Goal: Contribute content: Add original content to the website for others to see

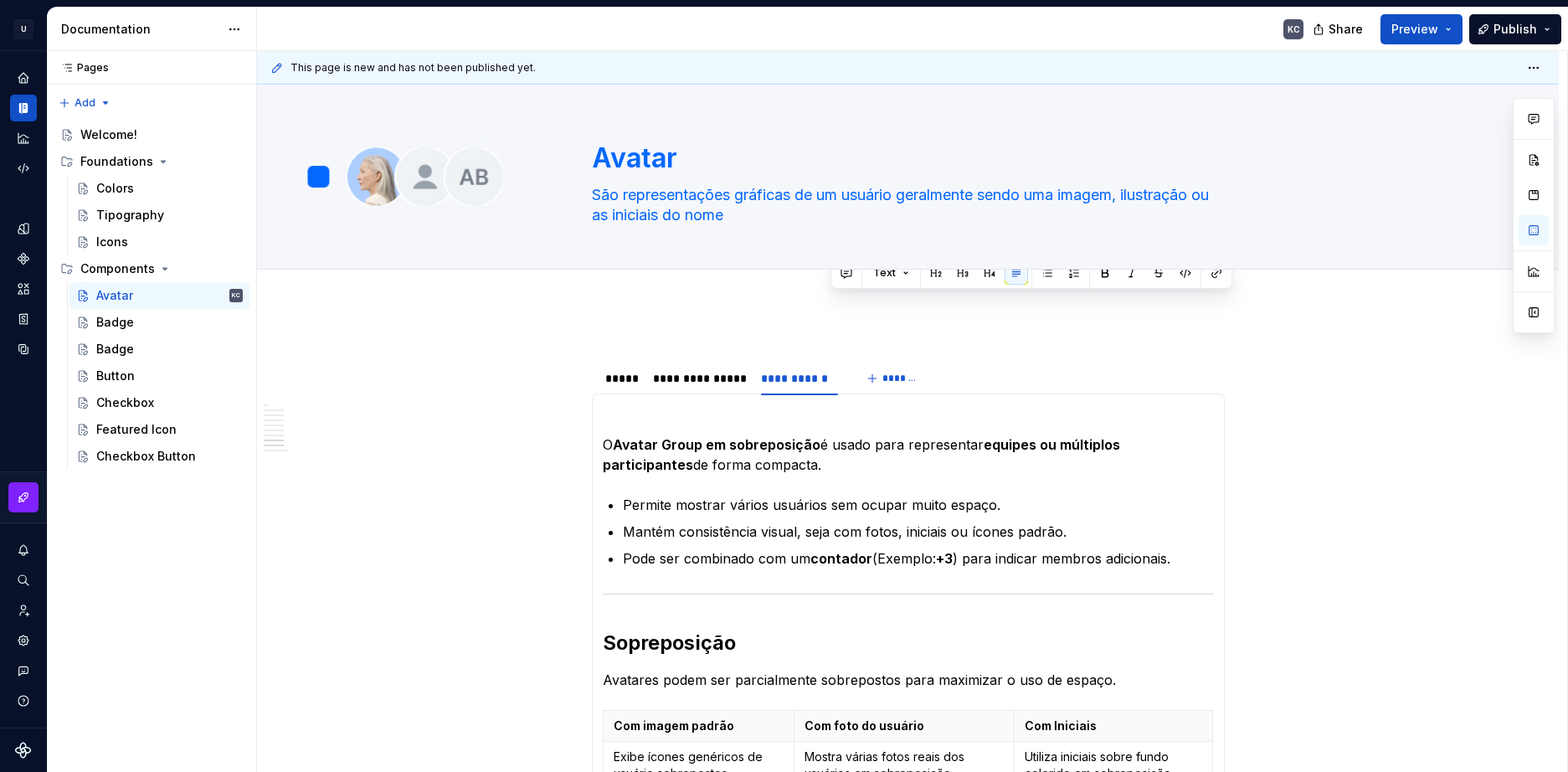
scroll to position [1068, 0]
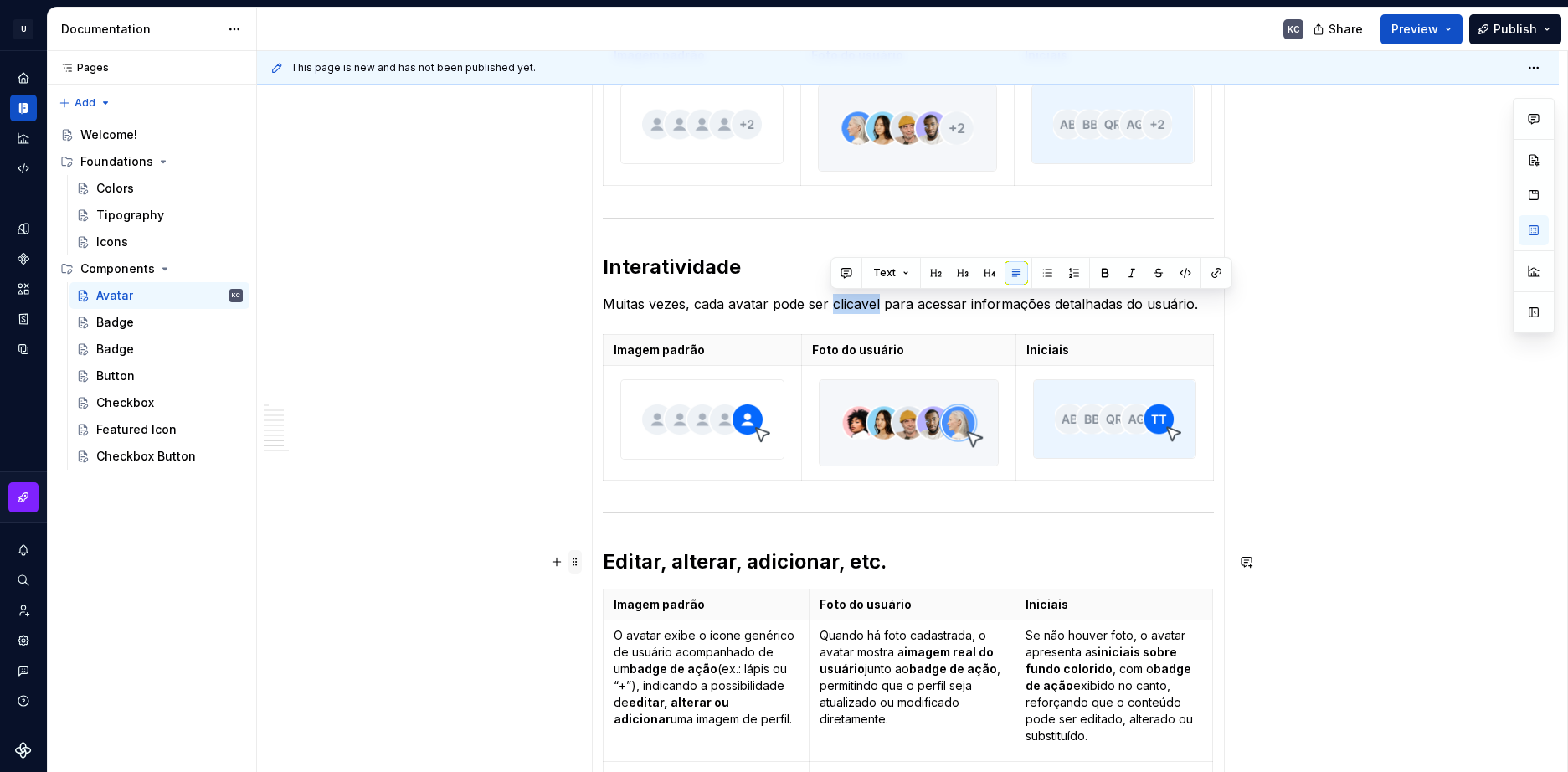
click at [580, 566] on span at bounding box center [575, 562] width 14 height 24
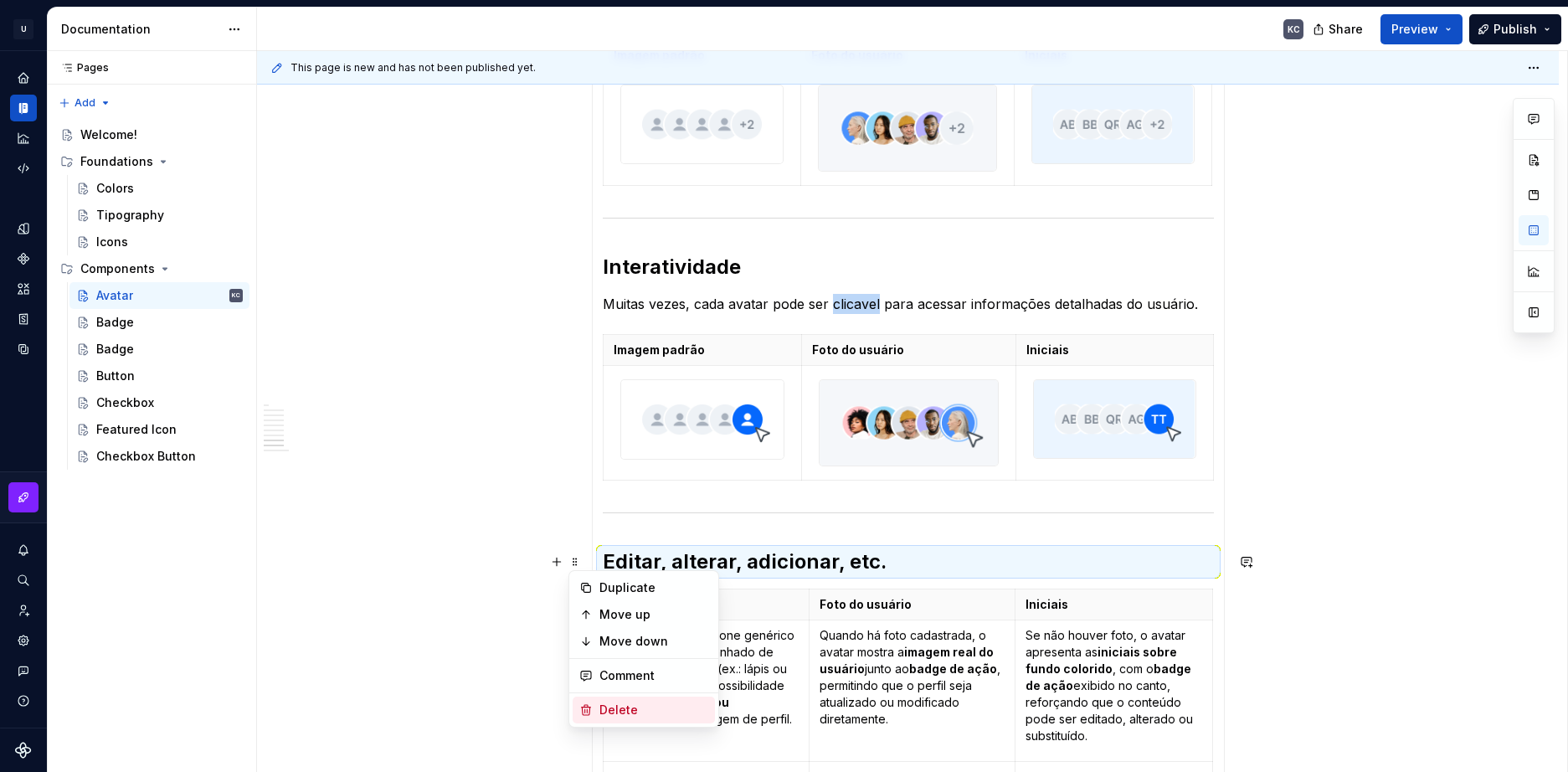
click at [620, 707] on div "Delete" at bounding box center [653, 710] width 108 height 16
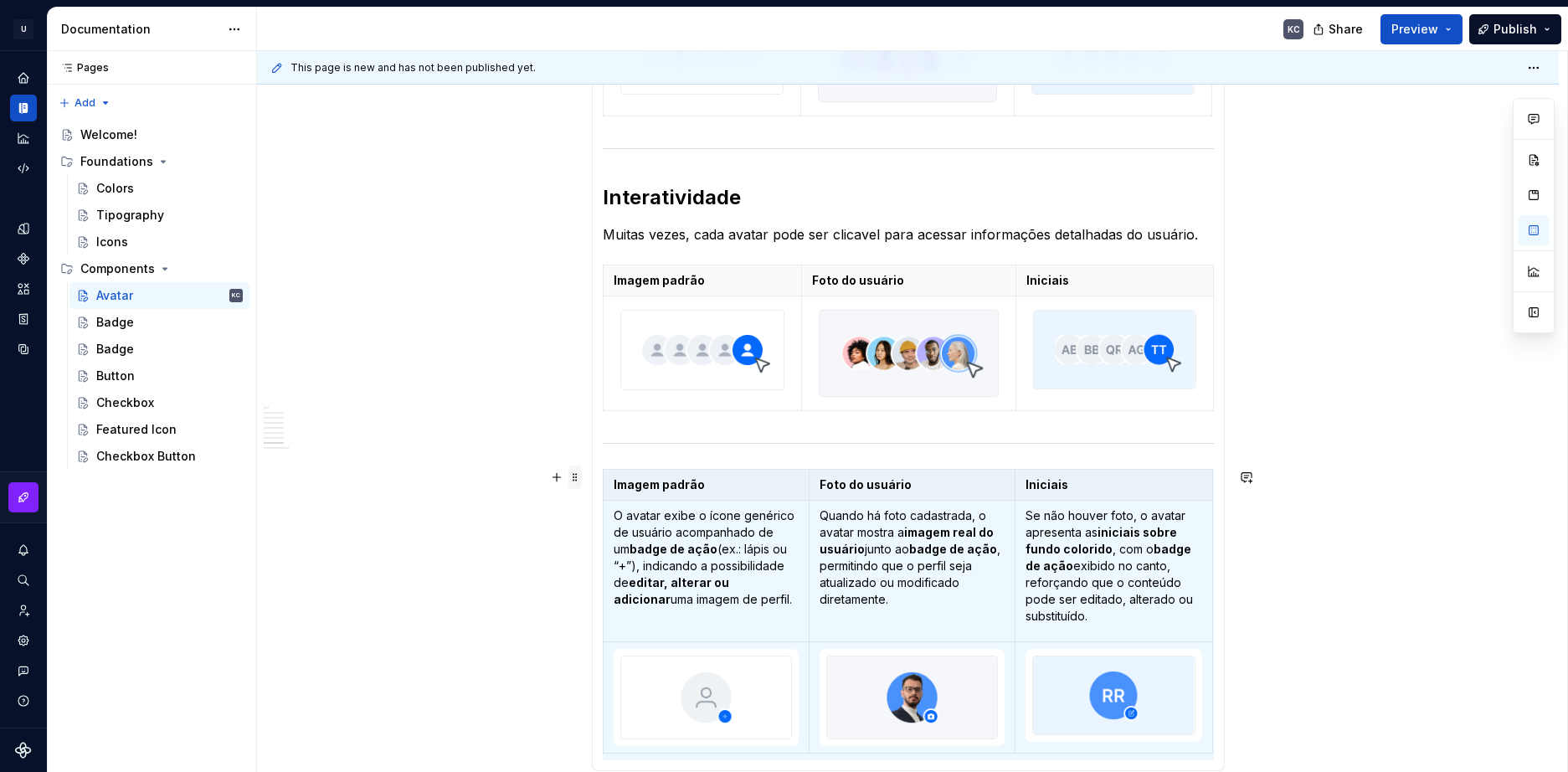
click at [575, 481] on span at bounding box center [575, 478] width 14 height 24
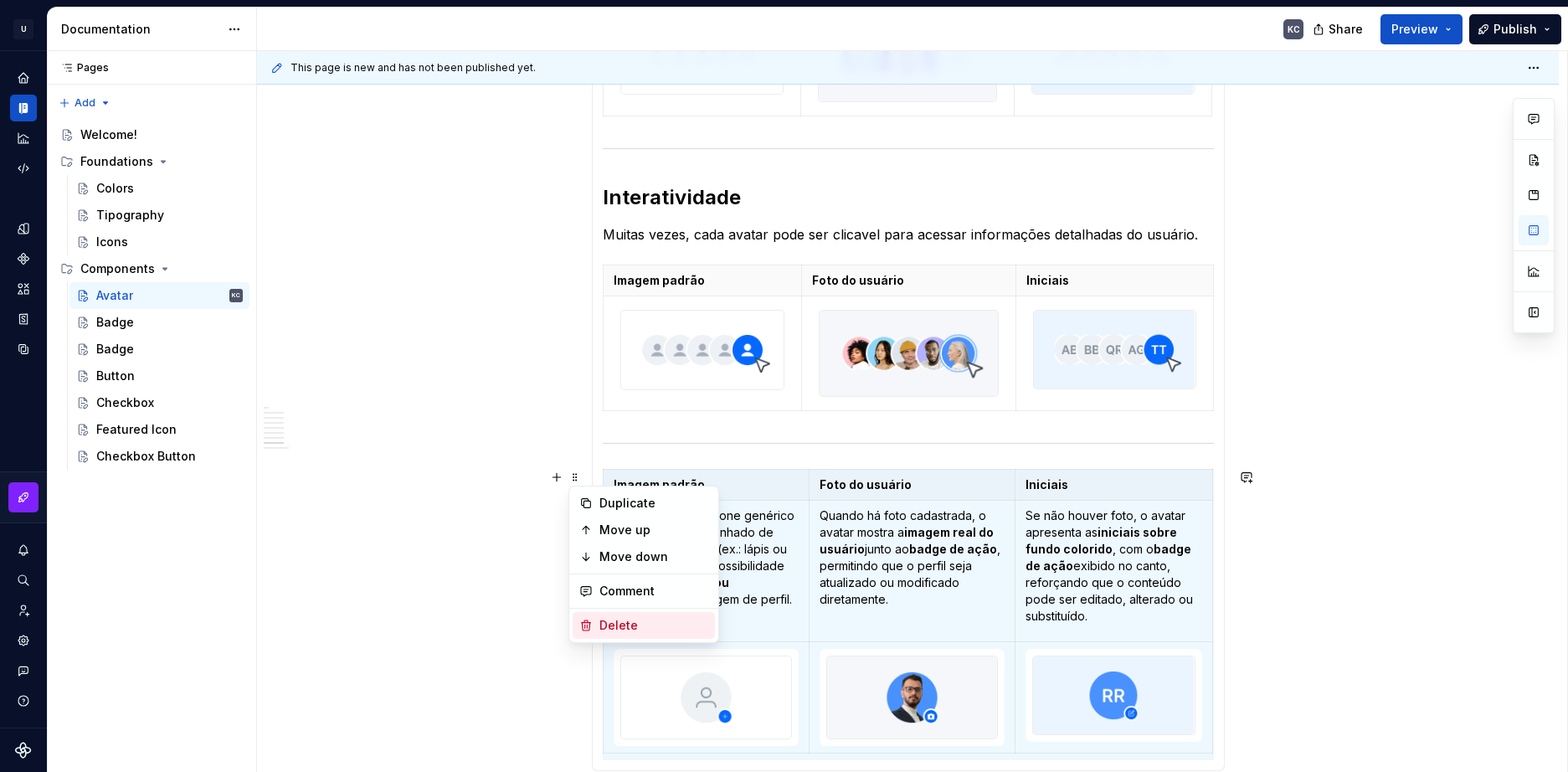
click at [621, 626] on div "Delete" at bounding box center [653, 625] width 108 height 16
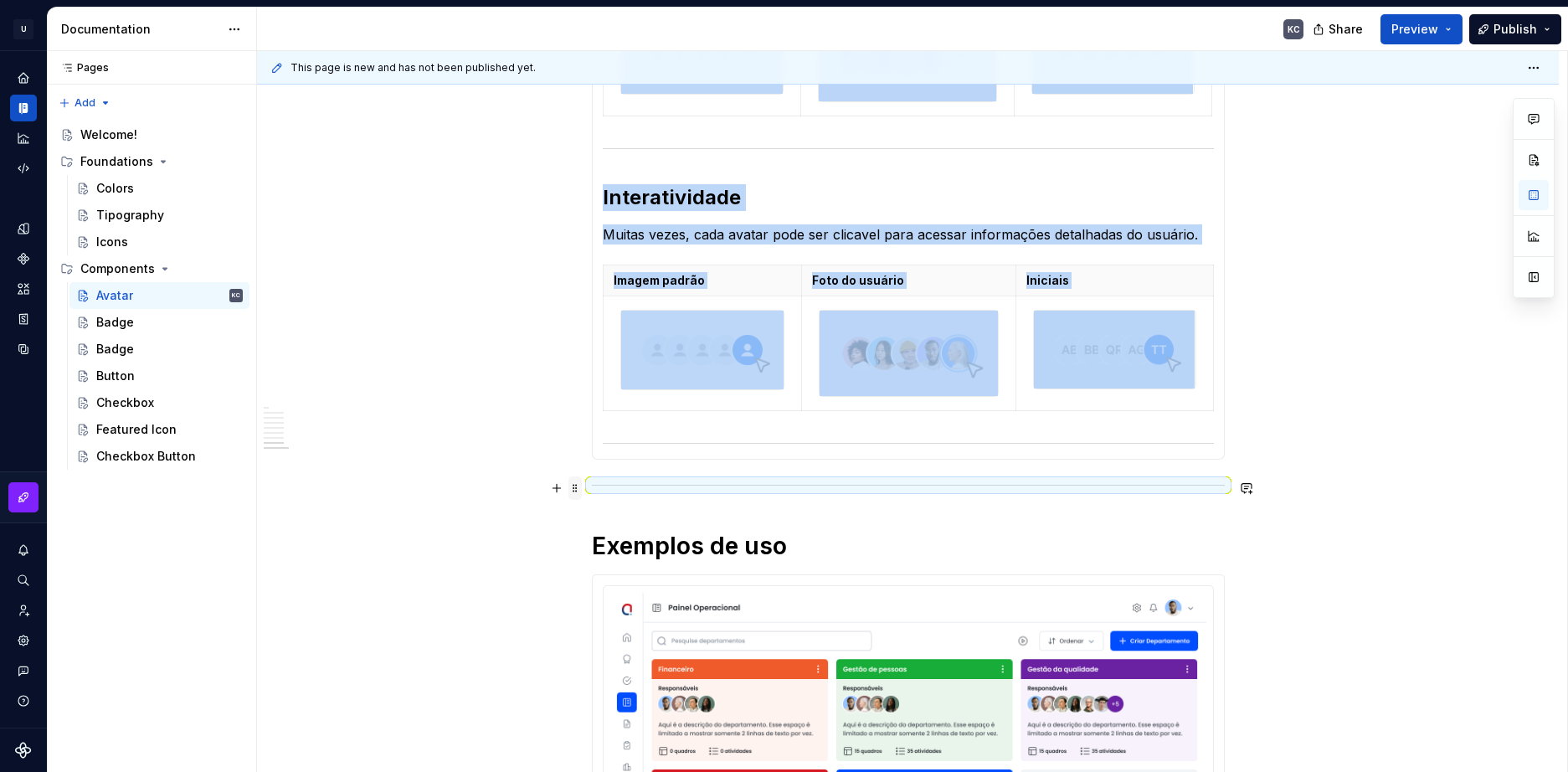
click at [579, 489] on span at bounding box center [575, 489] width 14 height 24
click at [616, 641] on div "Delete" at bounding box center [653, 636] width 108 height 16
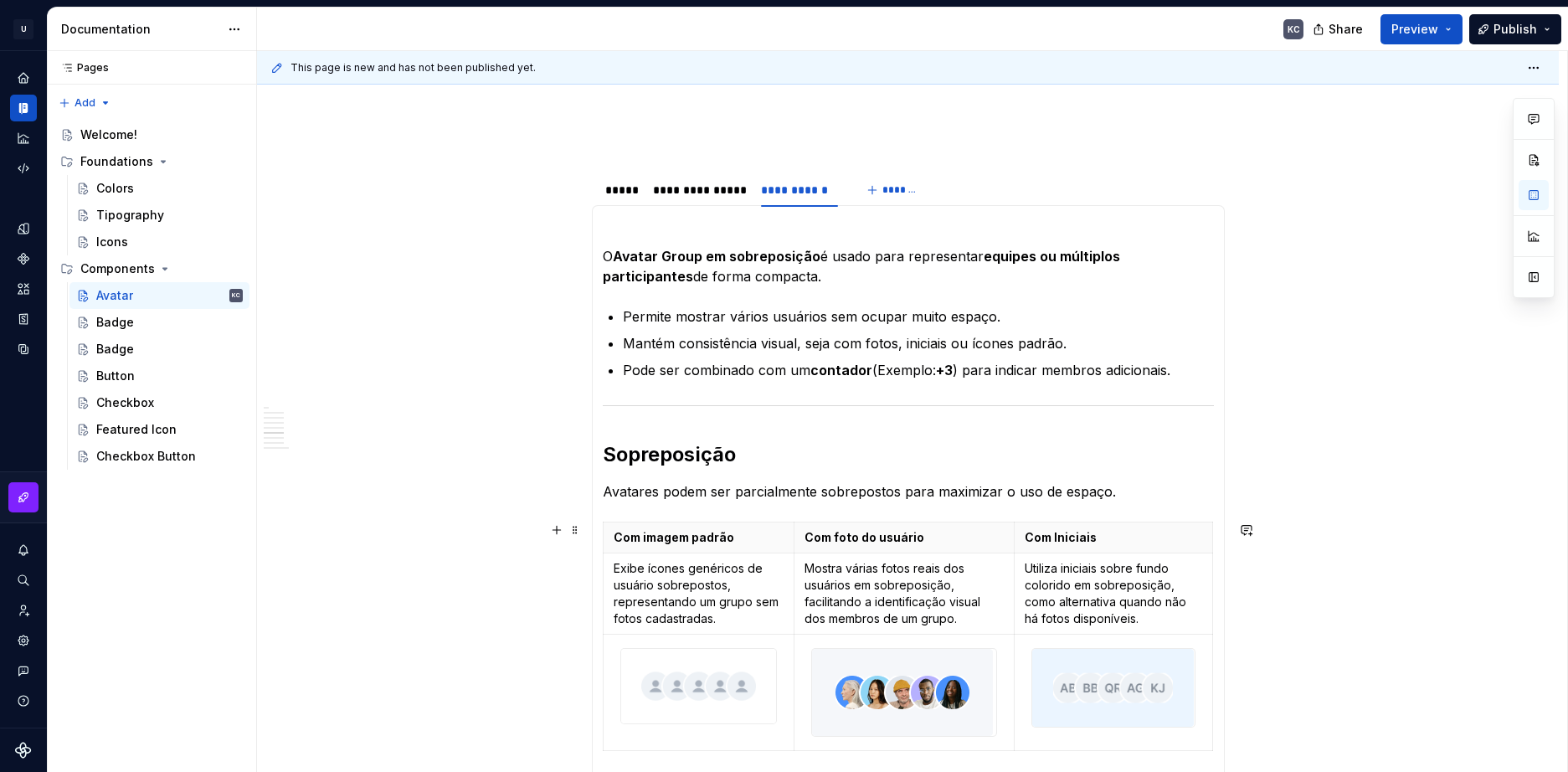
scroll to position [133, 0]
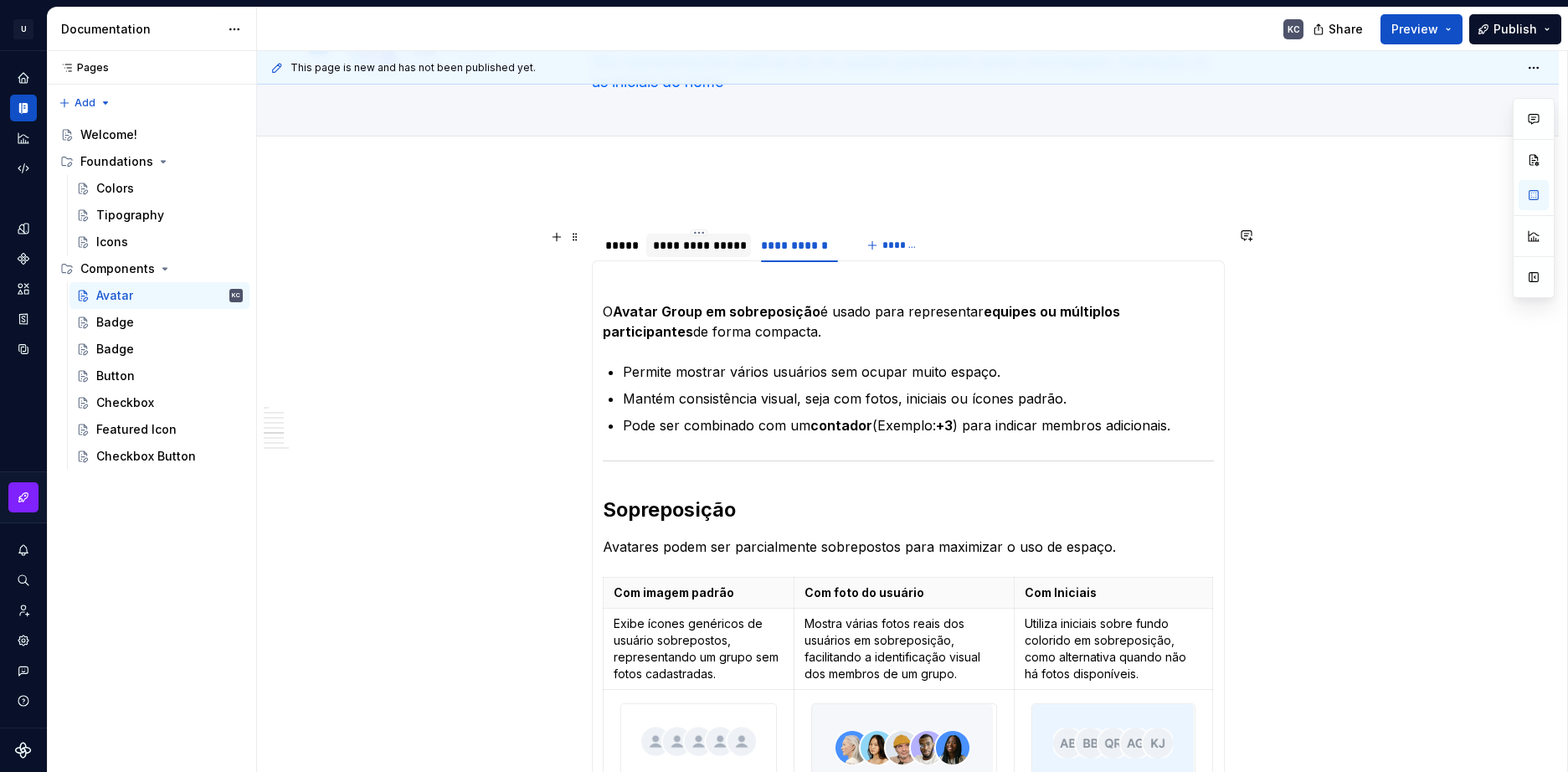
click at [715, 237] on div "**********" at bounding box center [699, 245] width 92 height 16
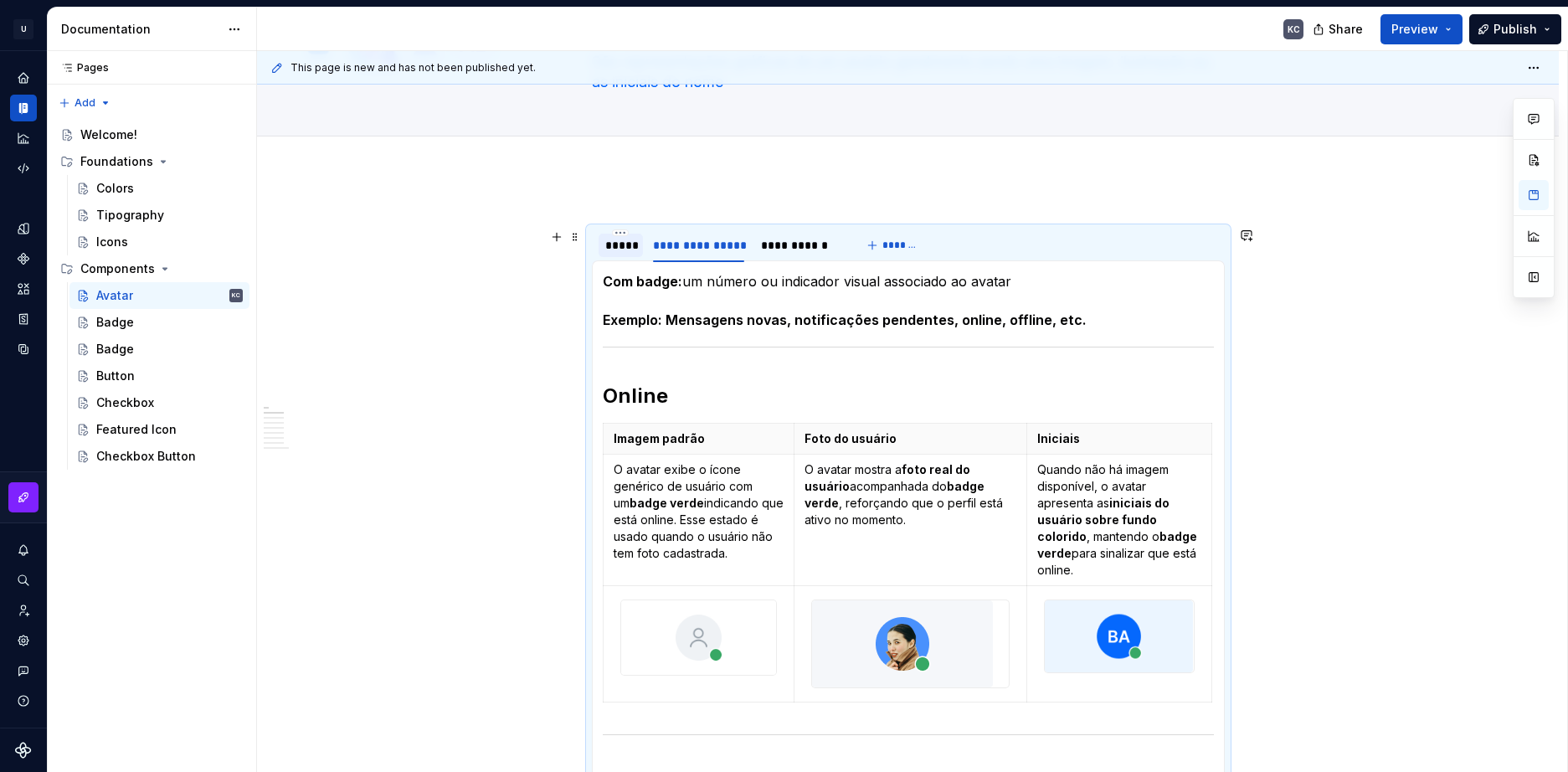
click at [627, 247] on div "*****" at bounding box center [620, 245] width 31 height 16
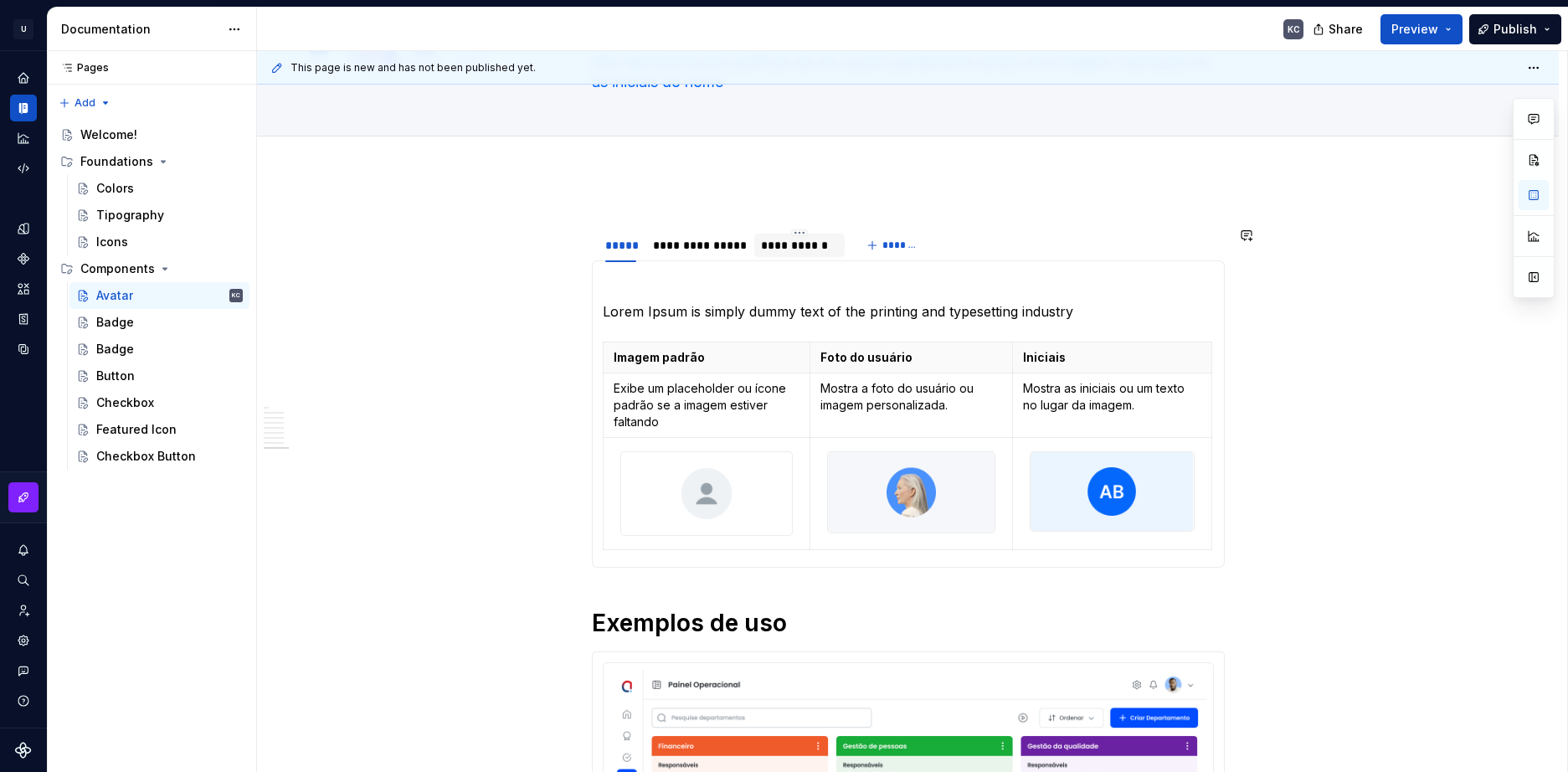
type textarea "*"
click at [789, 243] on div "**********" at bounding box center [799, 245] width 77 height 16
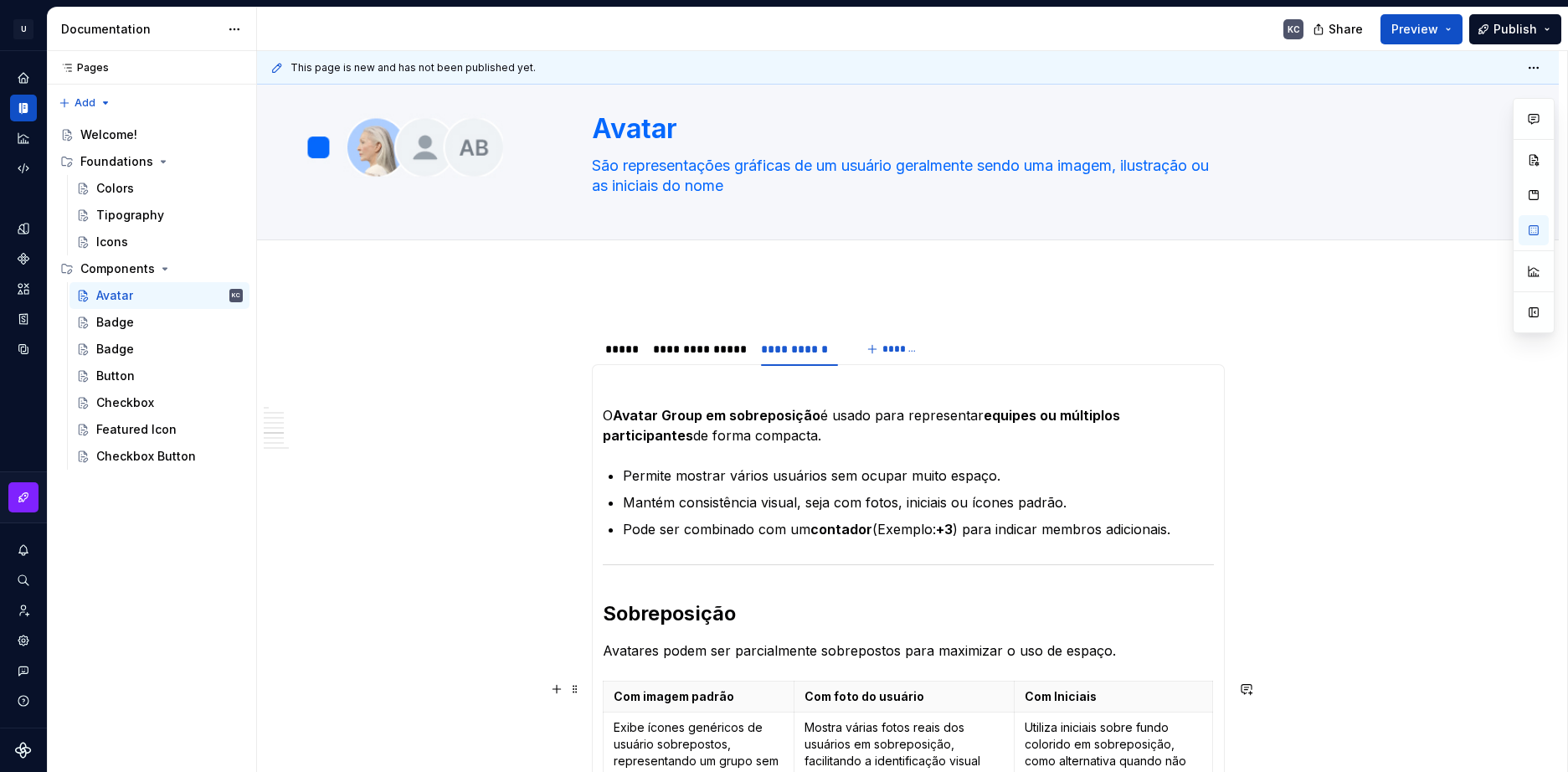
scroll to position [0, 0]
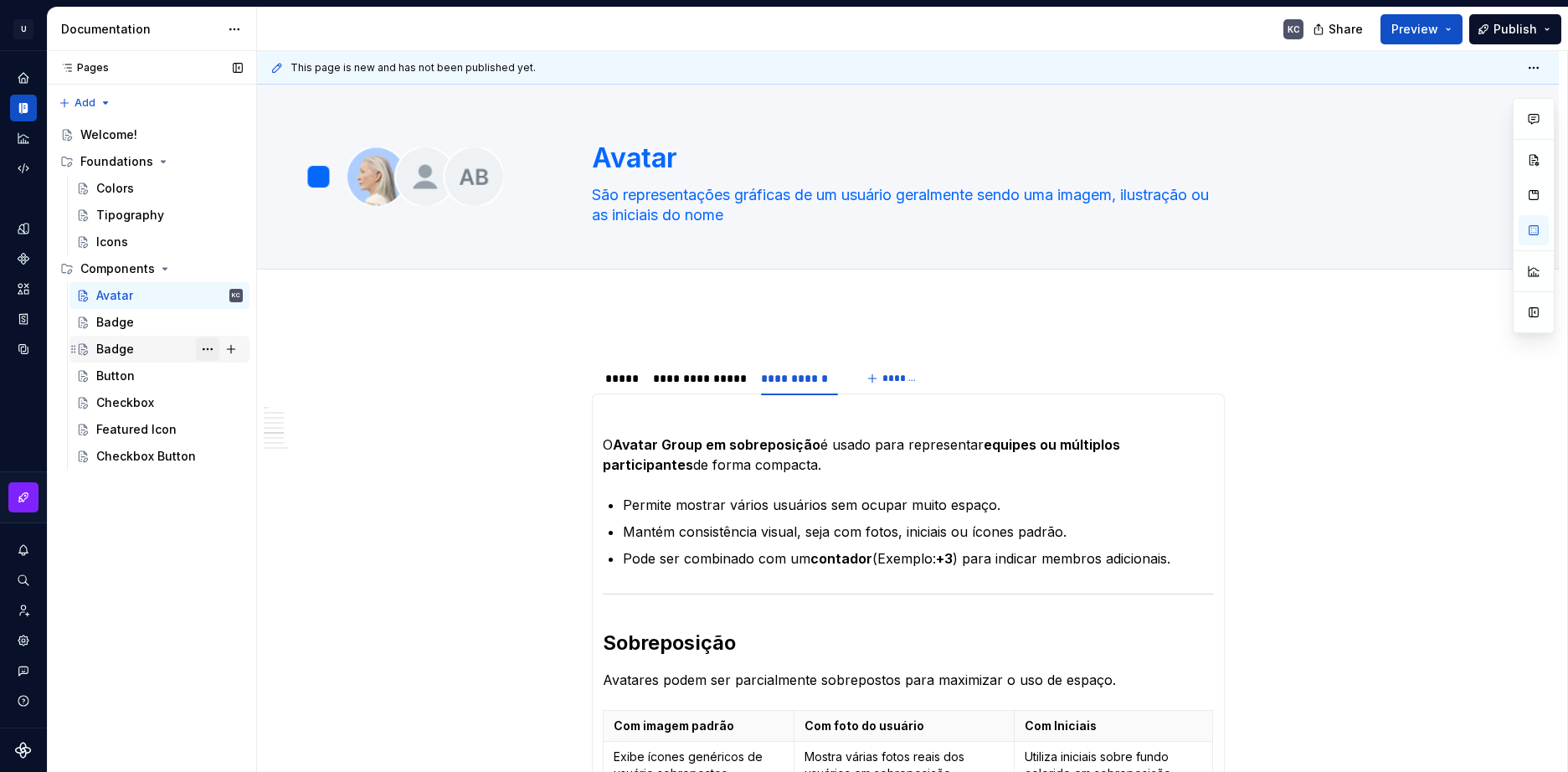
click at [209, 353] on button "Page tree" at bounding box center [208, 349] width 24 height 24
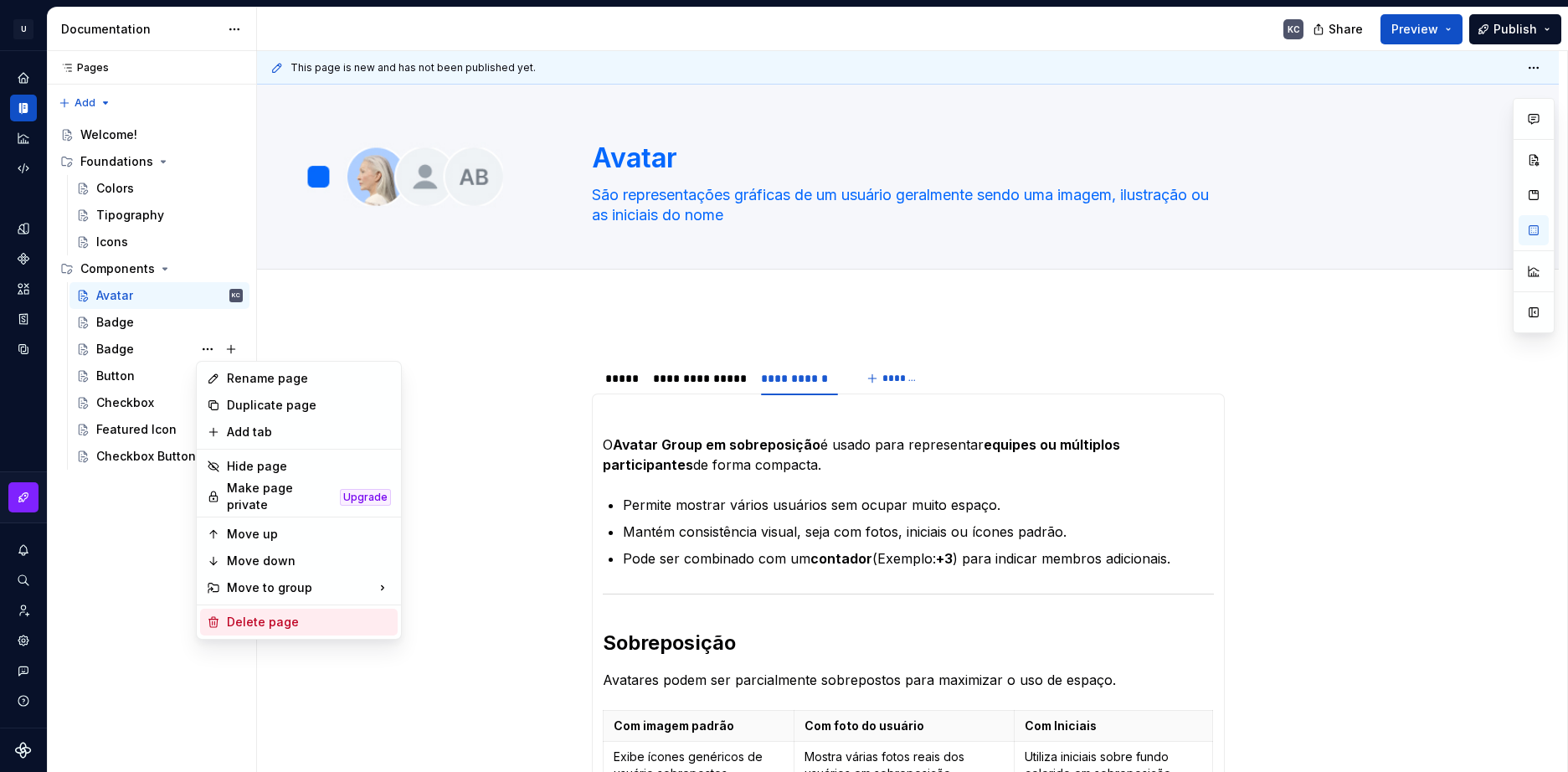
click at [275, 617] on div "Delete page" at bounding box center [309, 623] width 164 height 16
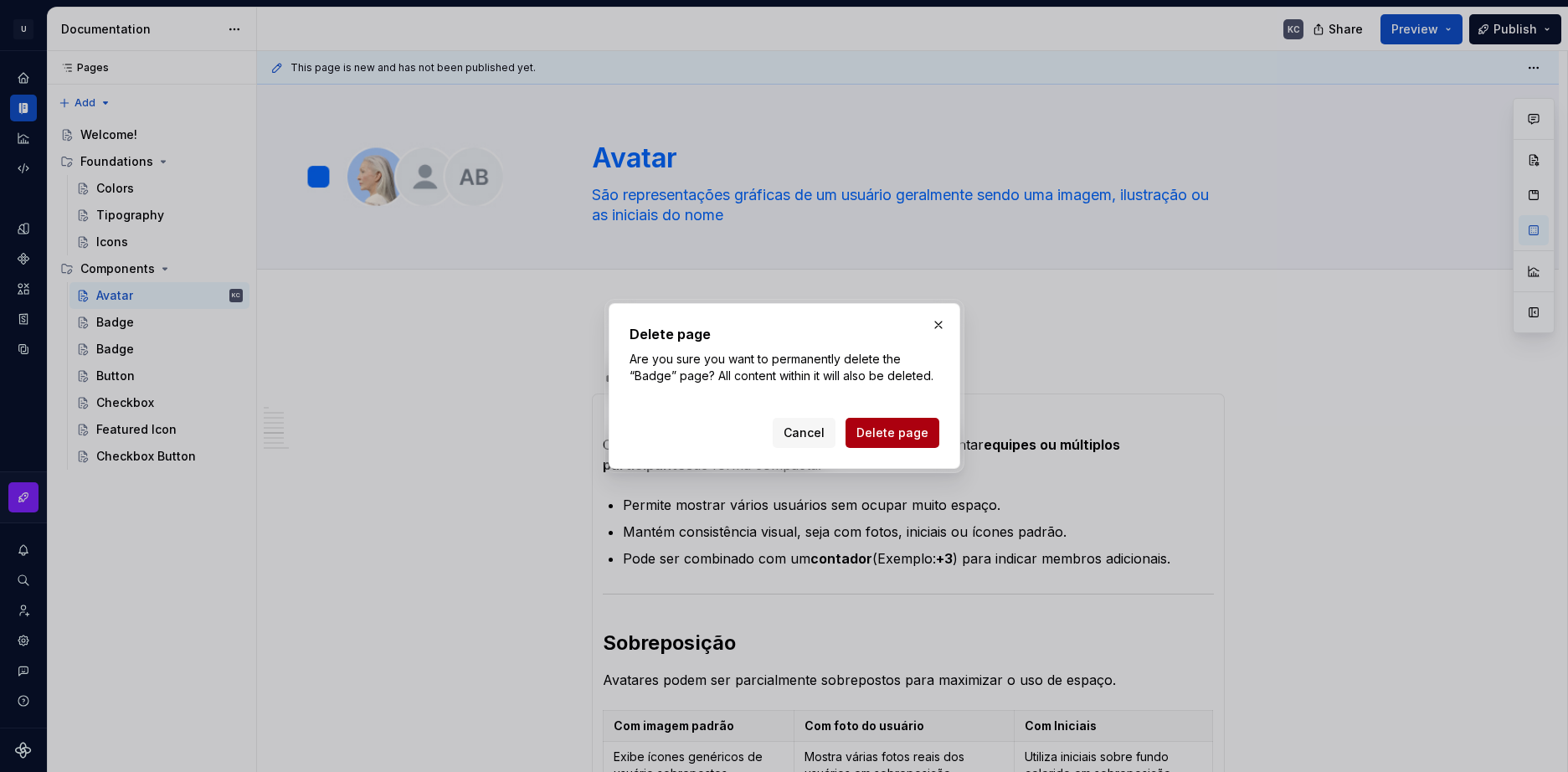
click at [884, 438] on span "Delete page" at bounding box center [892, 433] width 72 height 16
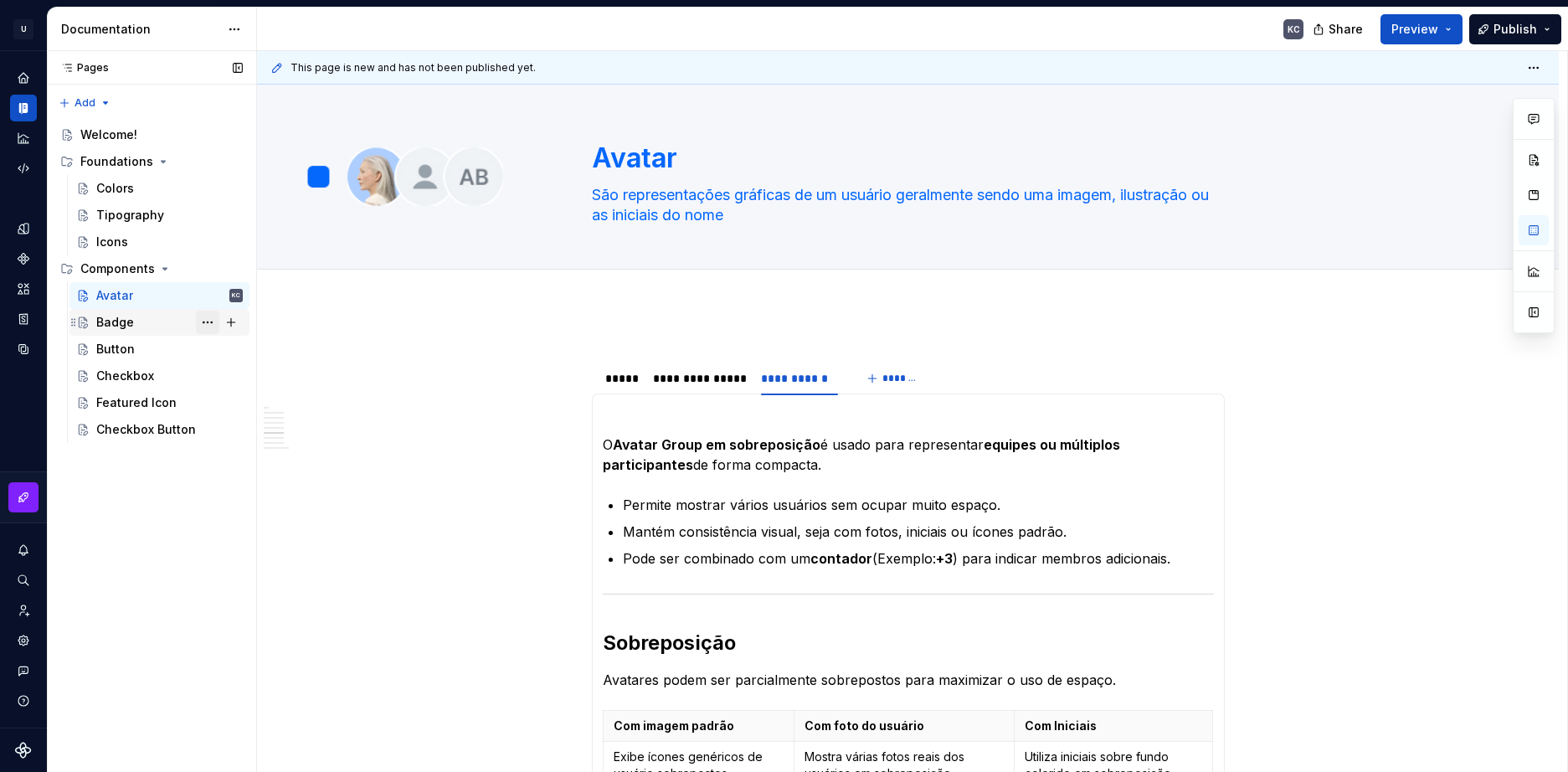
click at [208, 325] on button "Page tree" at bounding box center [208, 323] width 24 height 24
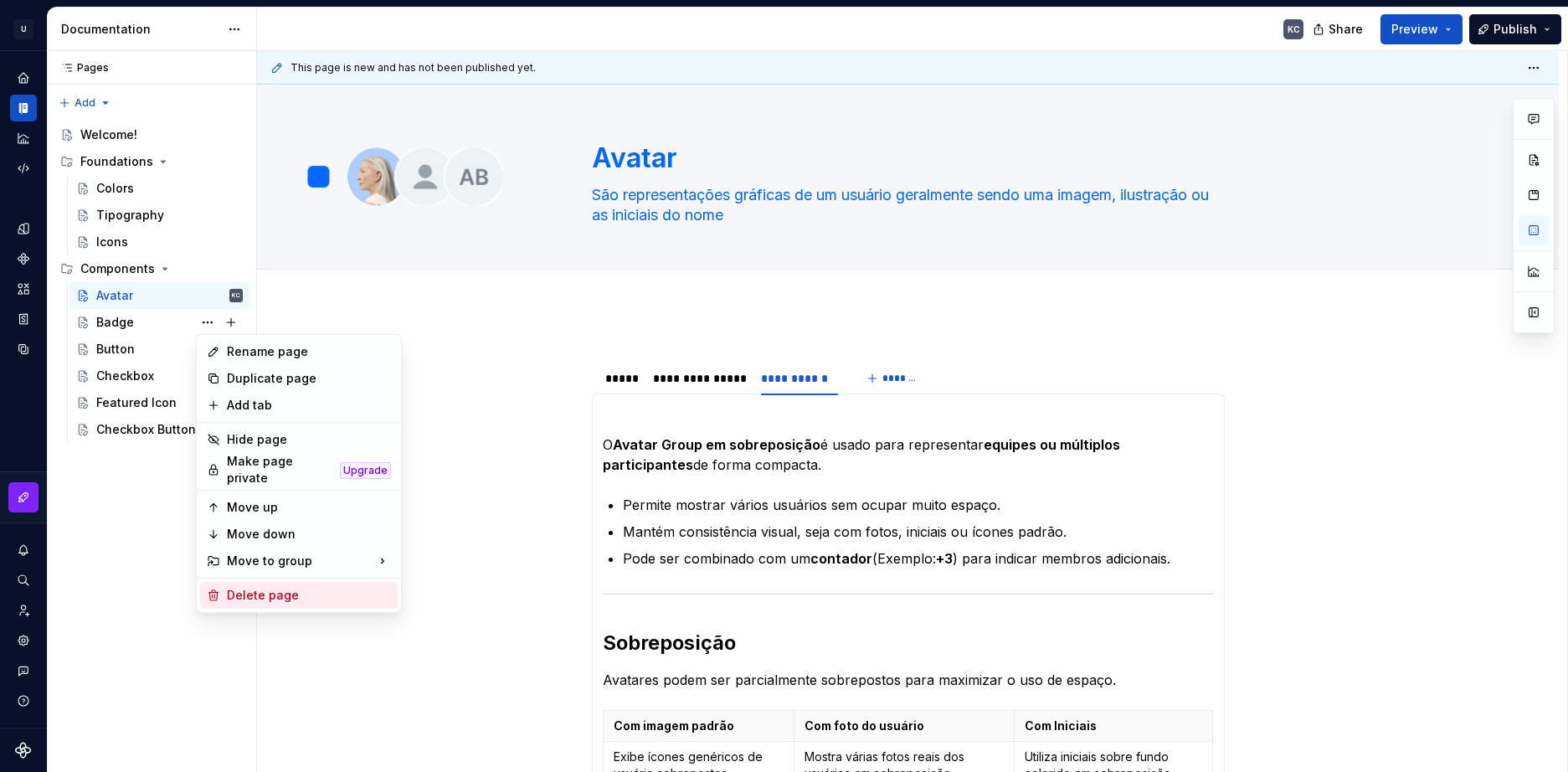
click at [279, 587] on div "Delete page" at bounding box center [309, 595] width 164 height 16
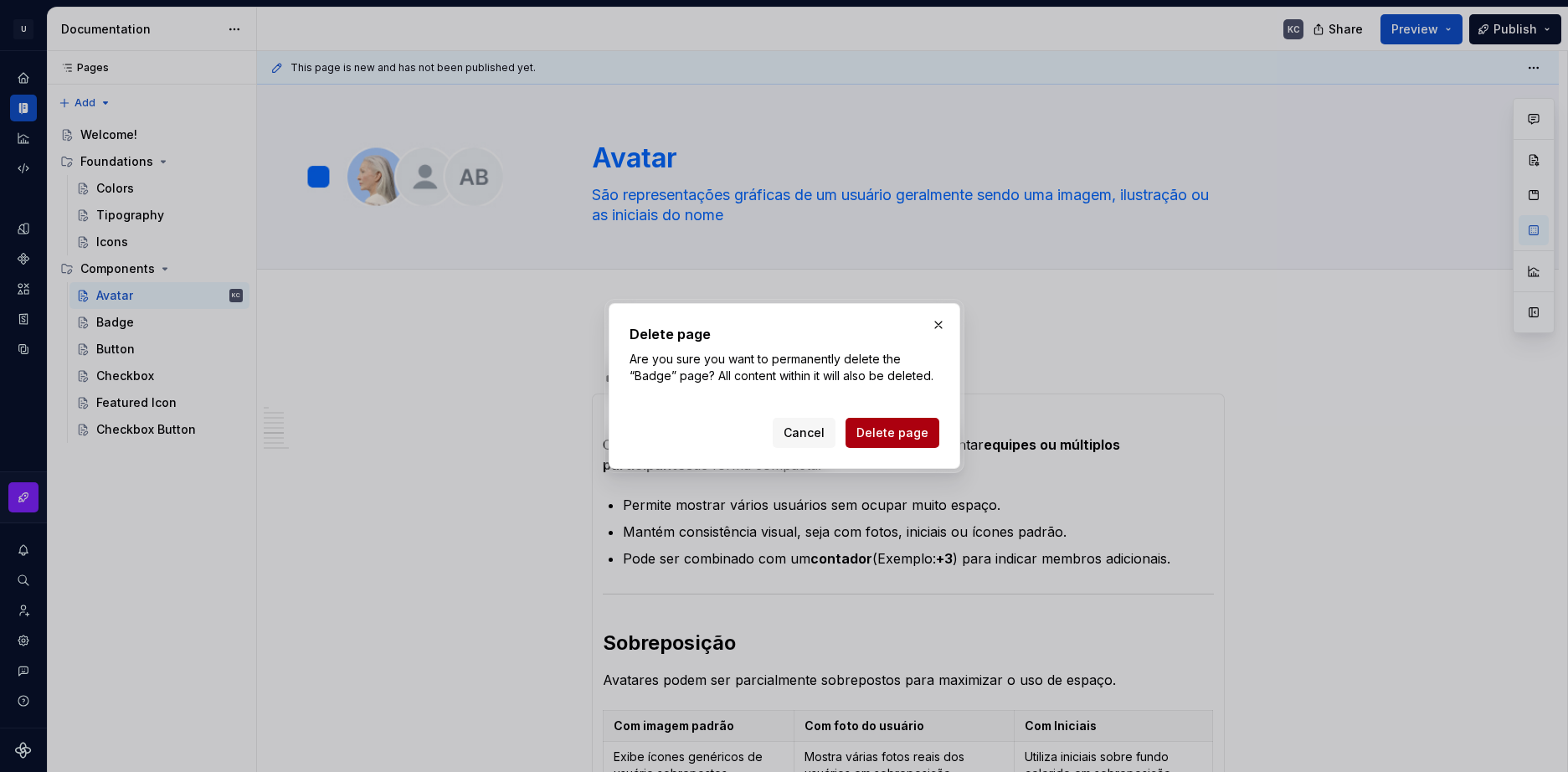
click at [879, 436] on span "Delete page" at bounding box center [892, 433] width 72 height 16
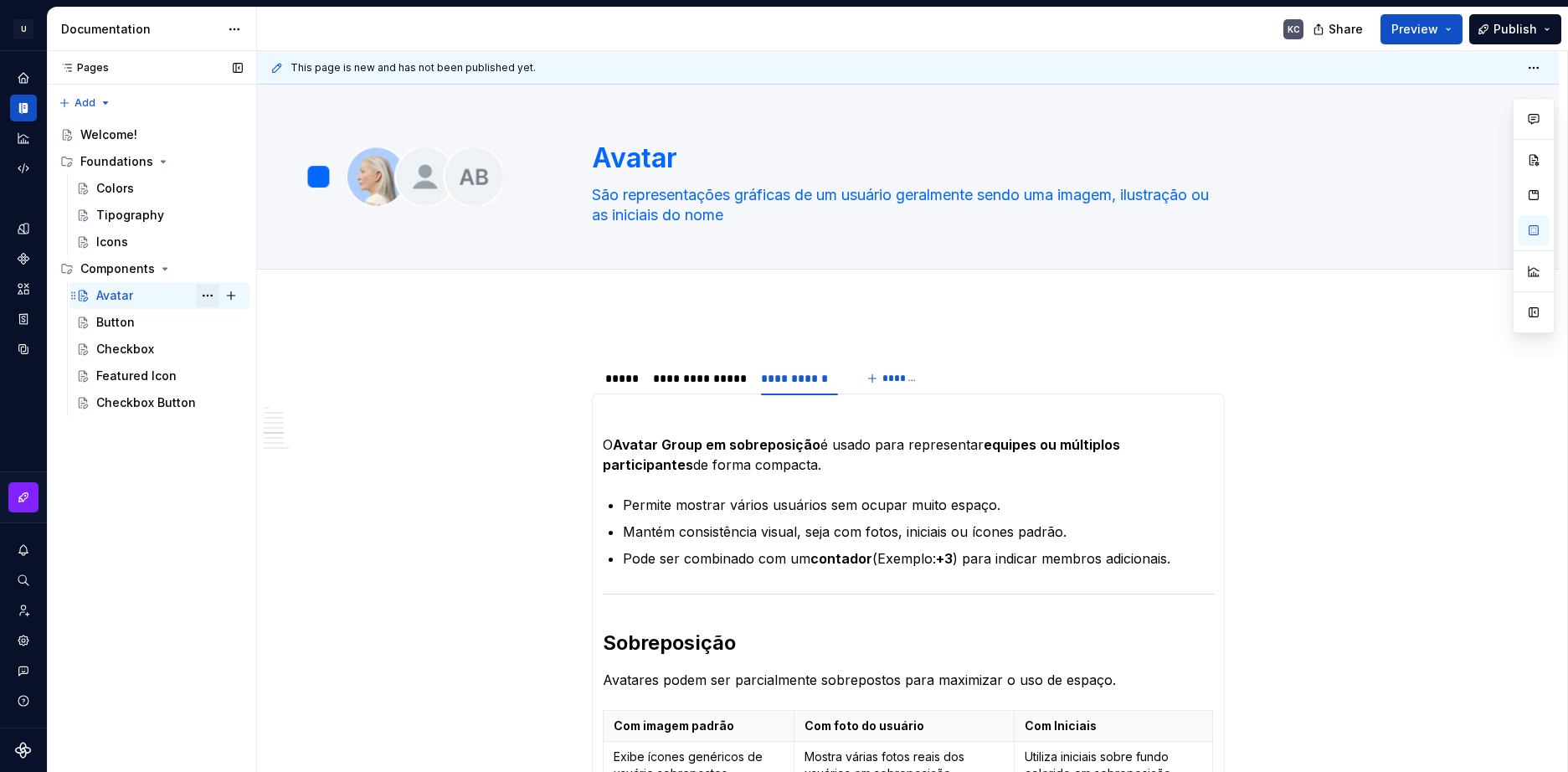
click at [211, 297] on button "Page tree" at bounding box center [208, 295] width 24 height 24
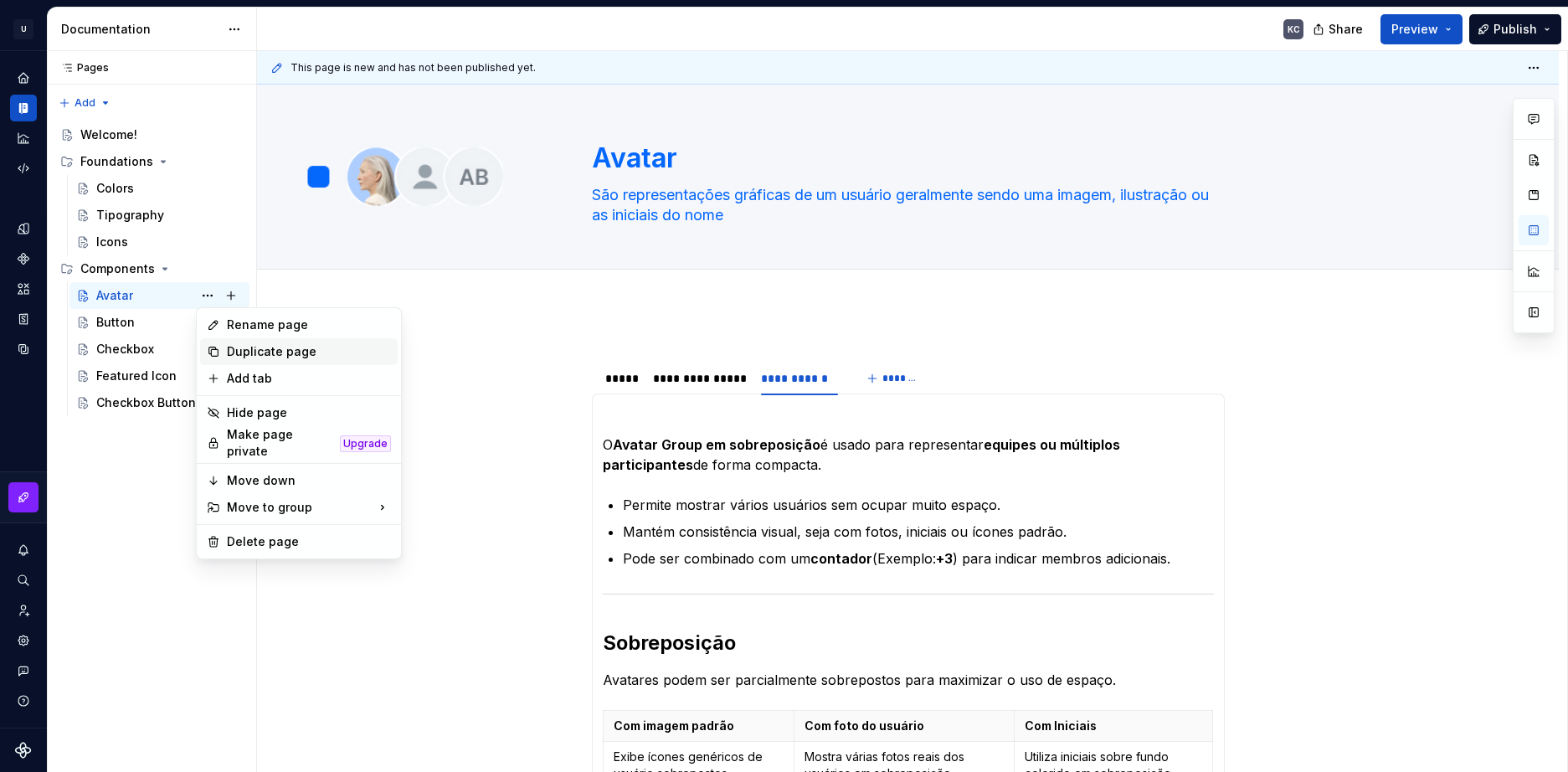
click at [267, 356] on div "Duplicate page" at bounding box center [309, 352] width 164 height 16
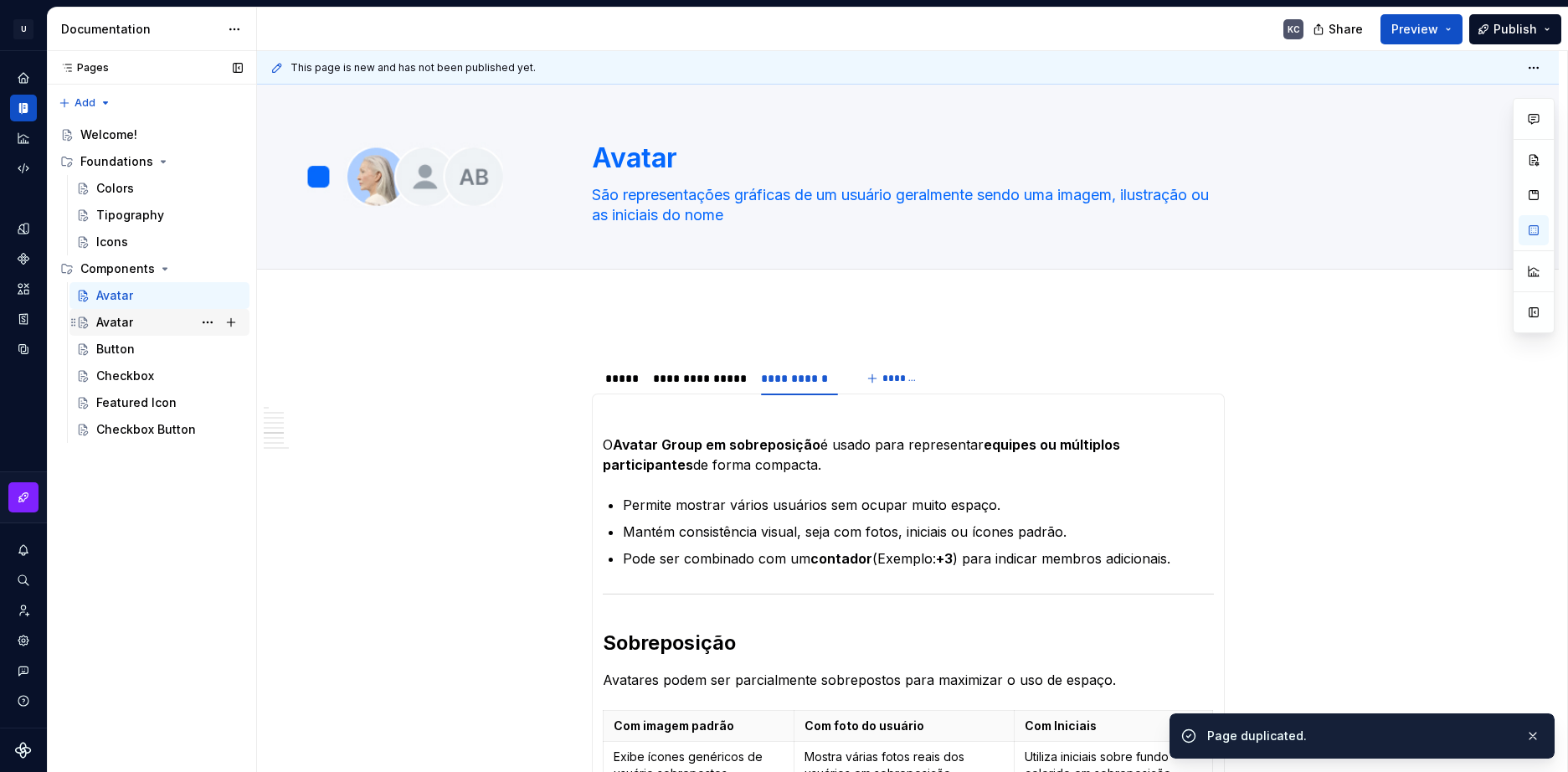
drag, startPoint x: 125, startPoint y: 328, endPoint x: 112, endPoint y: 318, distance: 16.4
click at [112, 318] on div "Avatar" at bounding box center [115, 323] width 36 height 16
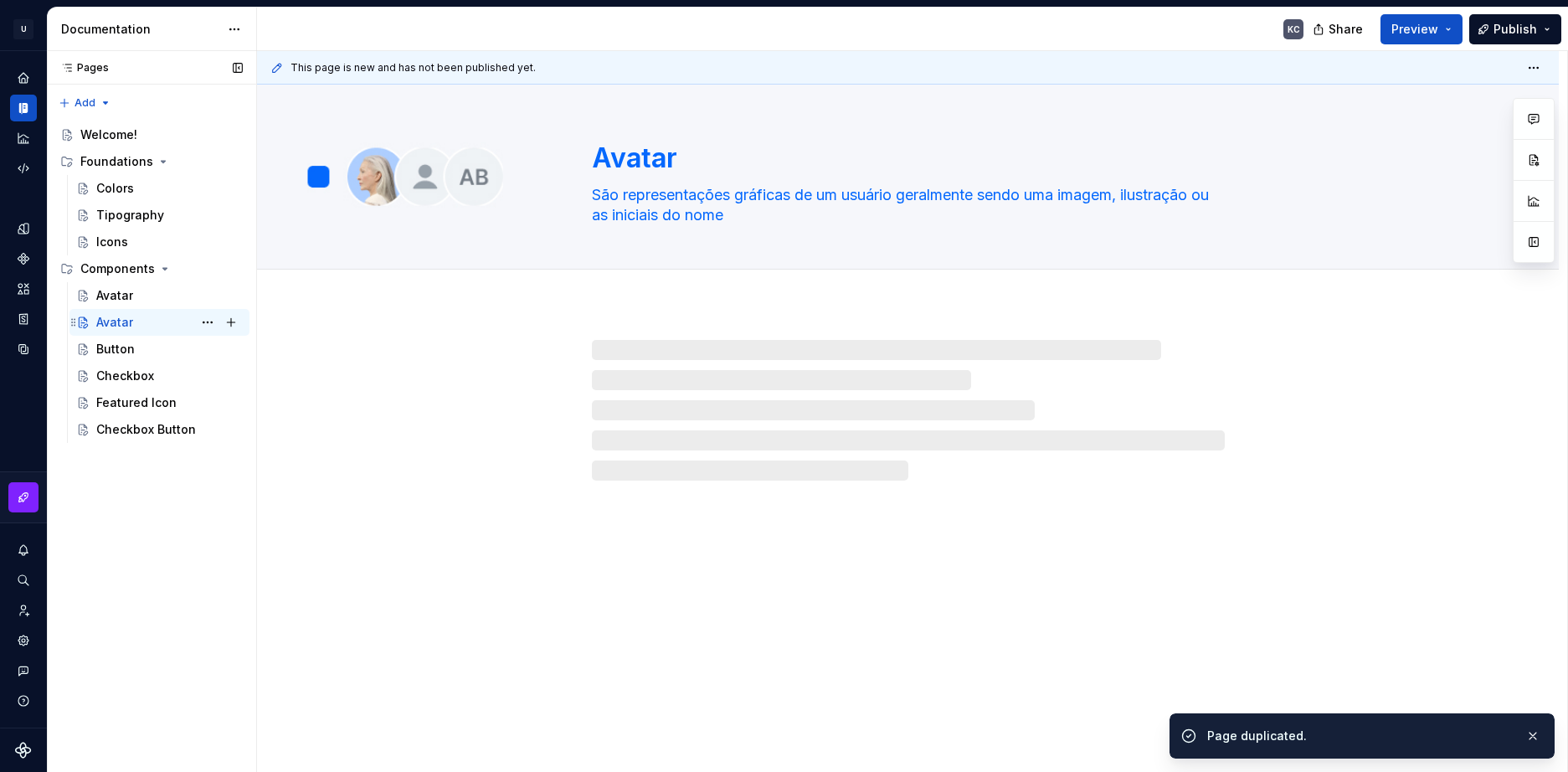
click at [112, 318] on div "Avatar" at bounding box center [115, 323] width 36 height 16
click at [210, 324] on button "Page tree" at bounding box center [208, 323] width 24 height 24
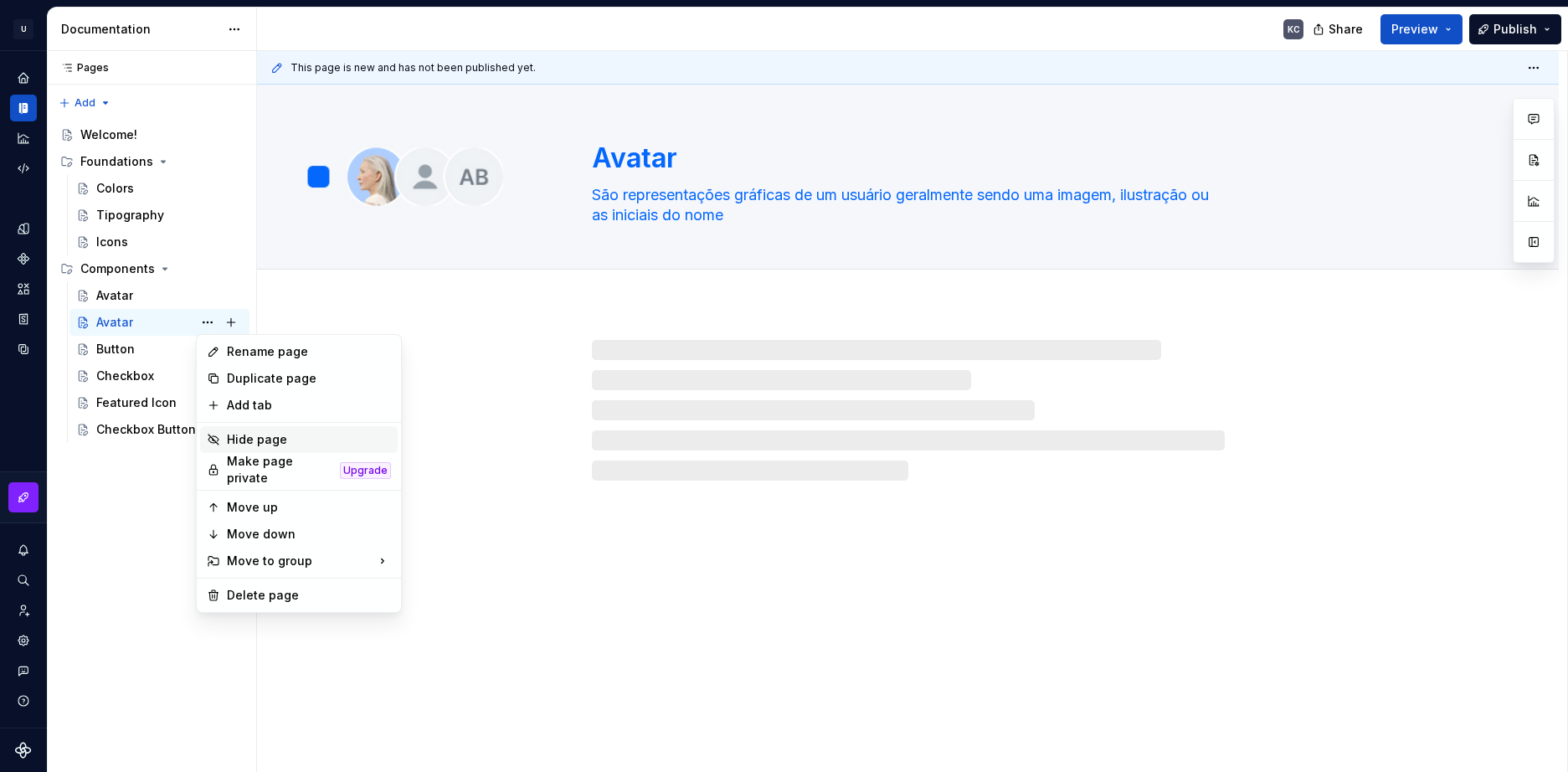
type textarea "*"
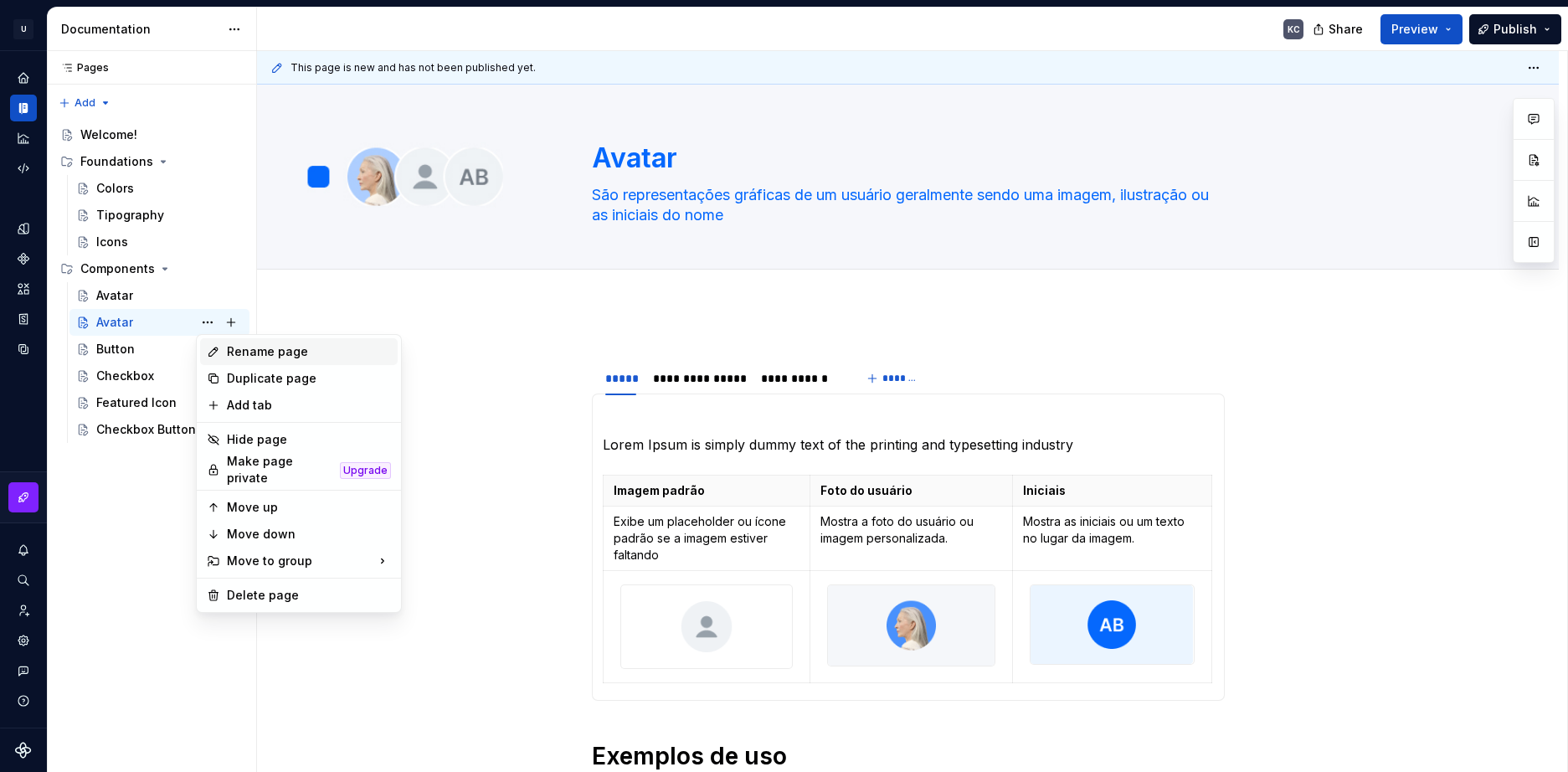
click at [260, 354] on div "Rename page" at bounding box center [309, 352] width 164 height 16
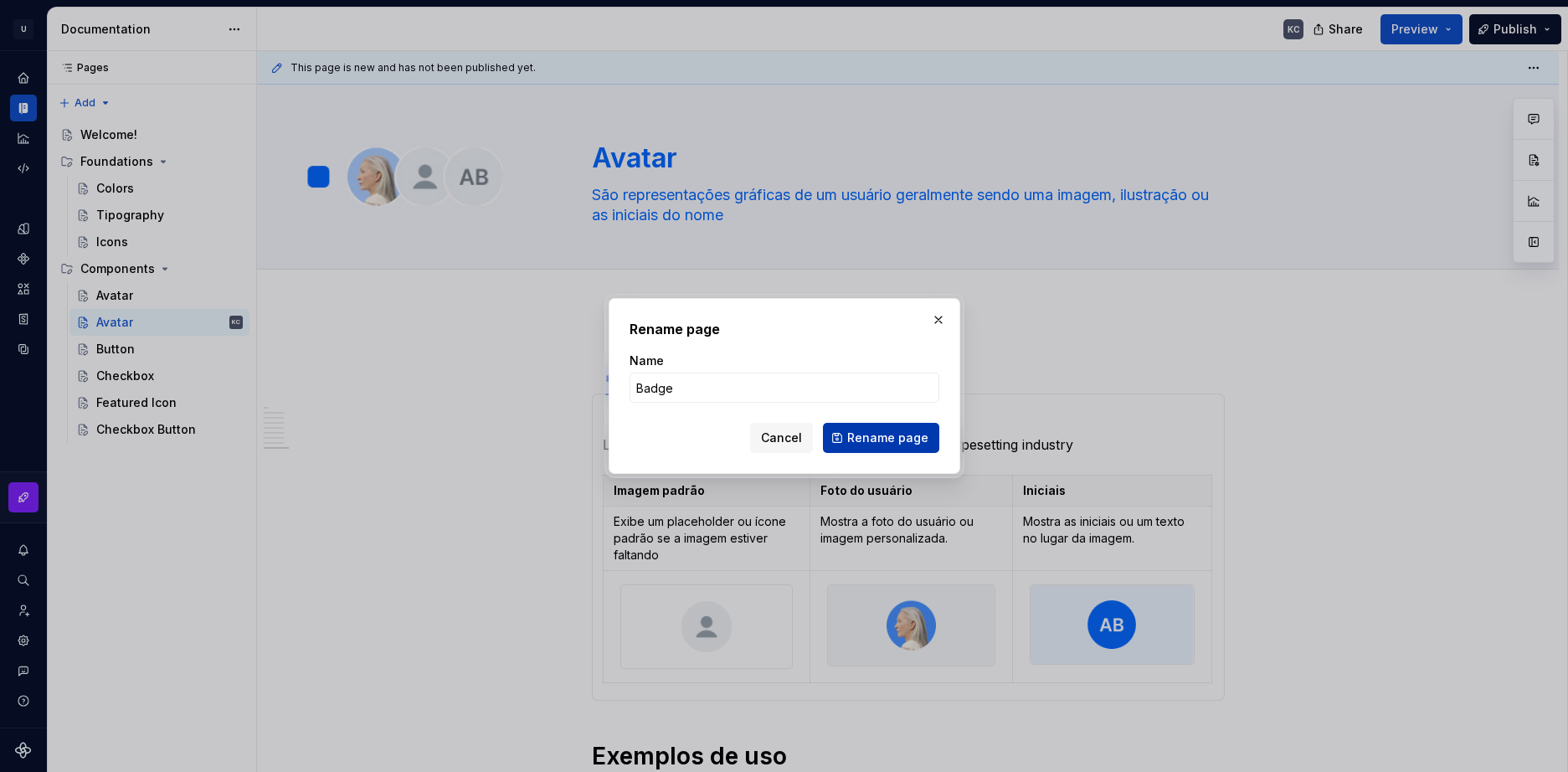
type input "Badge"
click at [887, 444] on span "Rename page" at bounding box center [887, 437] width 81 height 16
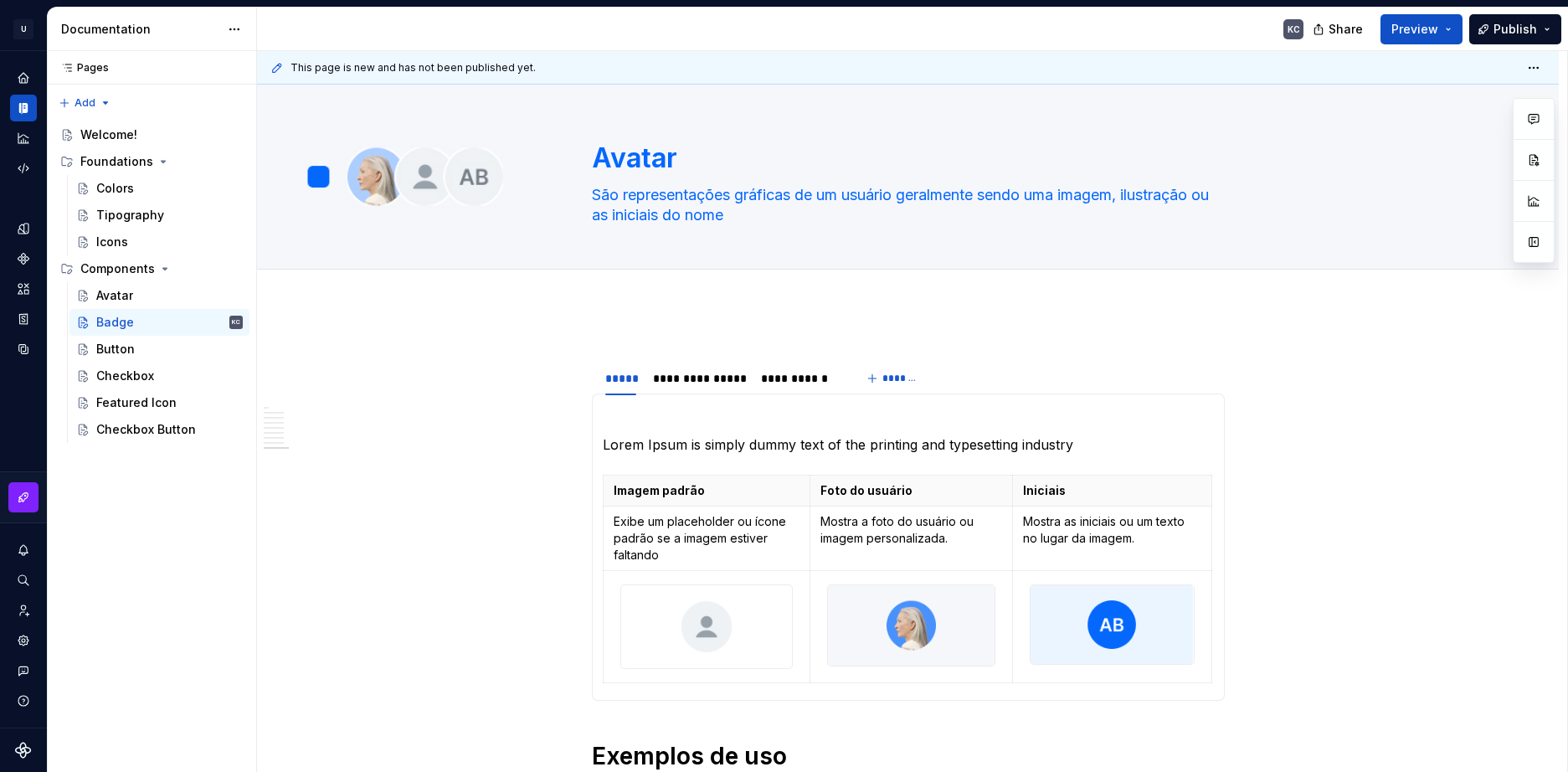
type textarea "*"
type textarea "Badge"
click at [684, 441] on p "Lorem Ipsum is simply dummy text of the printing and typesetting industry" at bounding box center [908, 445] width 611 height 20
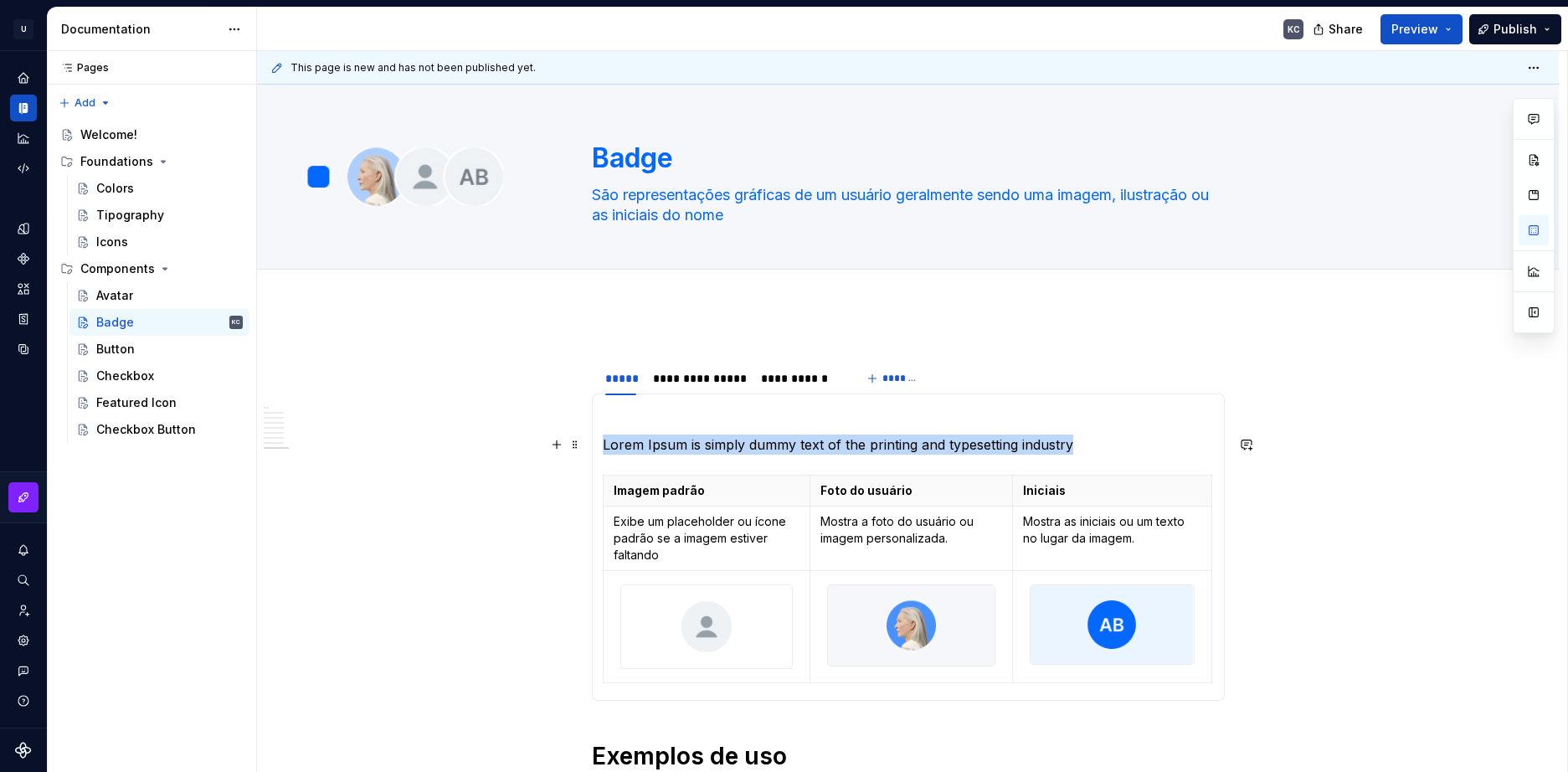
click at [684, 441] on p "Lorem Ipsum is simply dummy text of the printing and typesetting industry" at bounding box center [908, 445] width 611 height 20
copy p "Lorem Ipsum is simply dummy text of the printing and typesetting industry"
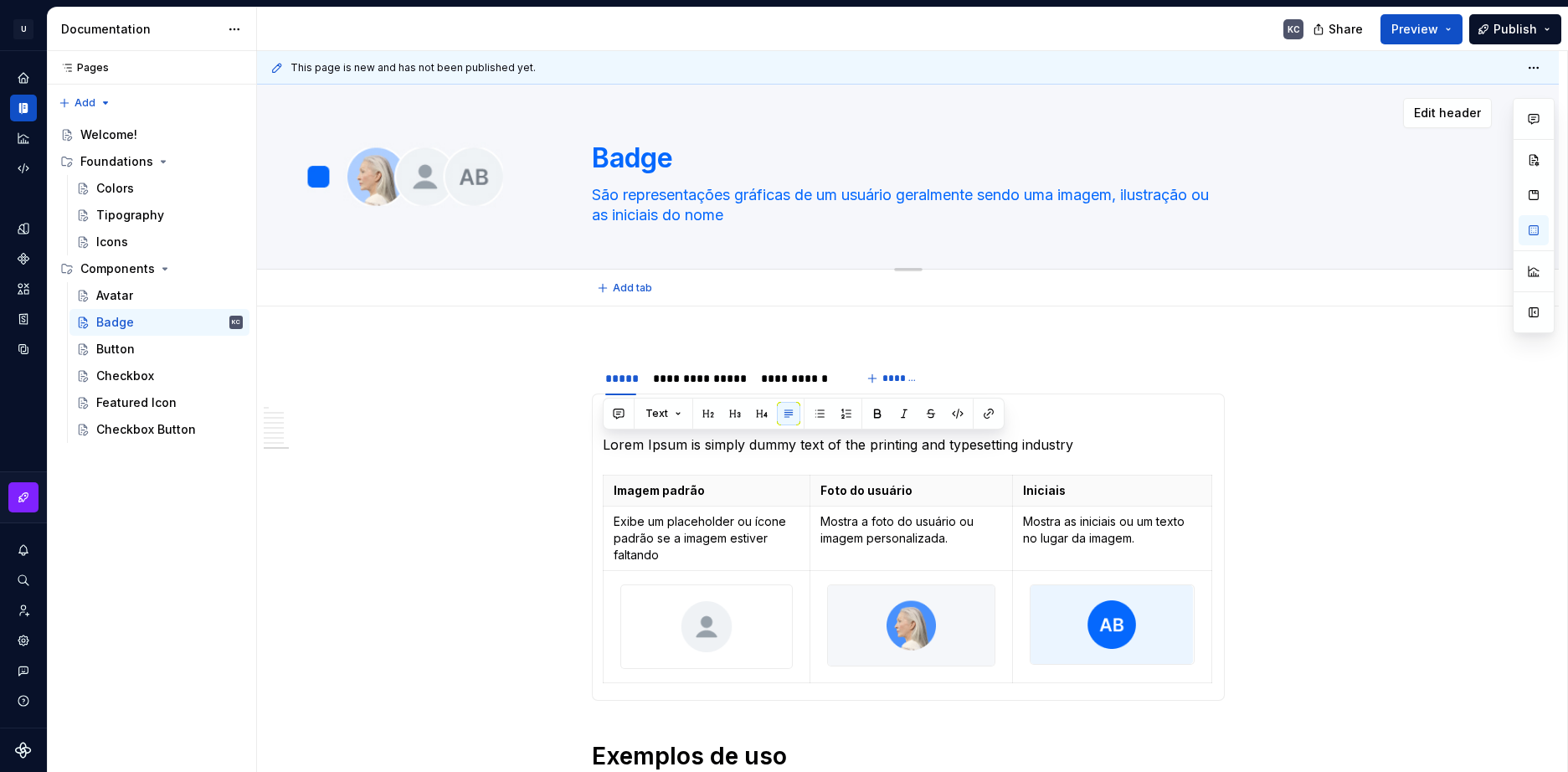
click at [658, 195] on textarea "São representações gráficas de um usuário geralmente sendo uma imagem, ilustraç…" at bounding box center [905, 204] width 633 height 46
paste textarea "Lorem Ipsum is simply dummy text of the printing and typesetting industry"
type textarea "*"
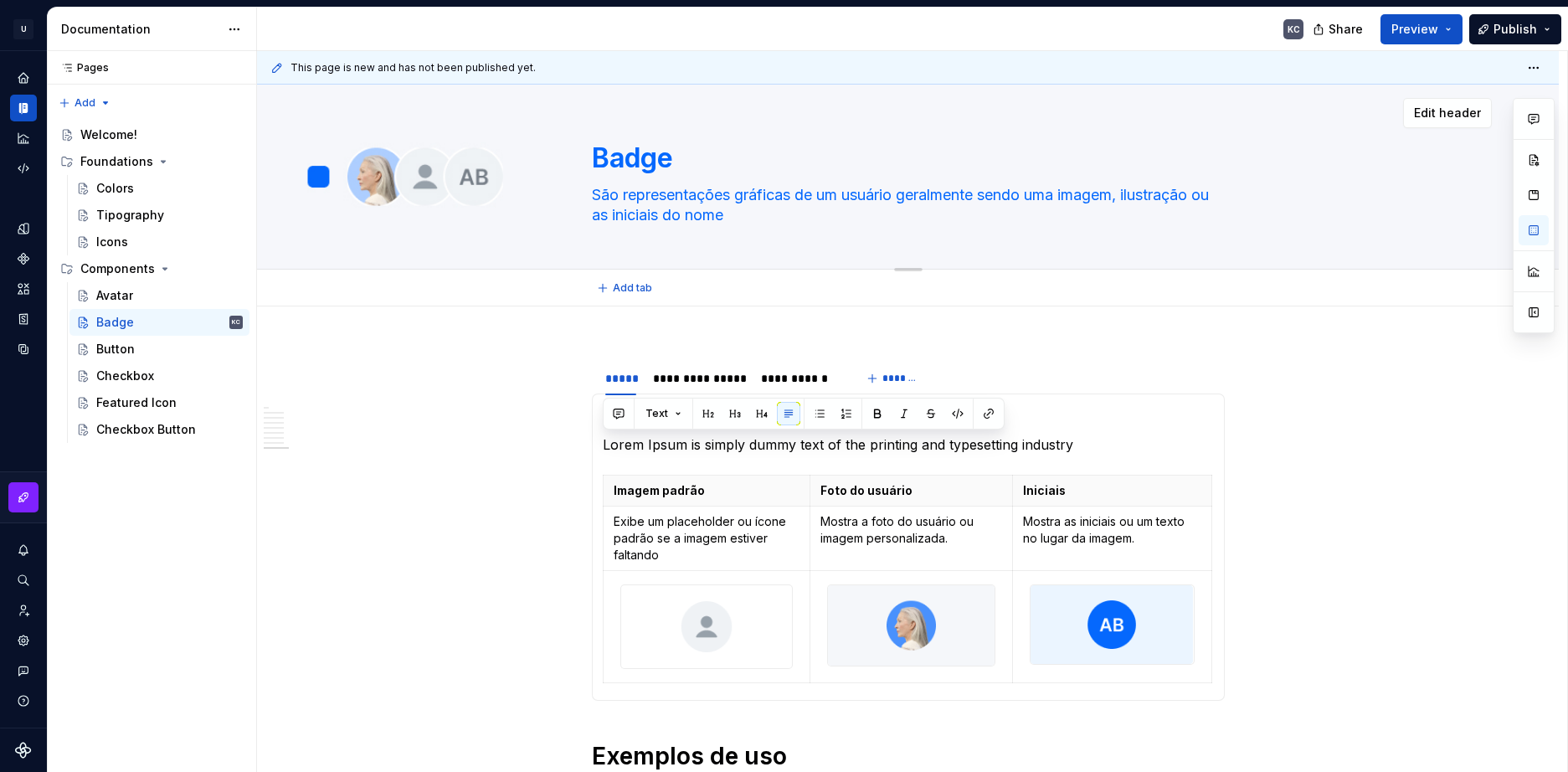
type textarea "Lorem Ipsum is simply dummy text of the printing and typesetting industry"
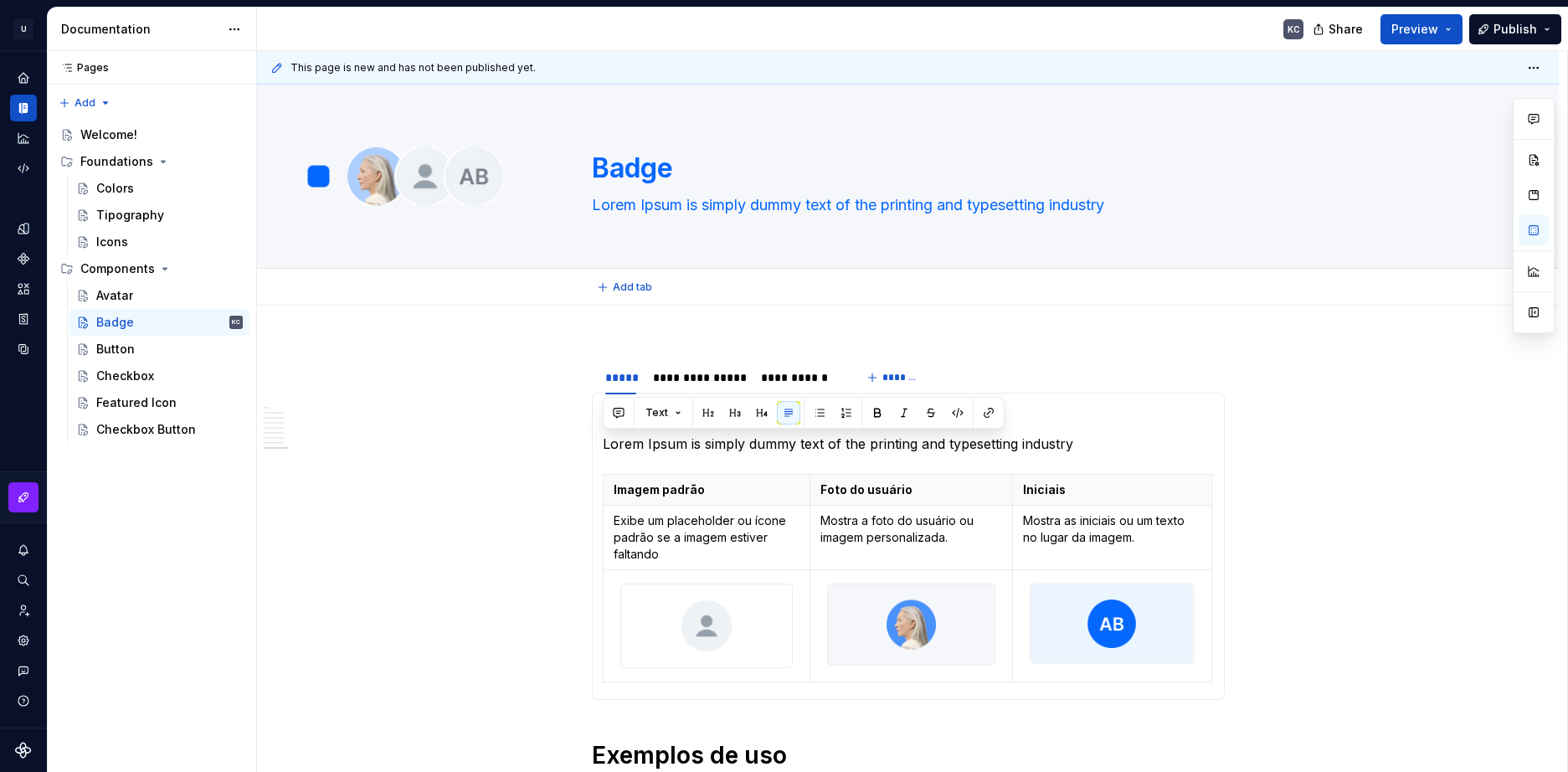
type textarea "*"
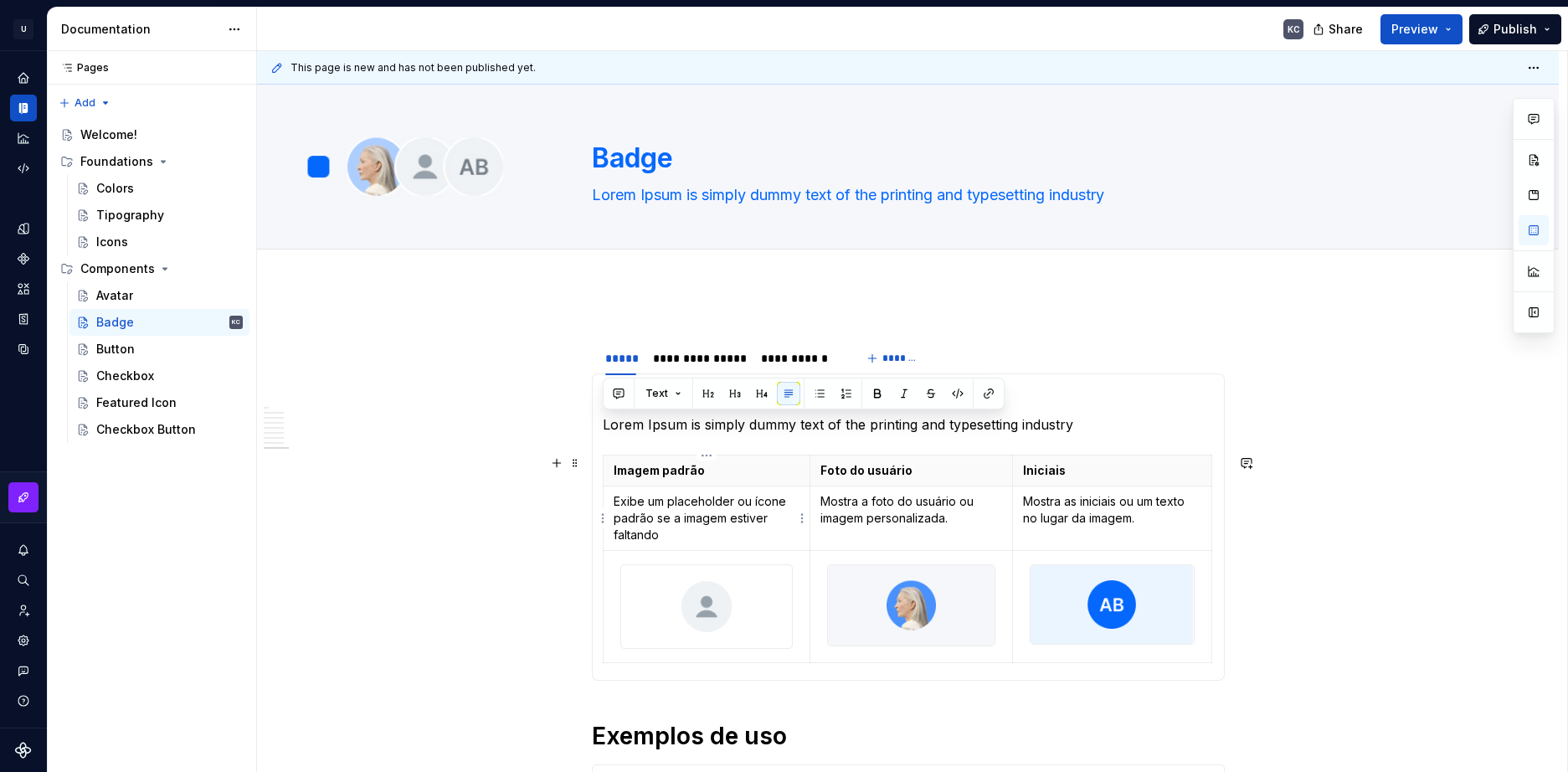
type textarea "Lorem Ipsum is simply dummy text of the printing and typesetting industry"
click at [684, 506] on p "Exibe um placeholder ou ícone padrão se a imagem estiver faltando" at bounding box center [707, 518] width 187 height 50
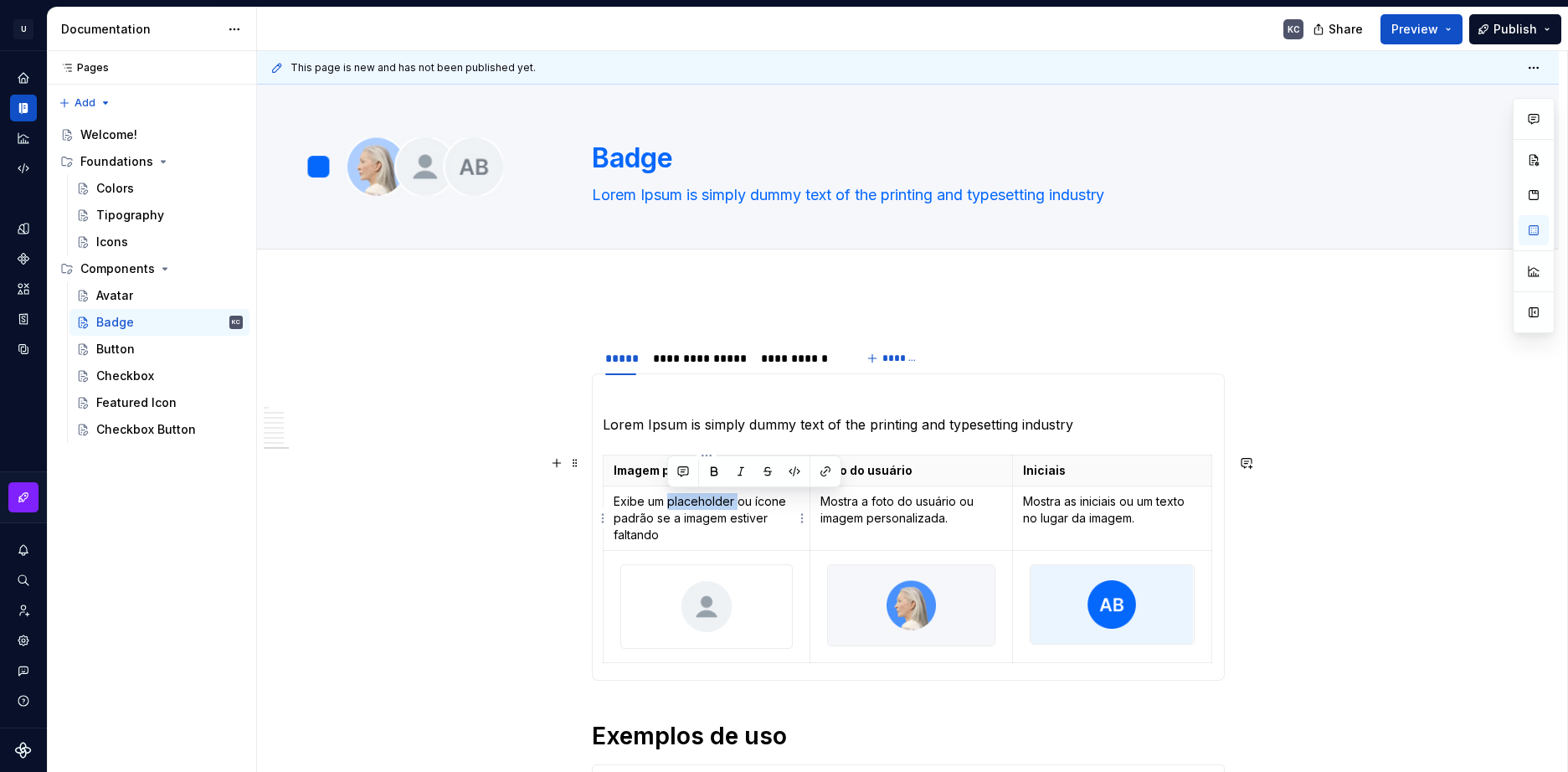
click at [684, 506] on p "Exibe um placeholder ou ícone padrão se a imagem estiver faltando" at bounding box center [707, 518] width 187 height 50
click at [837, 506] on p "Mostra a foto do usuário ou imagem personalizada." at bounding box center [911, 510] width 181 height 34
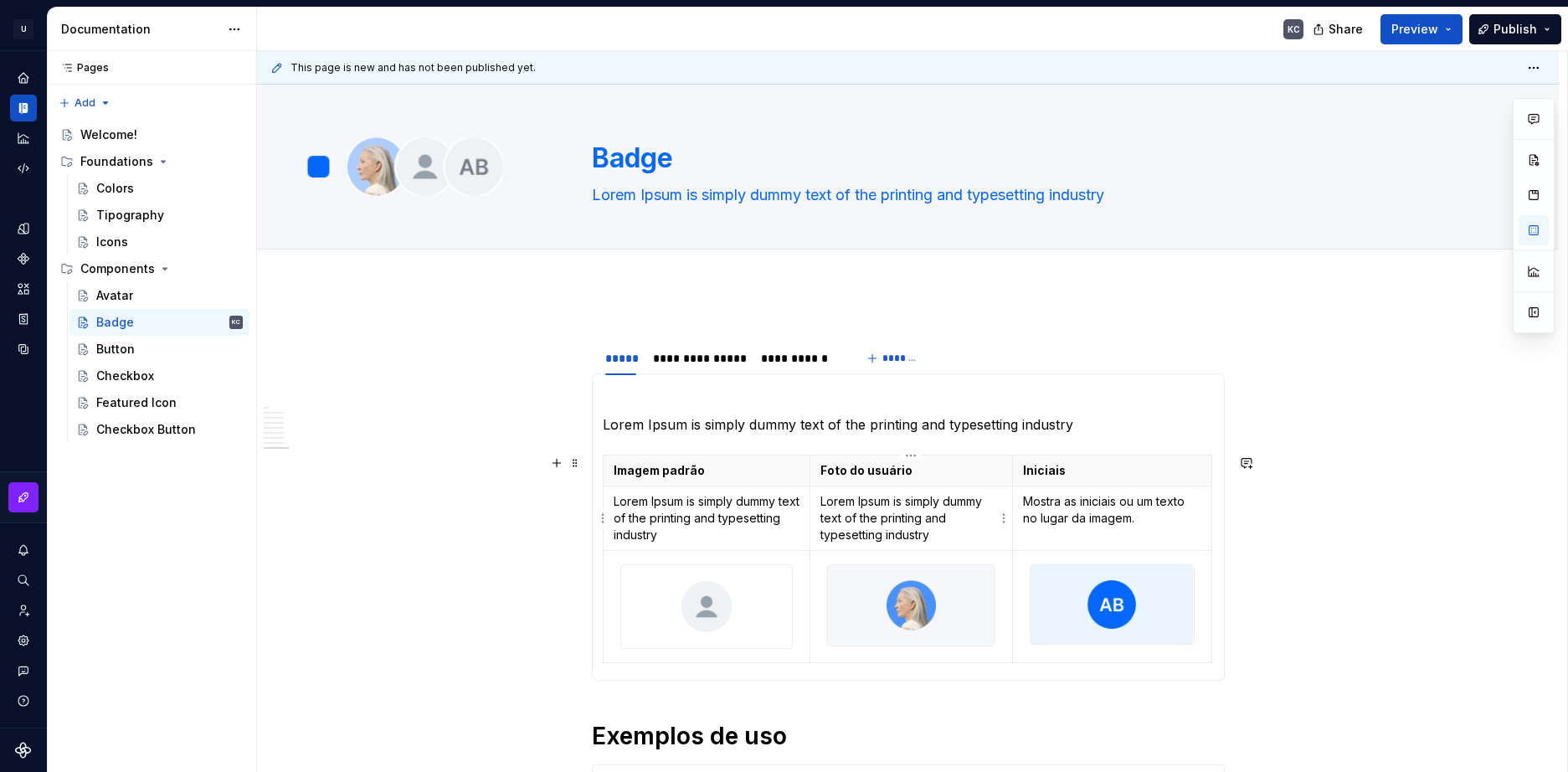
click at [1030, 508] on p "Mostra as iniciais ou um texto no lugar da imagem." at bounding box center [1112, 510] width 179 height 34
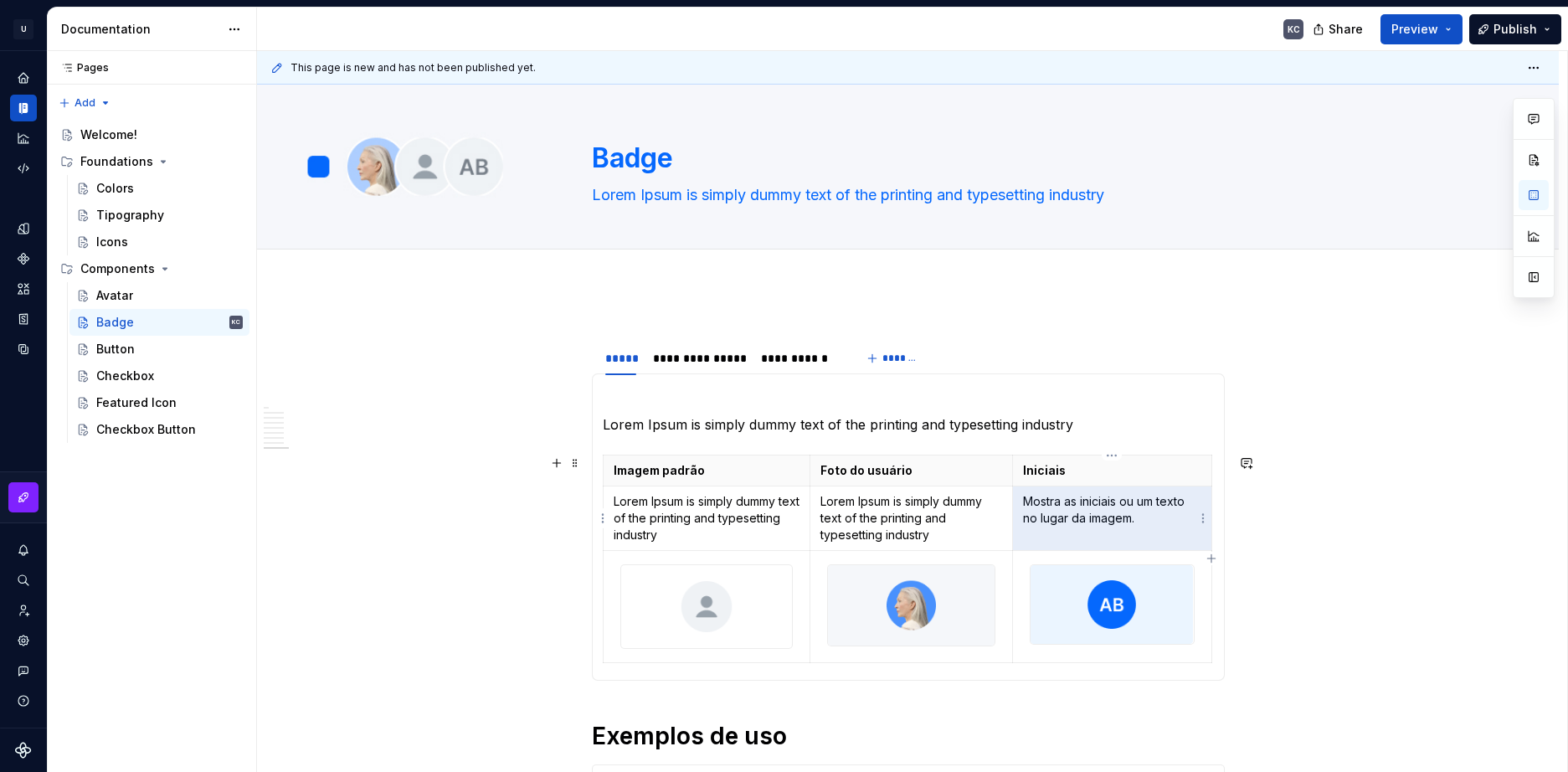
click at [1030, 508] on p "Mostra as iniciais ou um texto no lugar da imagem." at bounding box center [1112, 510] width 179 height 34
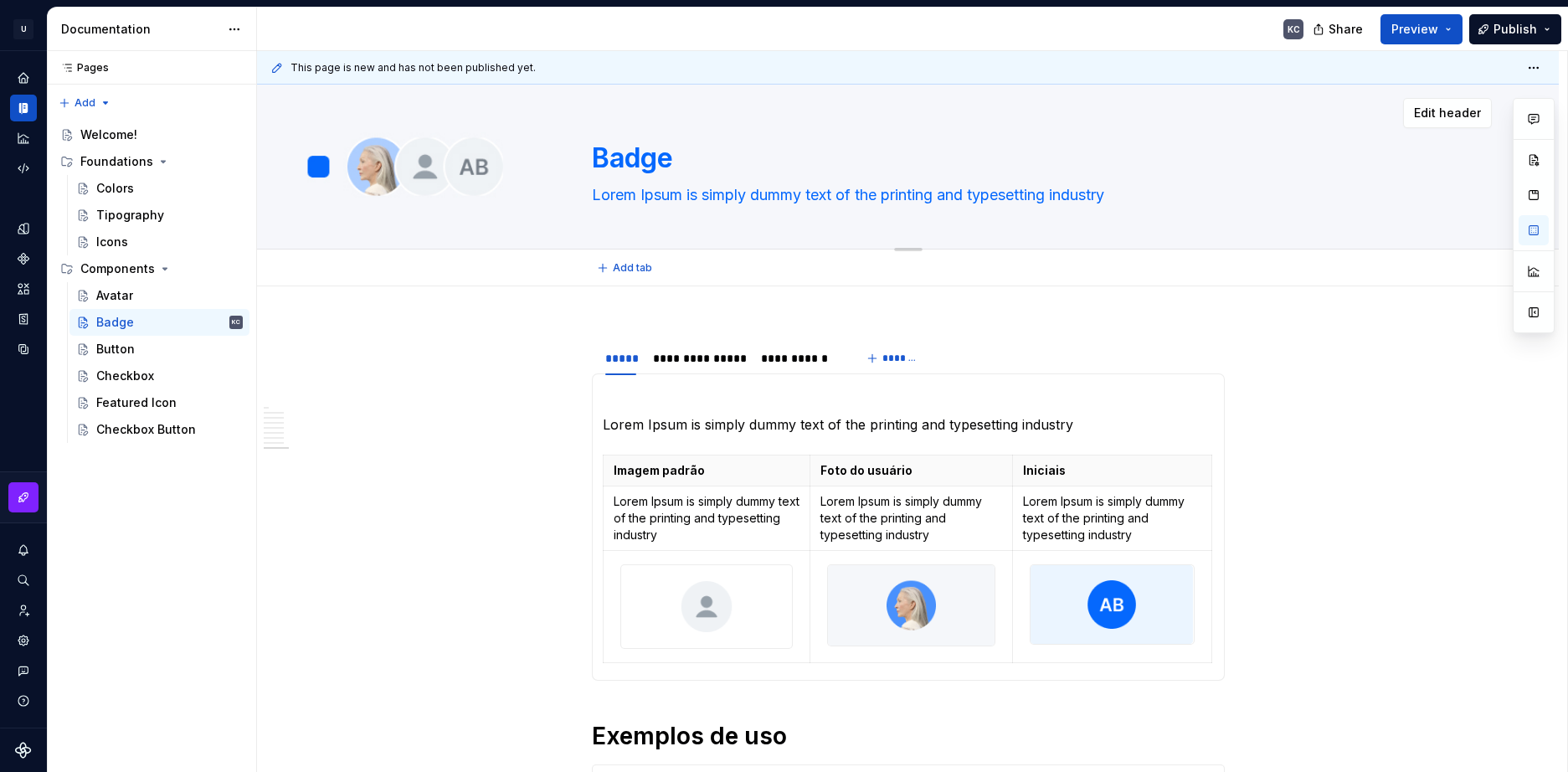
click at [608, 188] on textarea "Lorem Ipsum is simply dummy text of the printing and typesetting industry" at bounding box center [905, 194] width 633 height 26
paste textarea "é um componente usado para indicar status, quantidades ou alertas de forma rápi…"
type textarea "*"
type textarea "é um componente usado para indicar status, quantidades ou alertas de forma rápi…"
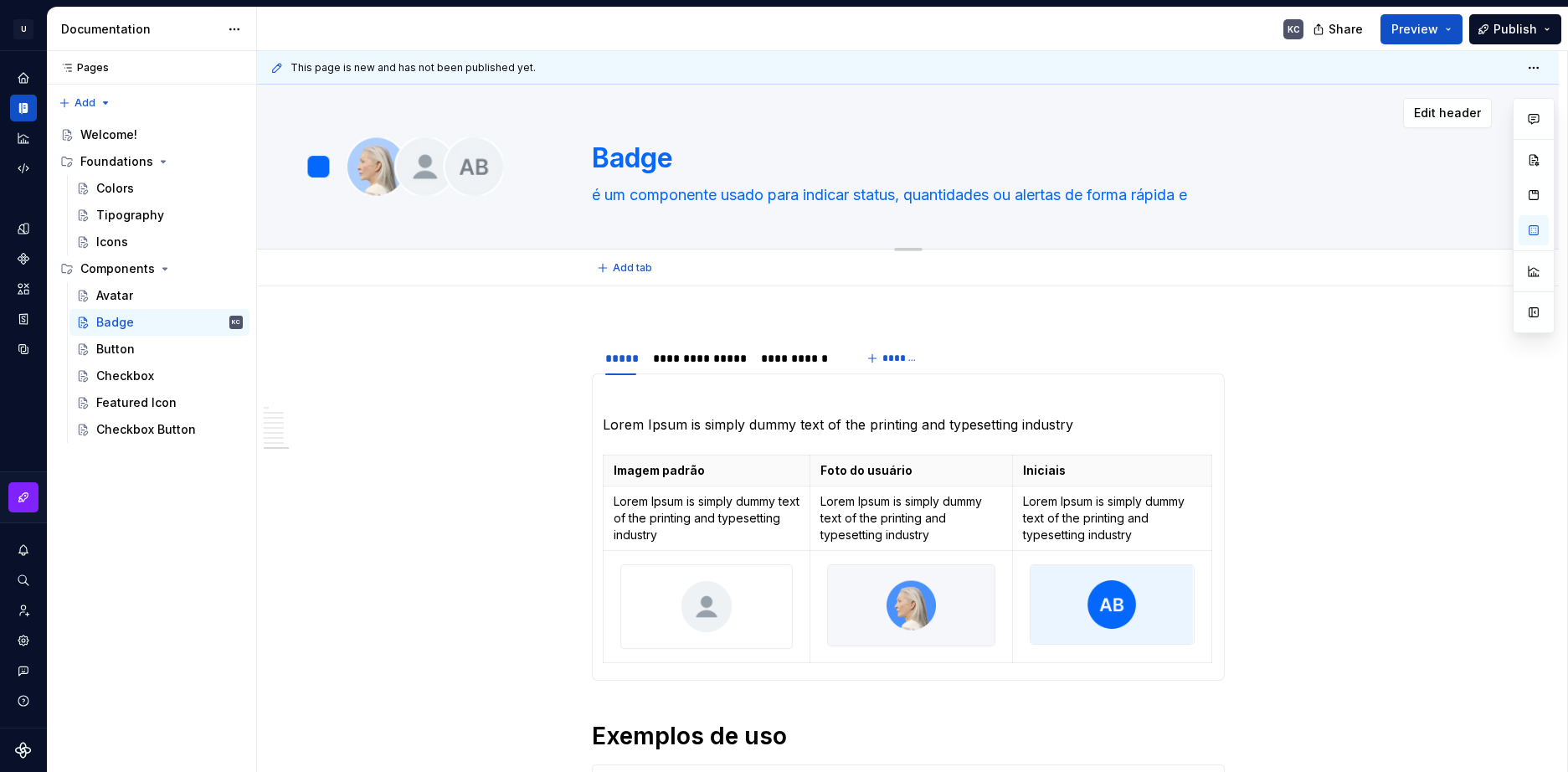
type textarea "*"
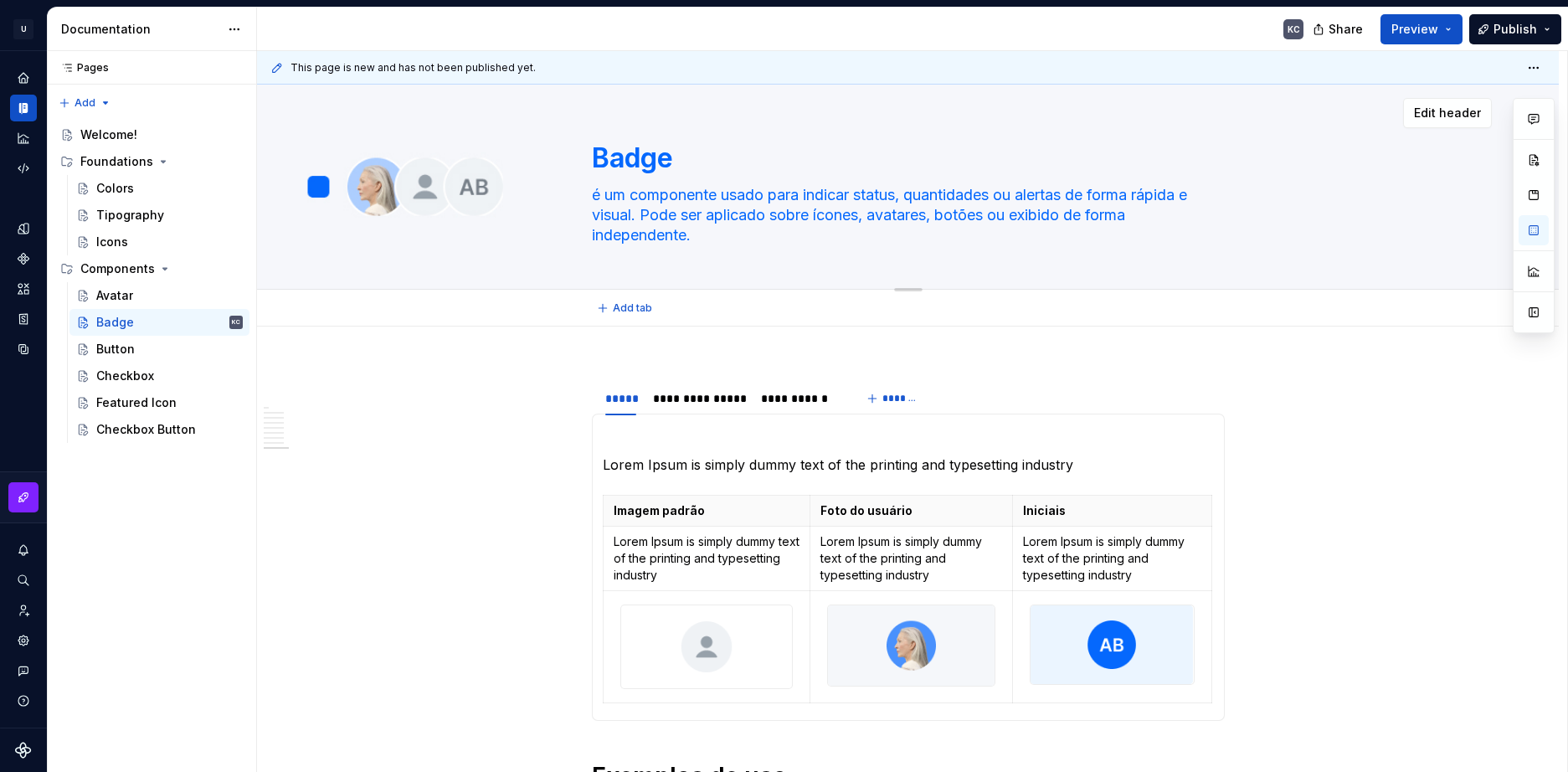
type textarea "é um componente usado para indicar status, quantidades ou alertas de forma rápi…"
click at [441, 204] on div "Badge é um componente usado para indicar status, quantidades ou alertas de form…" at bounding box center [908, 187] width 1168 height 204
click at [446, 173] on div "Badge é um componente usado para indicar status, quantidades ou alertas de form…" at bounding box center [908, 187] width 1168 height 204
click at [1453, 112] on span "Edit header" at bounding box center [1448, 113] width 67 height 16
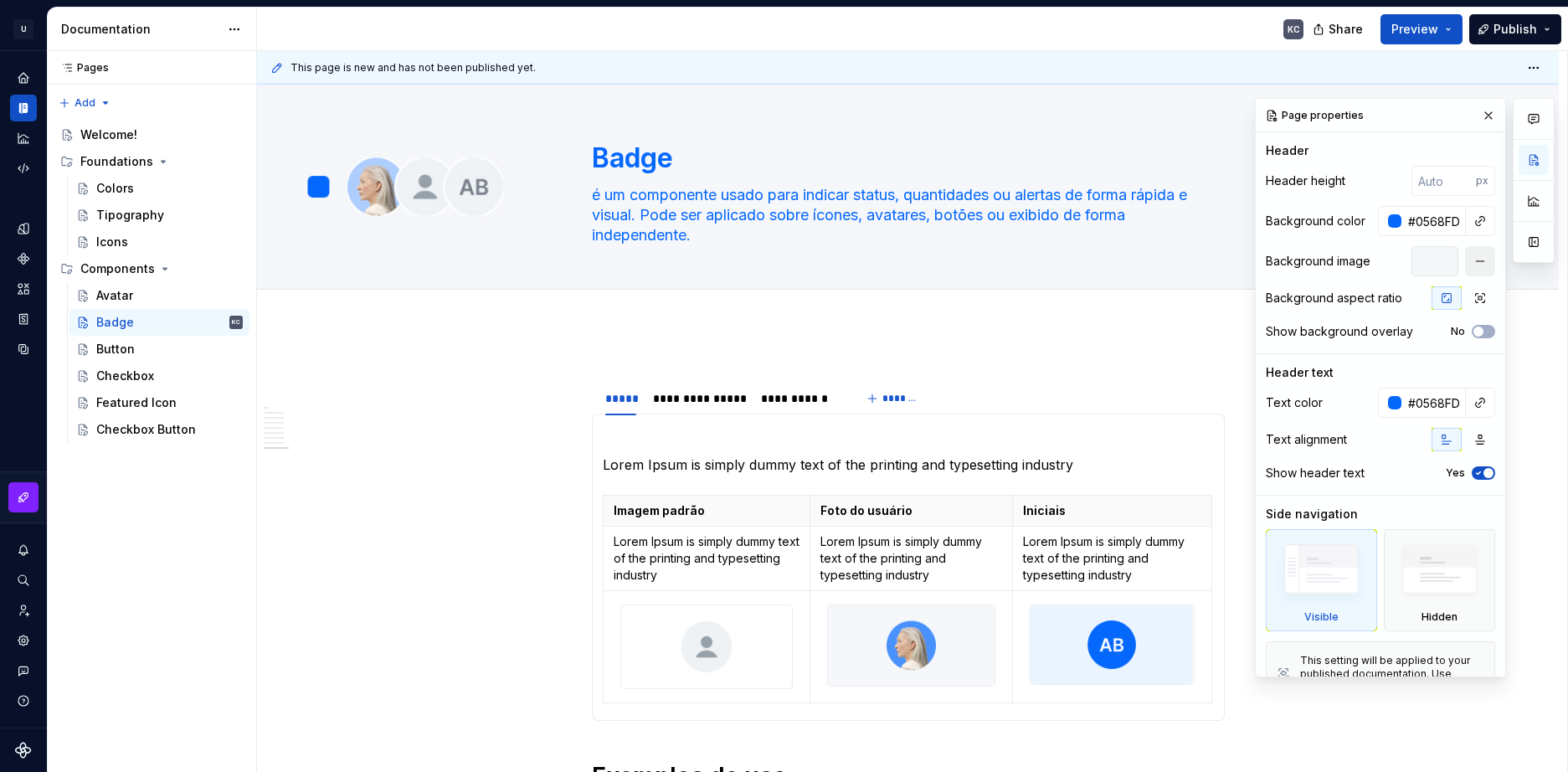
click at [1468, 258] on button "button" at bounding box center [1480, 261] width 30 height 30
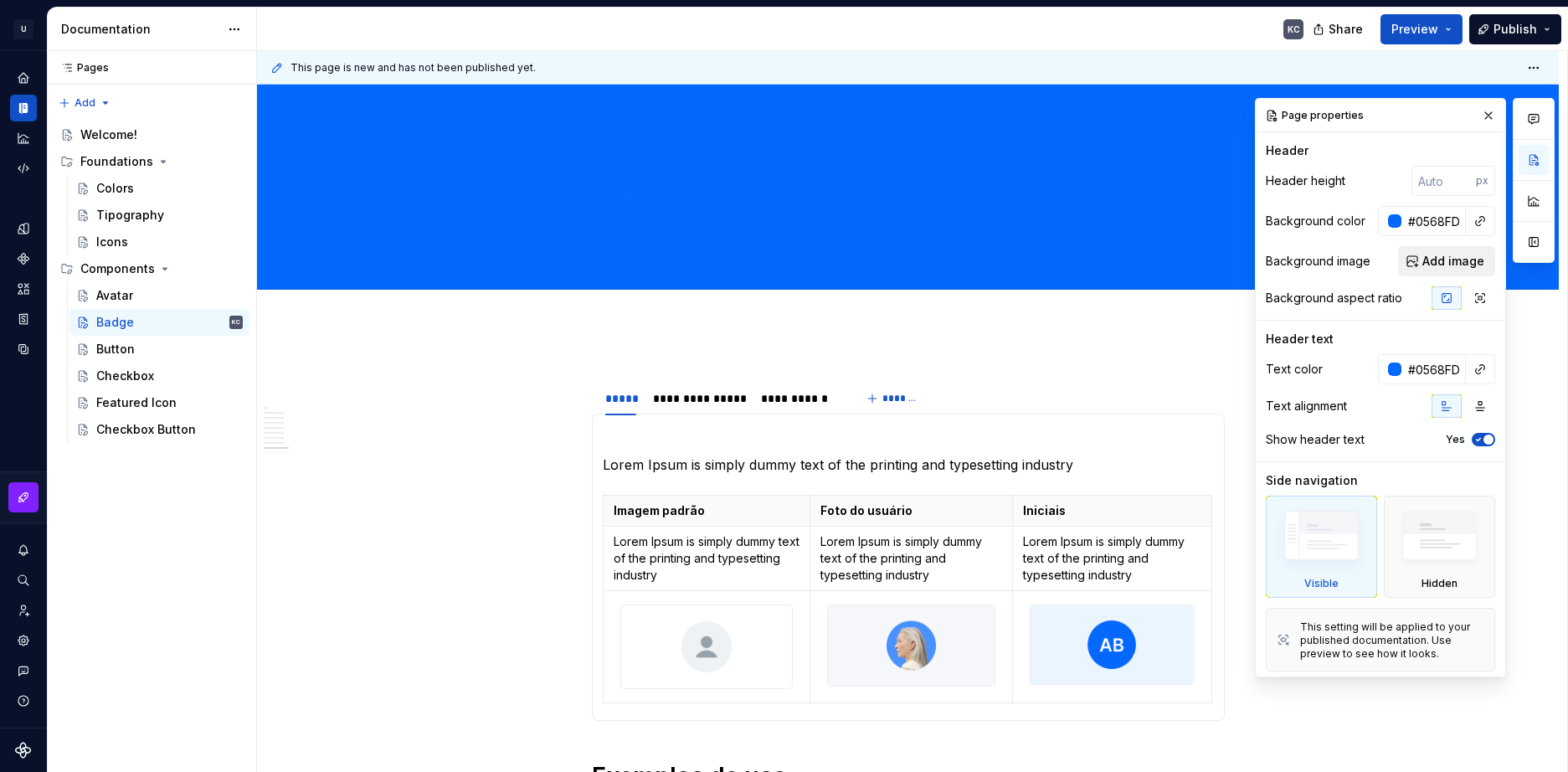
click at [1440, 263] on span "Add image" at bounding box center [1453, 262] width 62 height 16
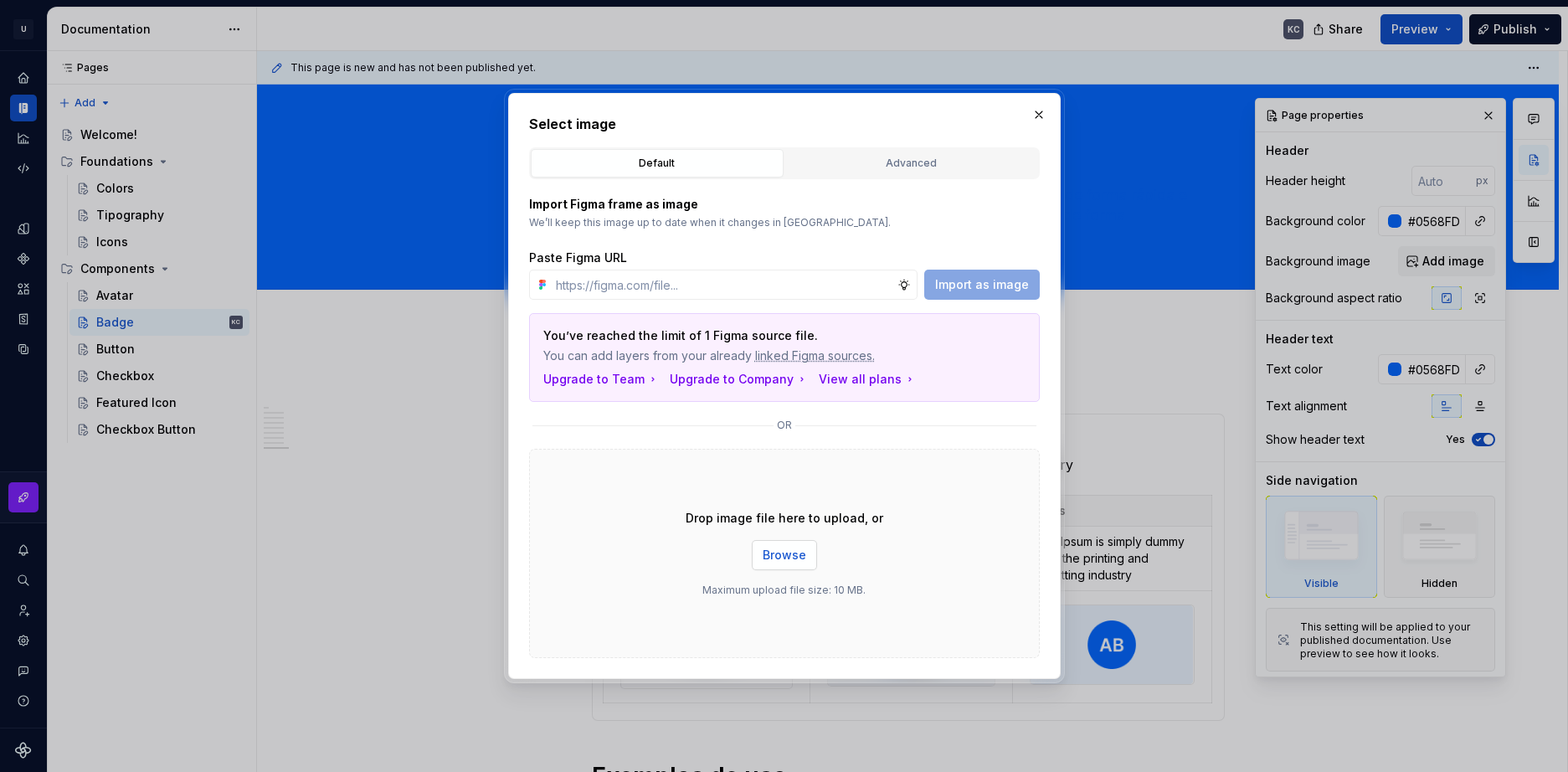
click at [776, 568] on button "Browse" at bounding box center [784, 555] width 66 height 30
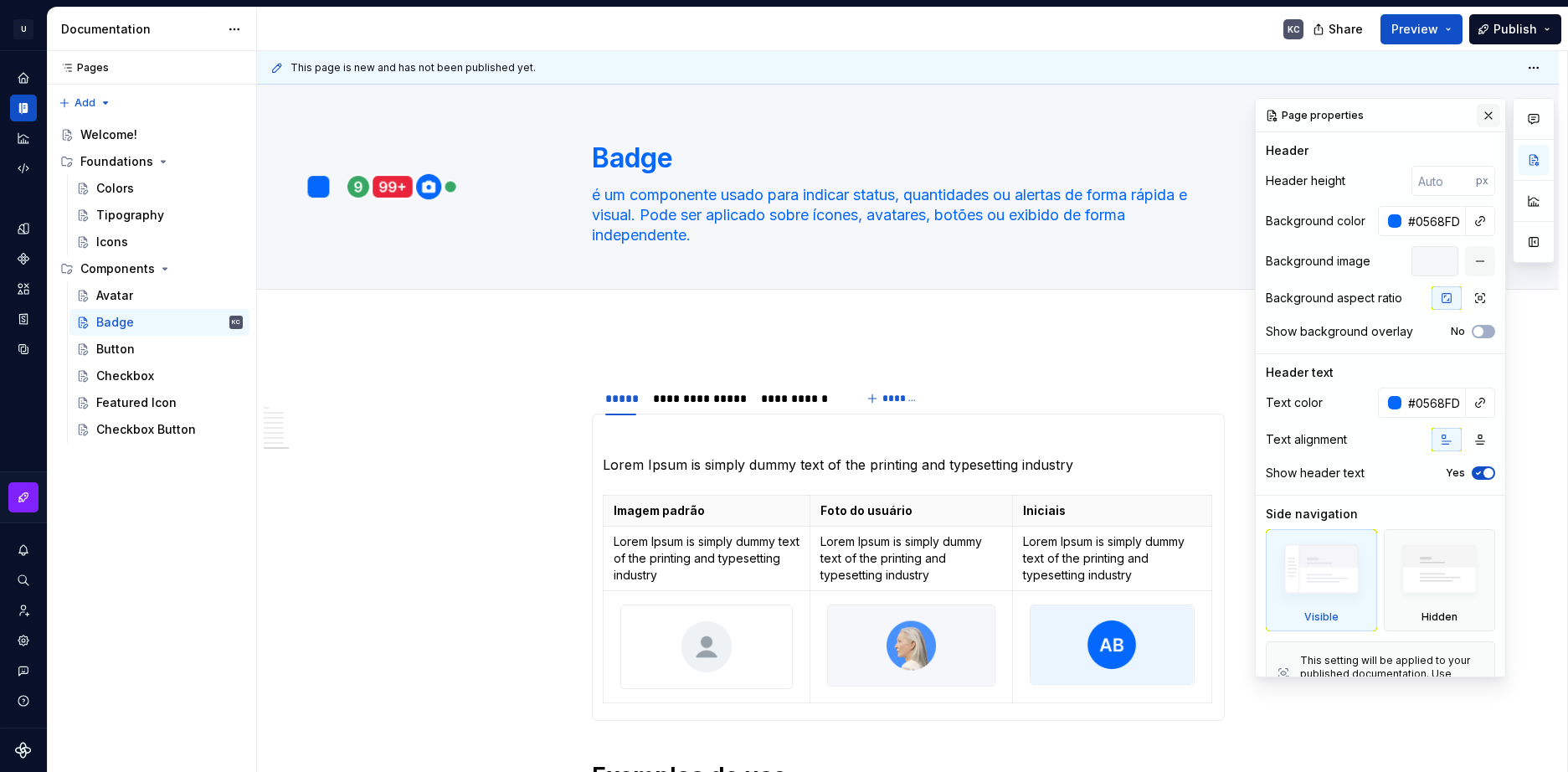
click at [1481, 117] on button "button" at bounding box center [1489, 116] width 24 height 24
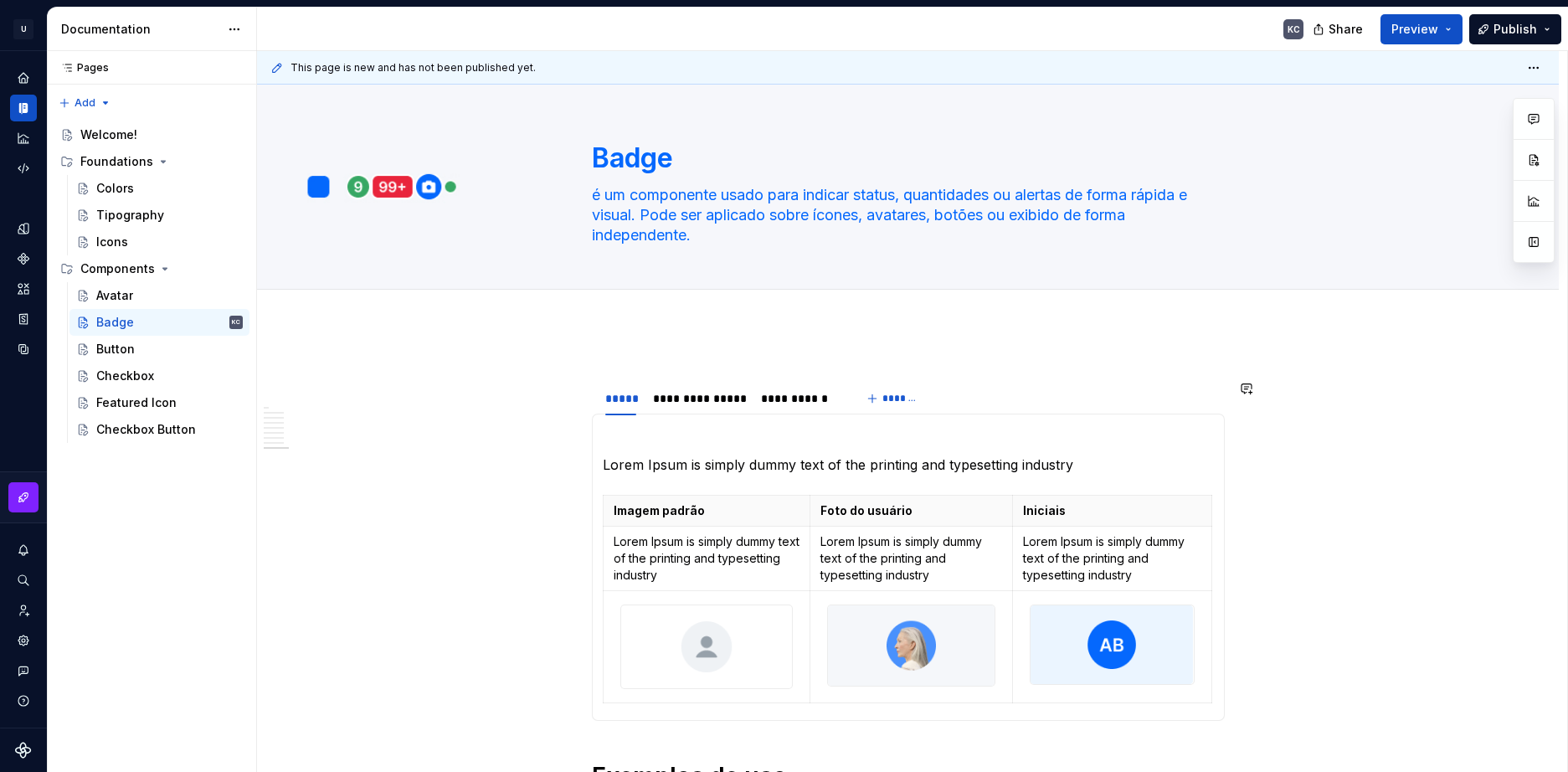
type textarea "*"
click at [620, 304] on span "Add tab" at bounding box center [632, 308] width 39 height 14
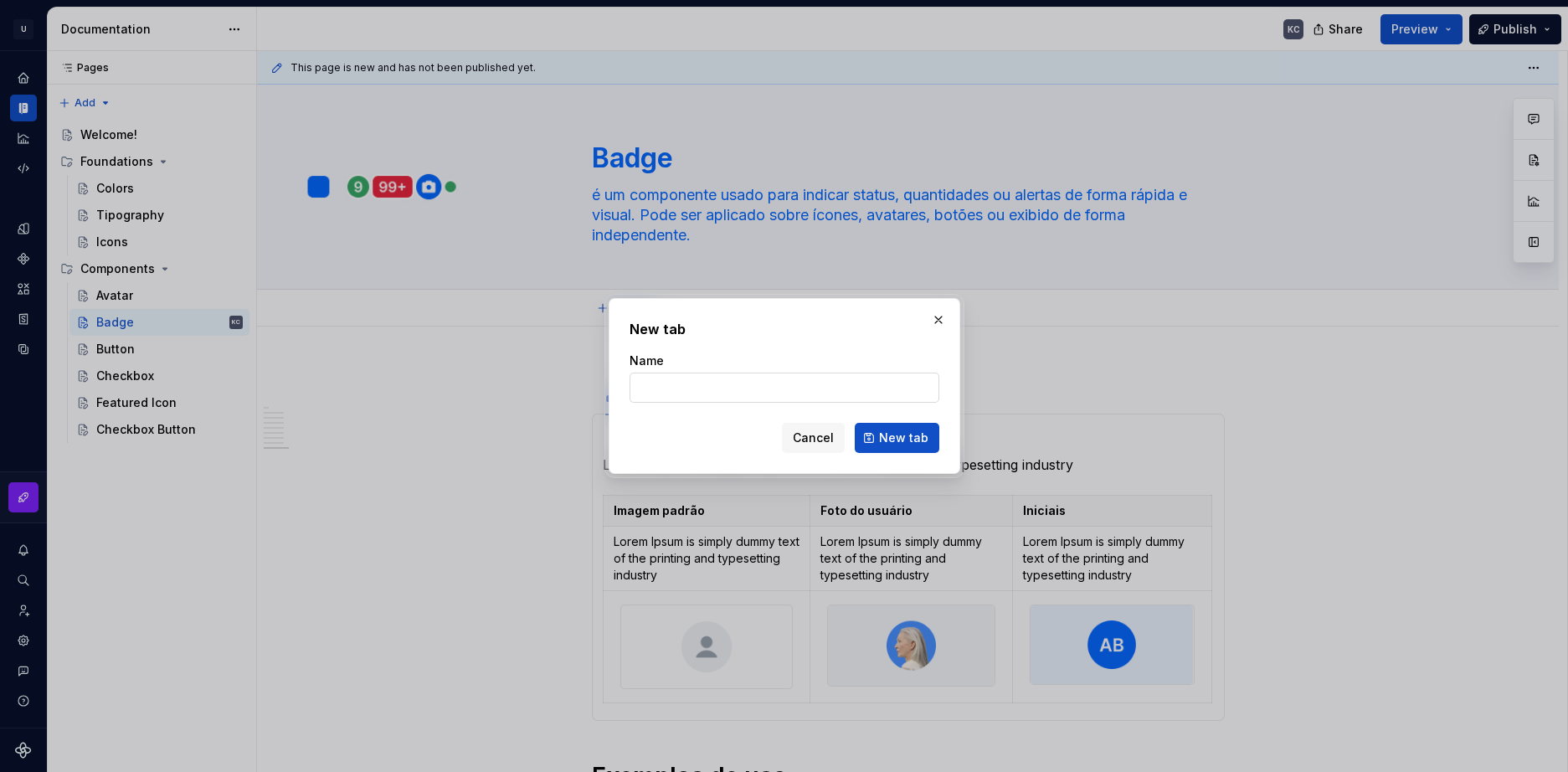
click at [732, 387] on input "Name" at bounding box center [784, 387] width 310 height 30
type input "dasd"
click at [907, 434] on span "New tab" at bounding box center [904, 437] width 49 height 16
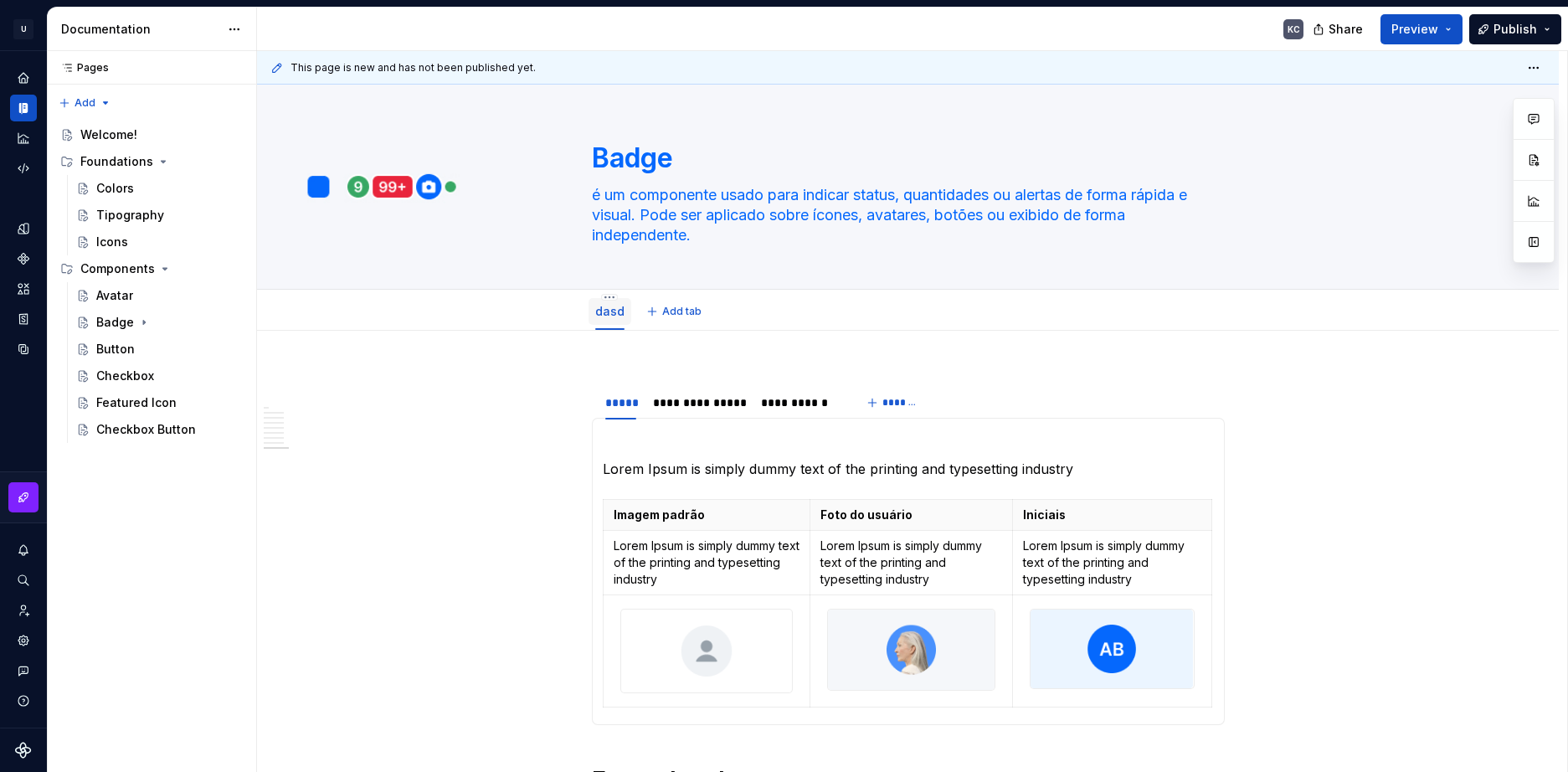
drag, startPoint x: 620, startPoint y: 310, endPoint x: 609, endPoint y: 293, distance: 20.2
click at [609, 293] on div "dasd" at bounding box center [610, 311] width 43 height 36
click at [609, 296] on html "U Stardust DS KC Design system data Documentation KC Share Preview Publish Page…" at bounding box center [784, 386] width 1568 height 772
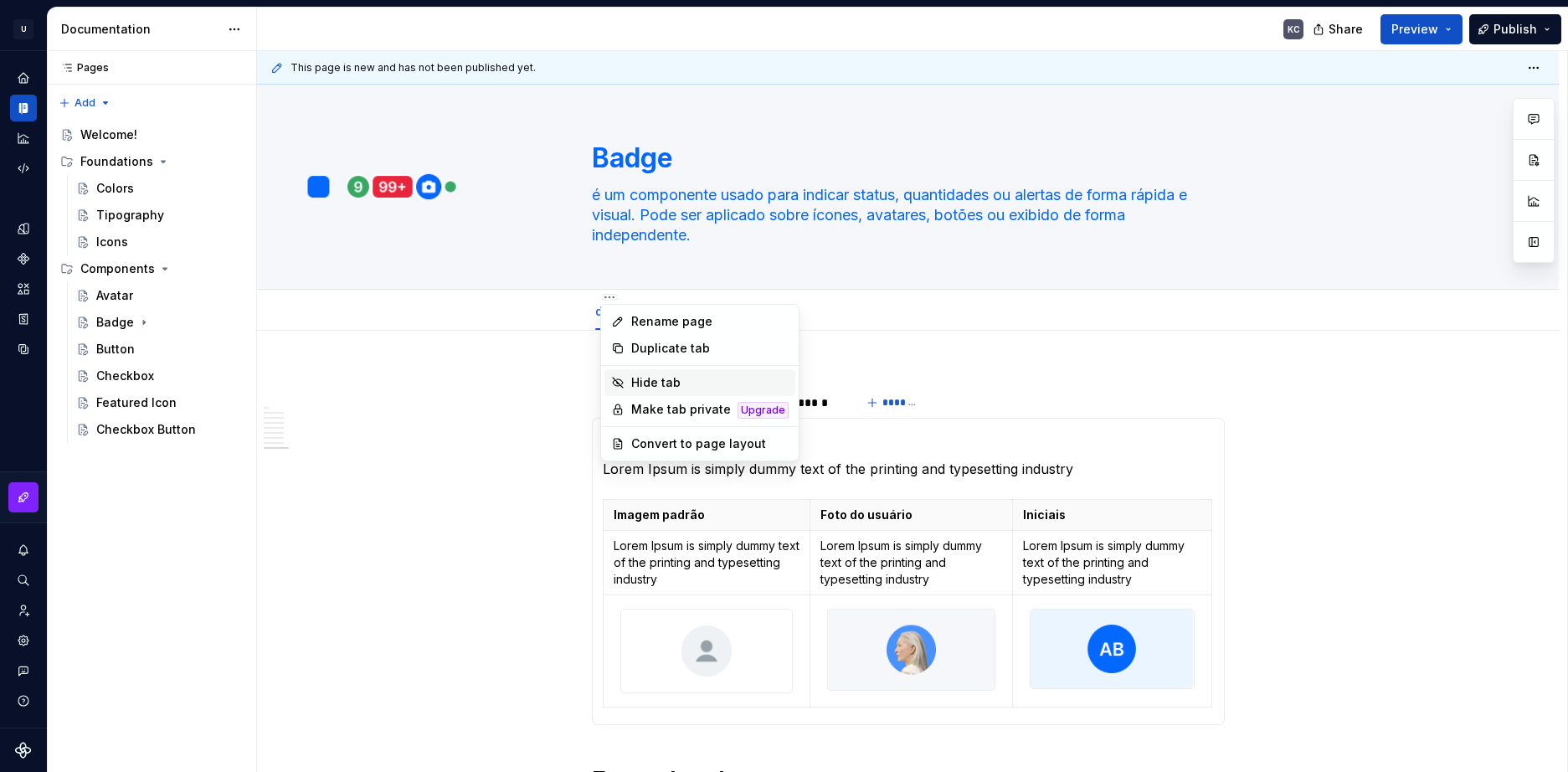
click at [665, 379] on div "Hide tab" at bounding box center [710, 383] width 158 height 16
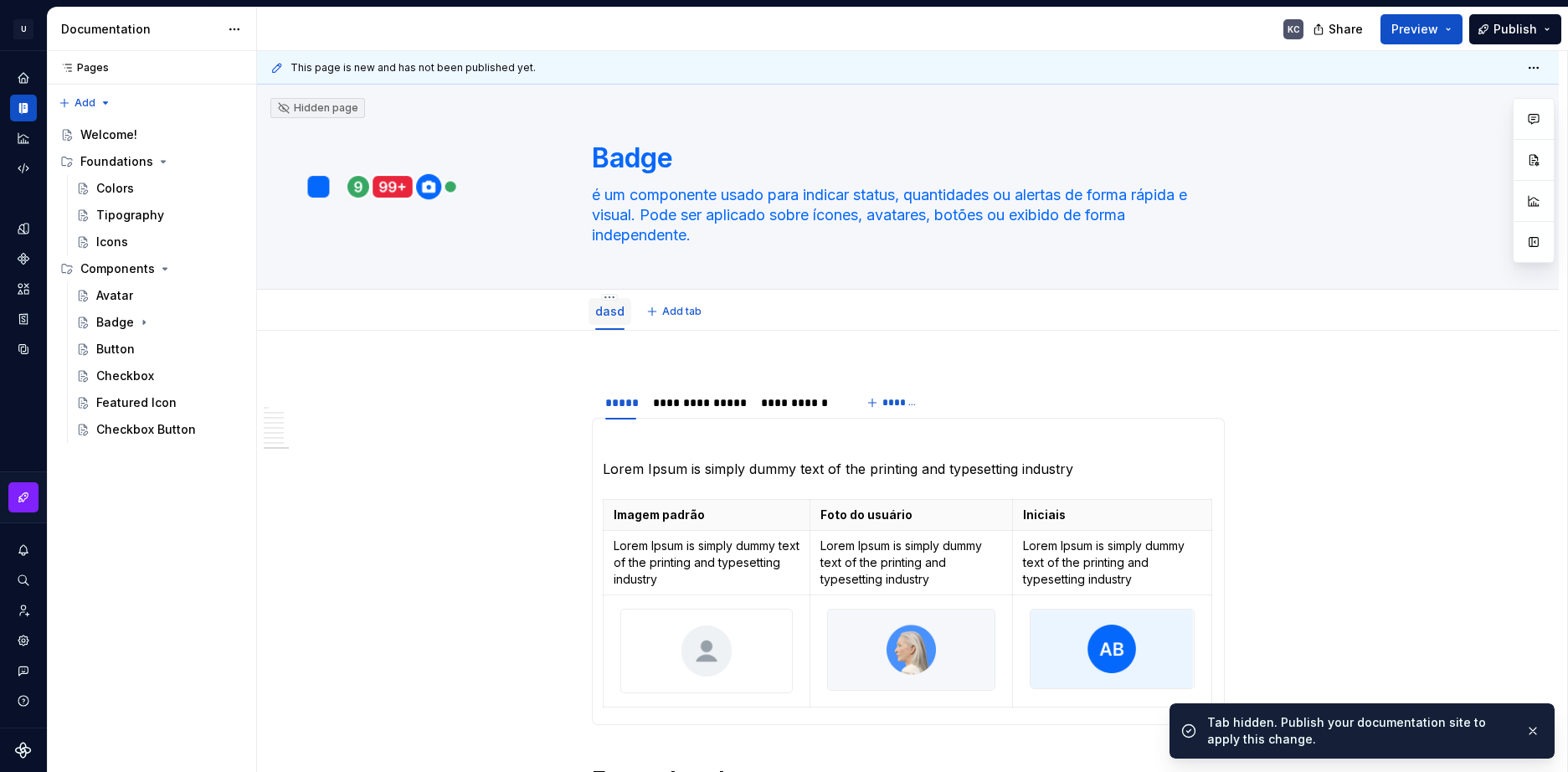
click at [608, 295] on html "U Stardust DS KC Design system data Documentation KC Share Preview Publish Page…" at bounding box center [784, 386] width 1568 height 772
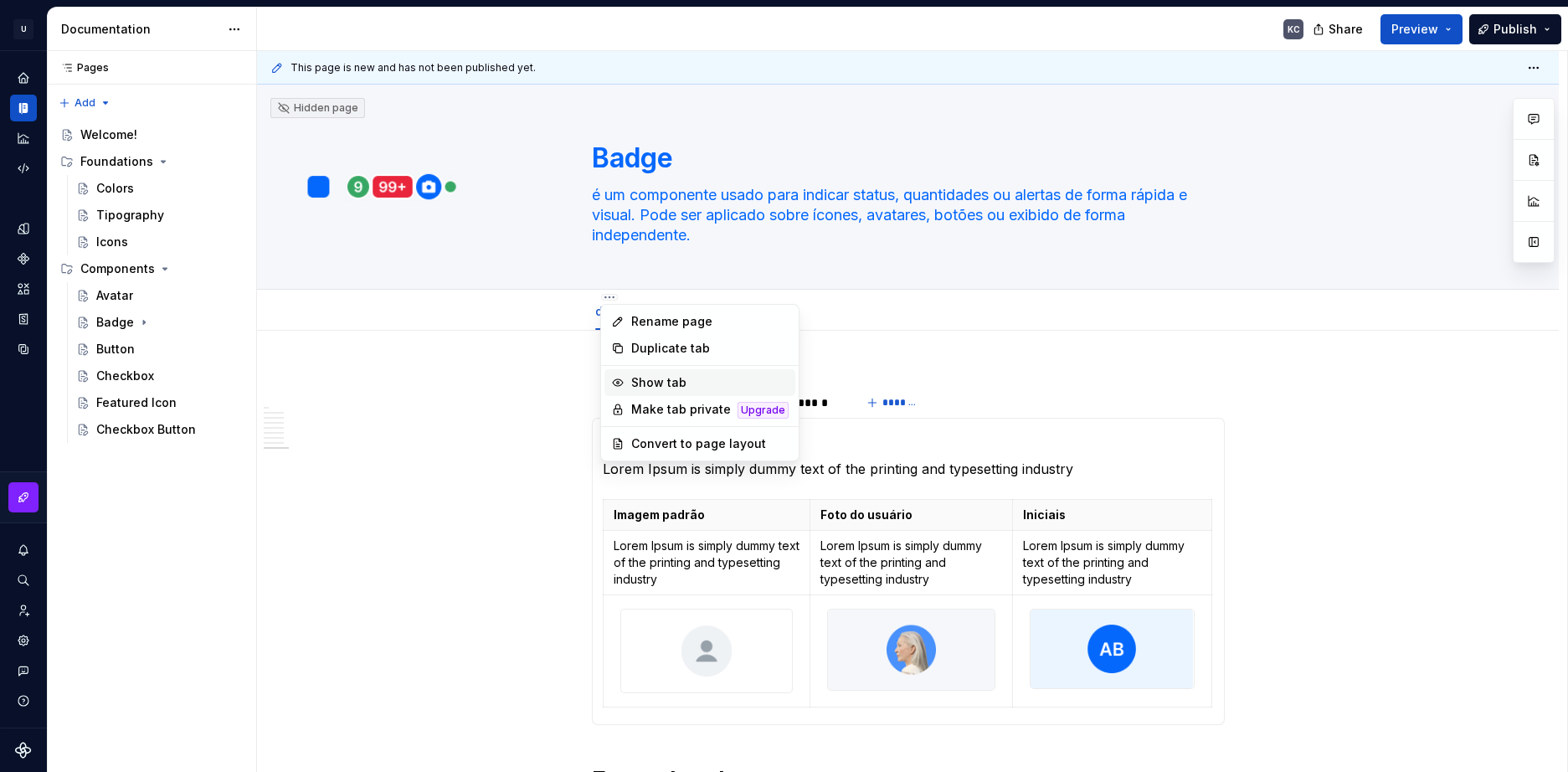
click at [661, 391] on div "Show tab" at bounding box center [700, 382] width 191 height 26
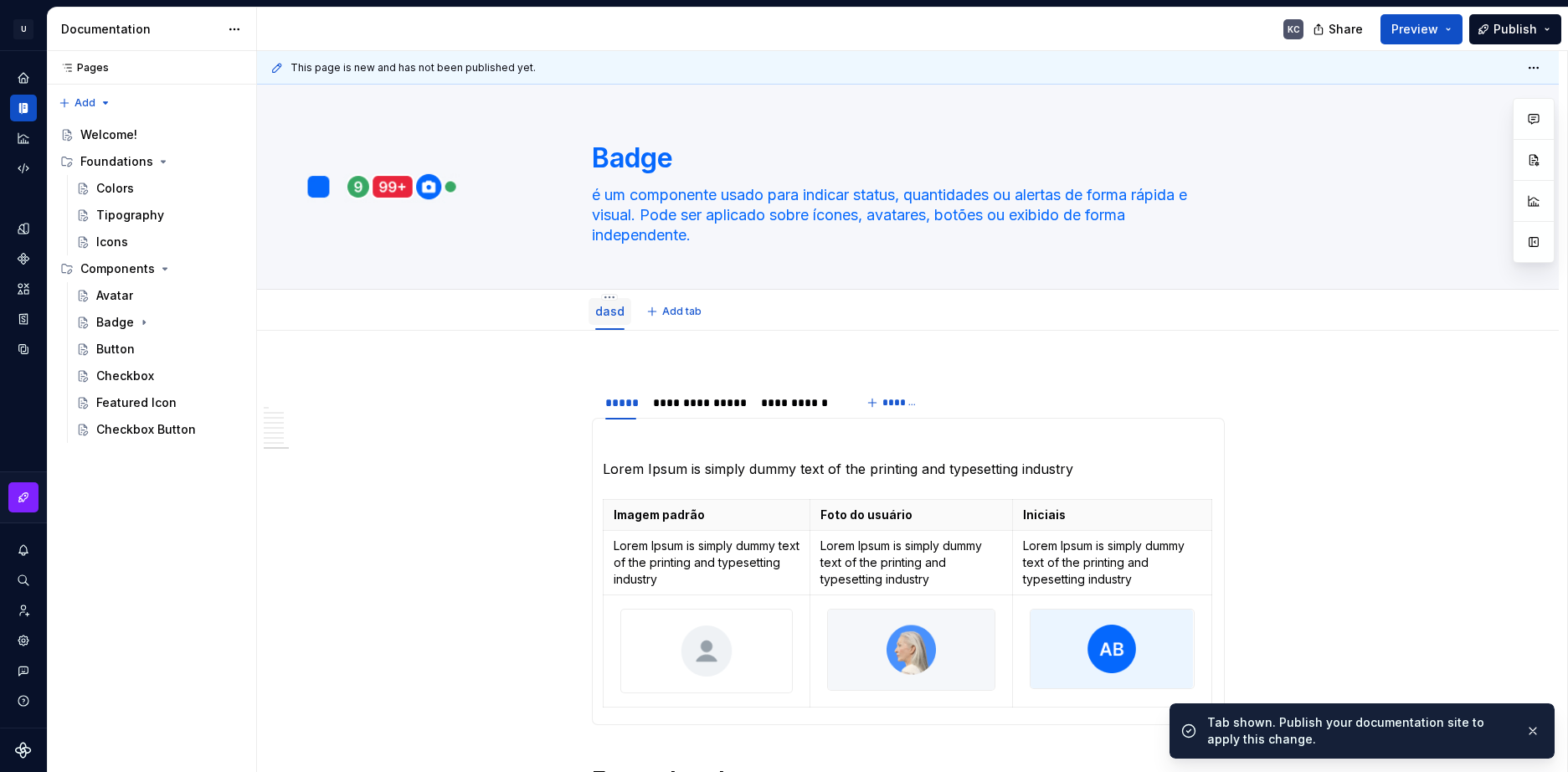
click at [622, 315] on link "dasd" at bounding box center [610, 312] width 29 height 15
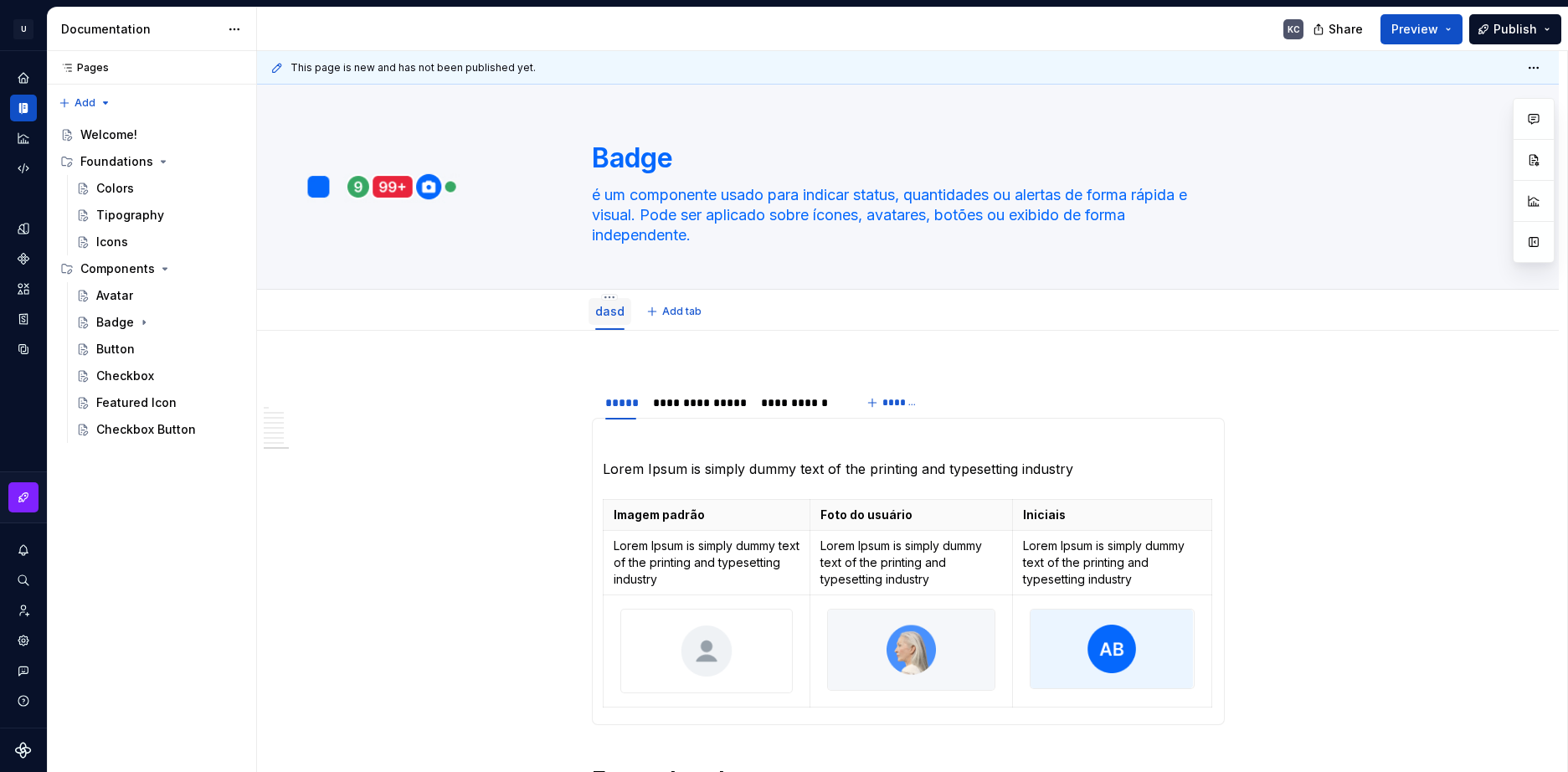
click at [614, 313] on link "dasd" at bounding box center [610, 312] width 29 height 15
click at [610, 296] on html "U Stardust DS KC Design system data Documentation KC Share Preview Publish Page…" at bounding box center [784, 386] width 1568 height 772
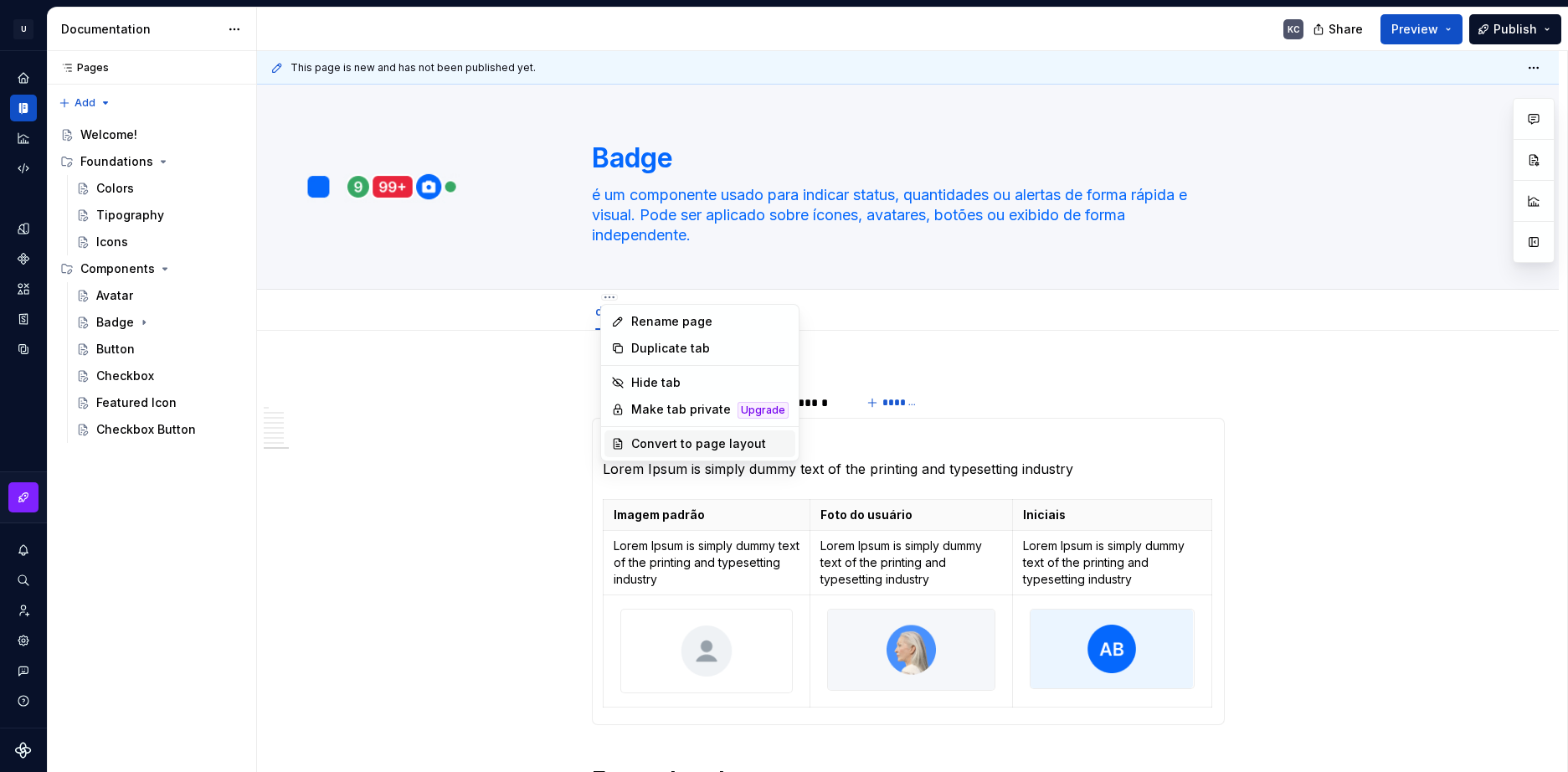
click at [704, 440] on div "Convert to page layout" at bounding box center [710, 444] width 158 height 16
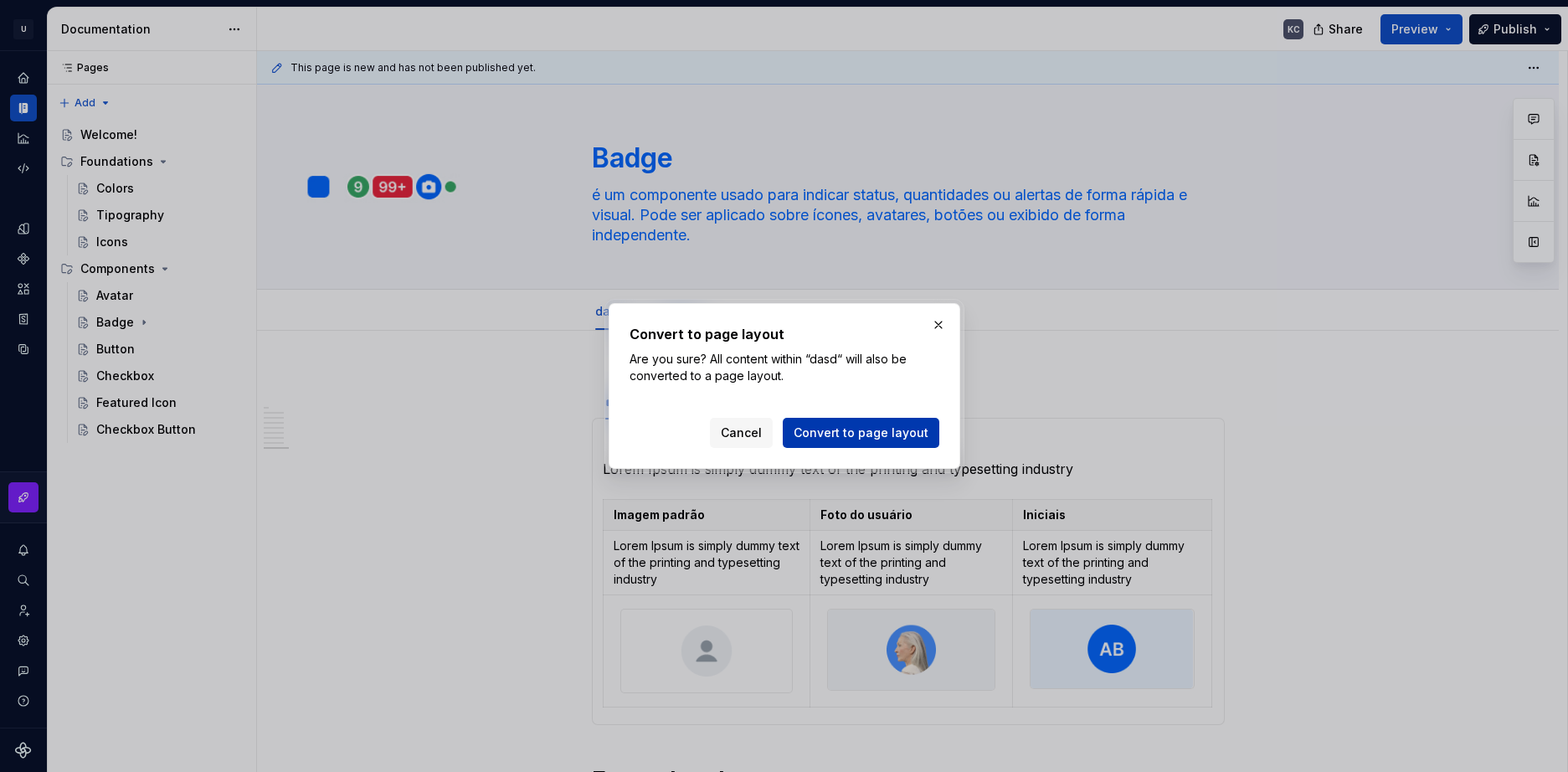
click at [838, 435] on span "Convert to page layout" at bounding box center [861, 433] width 135 height 16
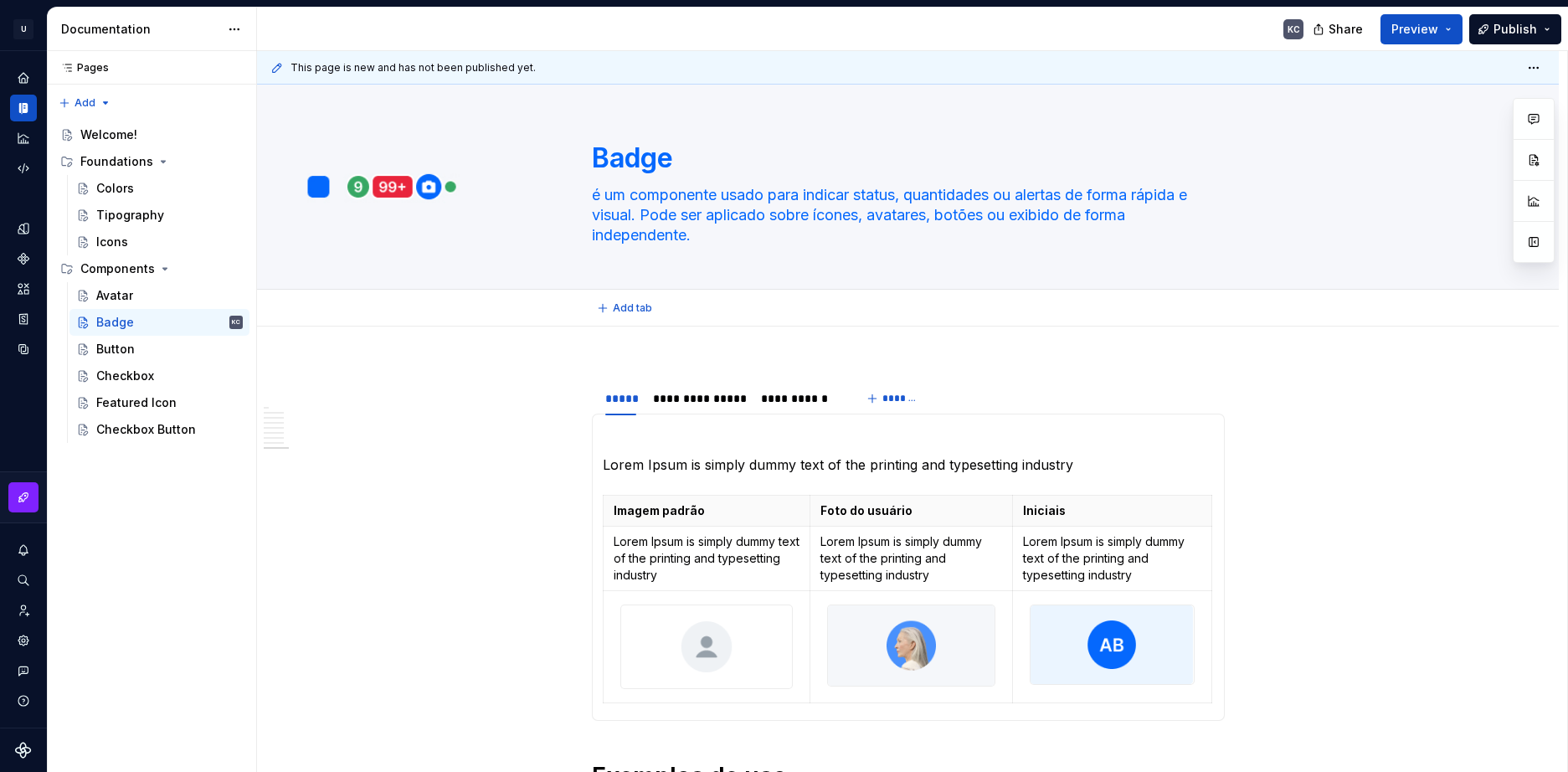
type textarea "*"
click at [621, 392] on div "*****" at bounding box center [620, 398] width 31 height 16
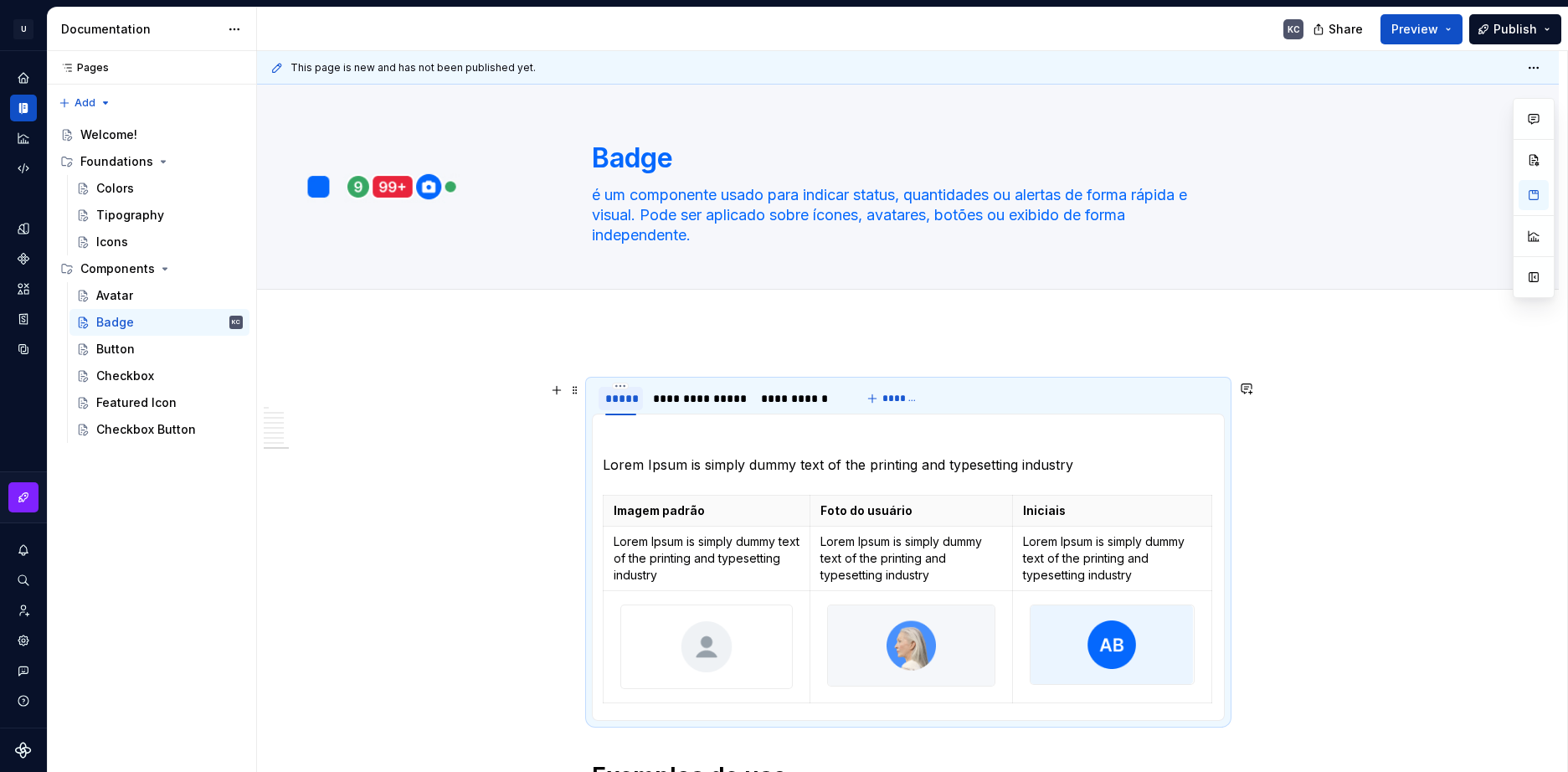
click at [621, 395] on div "*****" at bounding box center [620, 398] width 31 height 16
type input "********"
click at [744, 392] on div "**********" at bounding box center [722, 398] width 92 height 16
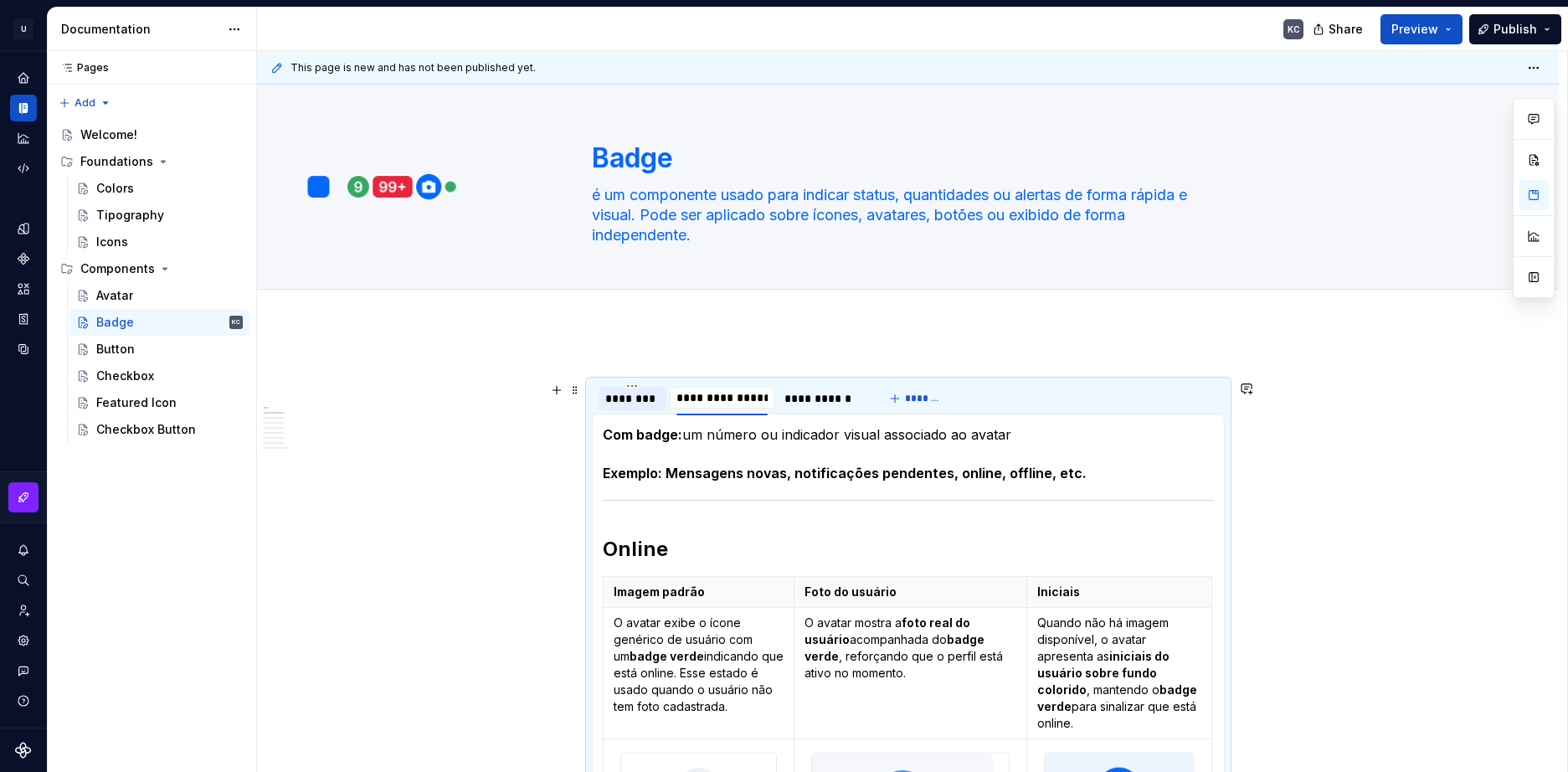
type input "*********"
click at [757, 396] on div "**********" at bounding box center [784, 398] width 77 height 16
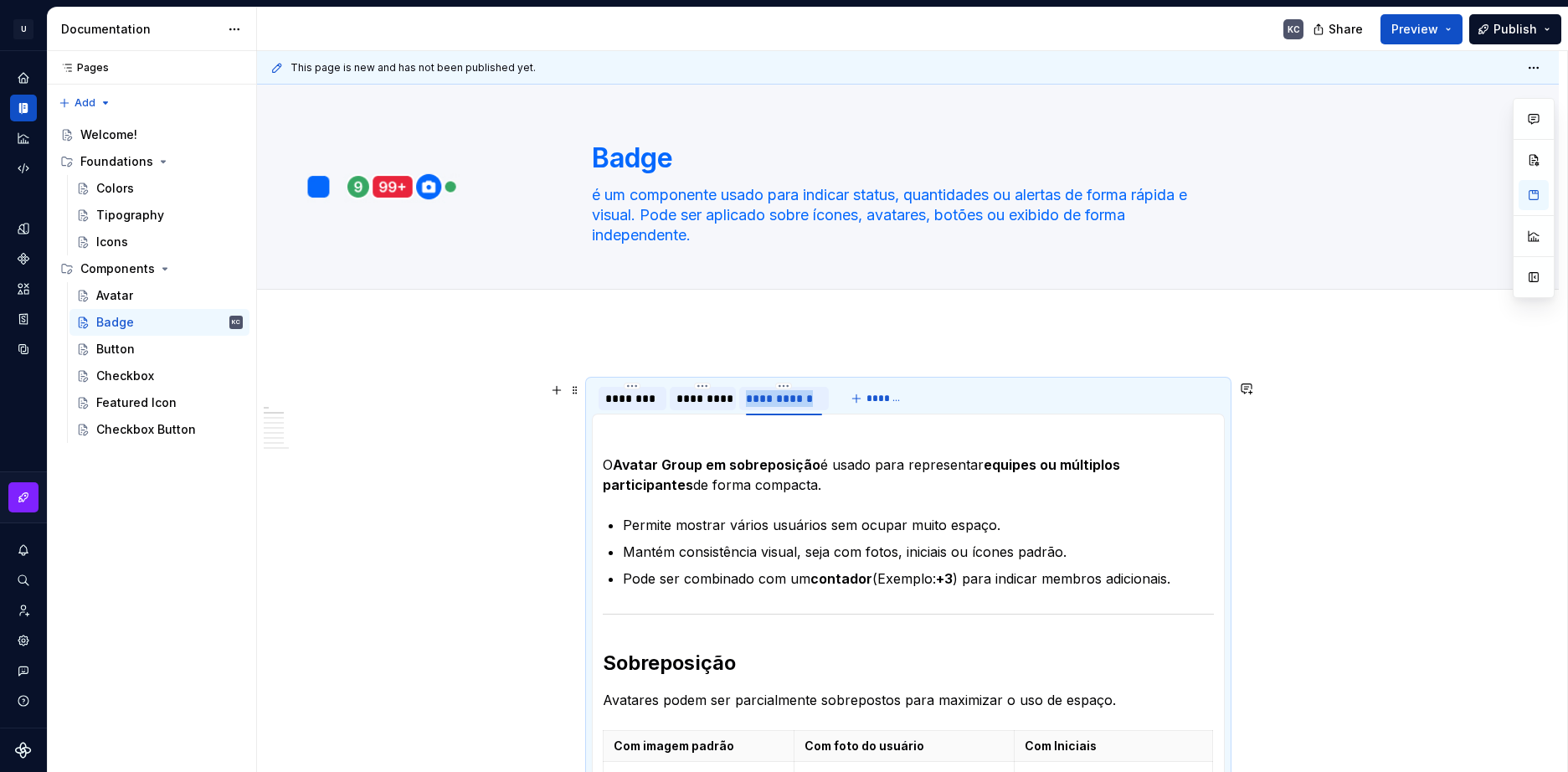
click at [757, 396] on div "**********" at bounding box center [784, 398] width 77 height 16
type input "*********"
click at [628, 399] on div "********" at bounding box center [632, 398] width 55 height 16
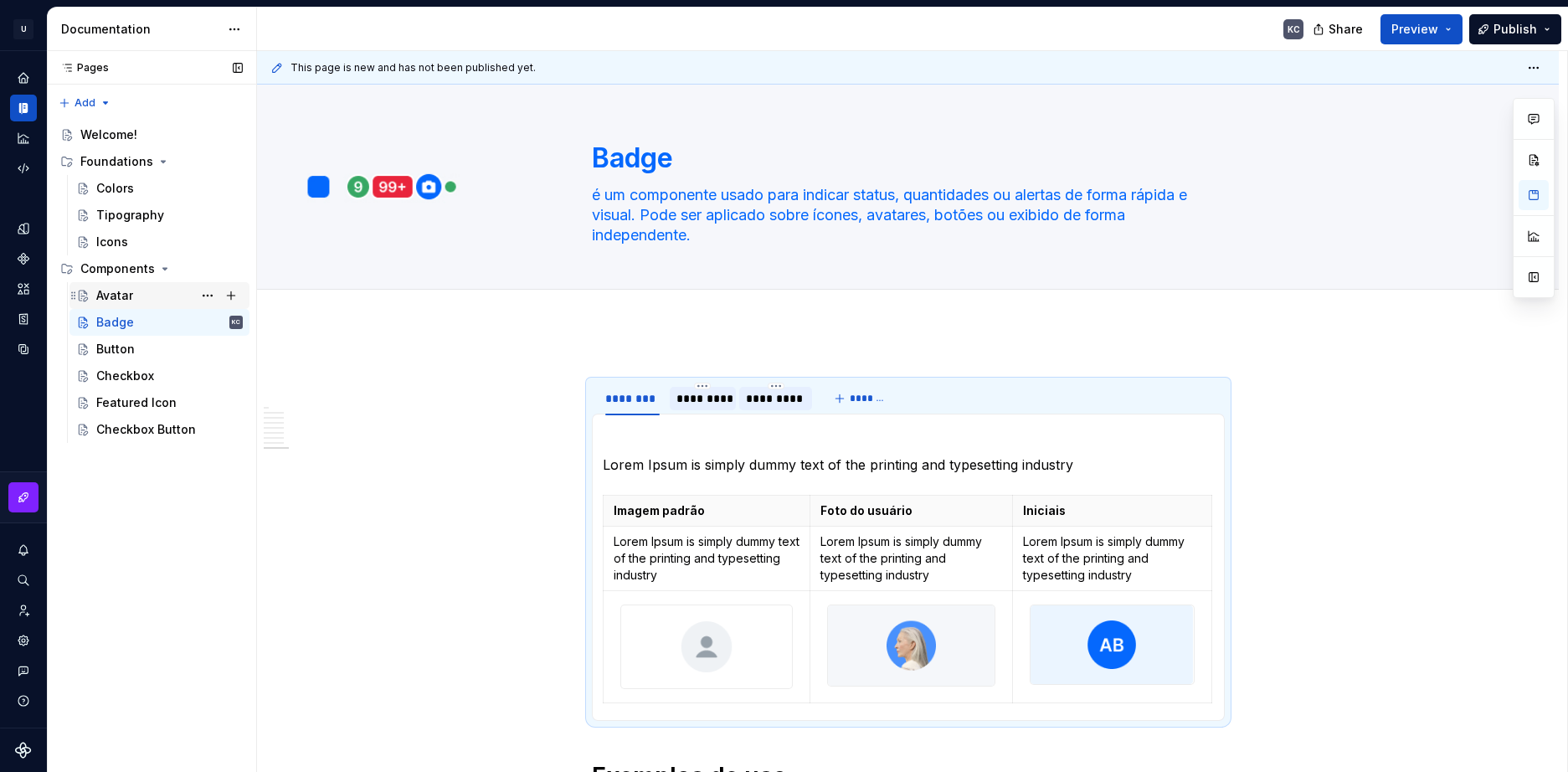
click at [116, 291] on div "Avatar" at bounding box center [115, 295] width 36 height 16
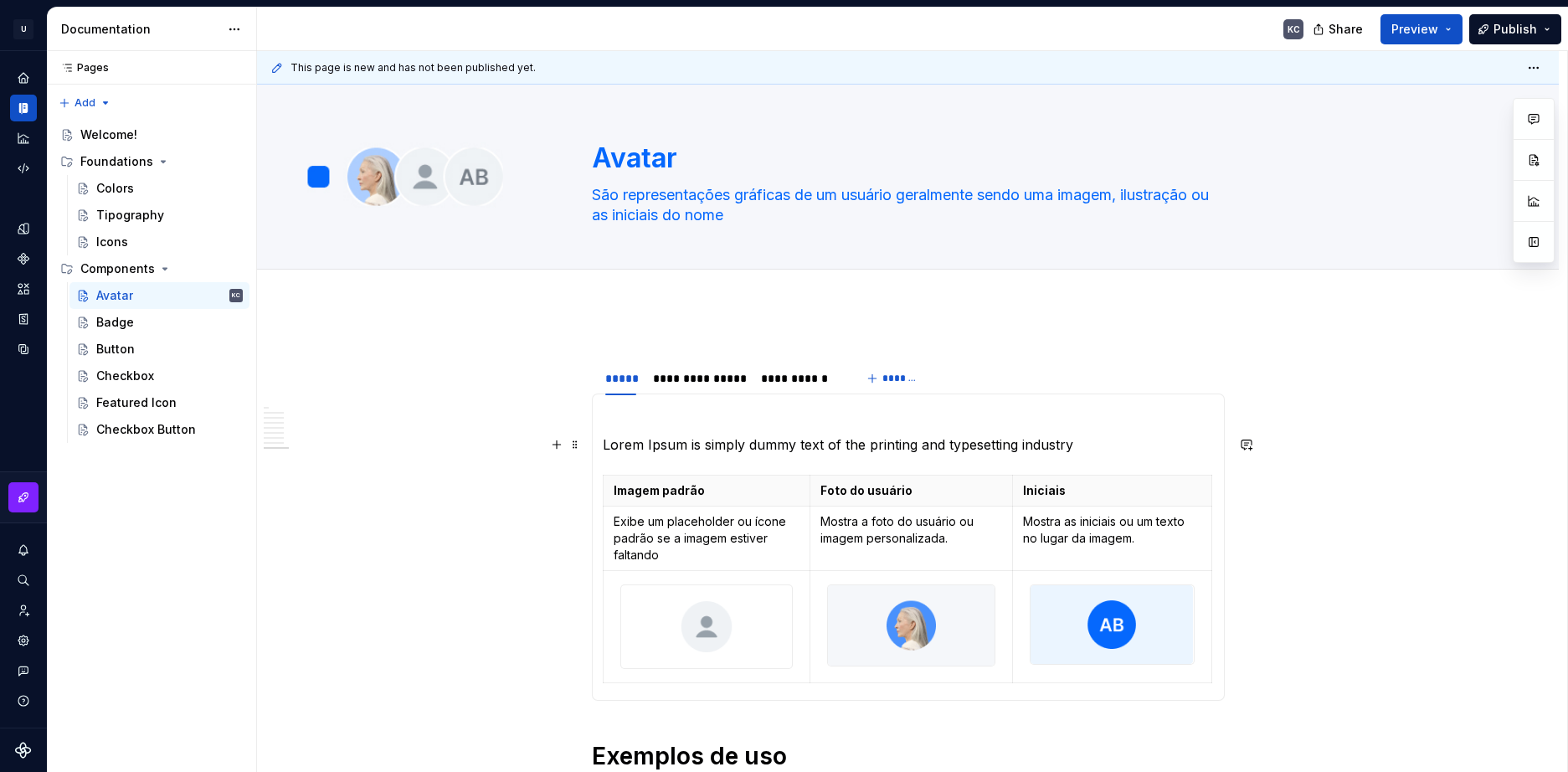
click at [639, 446] on p "Lorem Ipsum is simply dummy text of the printing and typesetting industry" at bounding box center [908, 445] width 611 height 20
type textarea "*"
click at [639, 446] on p "Lorem Ipsum is simply dummy text of the printing and typesetting industry" at bounding box center [908, 445] width 611 height 20
click at [634, 445] on p "Lorem Ipsum is simply dummy text of the printing and typesetting industry" at bounding box center [908, 445] width 611 height 20
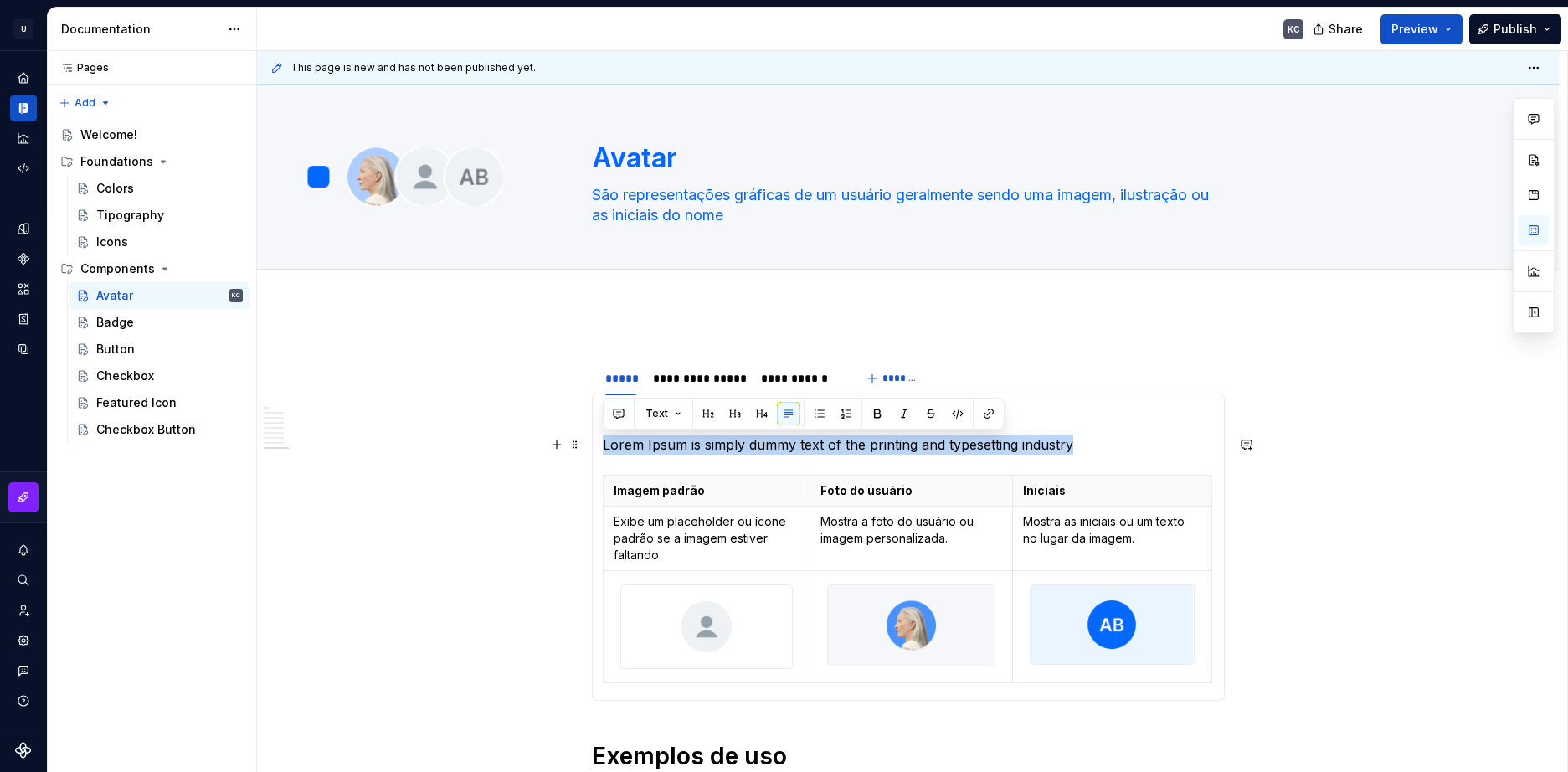
click at [634, 445] on p "Lorem Ipsum is simply dummy text of the printing and typesetting industry" at bounding box center [908, 445] width 611 height 20
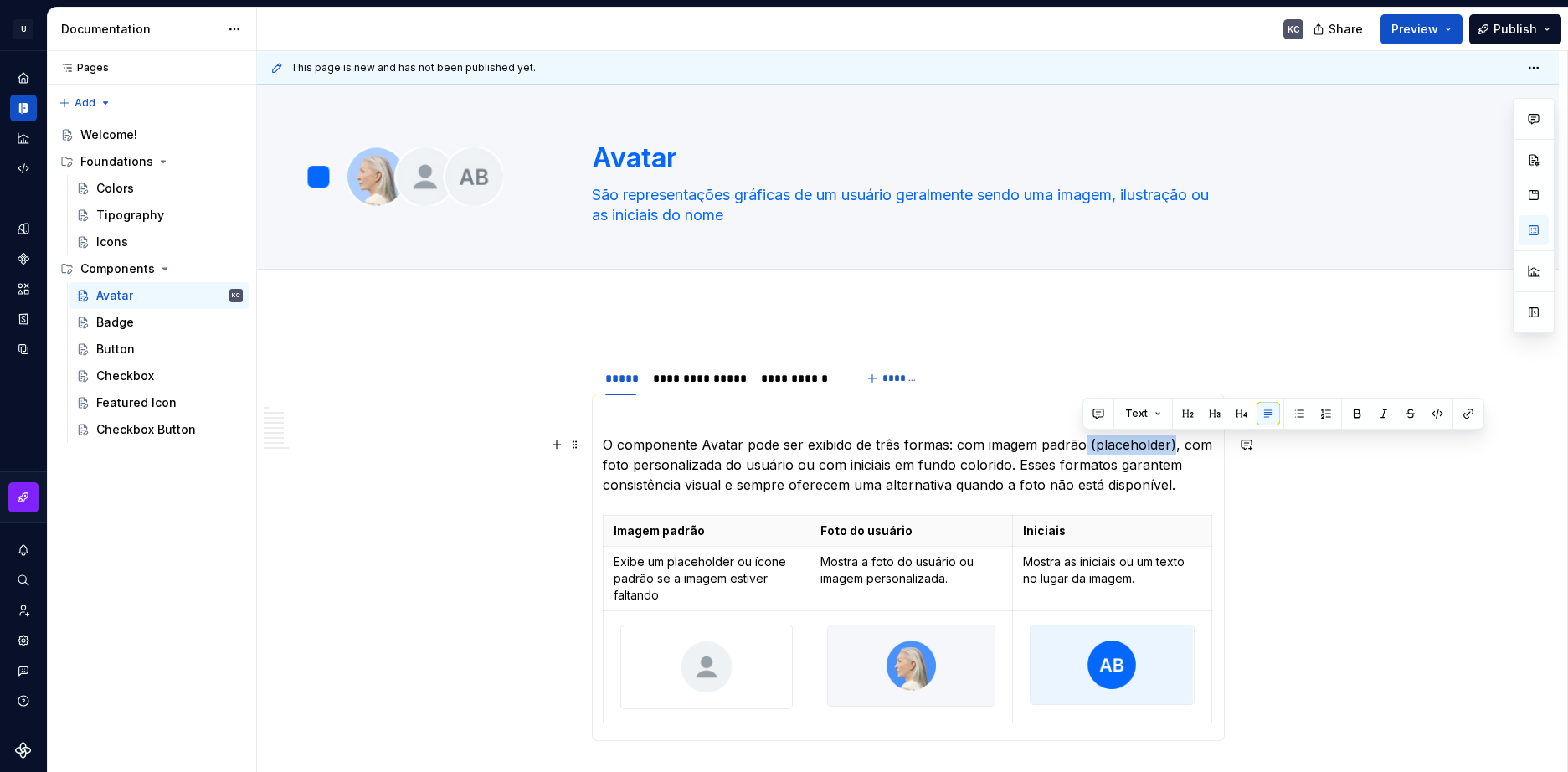
drag, startPoint x: 1168, startPoint y: 443, endPoint x: 1083, endPoint y: 443, distance: 85.0
click at [1083, 443] on p "O componente Avatar pode ser exibido de três formas: com imagem padrão (placeho…" at bounding box center [908, 465] width 611 height 60
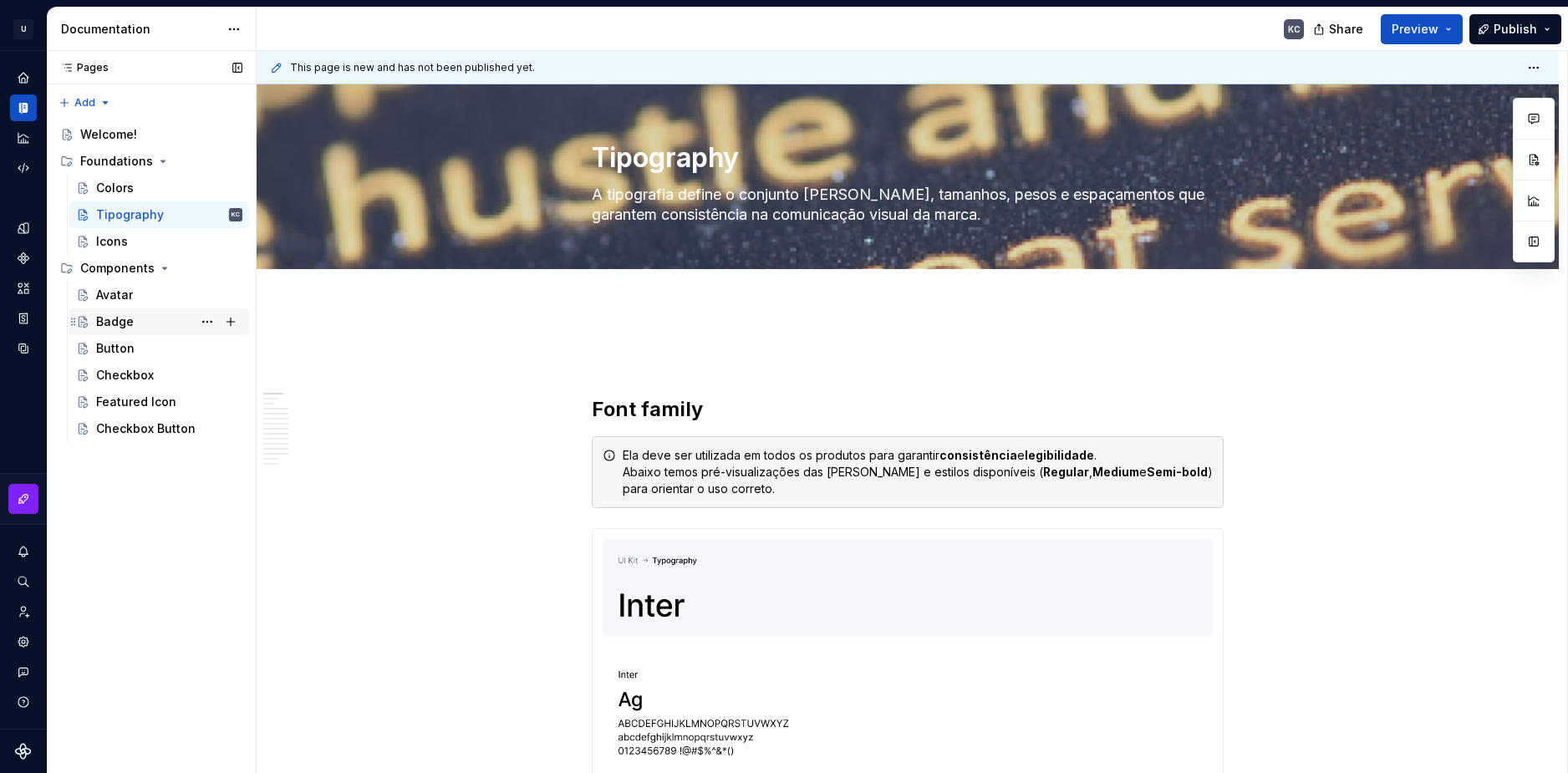
click at [135, 322] on div "Badge" at bounding box center [169, 322] width 146 height 24
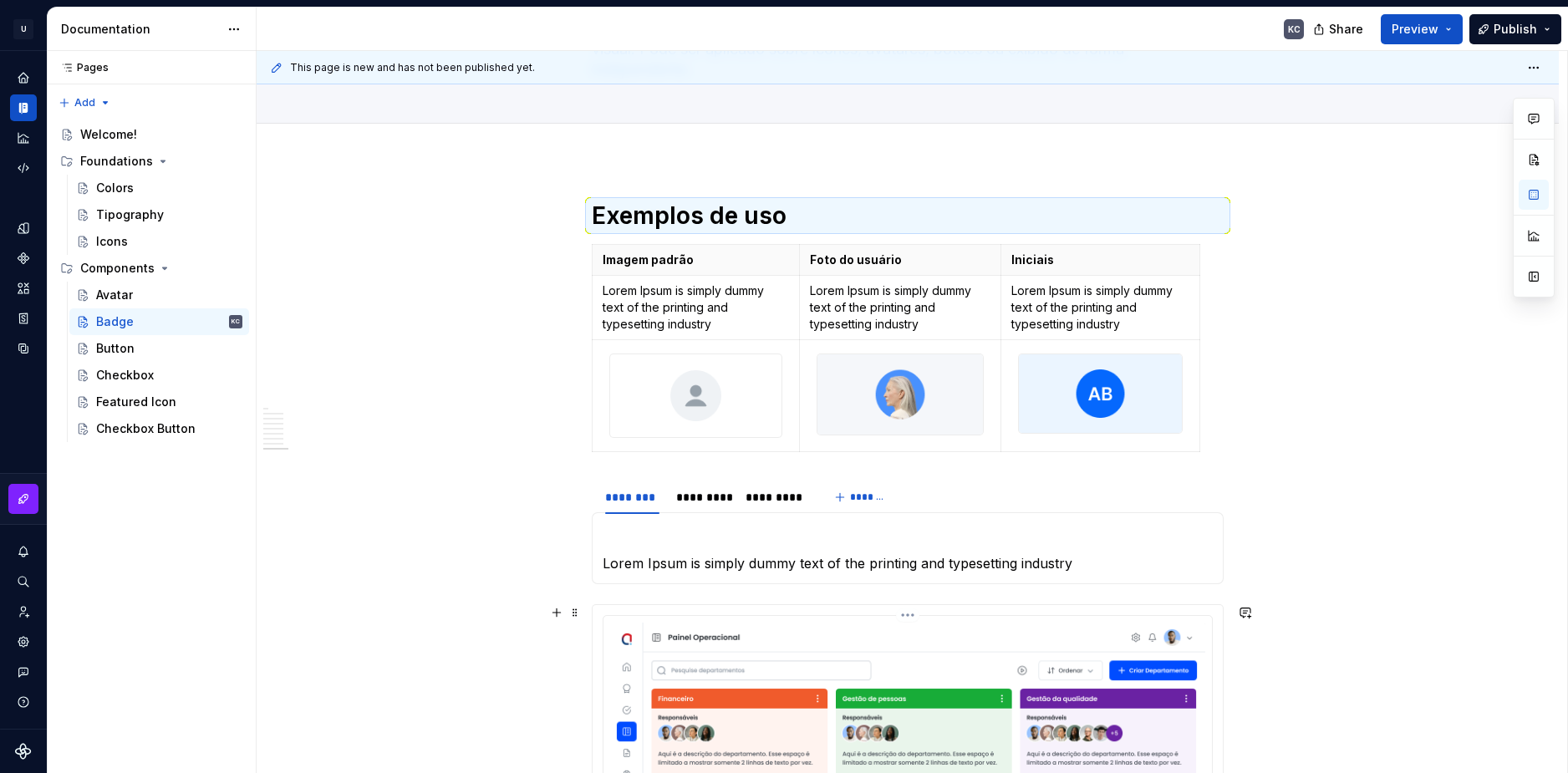
scroll to position [167, 0]
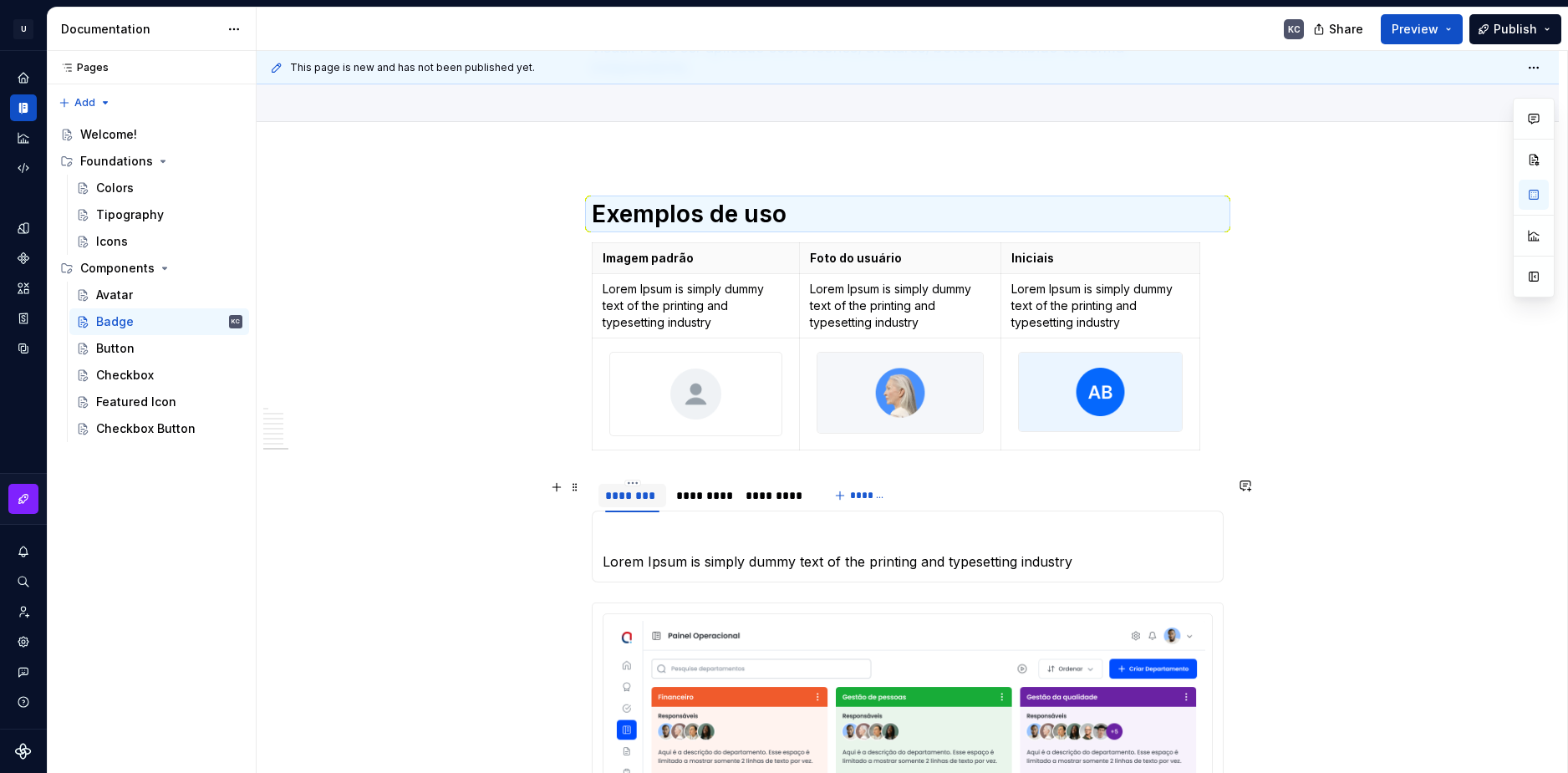
click at [633, 488] on div "********" at bounding box center [632, 496] width 55 height 16
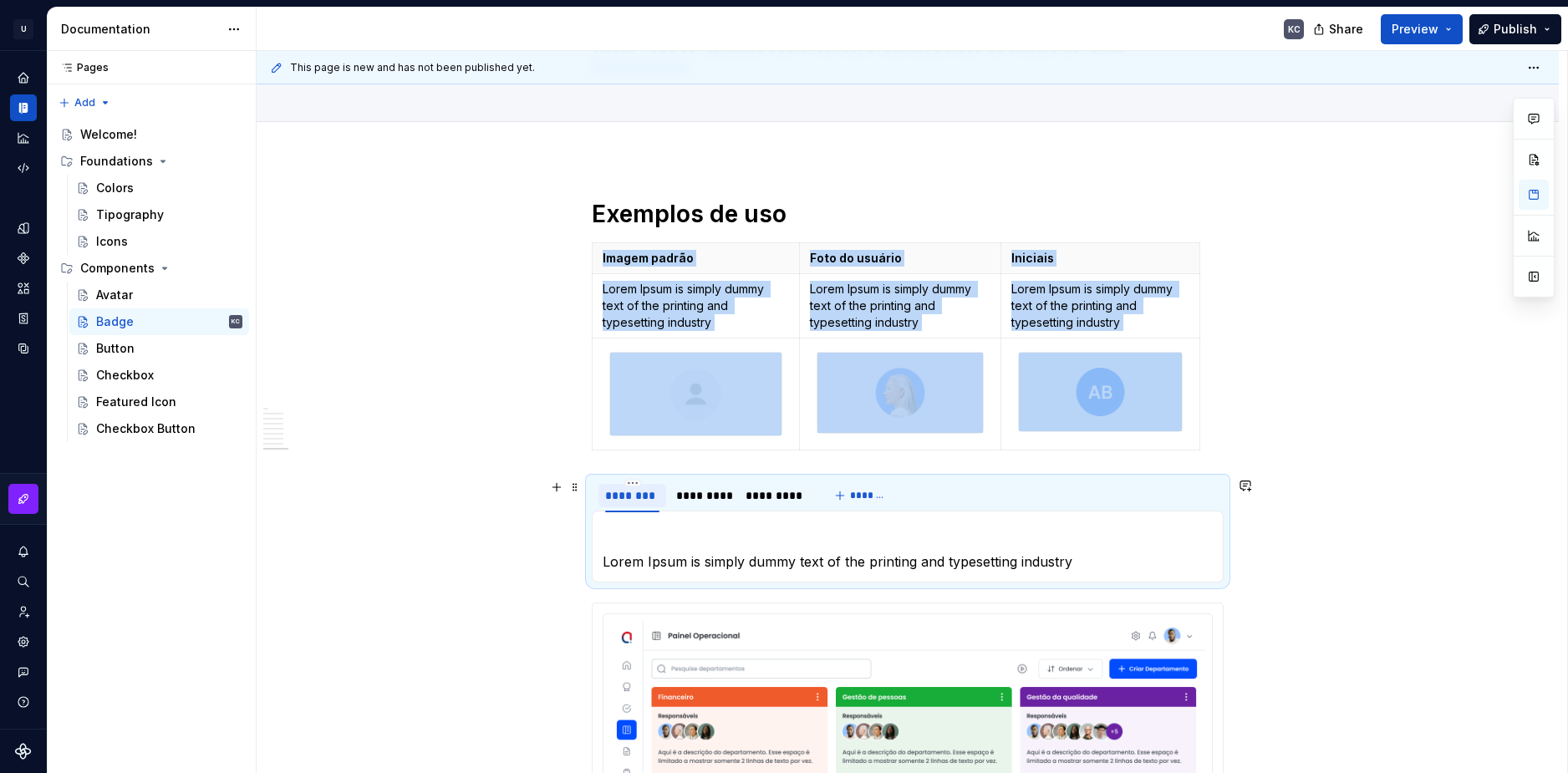
click at [633, 488] on div "********" at bounding box center [632, 496] width 55 height 16
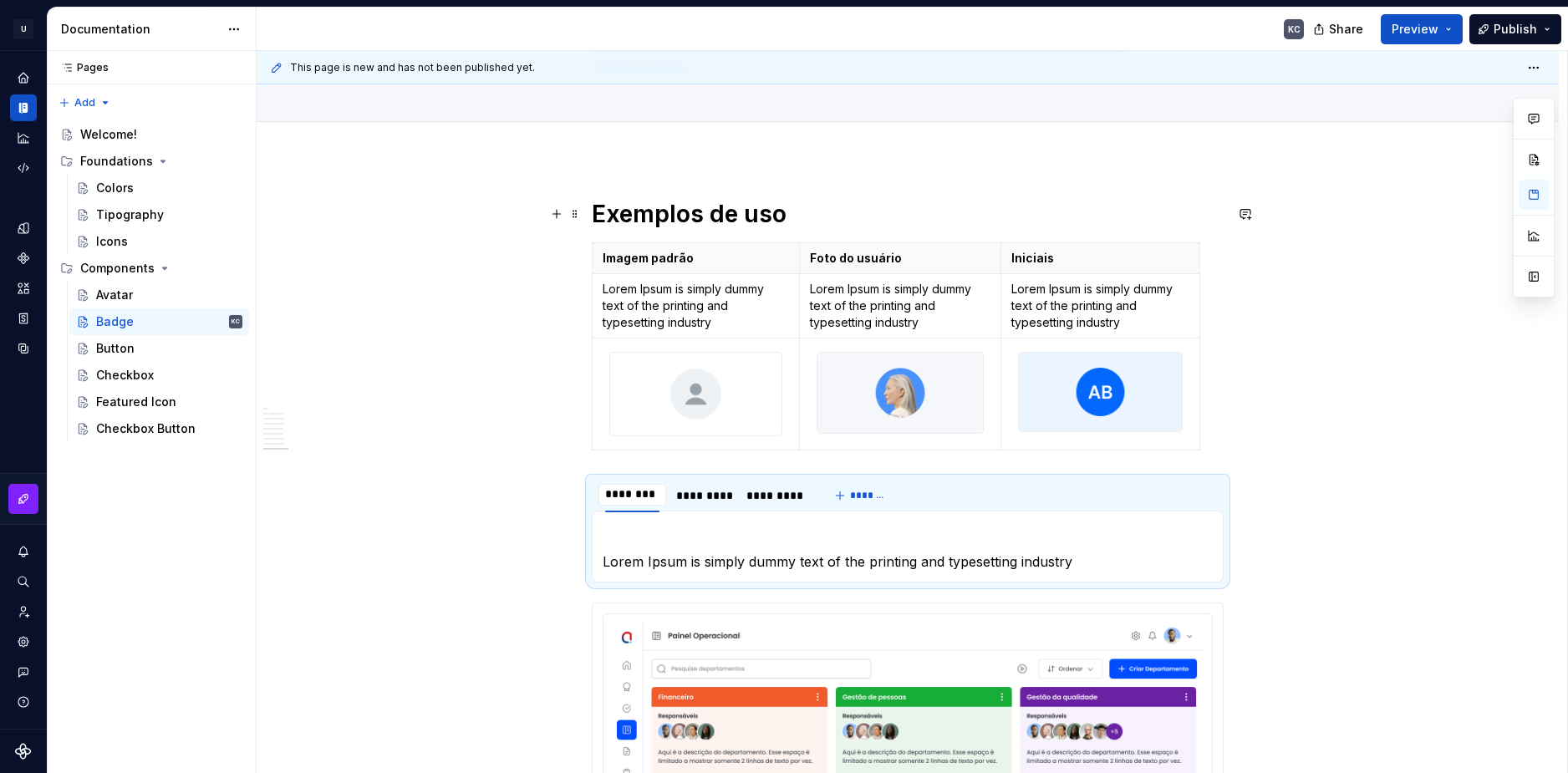
click at [705, 209] on h1 "Exemplos de uso" at bounding box center [908, 214] width 632 height 30
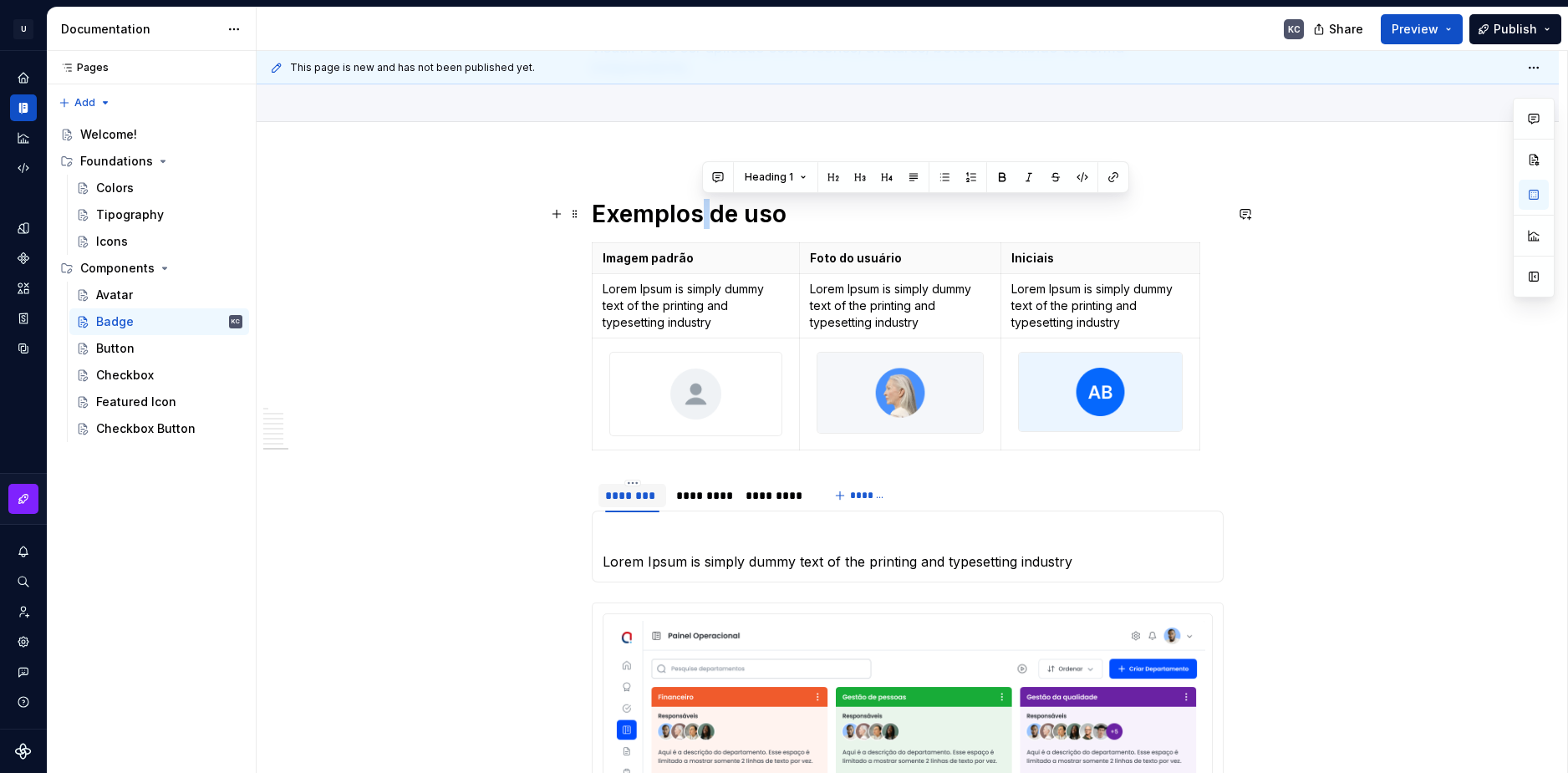
click at [705, 209] on h1 "Exemplos de uso" at bounding box center [908, 214] width 632 height 30
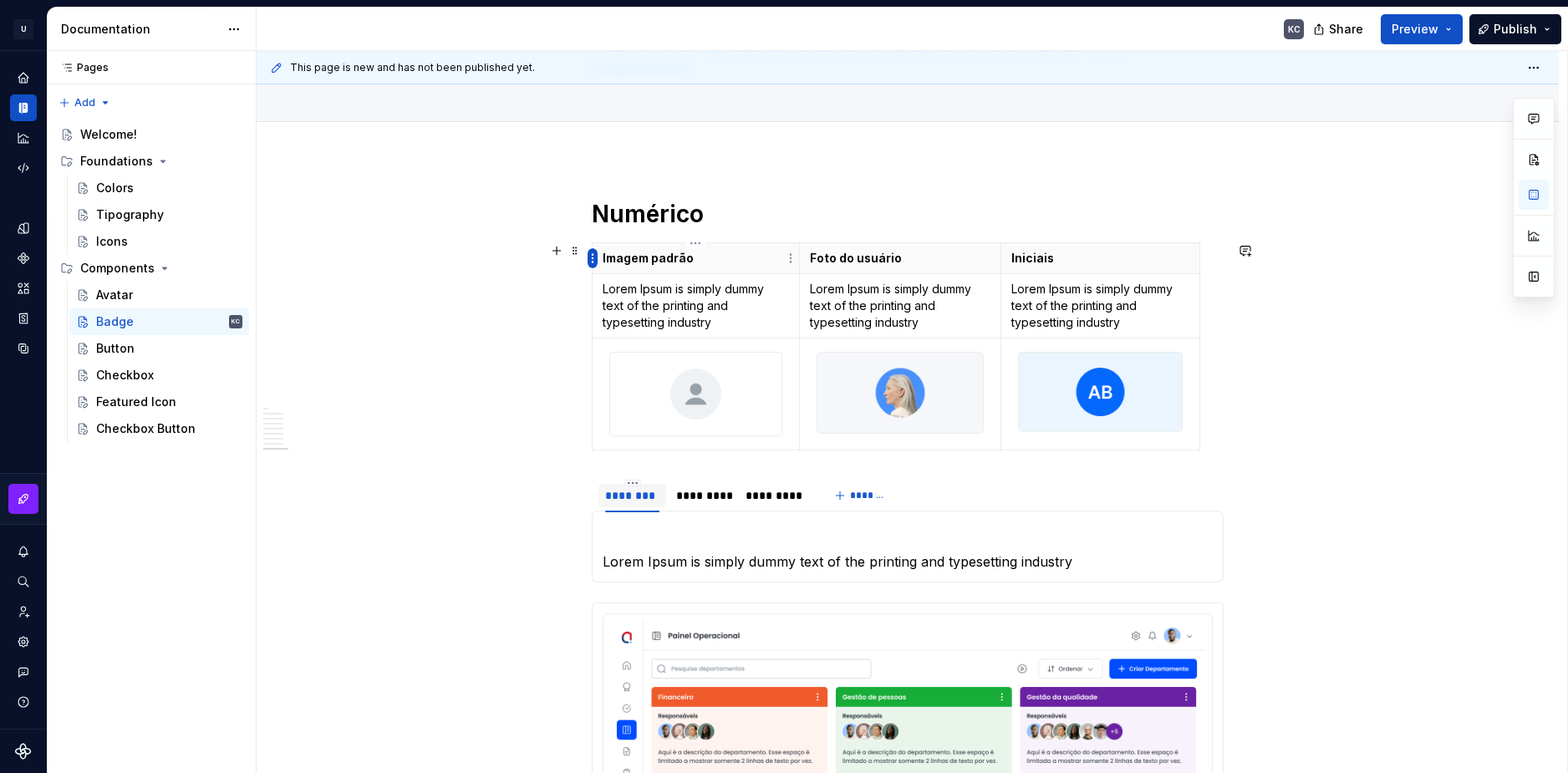
click at [588, 254] on html "U Stardust DS KC Design system data Documentation KC Share Preview Publish Page…" at bounding box center [784, 386] width 1568 height 773
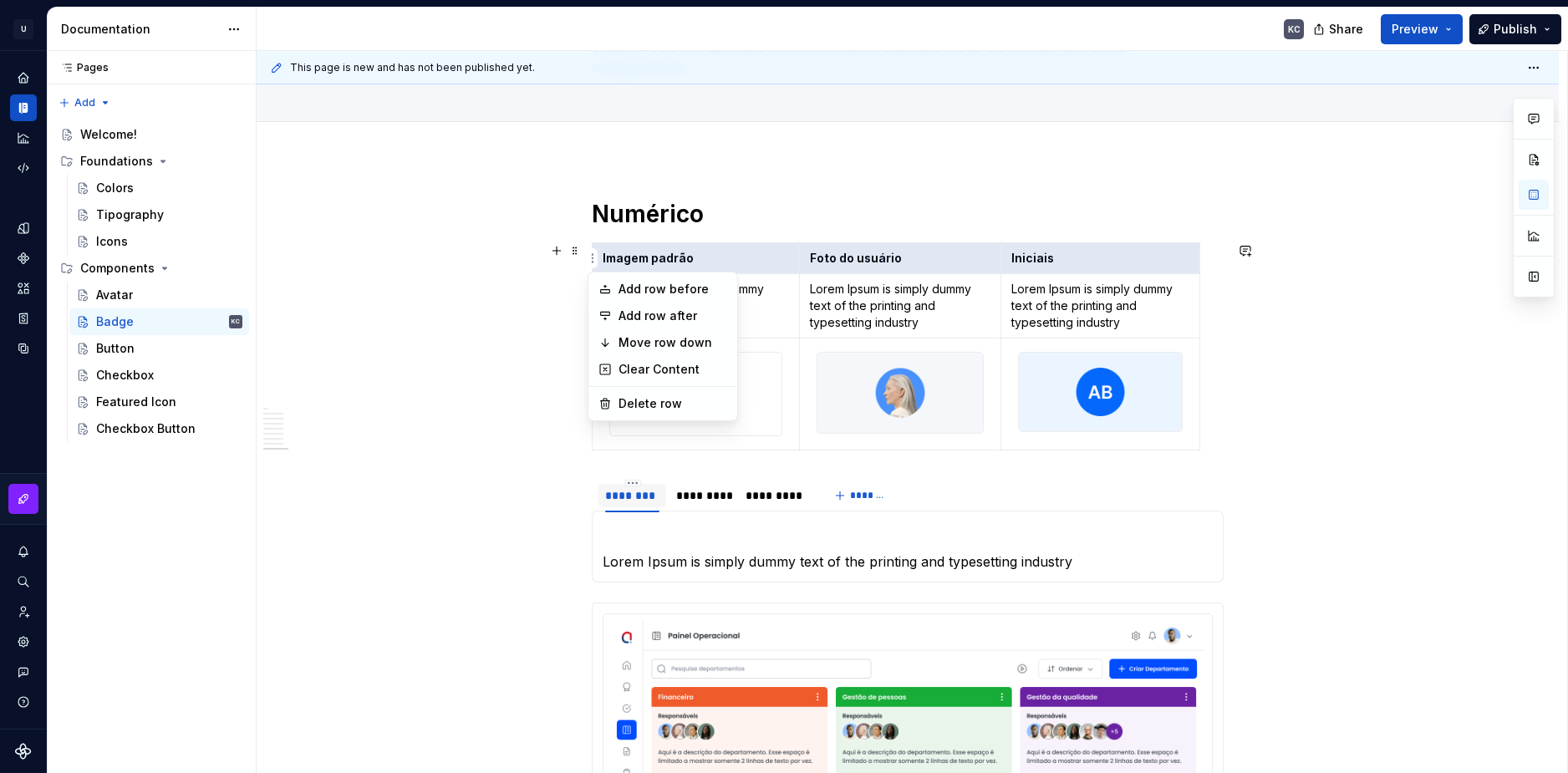
click at [494, 507] on html "U Stardust DS KC Design system data Documentation KC Share Preview Publish Page…" at bounding box center [784, 386] width 1568 height 773
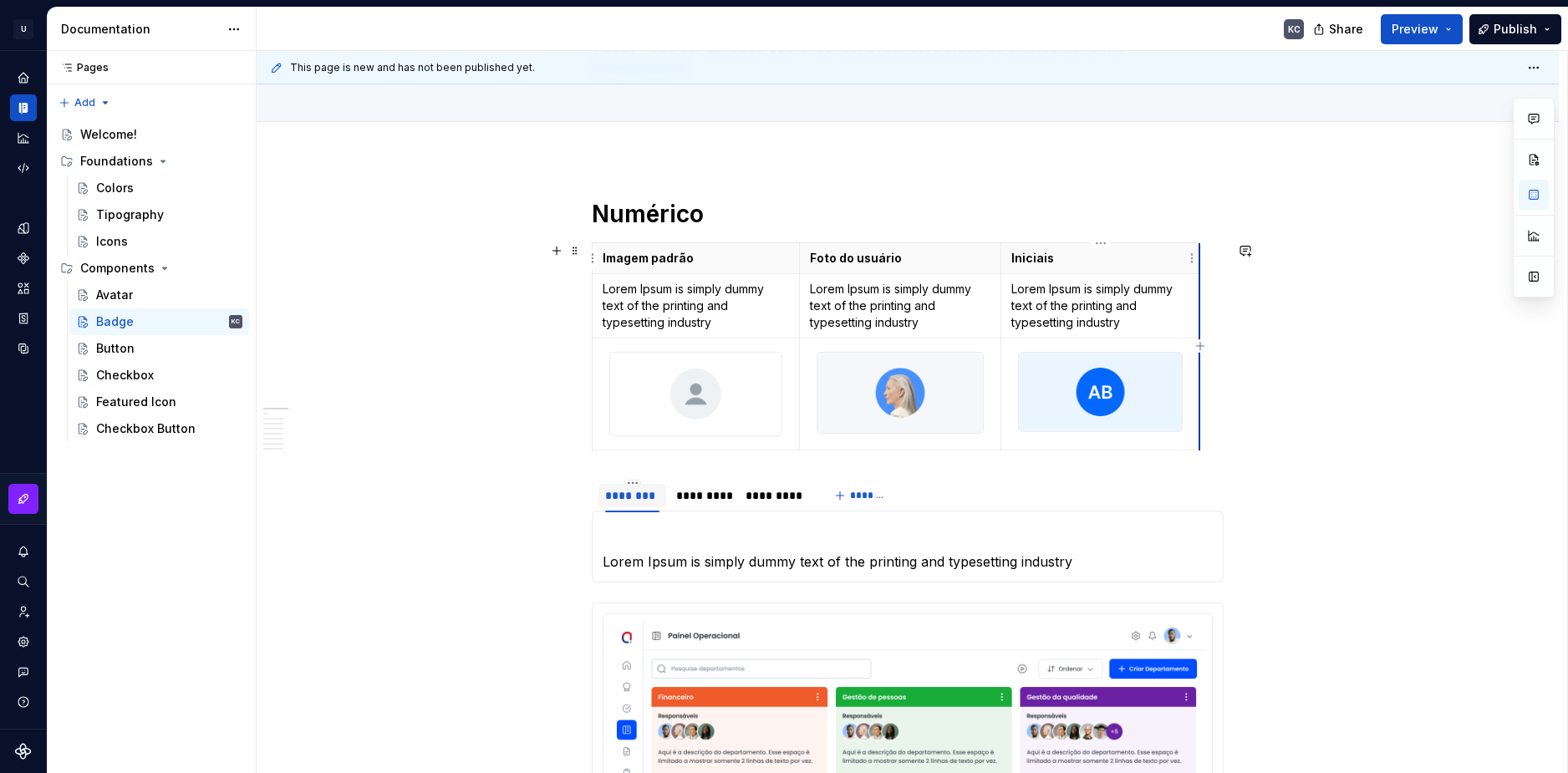
click at [1192, 262] on html "U Stardust DS KC Design system data Documentation KC Share Preview Publish Page…" at bounding box center [784, 386] width 1568 height 773
click at [1207, 246] on html "U Stardust DS KC Design system data Documentation KC Share Preview Publish Page…" at bounding box center [784, 386] width 1568 height 773
click at [1200, 348] on icon "button" at bounding box center [1200, 346] width 14 height 14
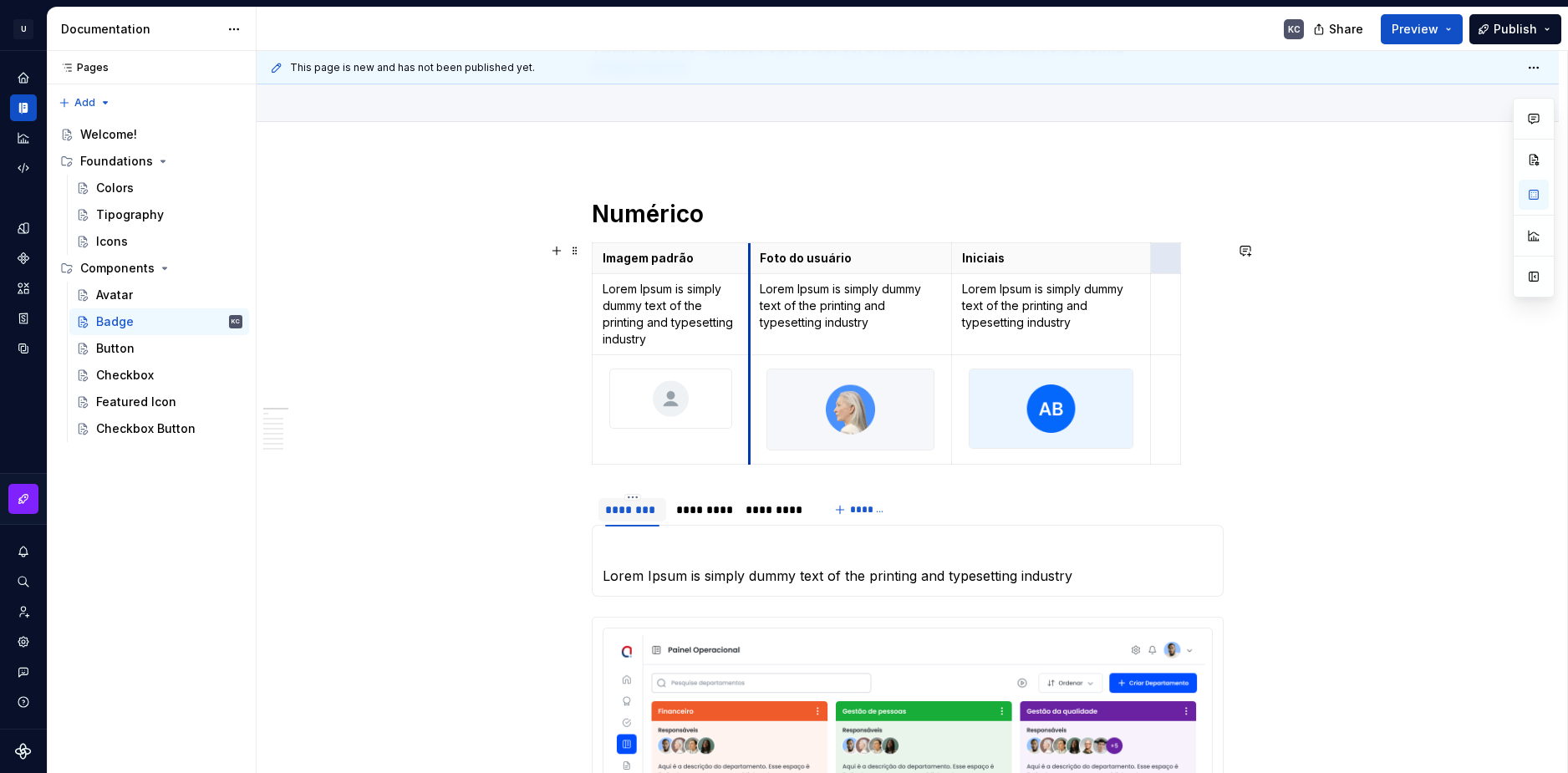
drag, startPoint x: 800, startPoint y: 266, endPoint x: 755, endPoint y: 266, distance: 45.0
click at [755, 266] on th "Foto do usuário" at bounding box center [850, 258] width 202 height 31
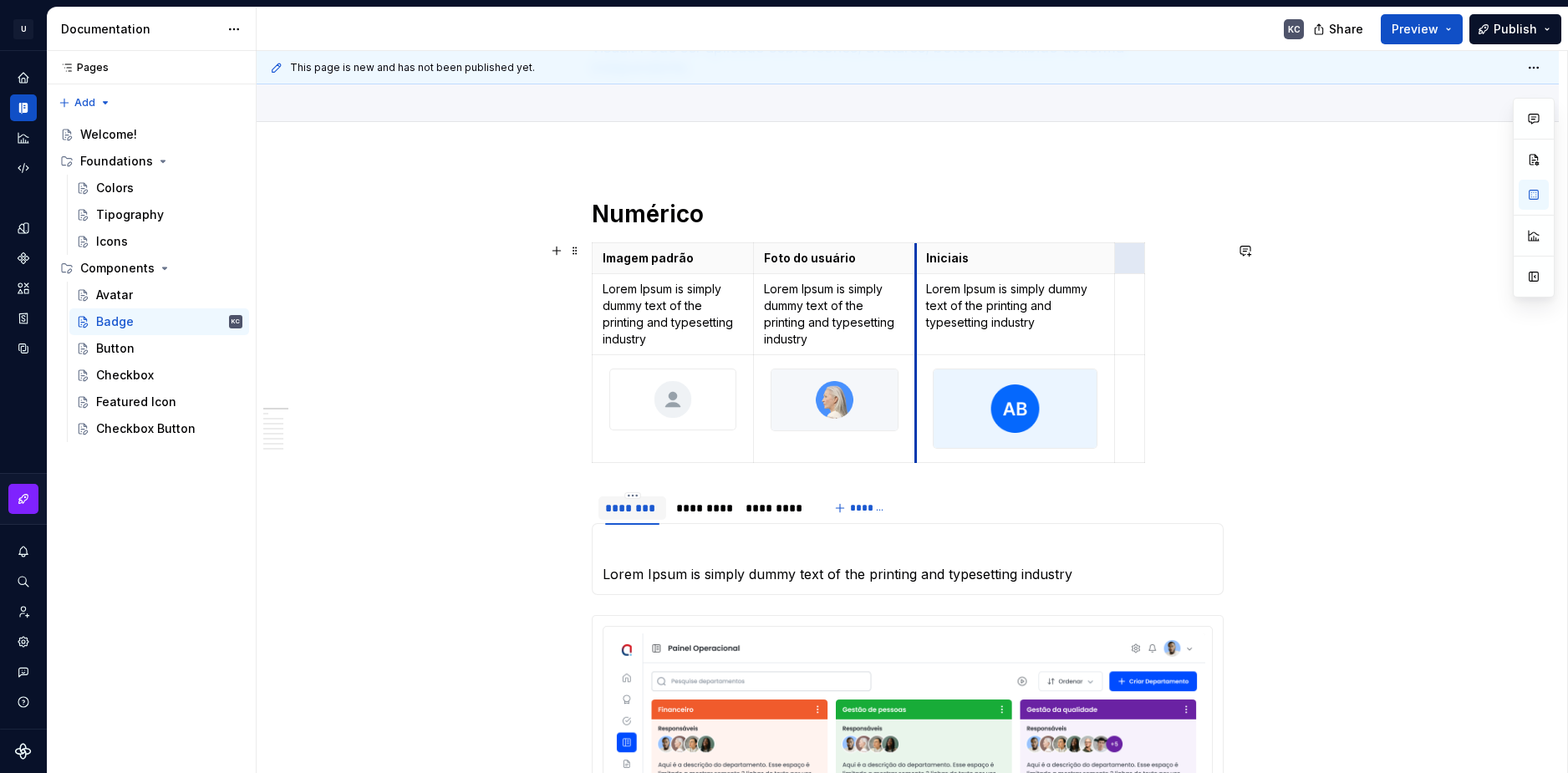
drag, startPoint x: 957, startPoint y: 263, endPoint x: 916, endPoint y: 264, distance: 41.0
click at [916, 264] on th "Iniciais" at bounding box center [1015, 258] width 199 height 31
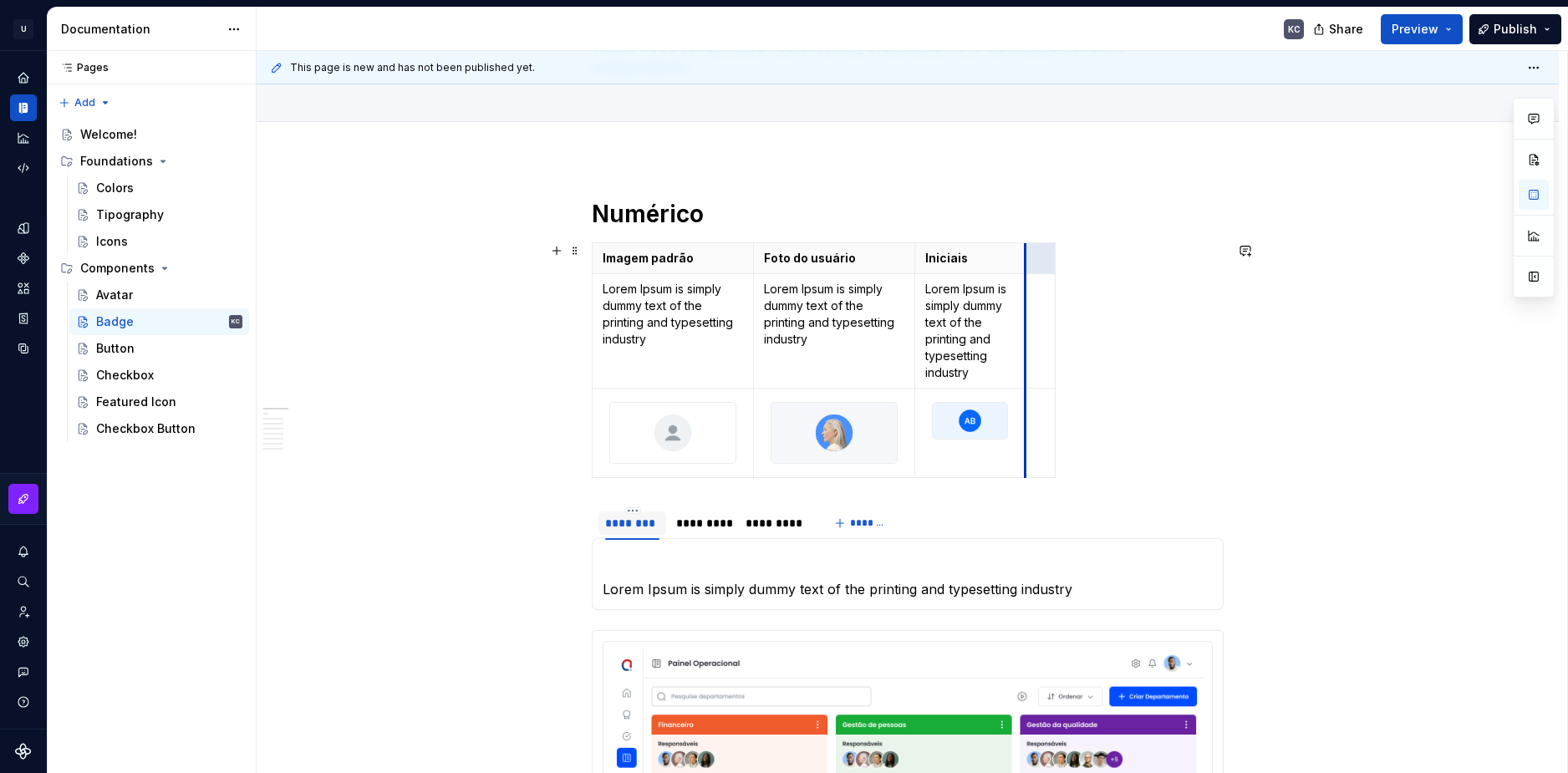
drag, startPoint x: 1111, startPoint y: 260, endPoint x: 1022, endPoint y: 265, distance: 89.1
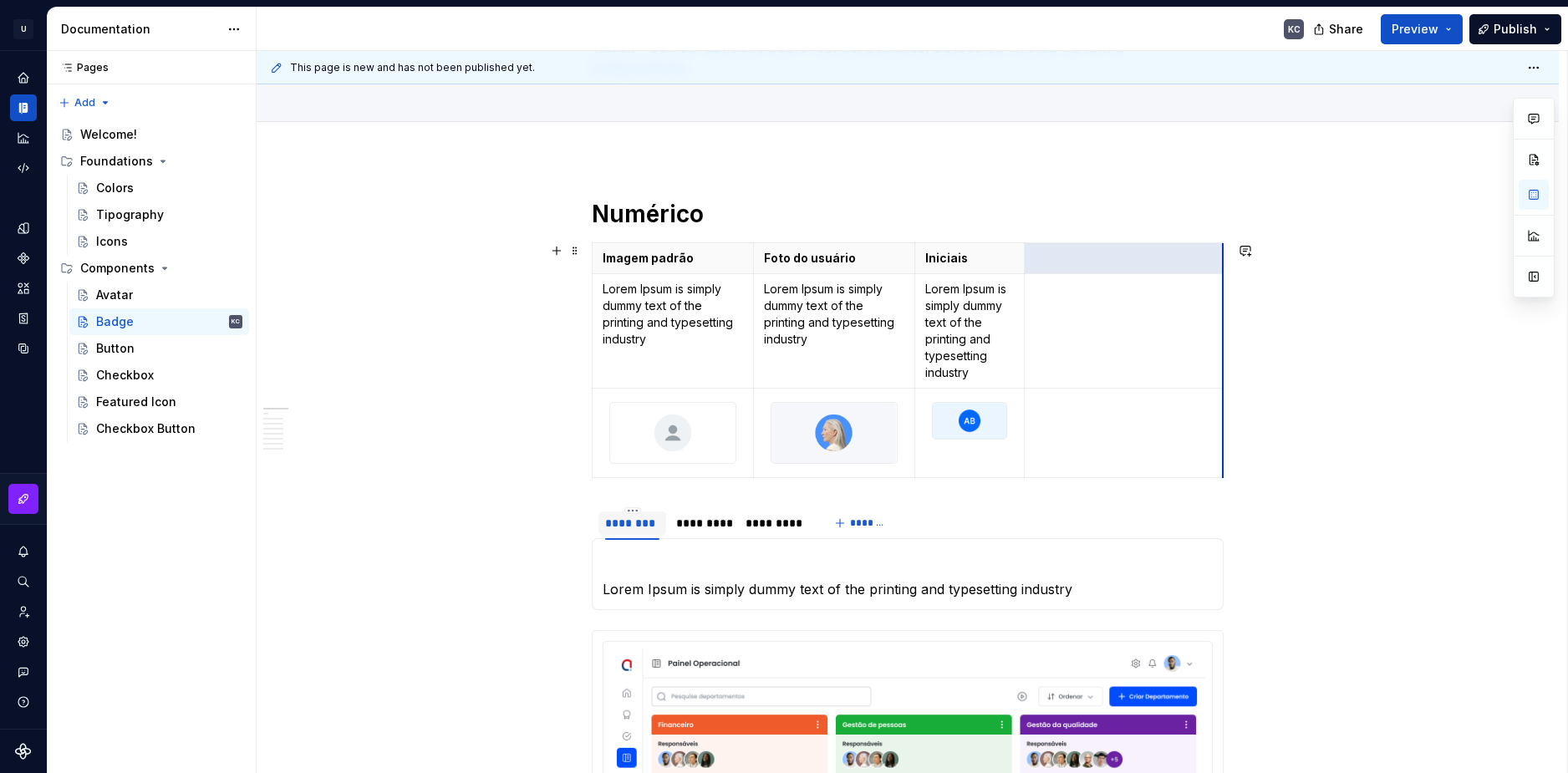
drag, startPoint x: 1053, startPoint y: 262, endPoint x: 1220, endPoint y: 277, distance: 167.7
click at [1215, 433] on html "U Stardust DS KC Design system data Documentation KC Share Preview Publish Page…" at bounding box center [784, 386] width 1568 height 773
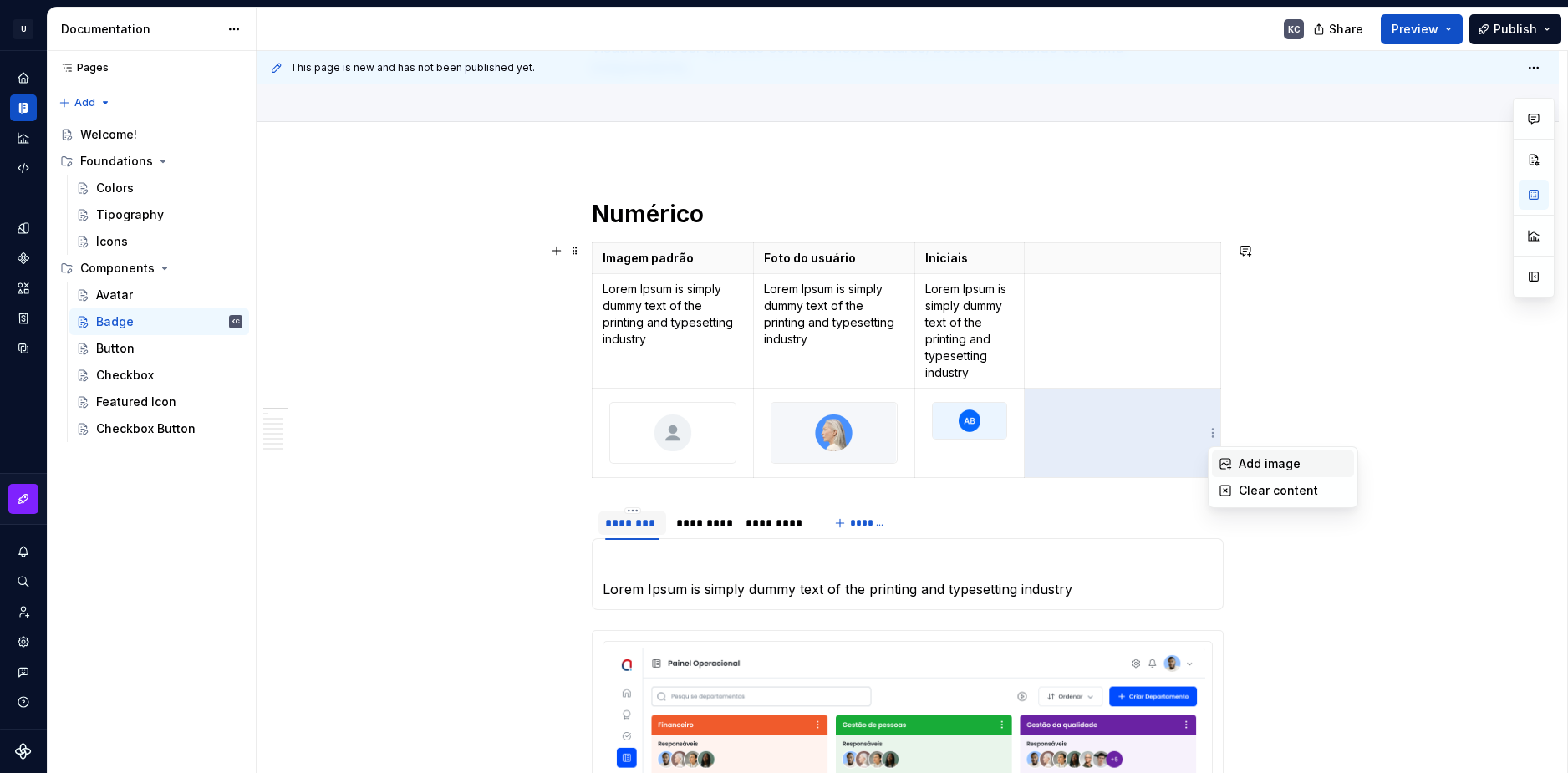
click at [1239, 463] on div "Add image" at bounding box center [1292, 464] width 108 height 16
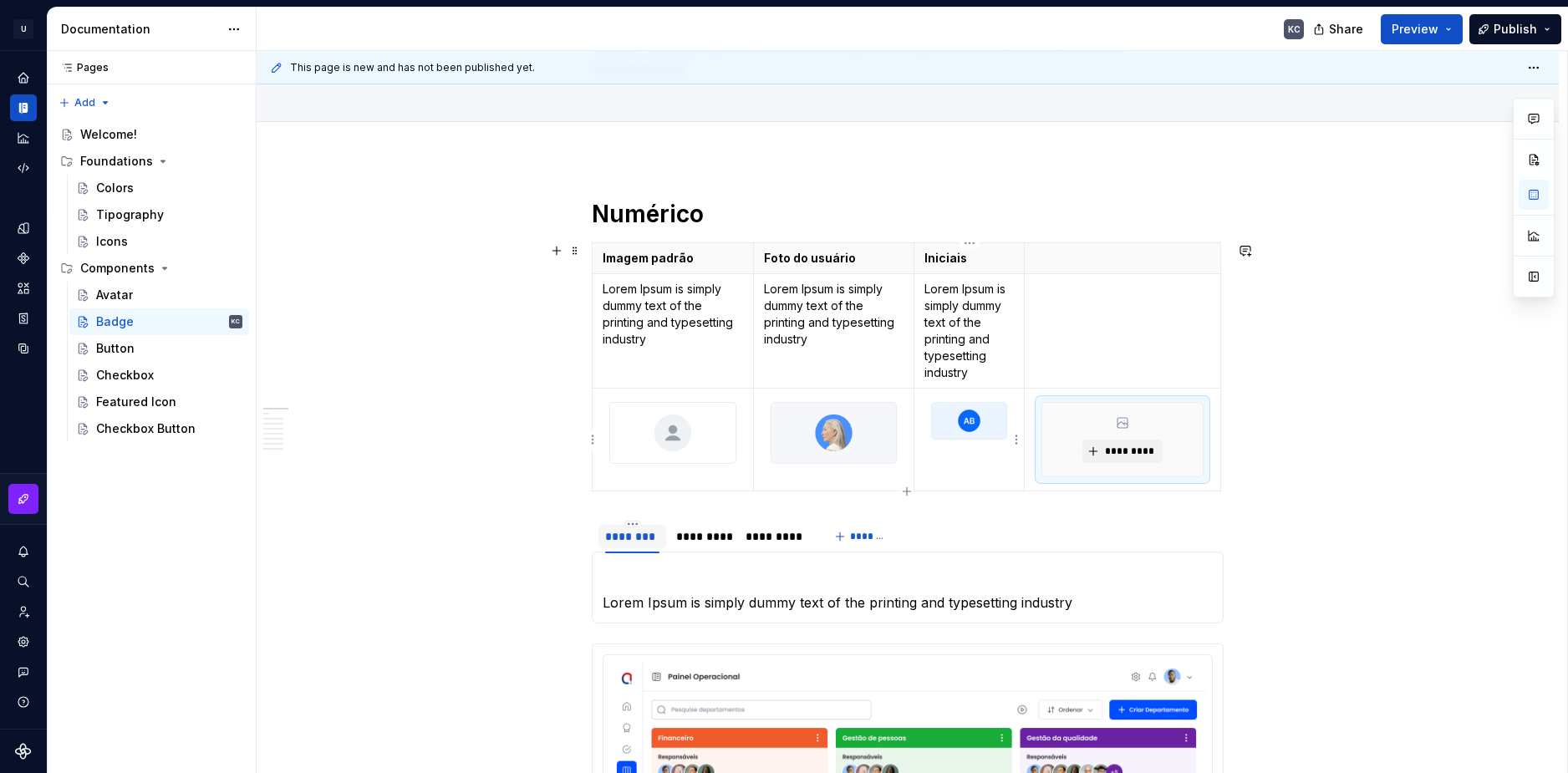
click at [1014, 430] on html "U Stardust DS KC Design system data Documentation KC Share Preview Publish Page…" at bounding box center [784, 386] width 1568 height 773
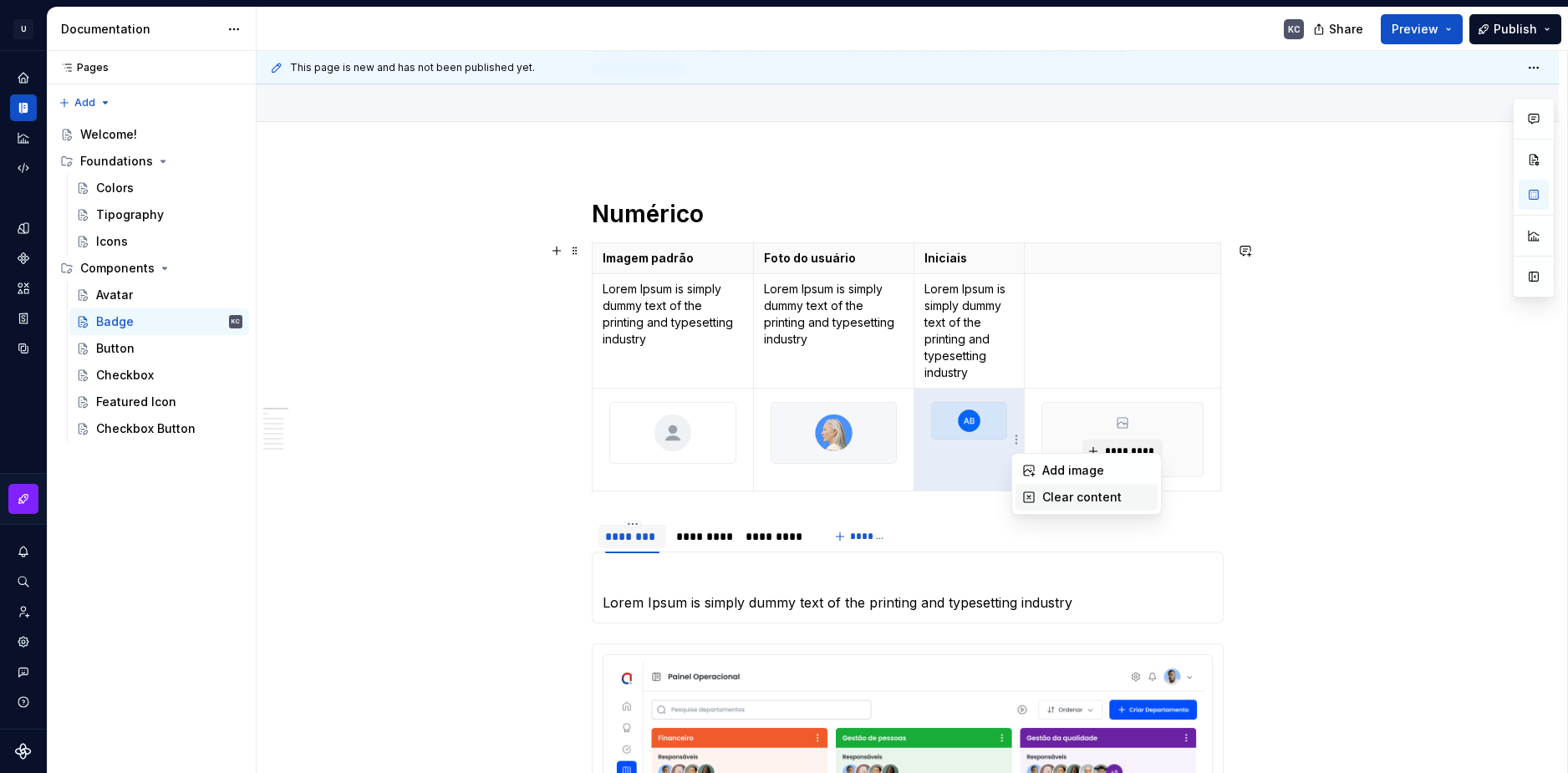
drag, startPoint x: 1046, startPoint y: 499, endPoint x: 1019, endPoint y: 448, distance: 57.7
click at [1046, 497] on div "Clear content" at bounding box center [1096, 497] width 108 height 16
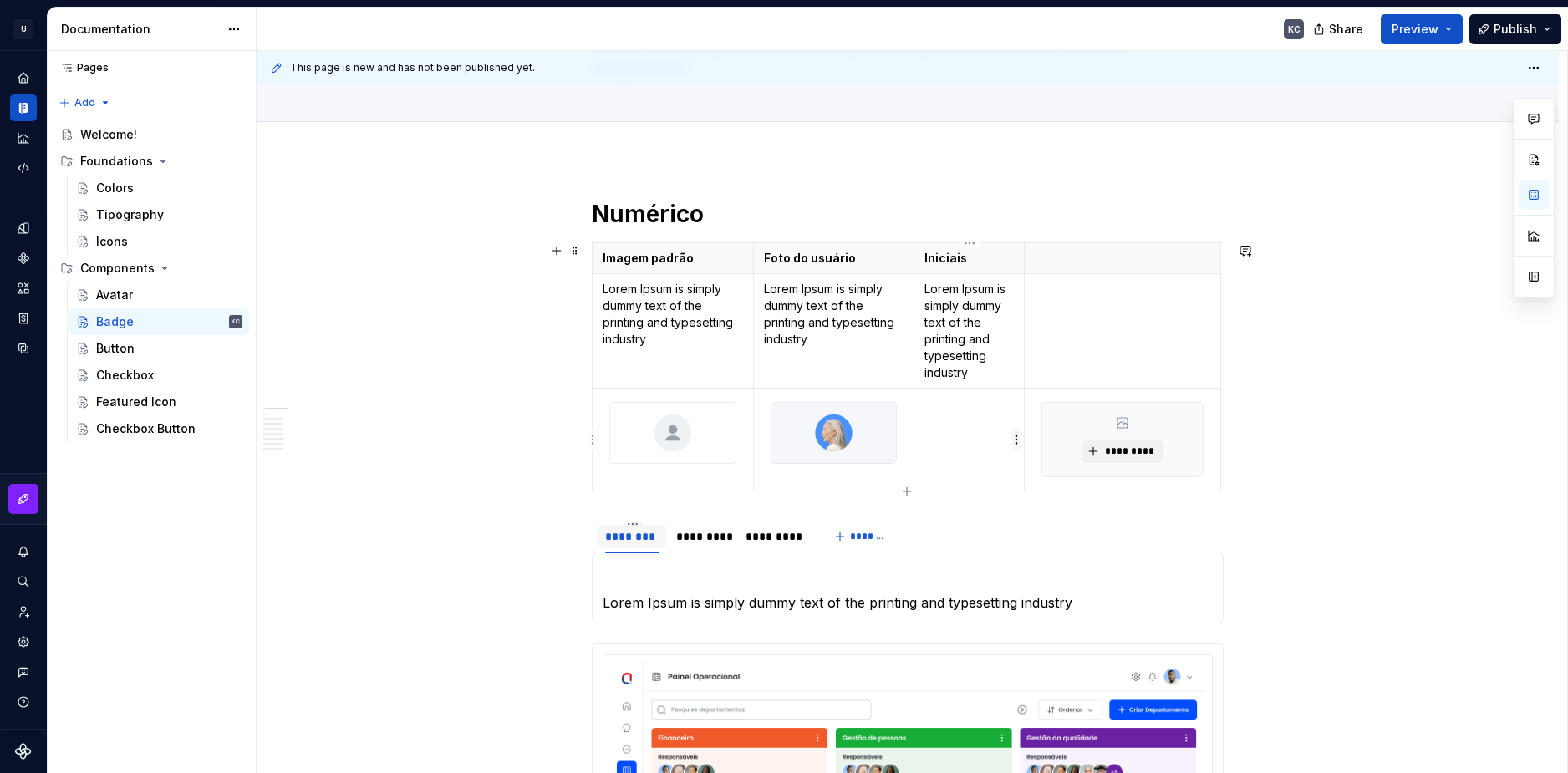
click at [1013, 437] on html "U Stardust DS KC Design system data Documentation KC Share Preview Publish Page…" at bounding box center [784, 386] width 1568 height 773
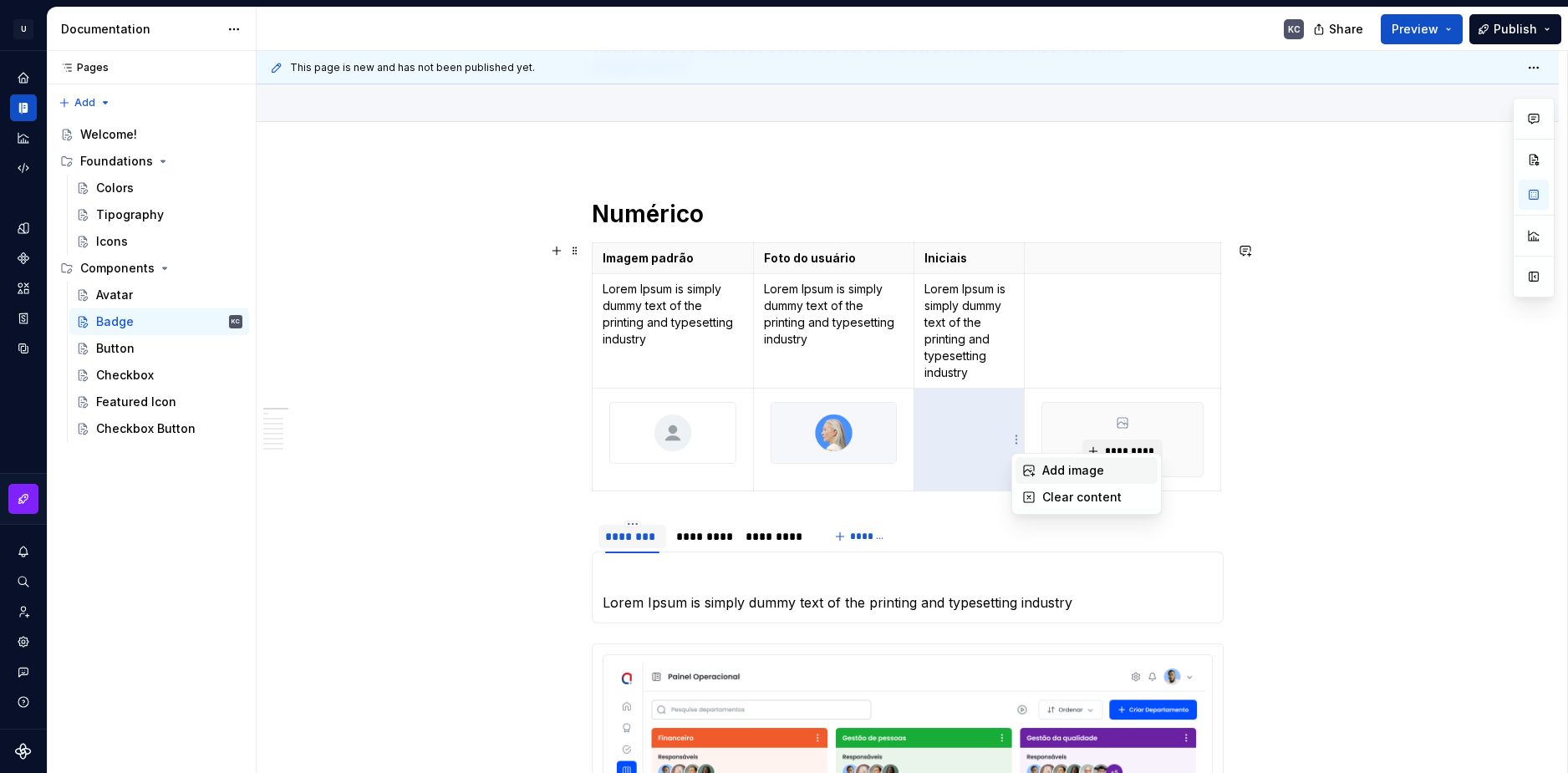
click at [1039, 473] on div "Add image" at bounding box center [1086, 470] width 142 height 26
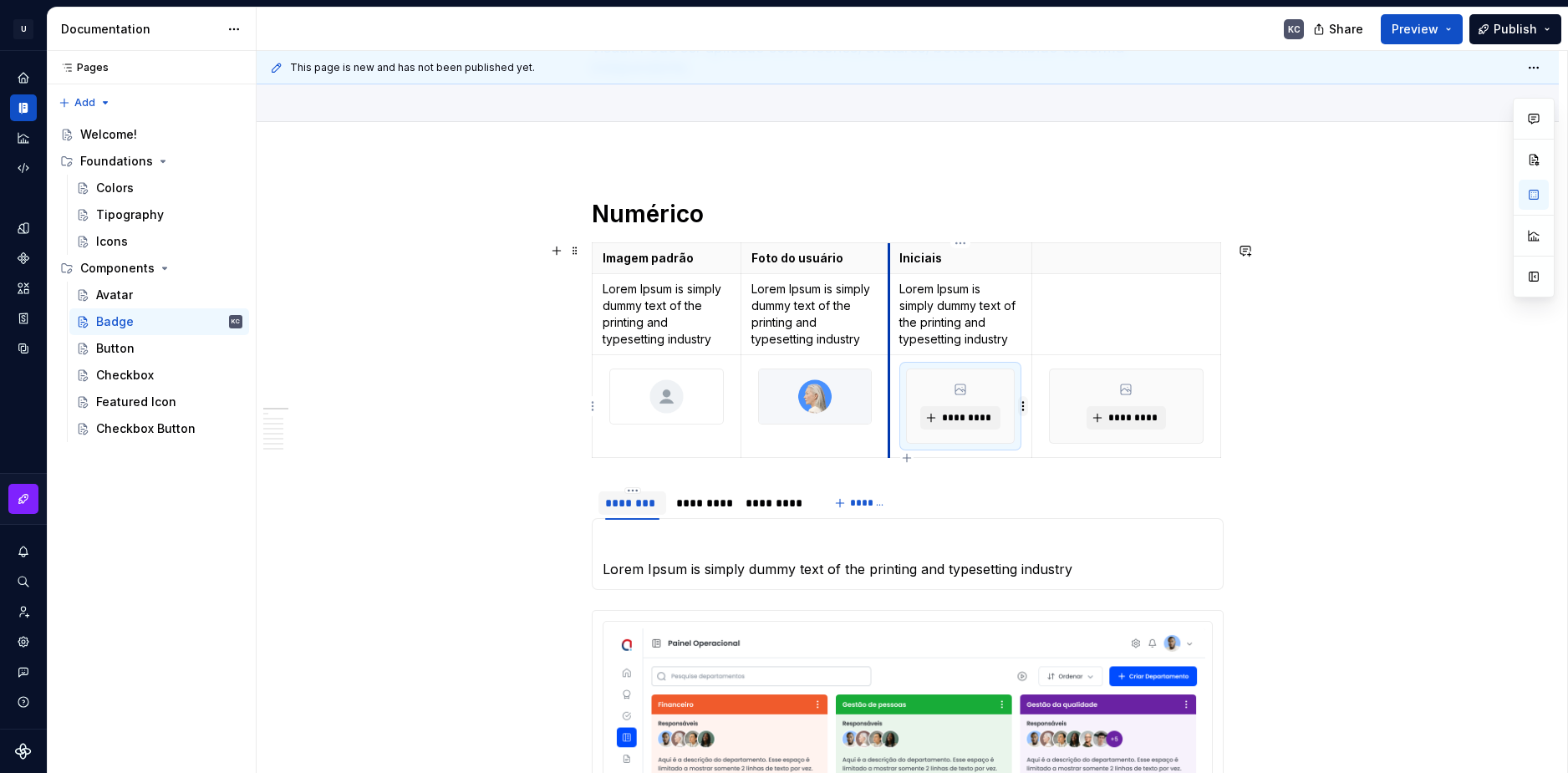
click at [882, 400] on html "U Stardust DS KC Design system data Documentation KC Share Preview Publish Page…" at bounding box center [784, 386] width 1568 height 773
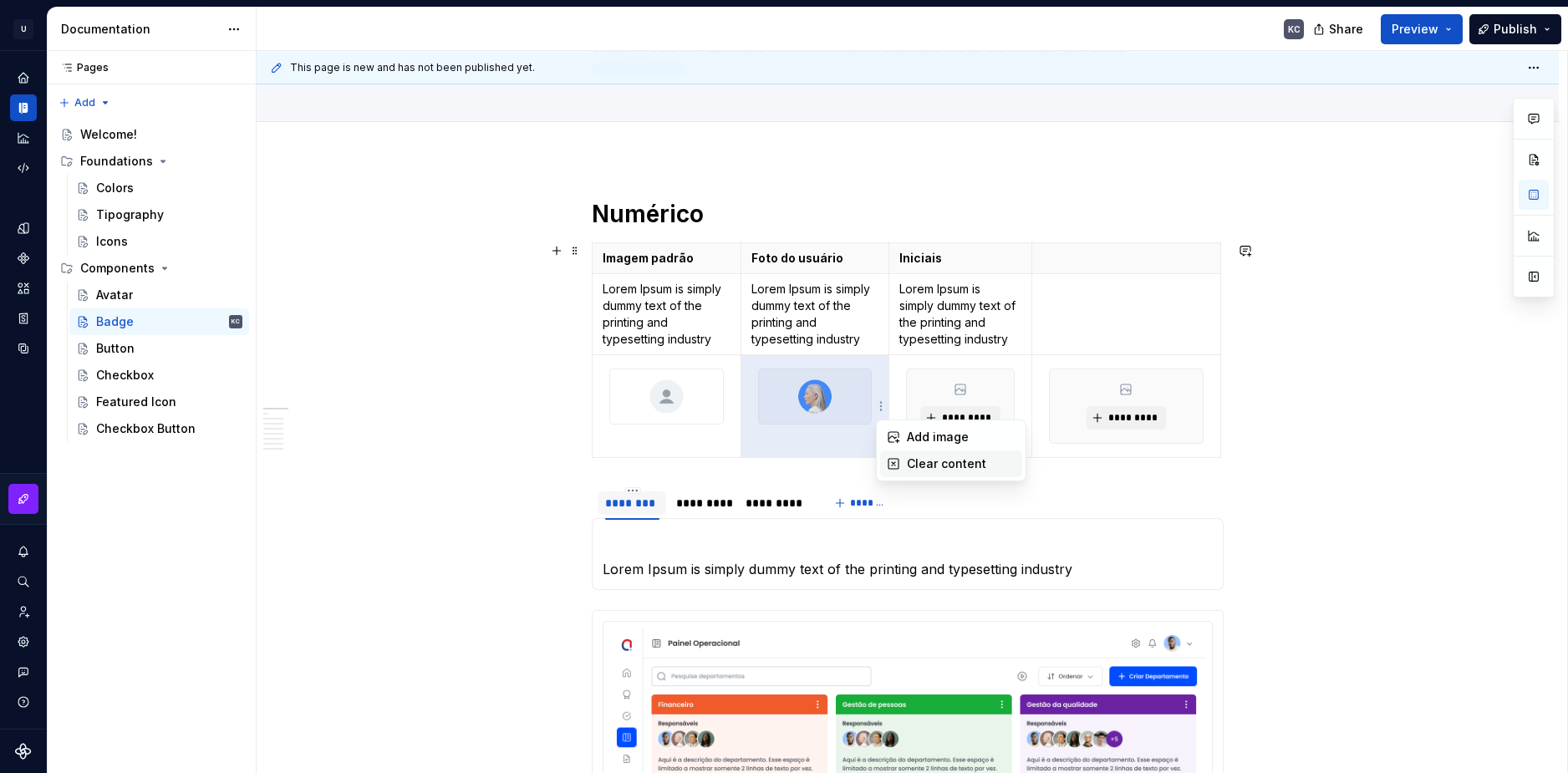
click at [894, 457] on div "Clear content" at bounding box center [951, 463] width 142 height 26
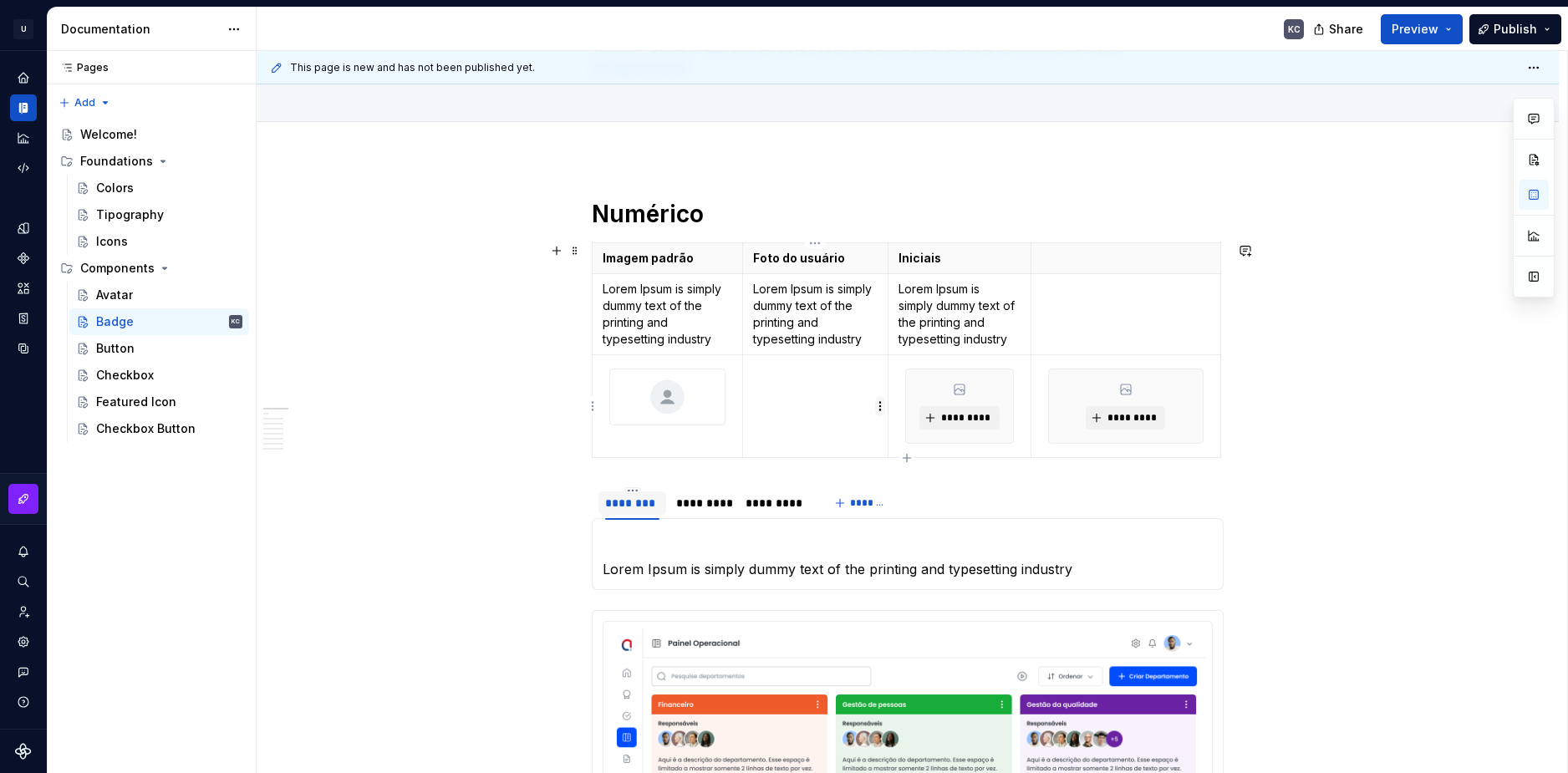
click at [880, 407] on html "U Stardust DS KC Design system data Documentation KC Share Preview Publish Page…" at bounding box center [784, 386] width 1568 height 773
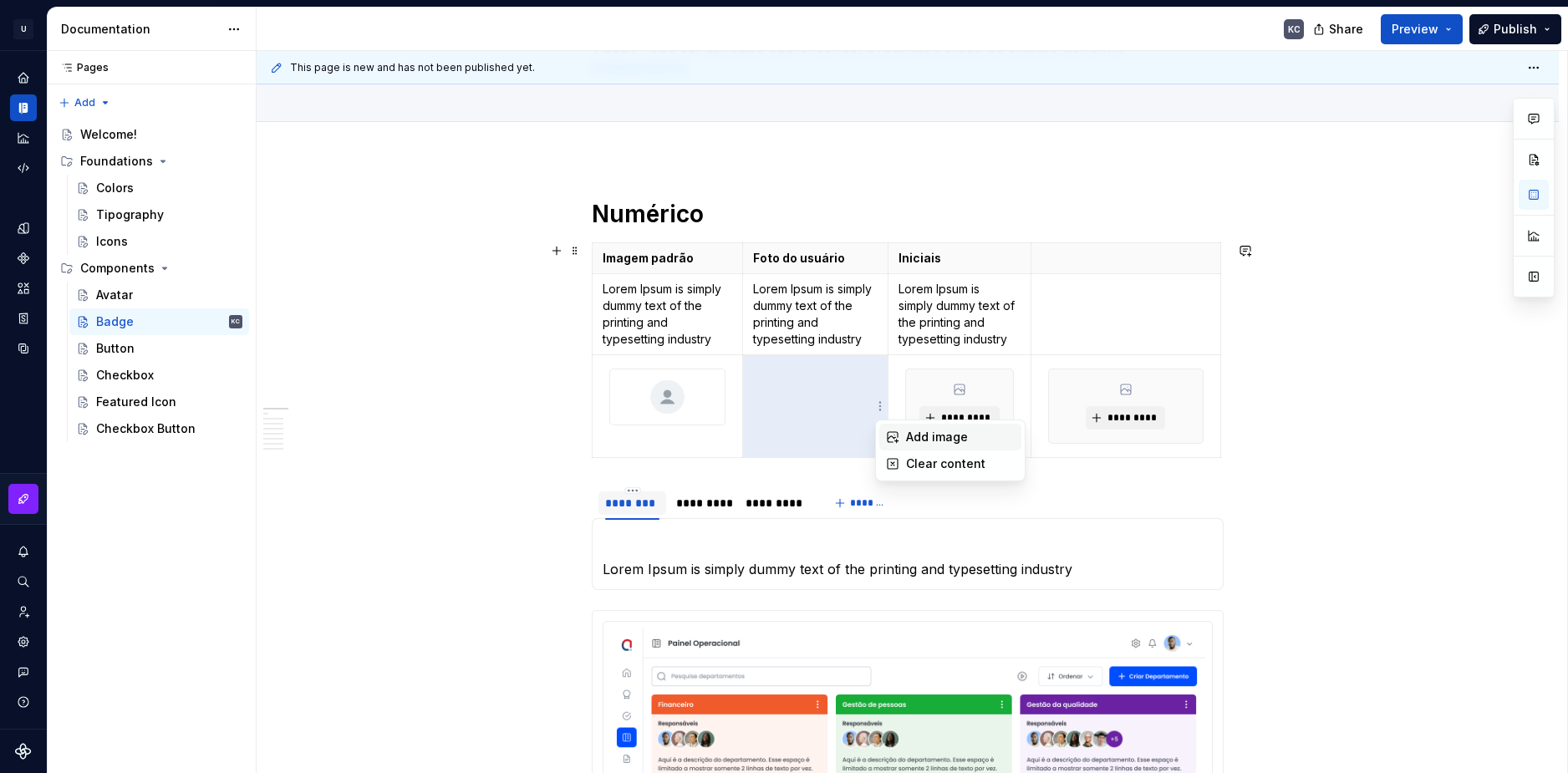
click at [903, 437] on div "Add image" at bounding box center [950, 437] width 142 height 26
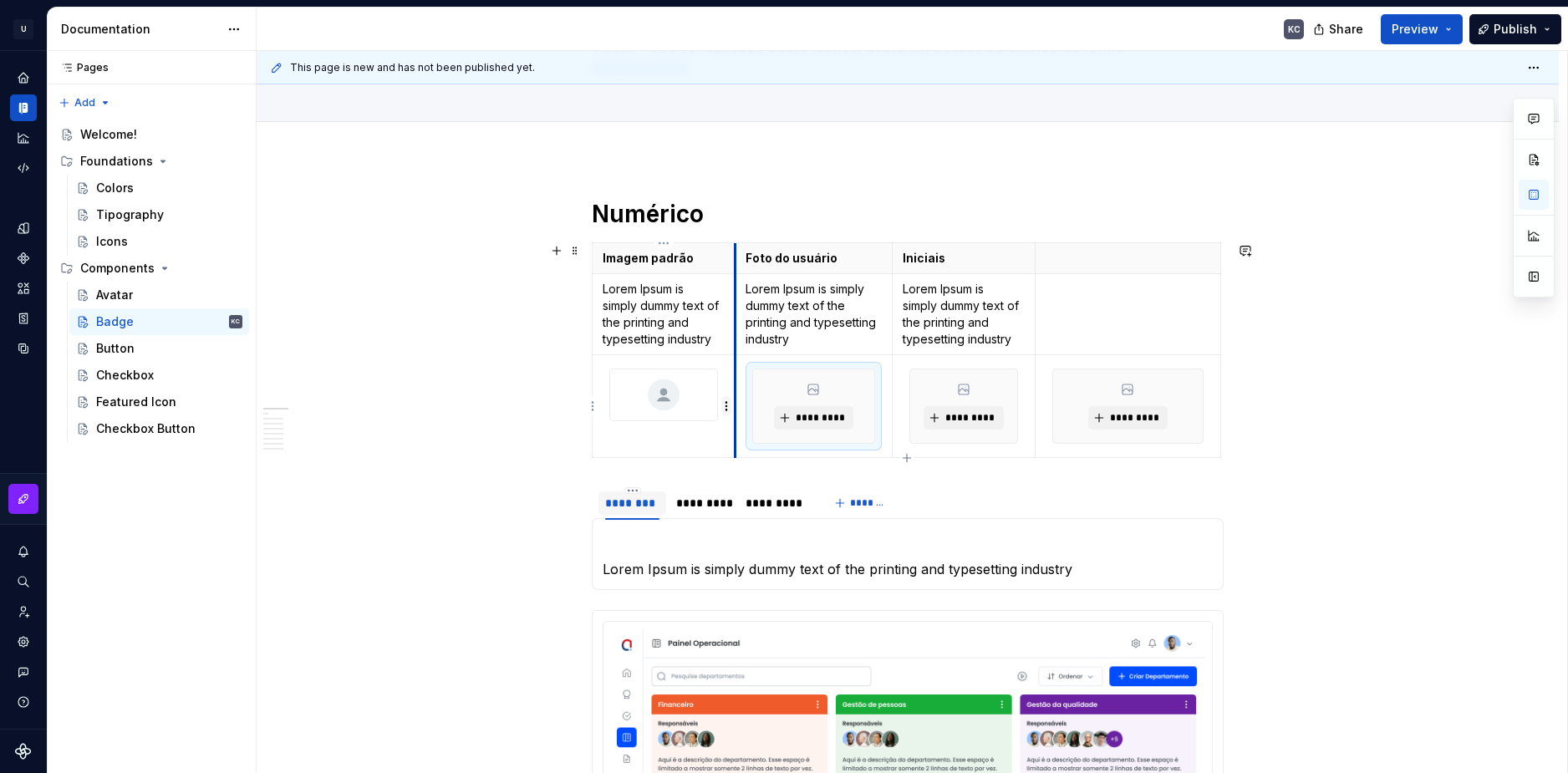
click at [729, 407] on html "U Stardust DS KC Design system data Documentation KC Share Preview Publish Page…" at bounding box center [784, 386] width 1568 height 773
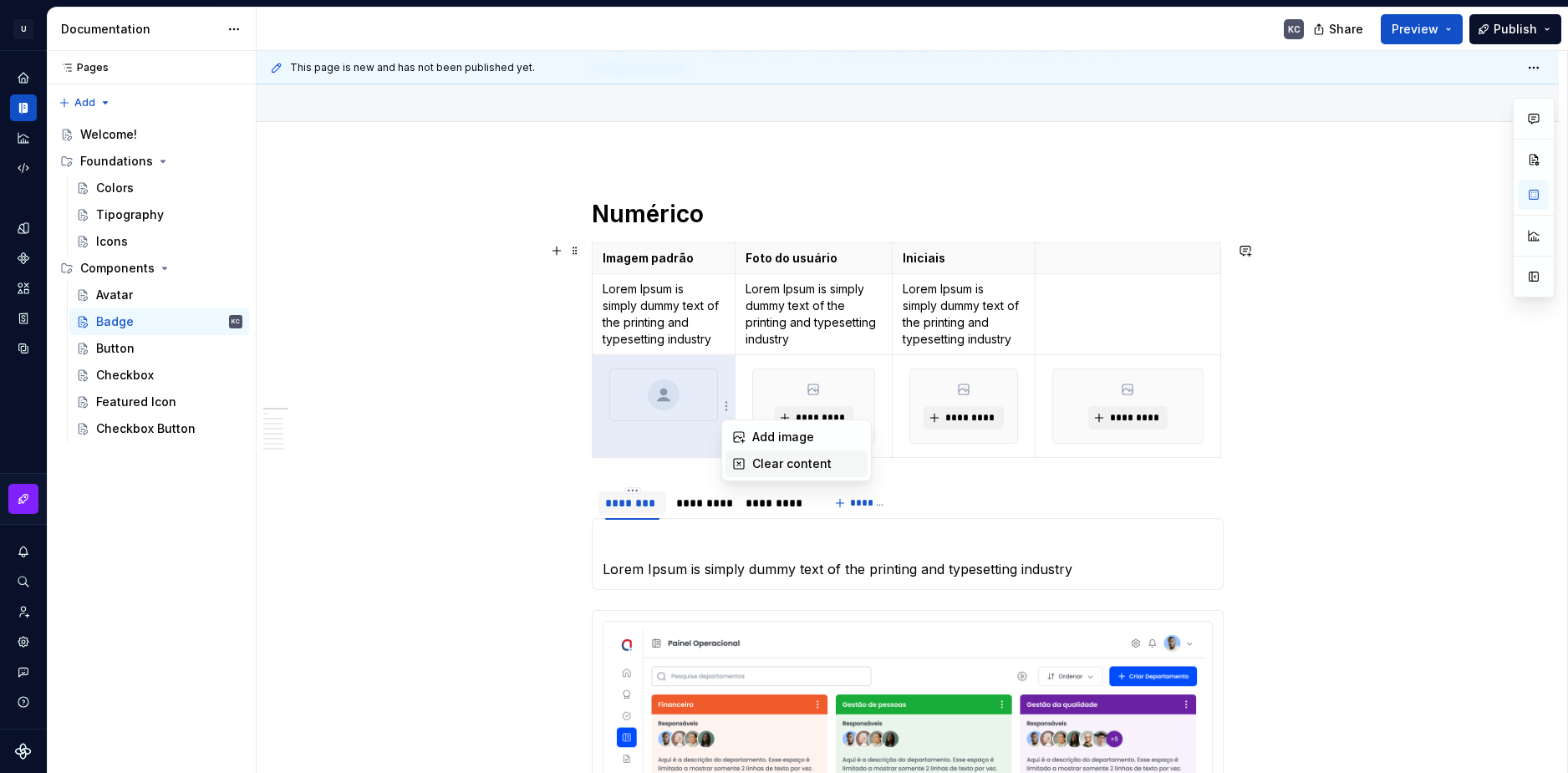
click at [762, 467] on div "Clear content" at bounding box center [806, 464] width 108 height 16
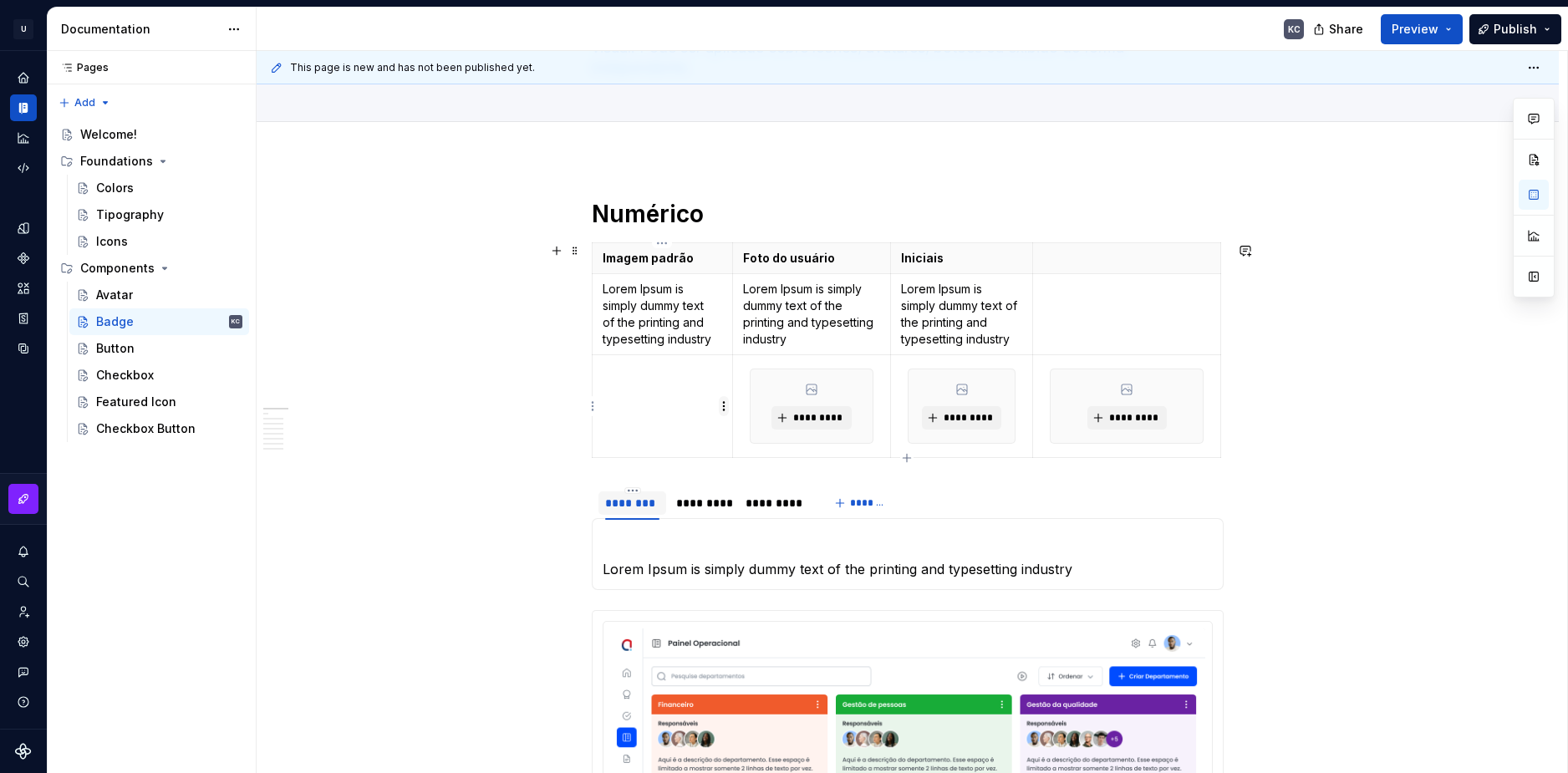
click at [723, 406] on html "U Stardust DS KC Design system data Documentation KC Share Preview Publish Page…" at bounding box center [784, 386] width 1568 height 773
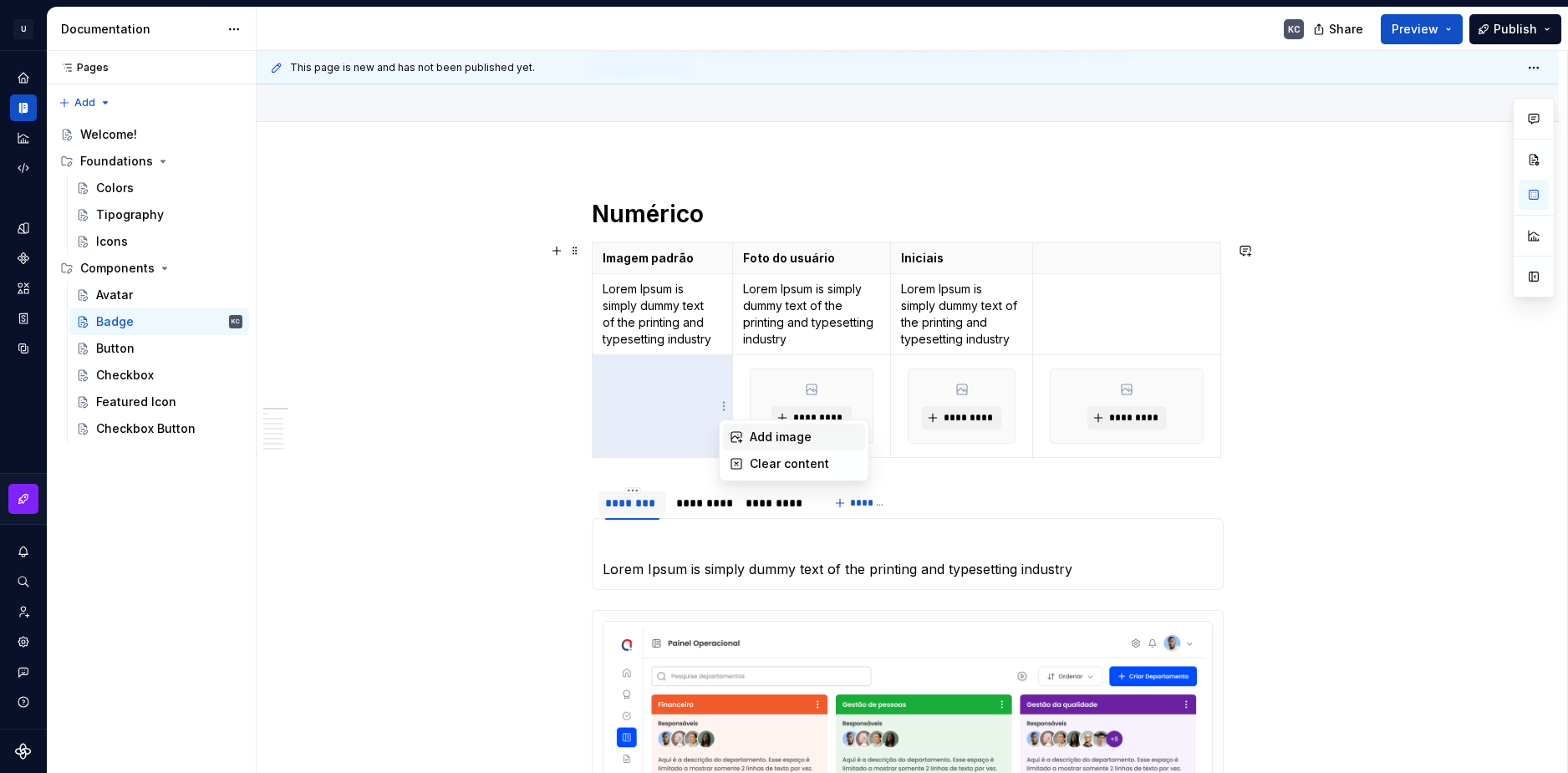
click at [767, 436] on div "Add image" at bounding box center [803, 437] width 108 height 16
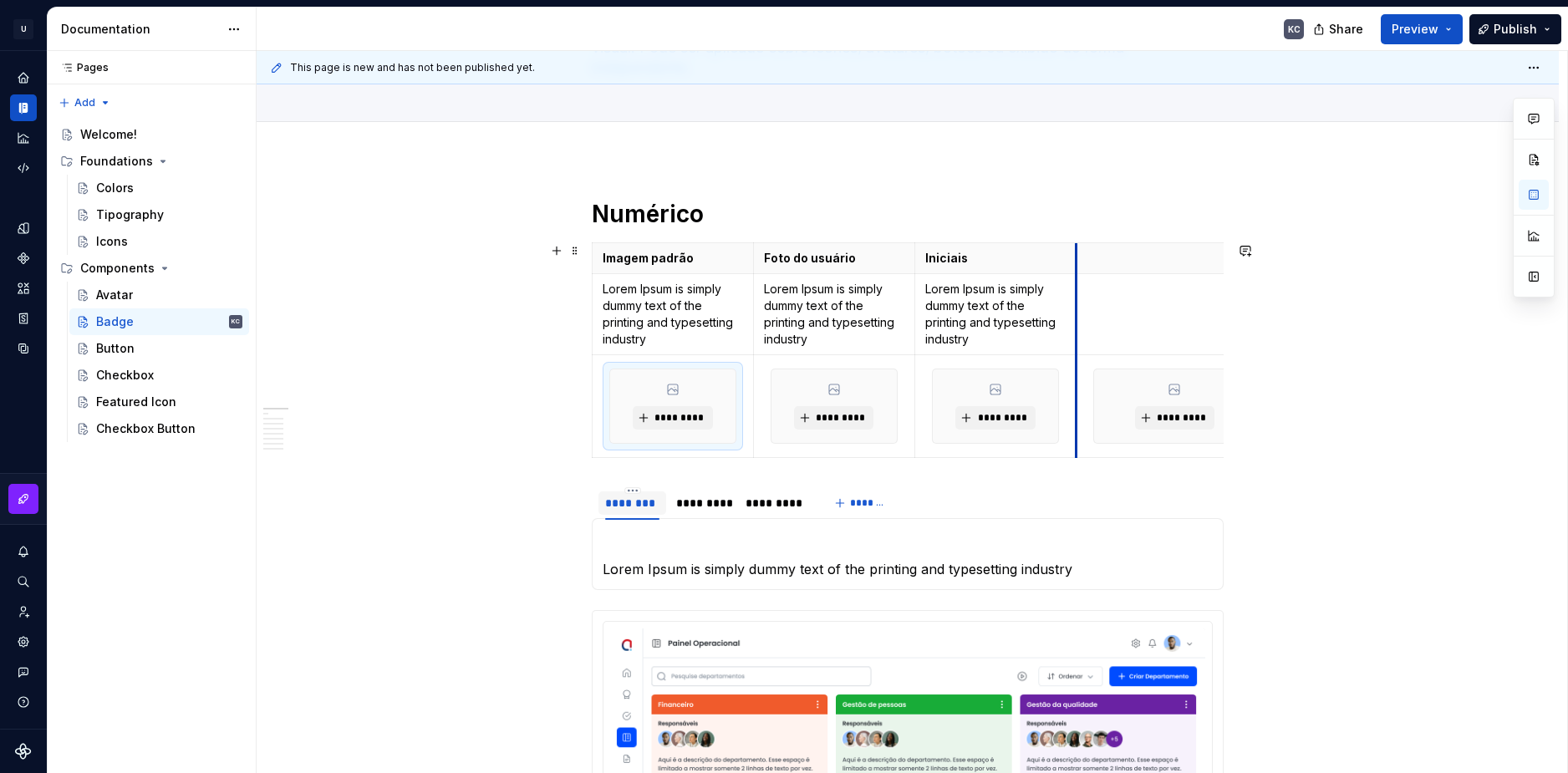
drag, startPoint x: 1046, startPoint y: 261, endPoint x: 1097, endPoint y: 257, distance: 51.2
click at [1097, 257] on th at bounding box center [1175, 258] width 196 height 31
click at [1221, 263] on p at bounding box center [1174, 258] width 176 height 16
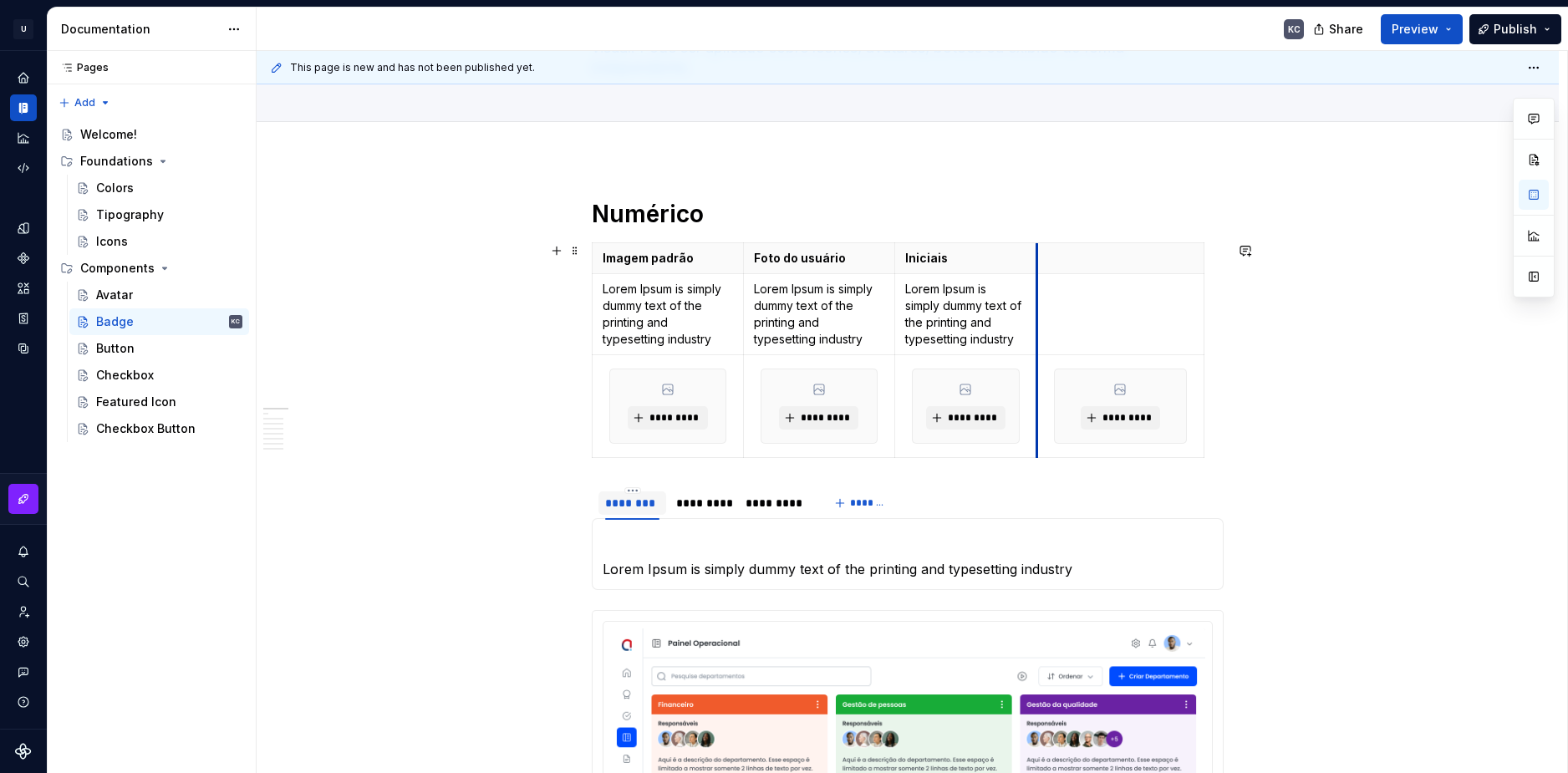
drag, startPoint x: 1077, startPoint y: 265, endPoint x: 1060, endPoint y: 266, distance: 17.0
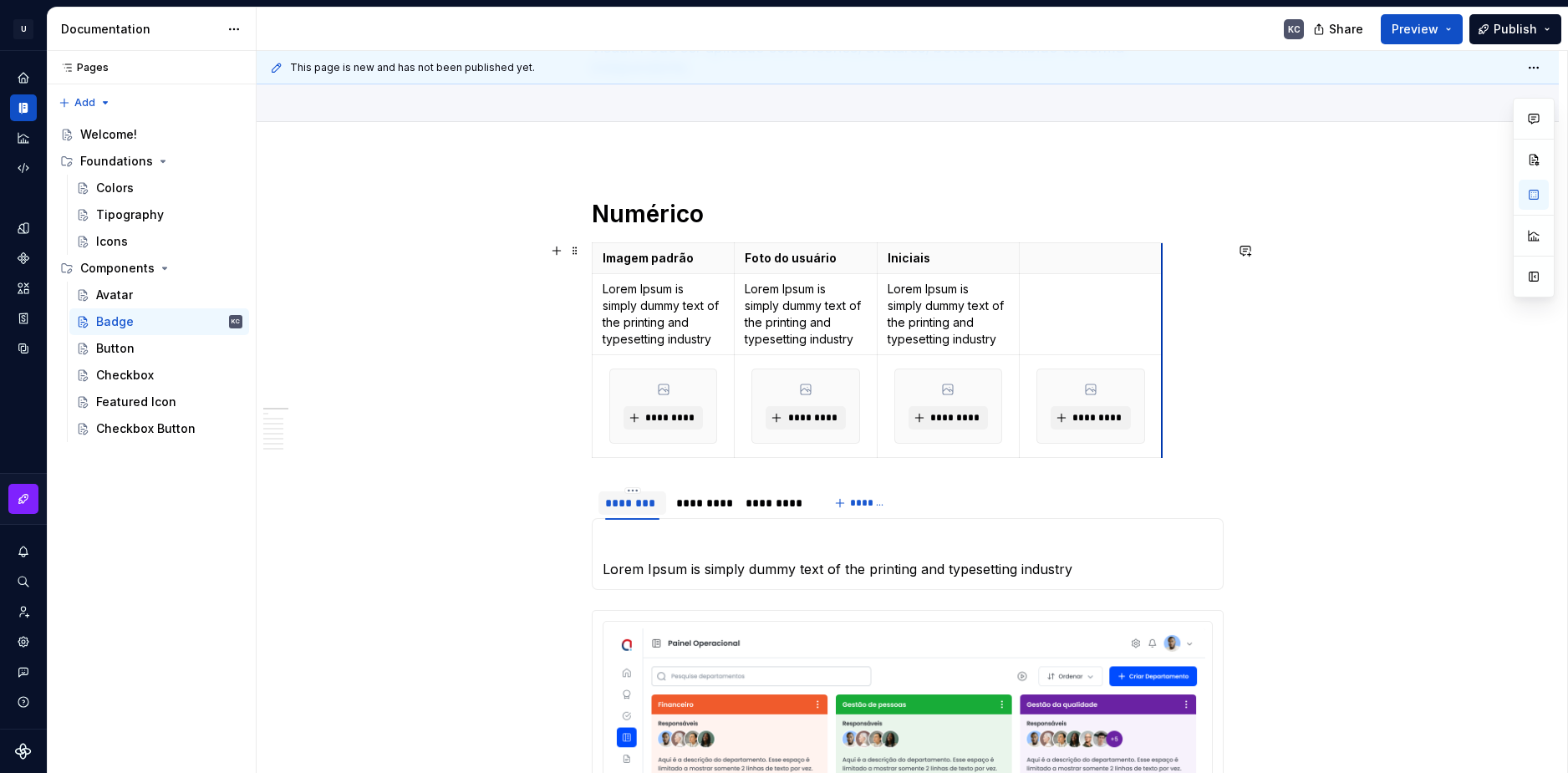
drag, startPoint x: 1198, startPoint y: 266, endPoint x: 1137, endPoint y: 263, distance: 61.1
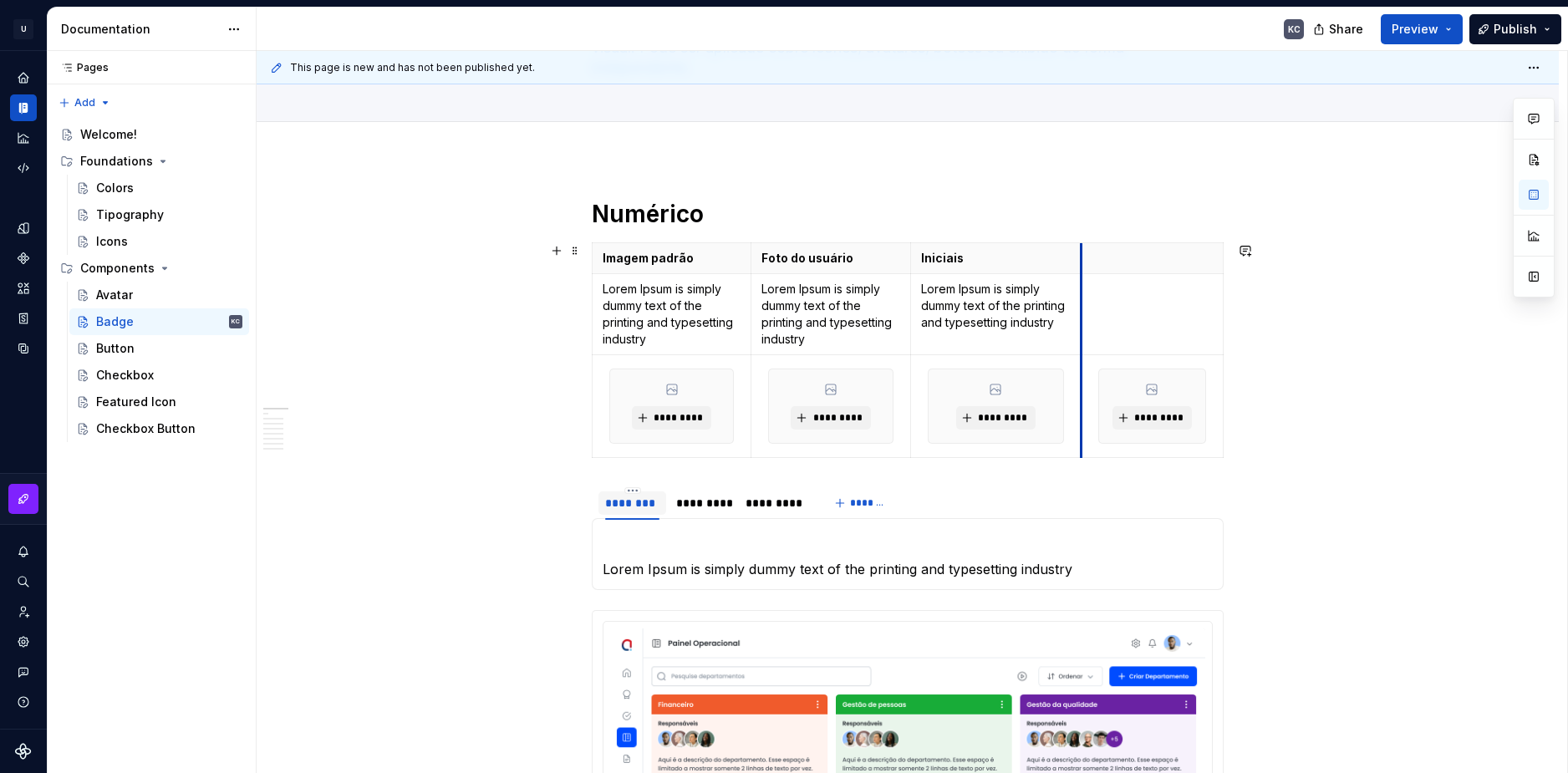
drag, startPoint x: 1020, startPoint y: 256, endPoint x: 1104, endPoint y: 256, distance: 84.0
click at [1104, 256] on th at bounding box center [1151, 258] width 142 height 31
click at [946, 257] on p "Iniciais" at bounding box center [996, 258] width 149 height 16
drag, startPoint x: 795, startPoint y: 288, endPoint x: 758, endPoint y: 285, distance: 37.1
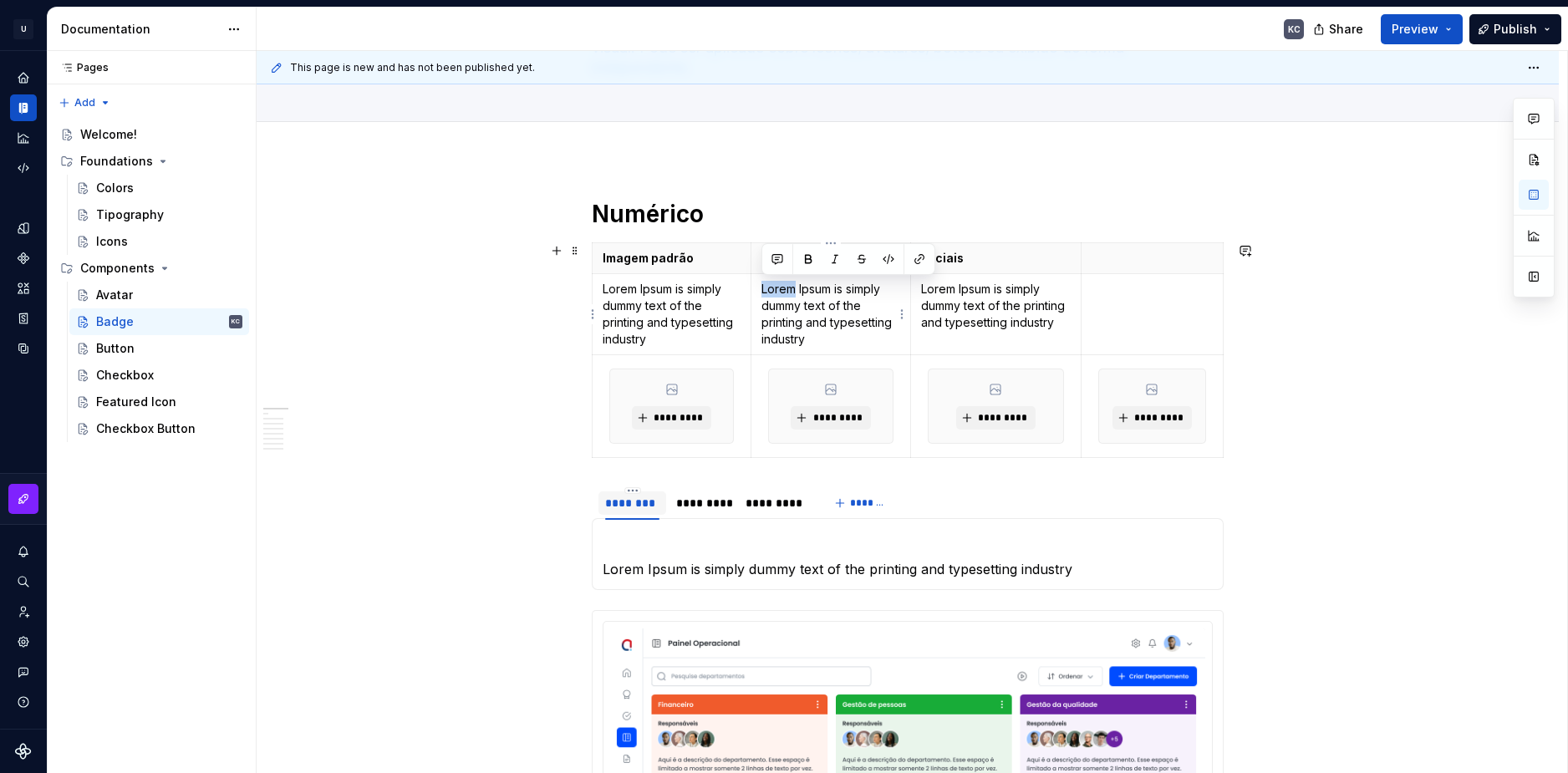
click at [758, 285] on td "Lorem Ipsum is simply dummy text of the printing and typesetting industry" at bounding box center [830, 314] width 159 height 81
copy p "Lorem"
click at [1146, 263] on p at bounding box center [1151, 258] width 121 height 16
click at [648, 205] on h1 "Numérico" at bounding box center [908, 214] width 632 height 30
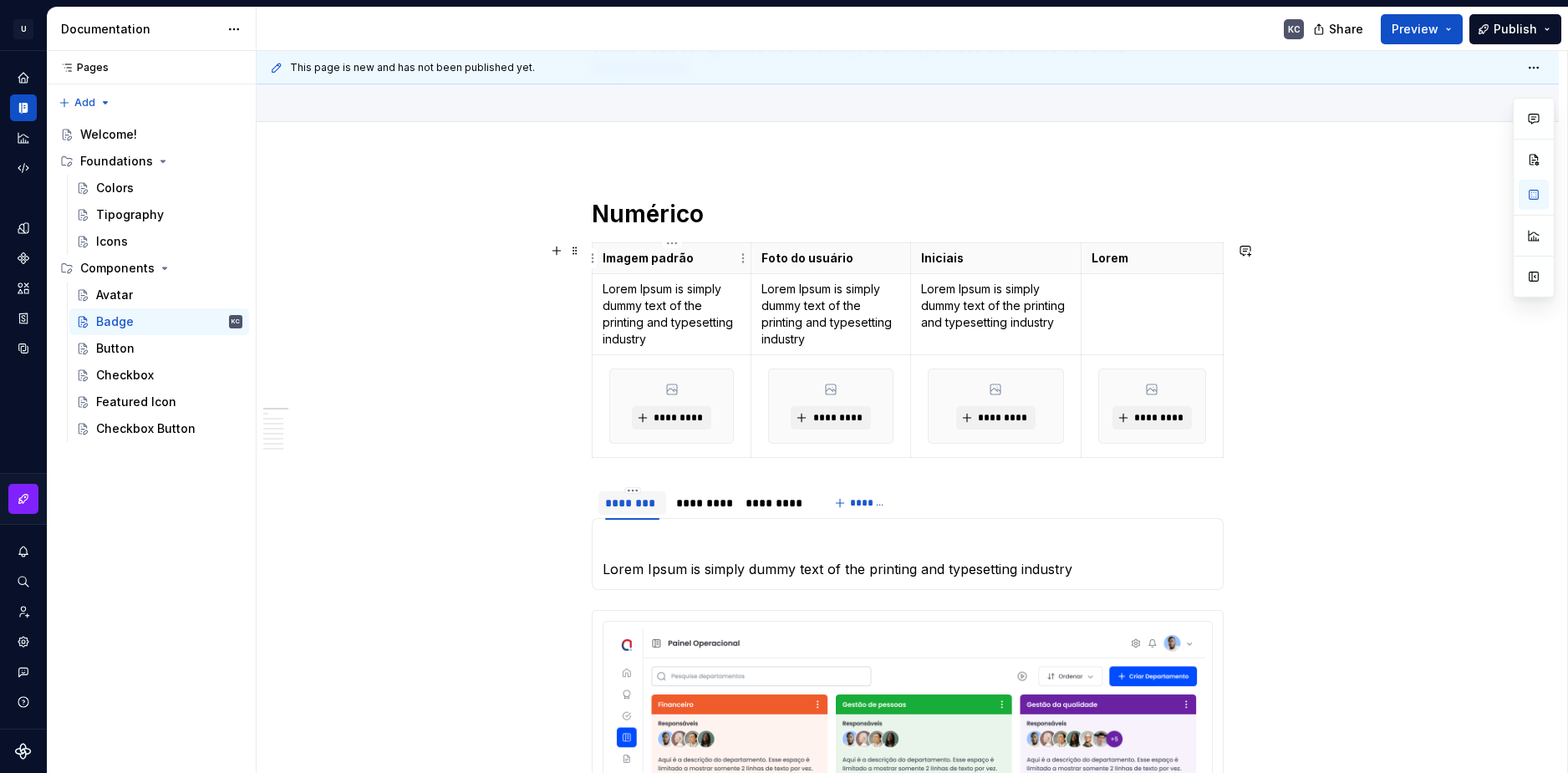
click at [637, 257] on p "Imagem padrão" at bounding box center [672, 258] width 138 height 16
click at [609, 258] on p "Imagem padrão" at bounding box center [672, 258] width 138 height 16
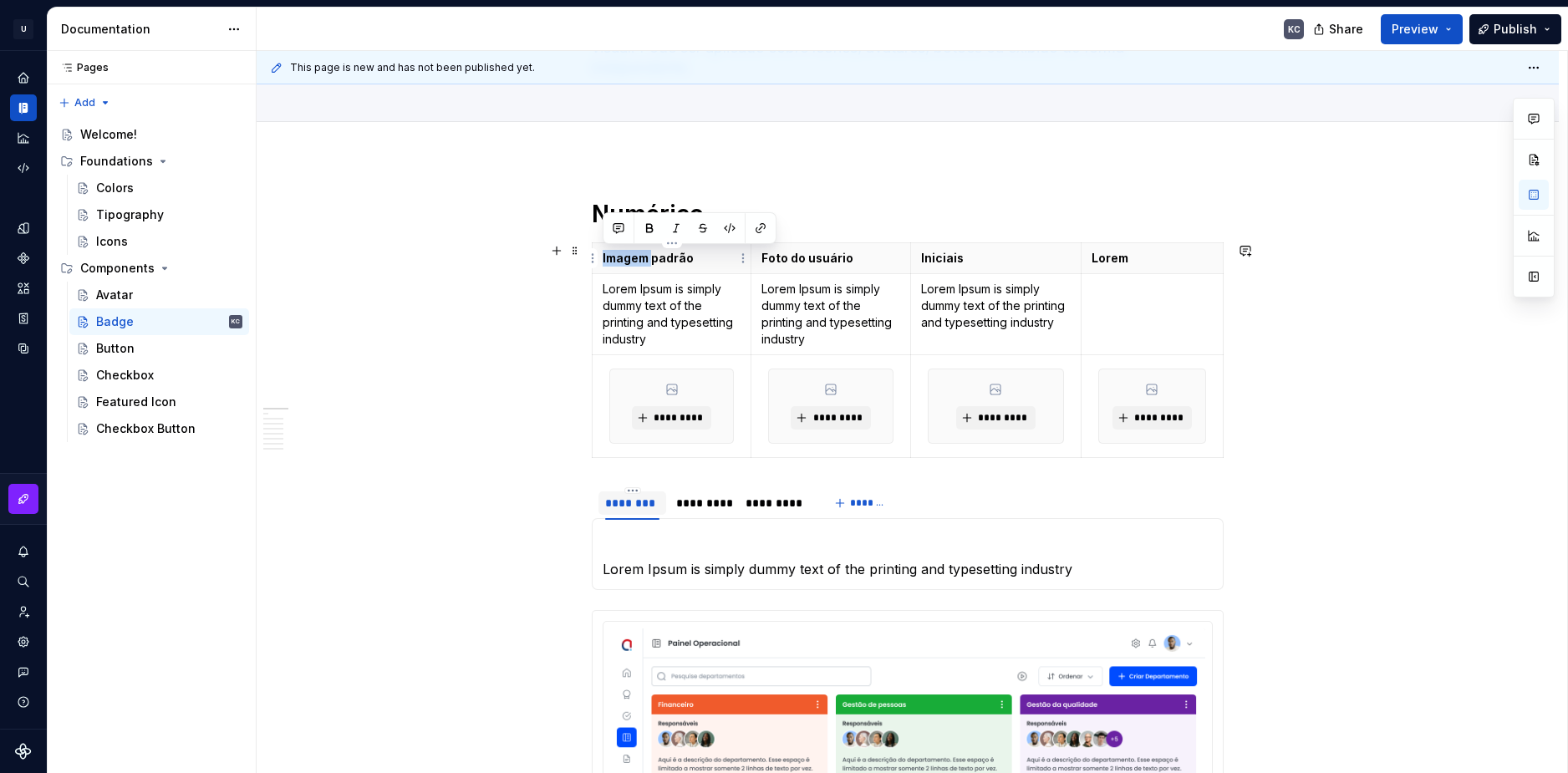
click at [609, 258] on p "Imagem padrão" at bounding box center [672, 258] width 138 height 16
click at [631, 262] on p "Imagem padrão" at bounding box center [672, 258] width 138 height 16
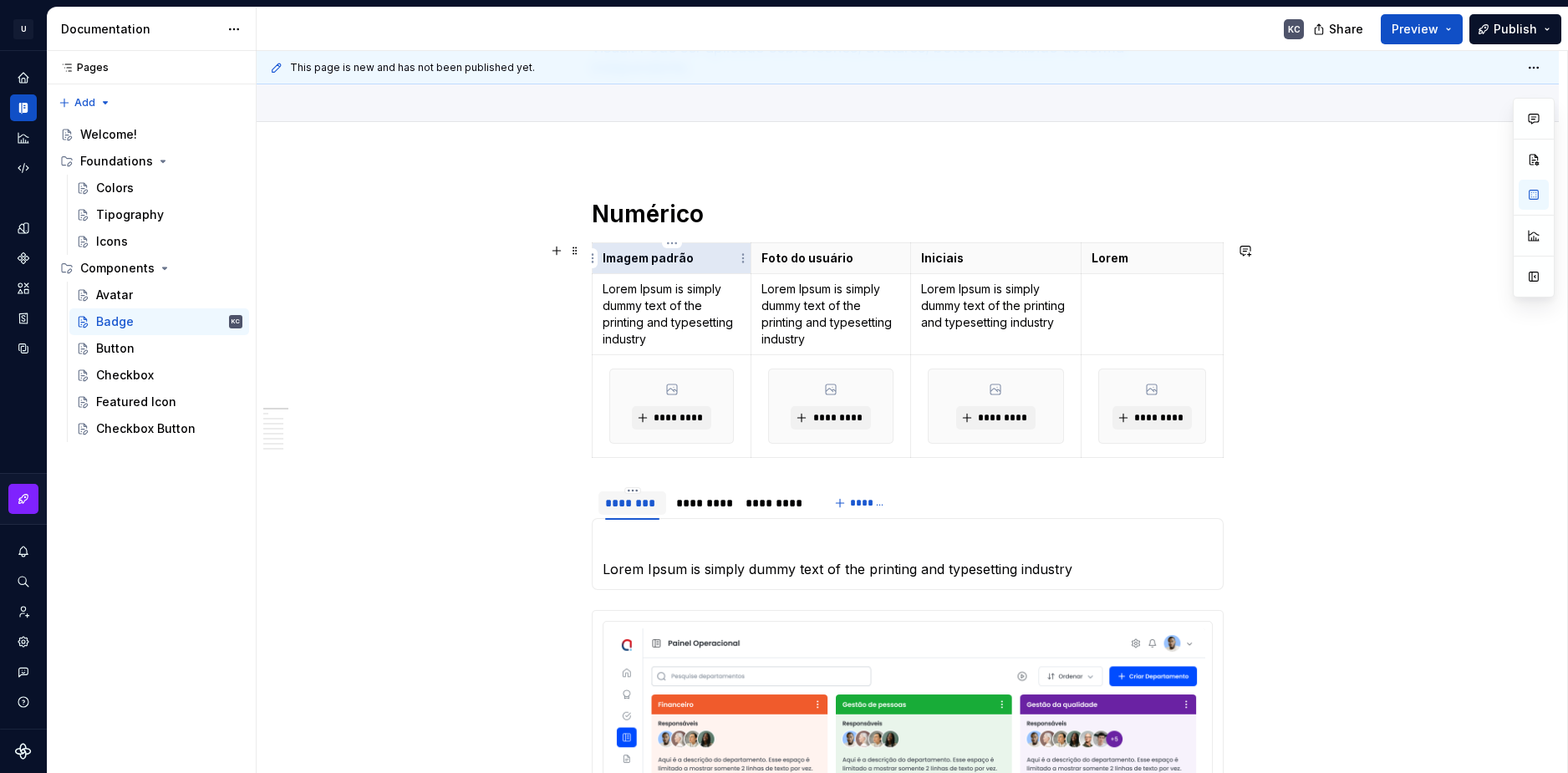
click at [631, 262] on p "Imagem padrão" at bounding box center [672, 258] width 138 height 16
click at [683, 255] on p "Imagem padrão" at bounding box center [672, 258] width 138 height 16
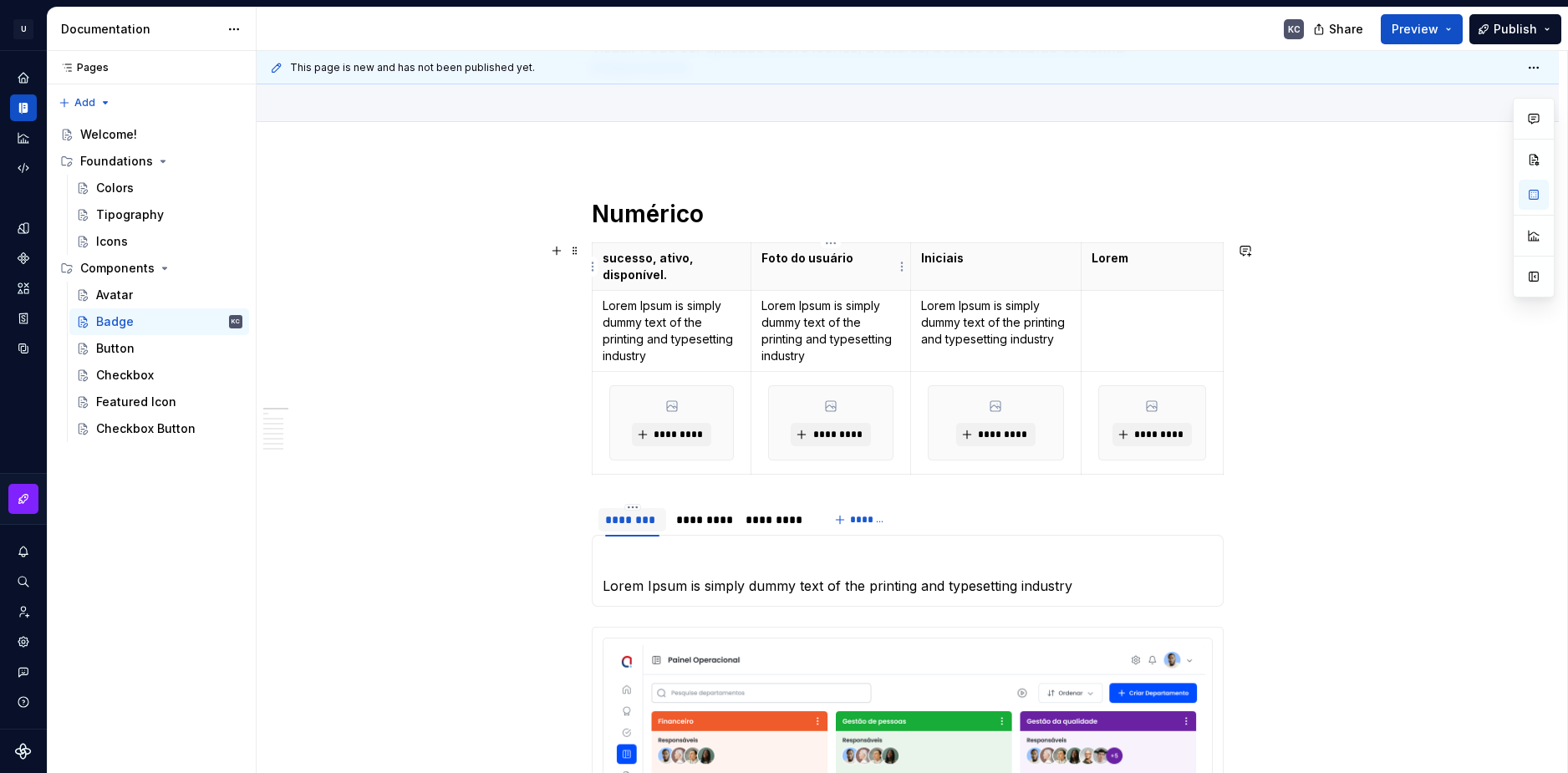
click at [789, 262] on p "Foto do usuário" at bounding box center [830, 258] width 138 height 16
click at [929, 260] on p "Iniciais" at bounding box center [996, 258] width 149 height 16
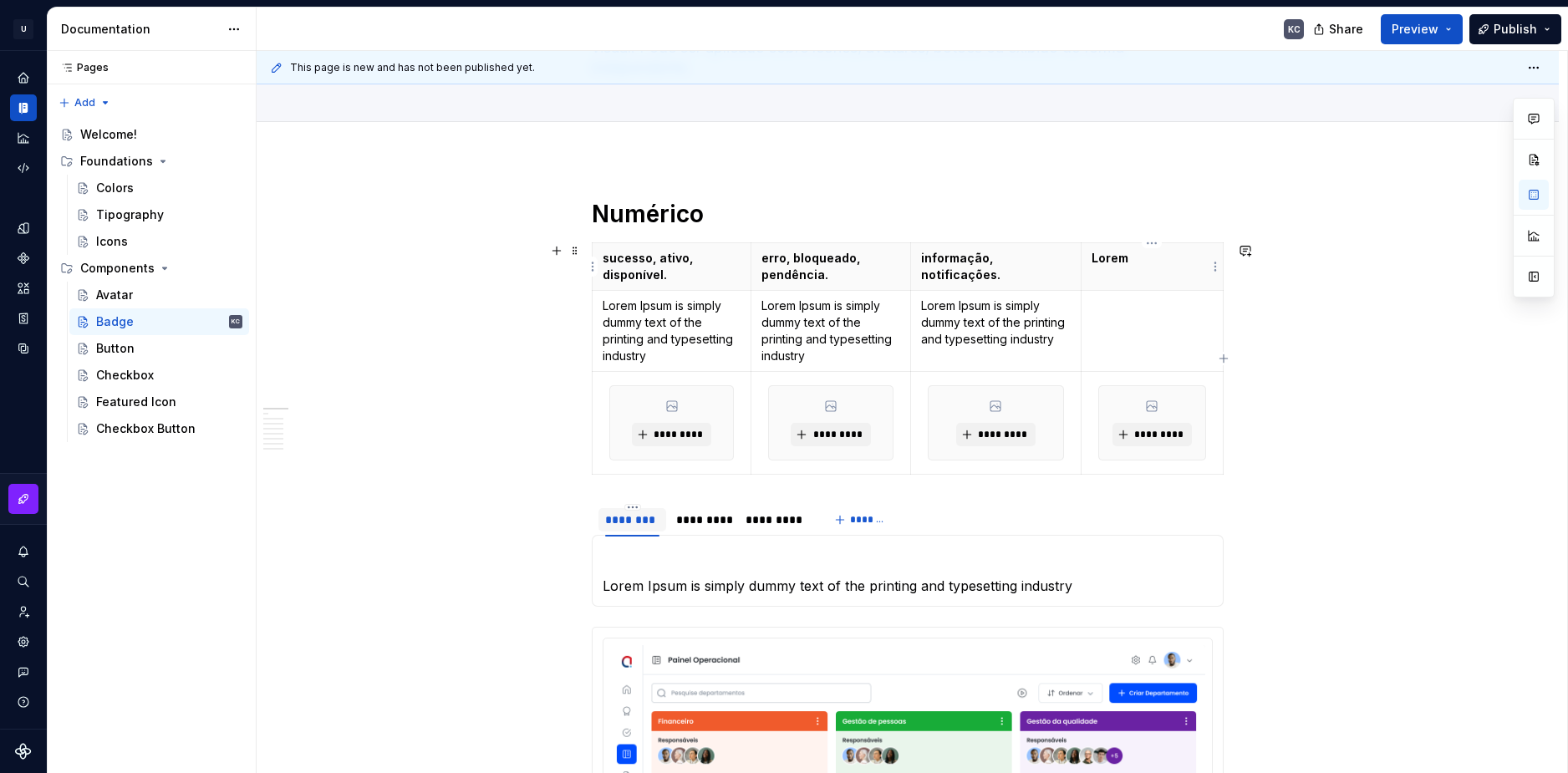
click at [1119, 256] on p "Lorem" at bounding box center [1151, 258] width 121 height 16
click at [172, 376] on div "Checkbox" at bounding box center [169, 376] width 146 height 24
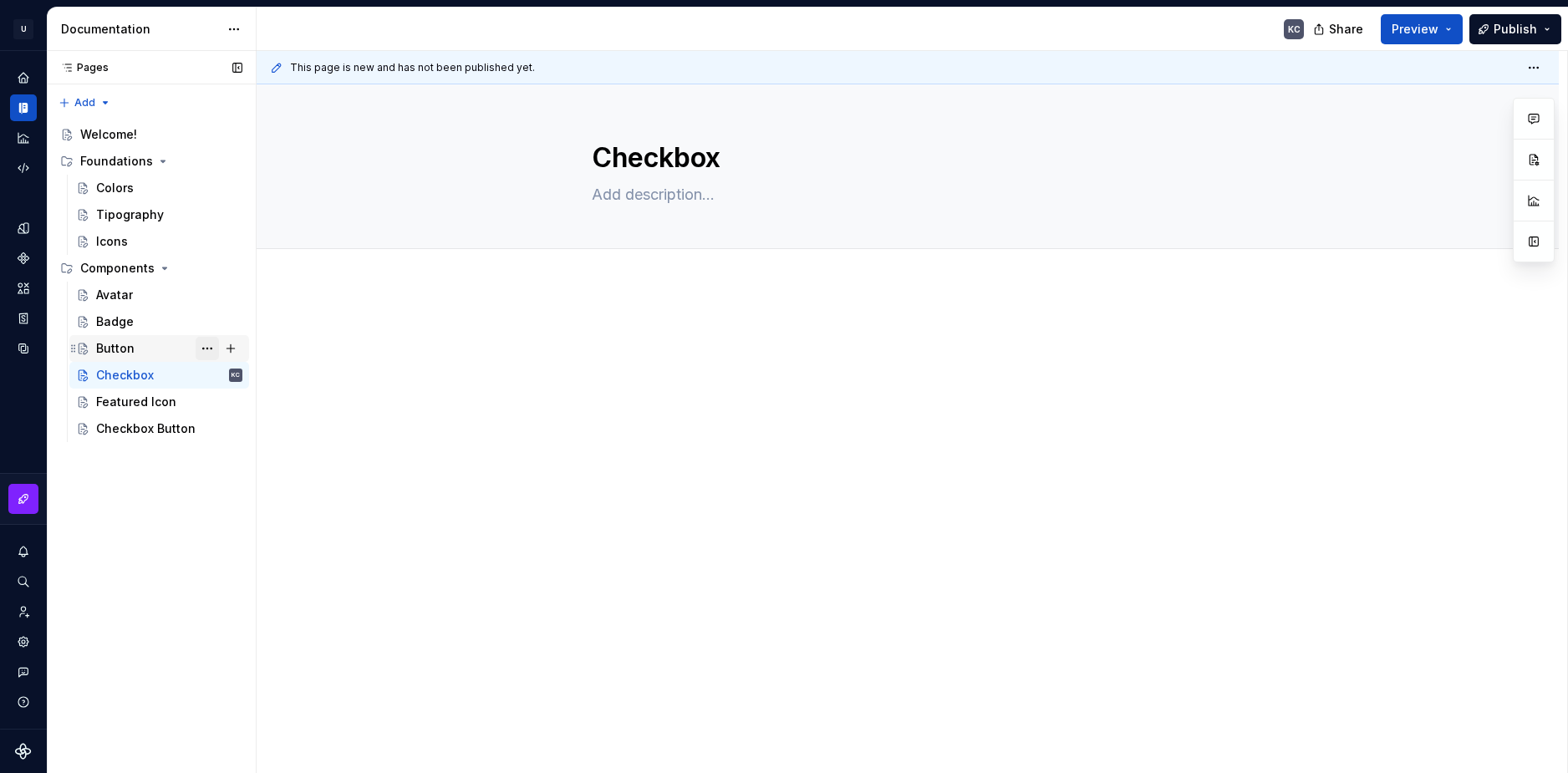
click at [206, 344] on button "Page tree" at bounding box center [207, 348] width 24 height 24
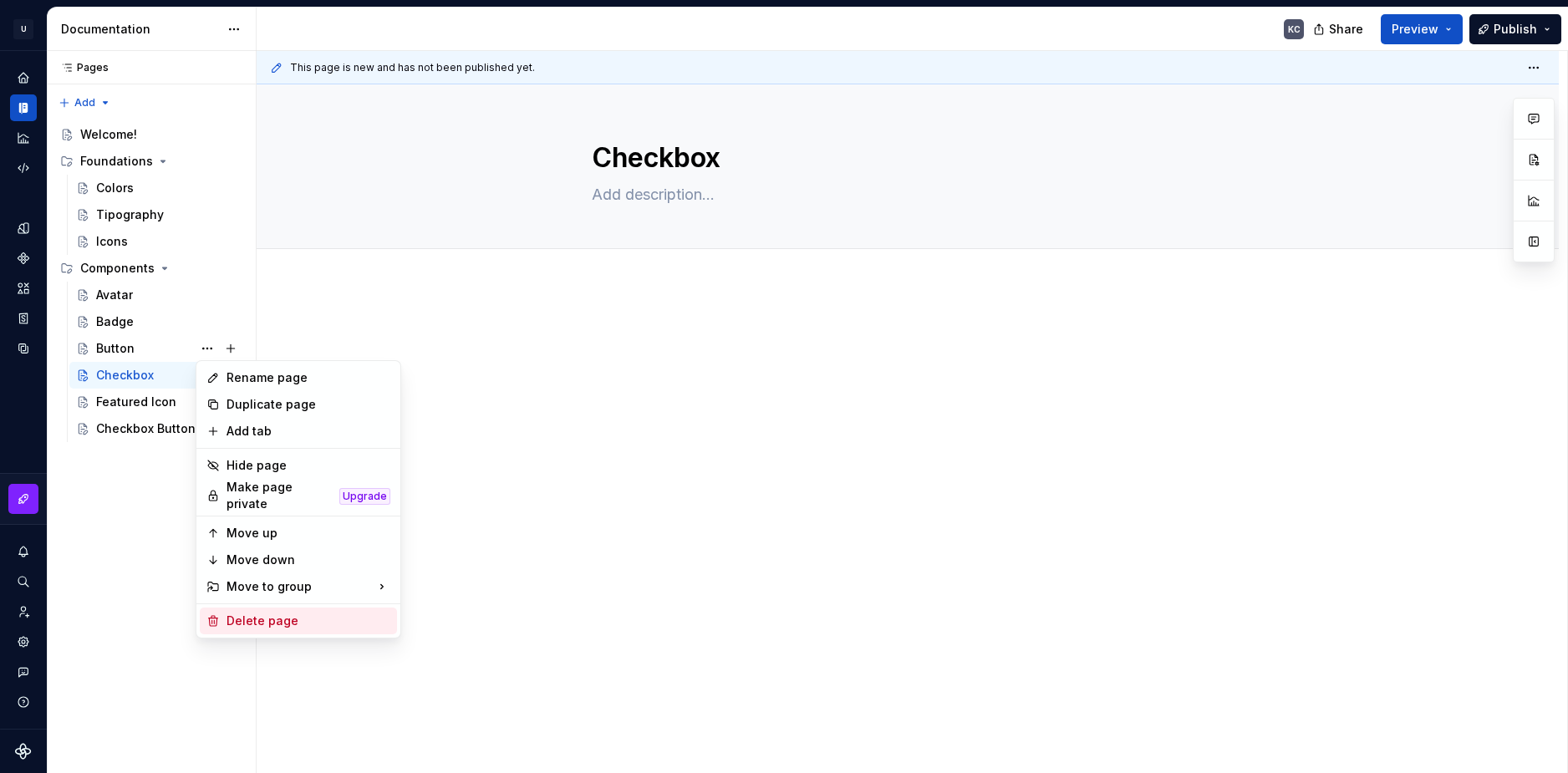
click at [281, 613] on div "Delete page" at bounding box center [308, 621] width 164 height 16
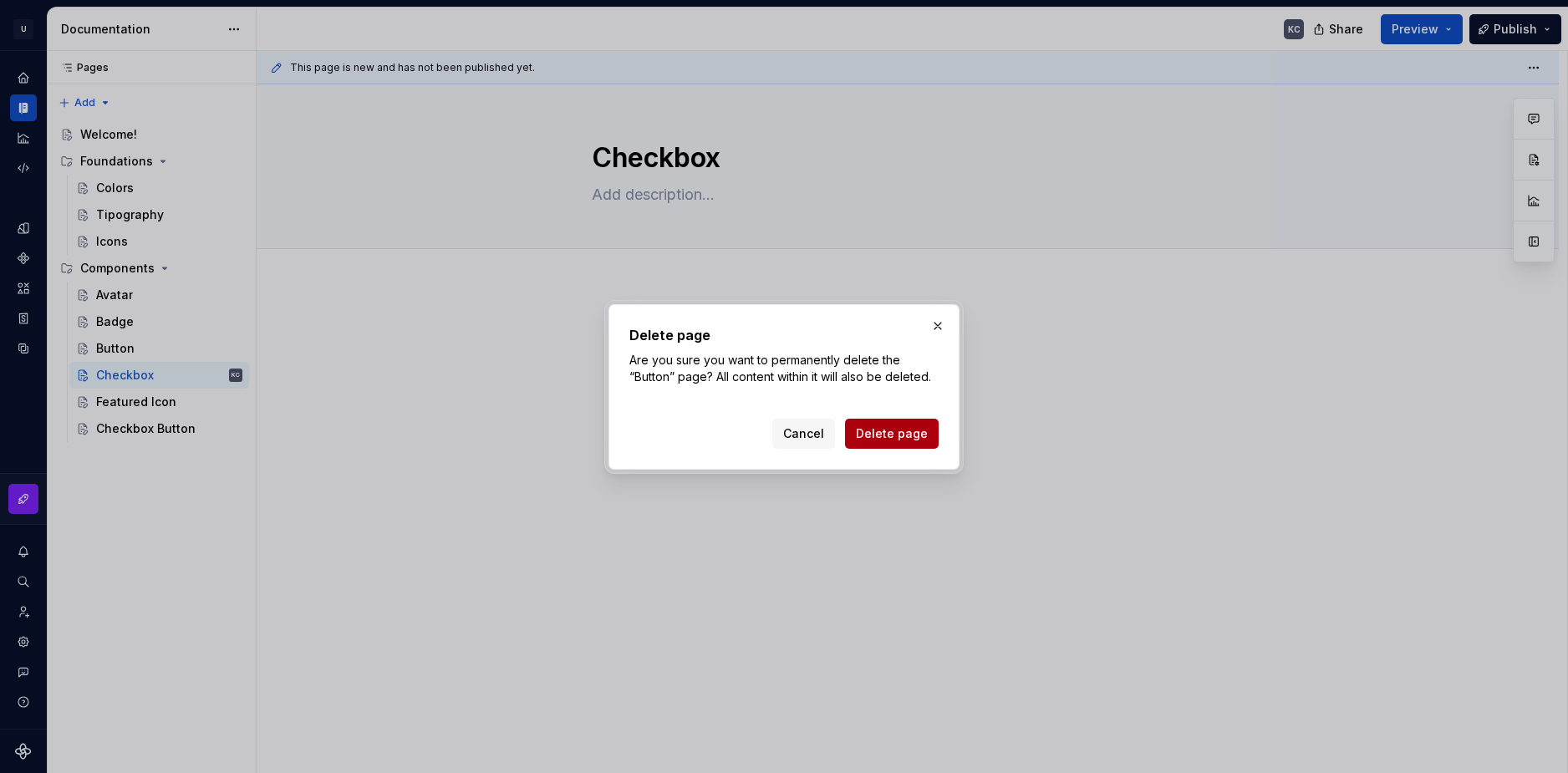
click at [878, 443] on button "Delete page" at bounding box center [891, 433] width 94 height 30
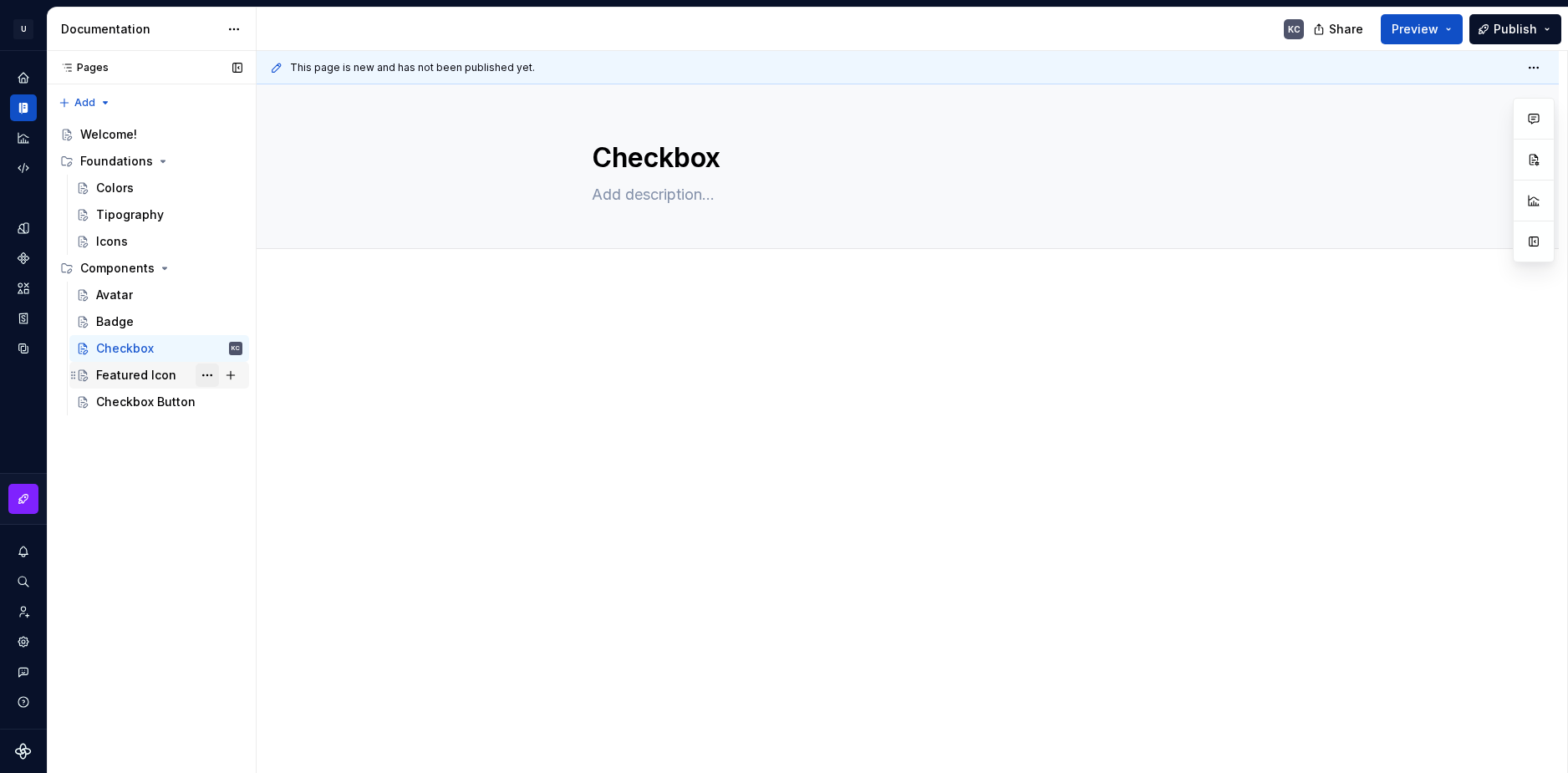
click at [211, 376] on button "Page tree" at bounding box center [207, 376] width 24 height 24
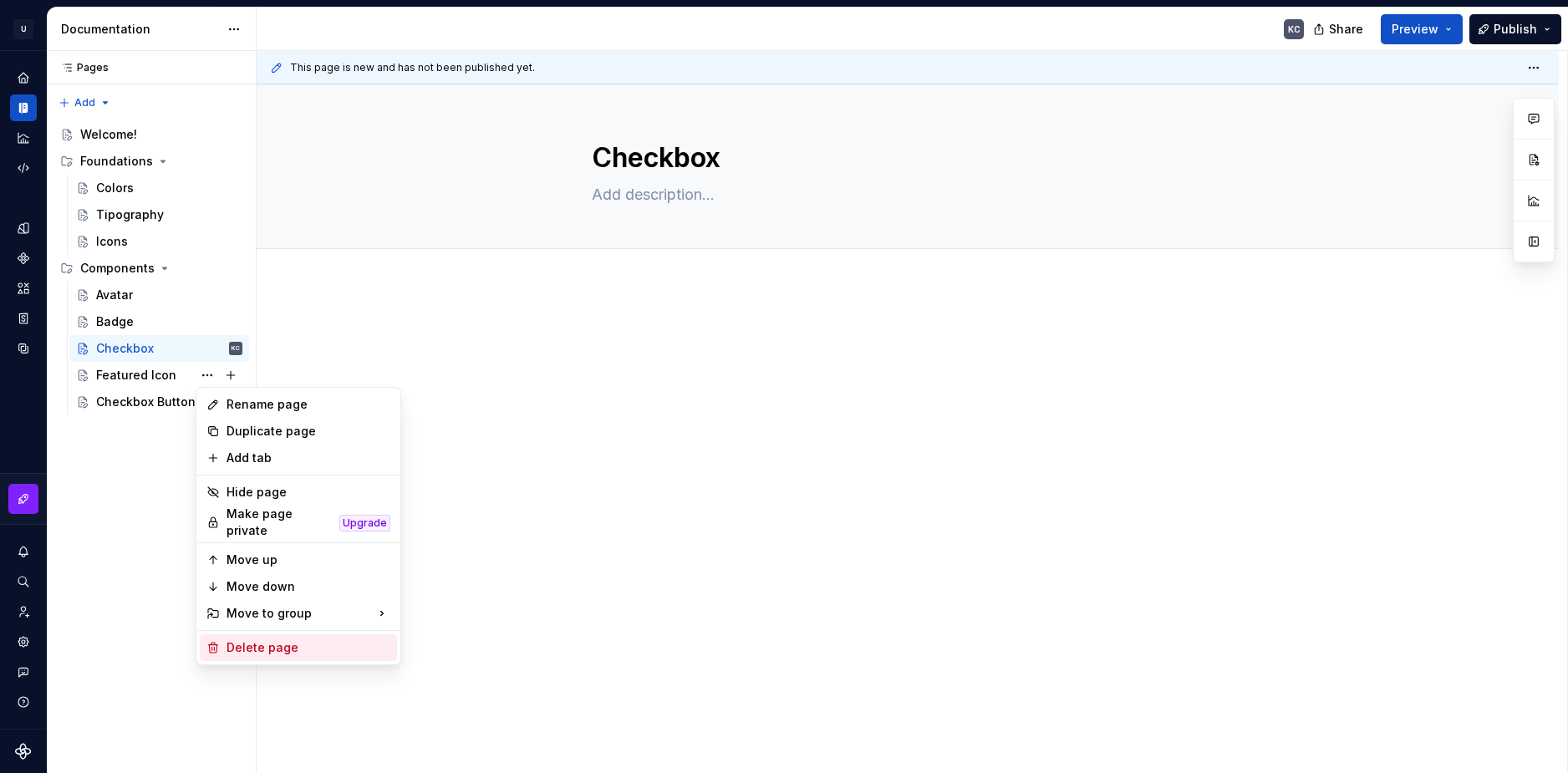
click at [265, 646] on div "Delete page" at bounding box center [308, 648] width 164 height 16
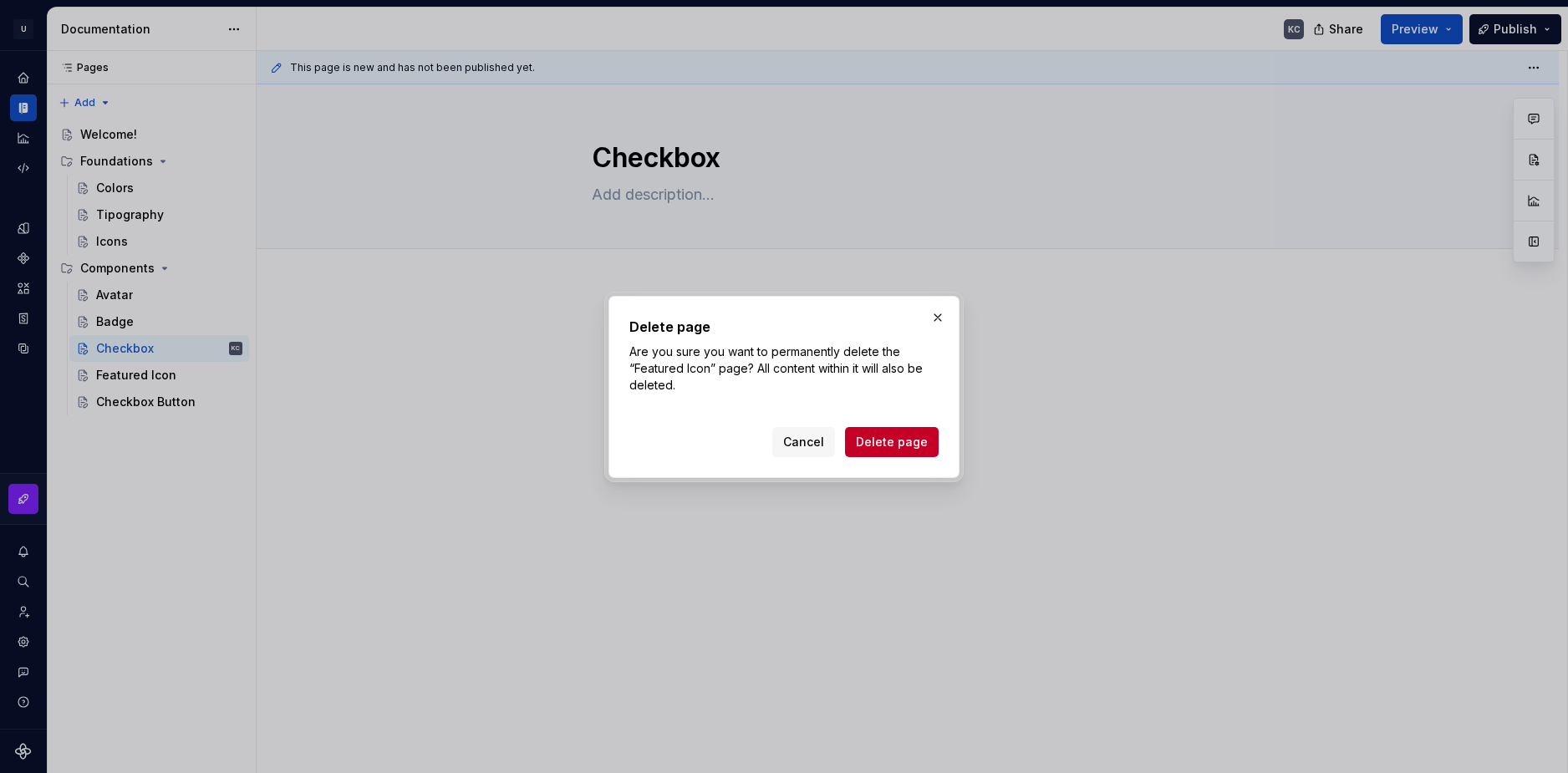
click at [911, 441] on span "Delete page" at bounding box center [891, 442] width 72 height 16
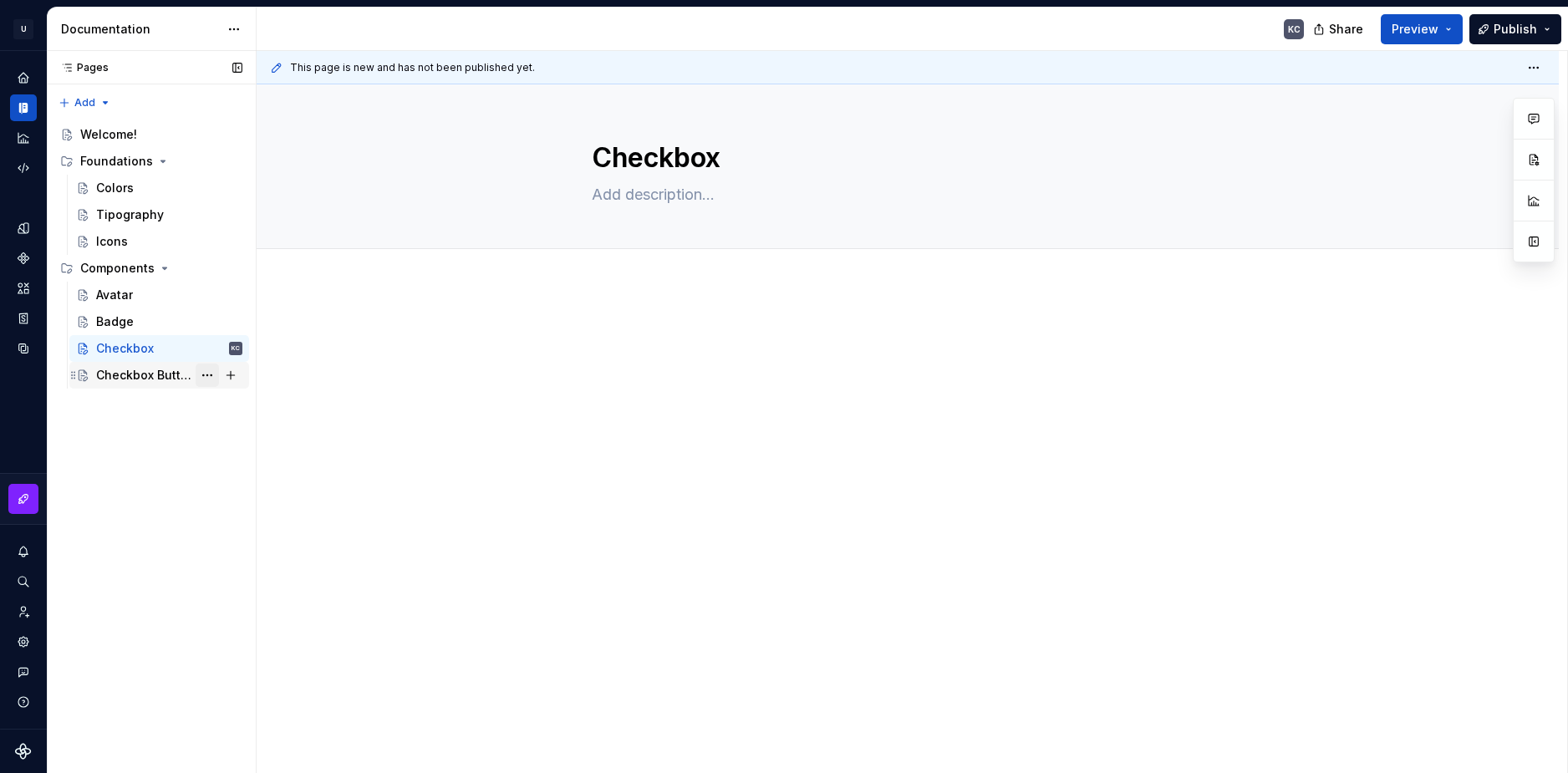
click at [205, 376] on button "Page tree" at bounding box center [207, 376] width 24 height 24
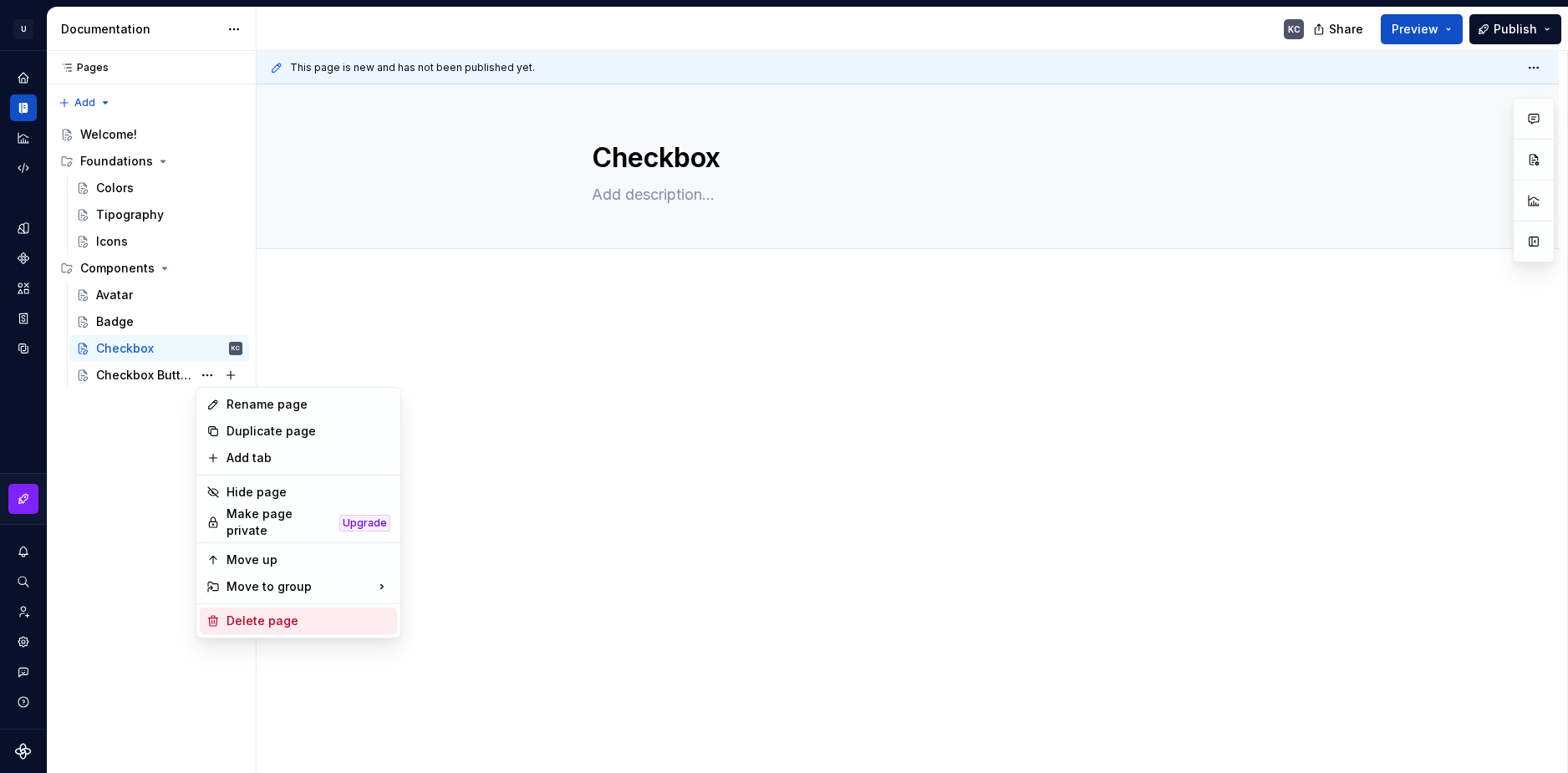
click at [256, 613] on div "Delete page" at bounding box center [308, 621] width 164 height 16
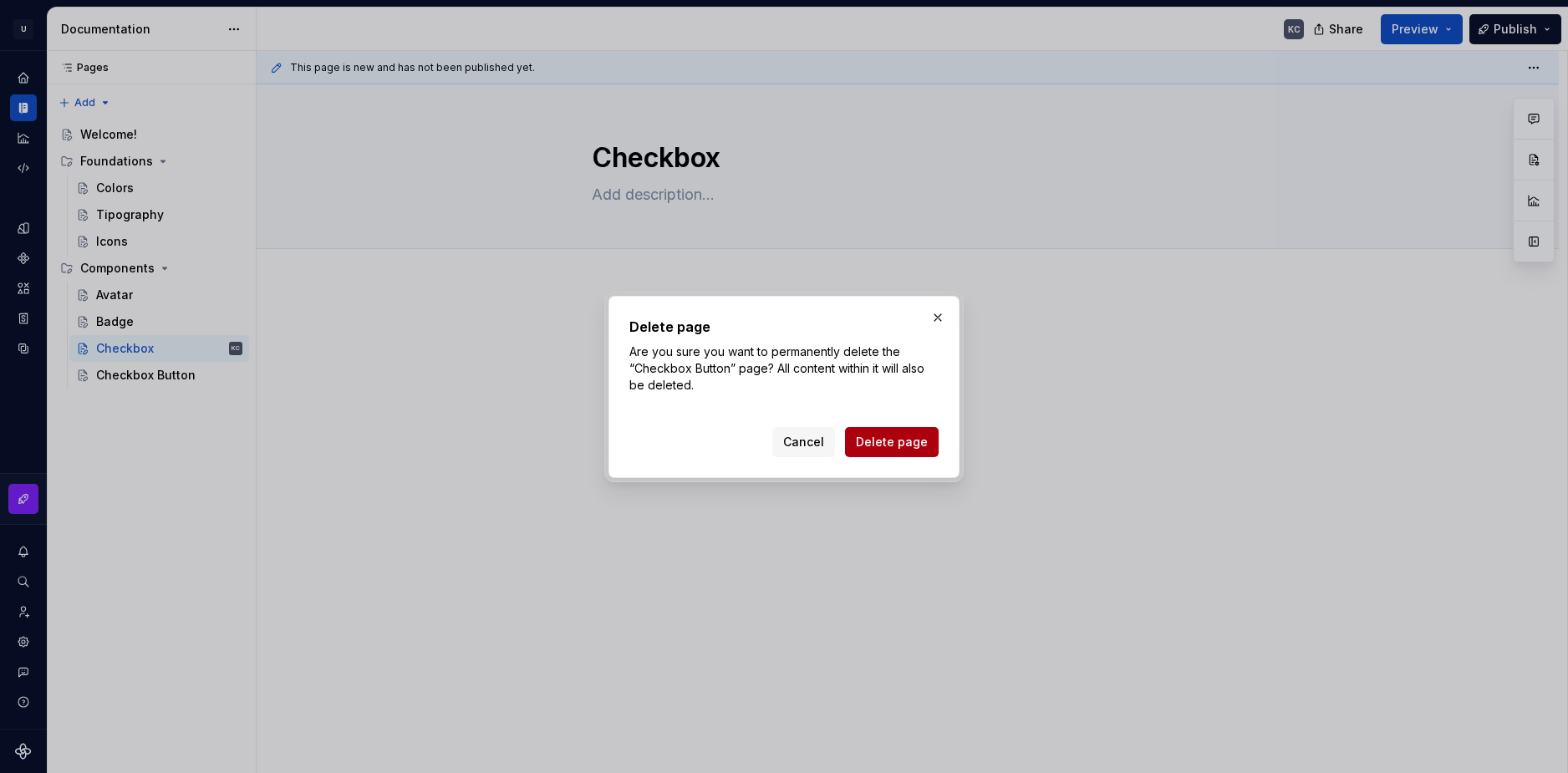
click at [889, 448] on span "Delete page" at bounding box center [891, 442] width 72 height 16
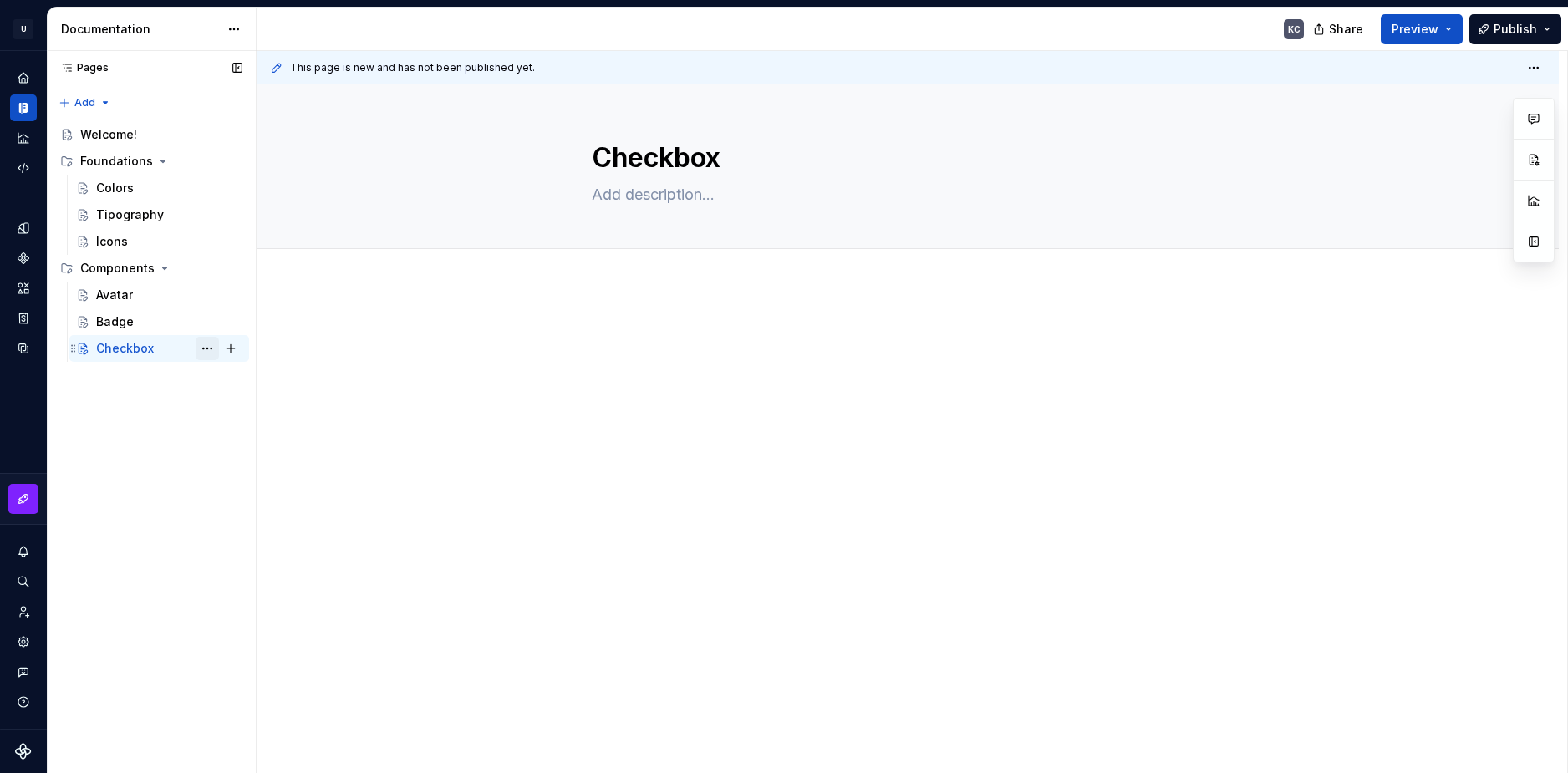
click at [209, 351] on button "Page tree" at bounding box center [207, 348] width 24 height 24
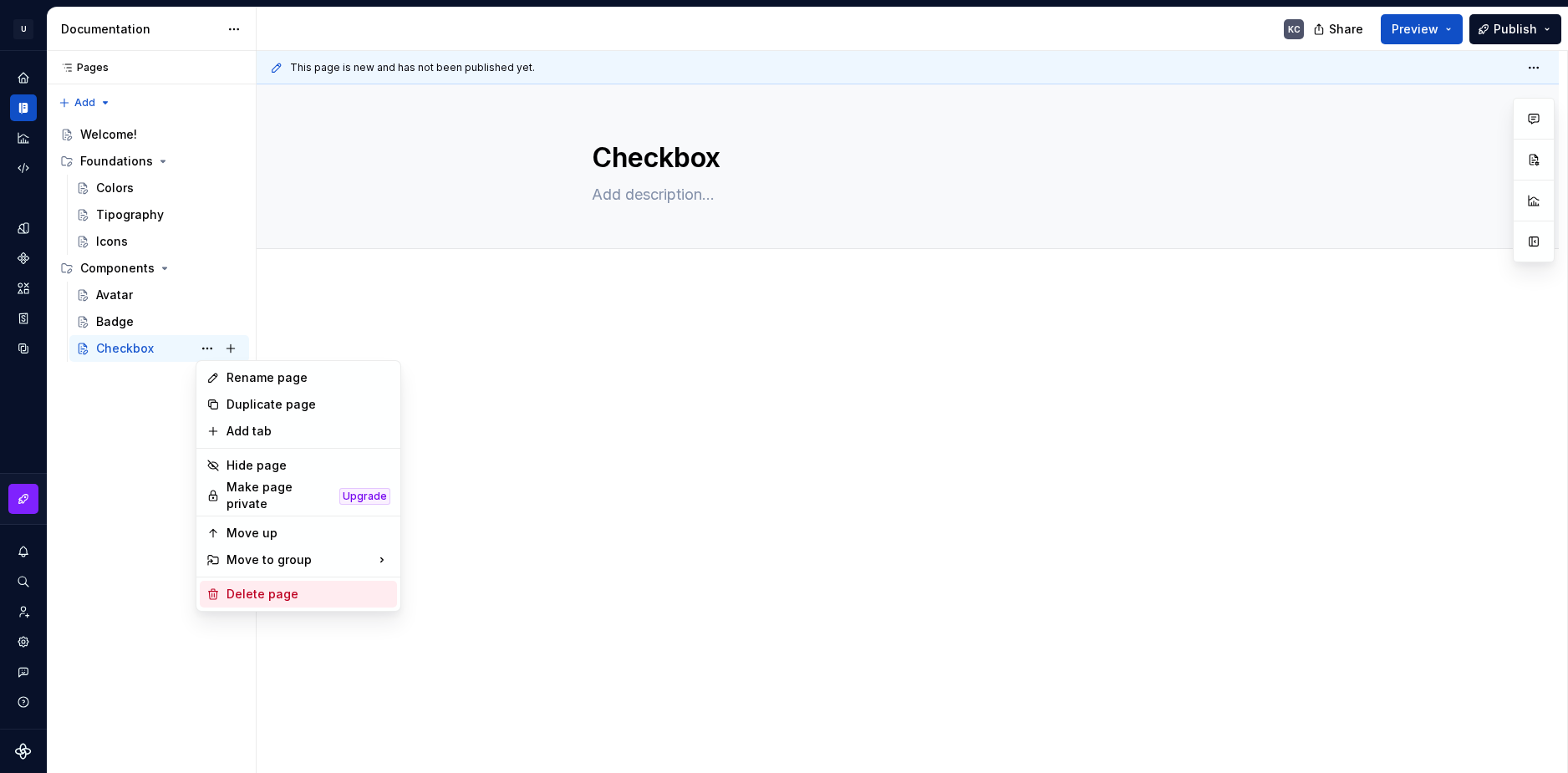
click at [295, 586] on div "Delete page" at bounding box center [308, 594] width 164 height 16
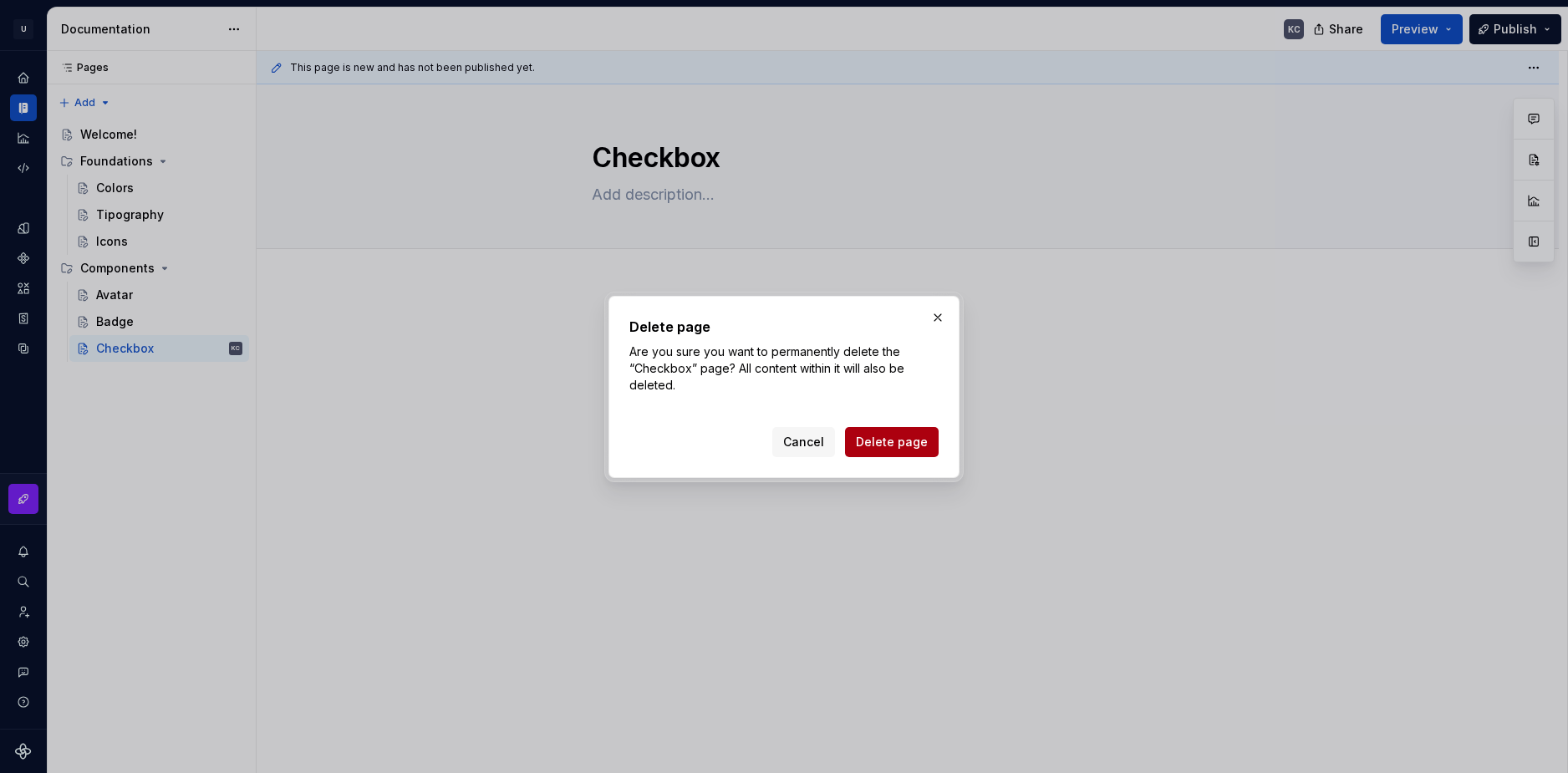
click at [903, 447] on span "Delete page" at bounding box center [891, 442] width 72 height 16
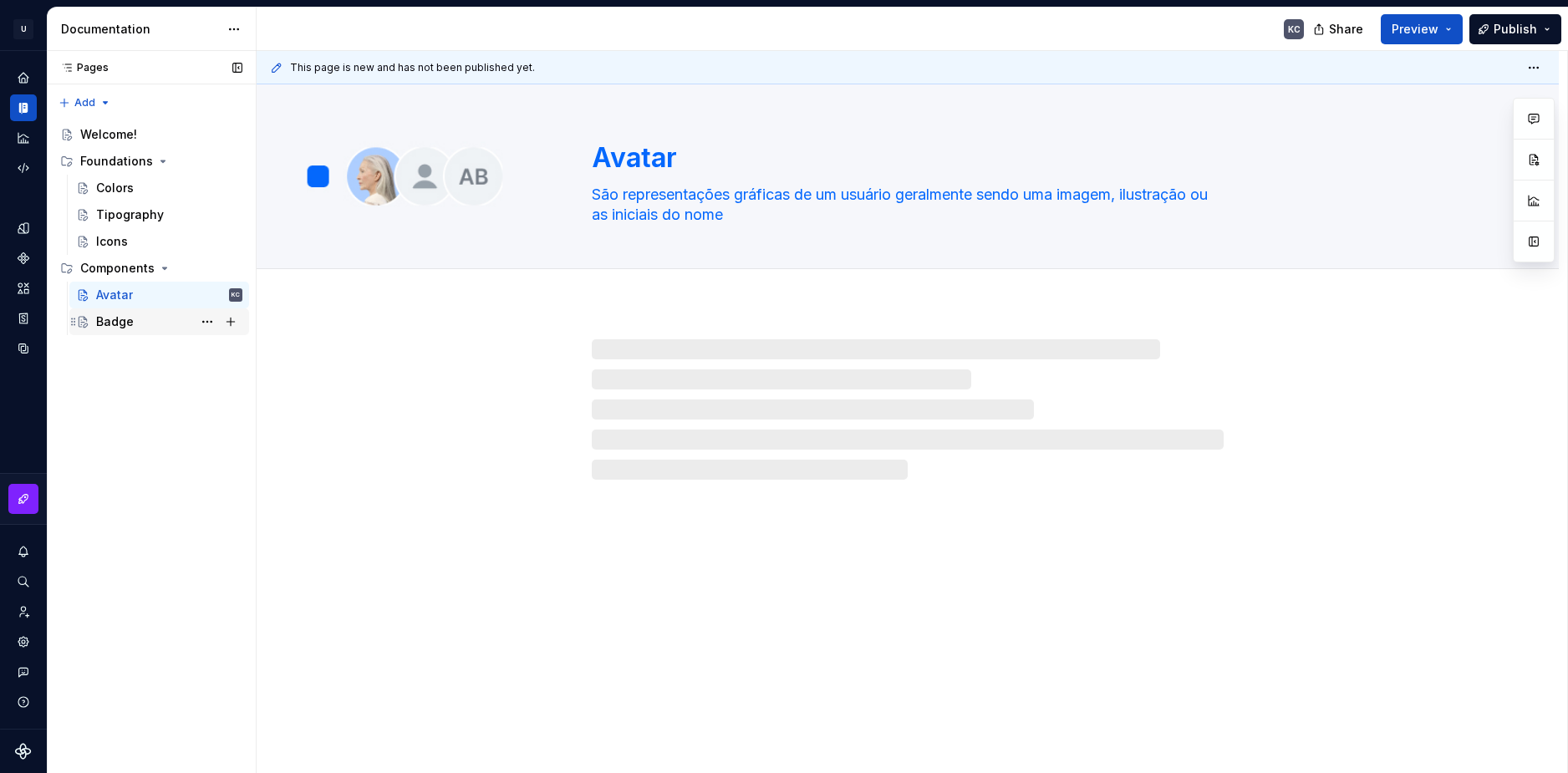
click at [119, 323] on div "Badge" at bounding box center [115, 322] width 37 height 16
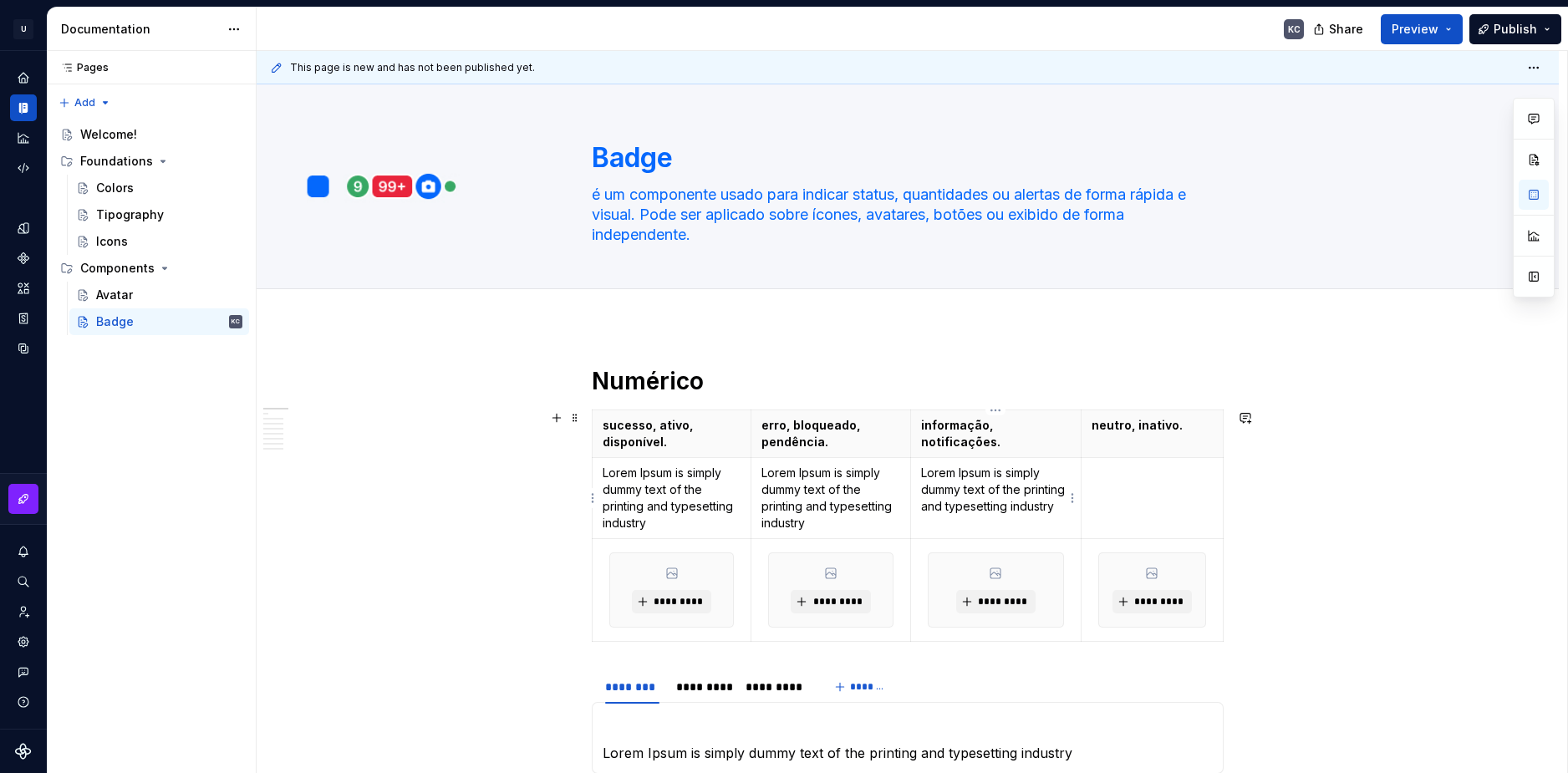
click at [957, 466] on p "Lorem Ipsum is simply dummy text of the printing and typesetting industry" at bounding box center [996, 489] width 149 height 50
click at [1190, 494] on td at bounding box center [1151, 498] width 142 height 81
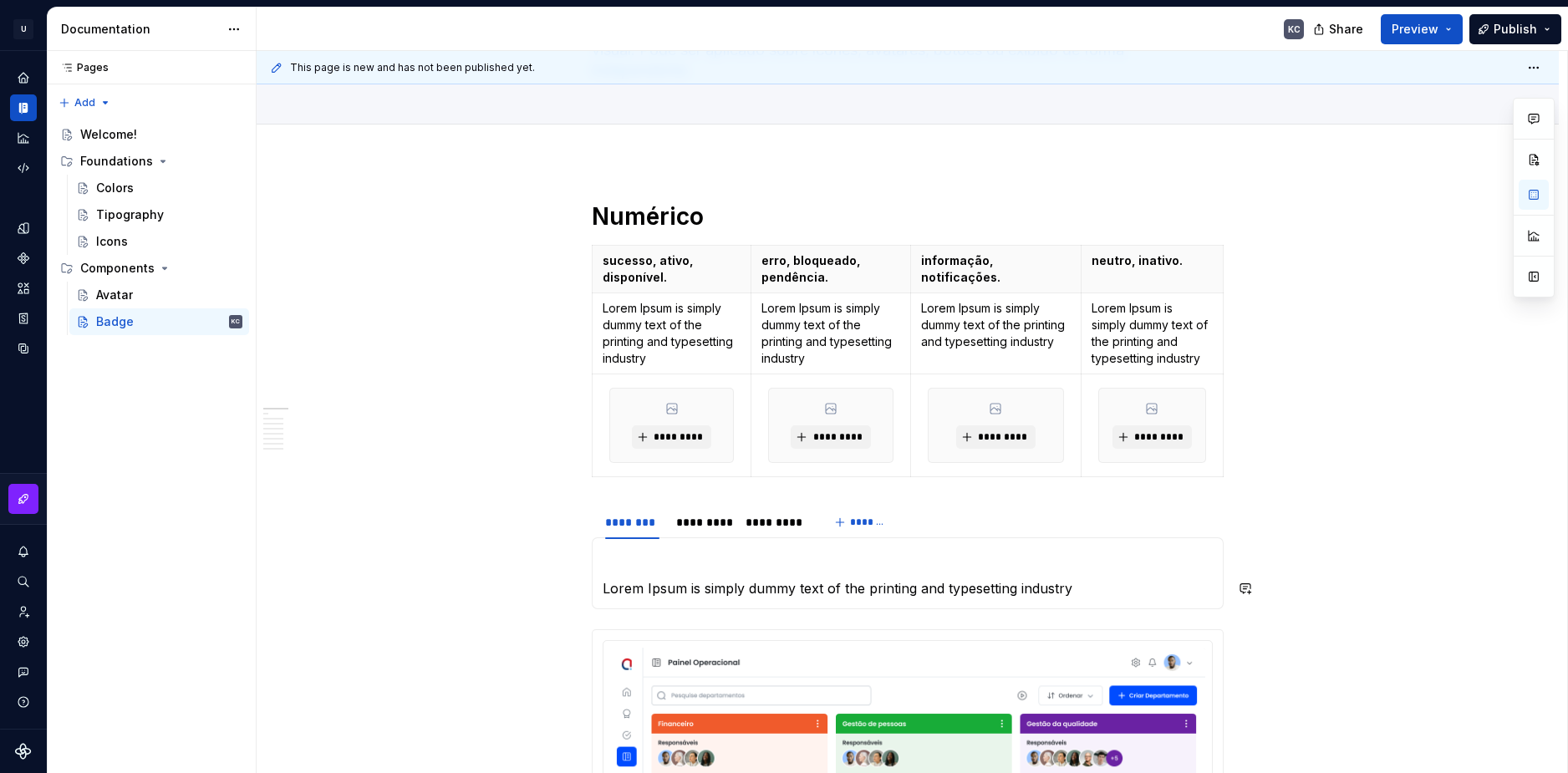
scroll to position [251, 0]
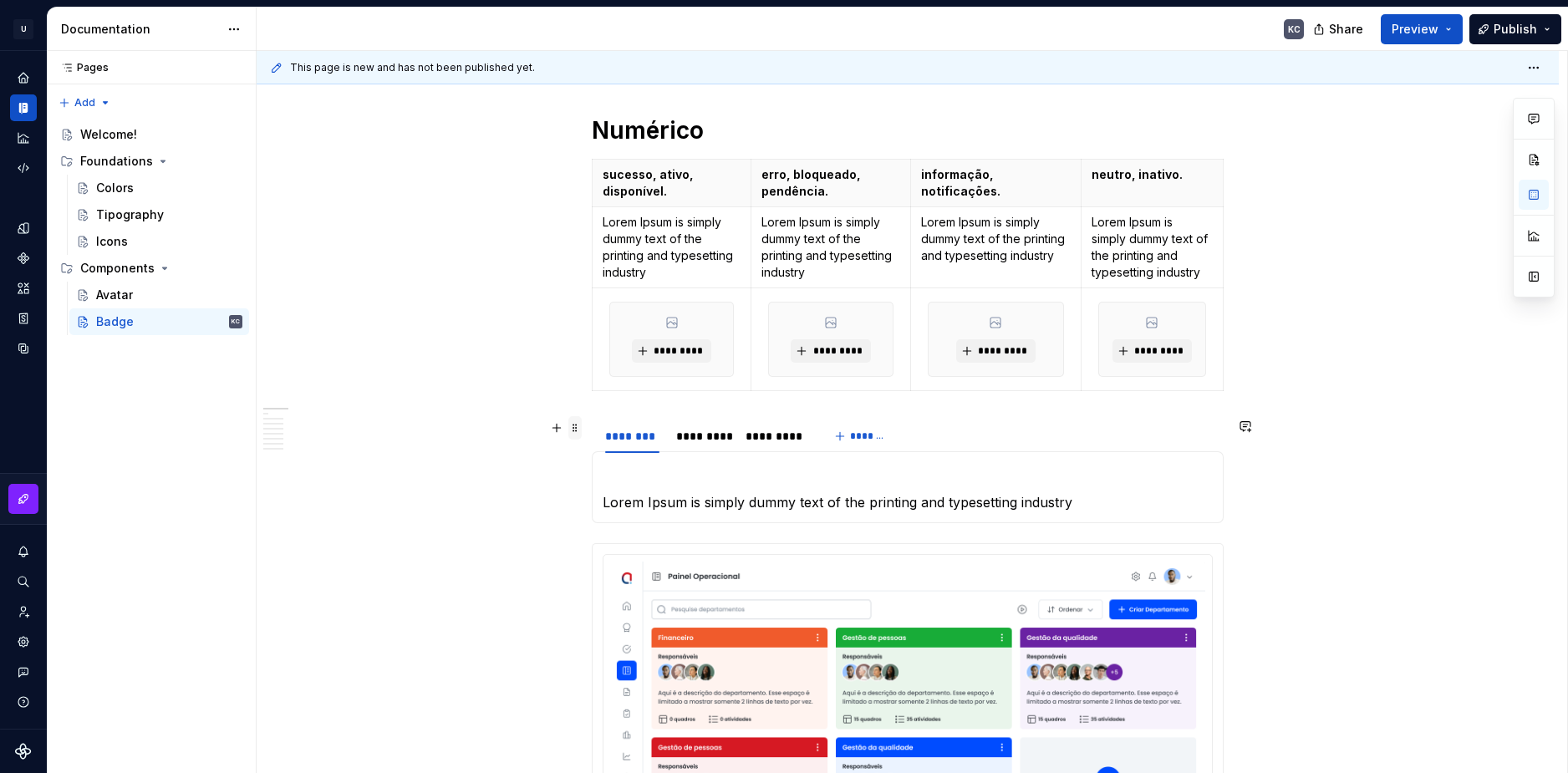
click at [576, 427] on span at bounding box center [575, 428] width 14 height 24
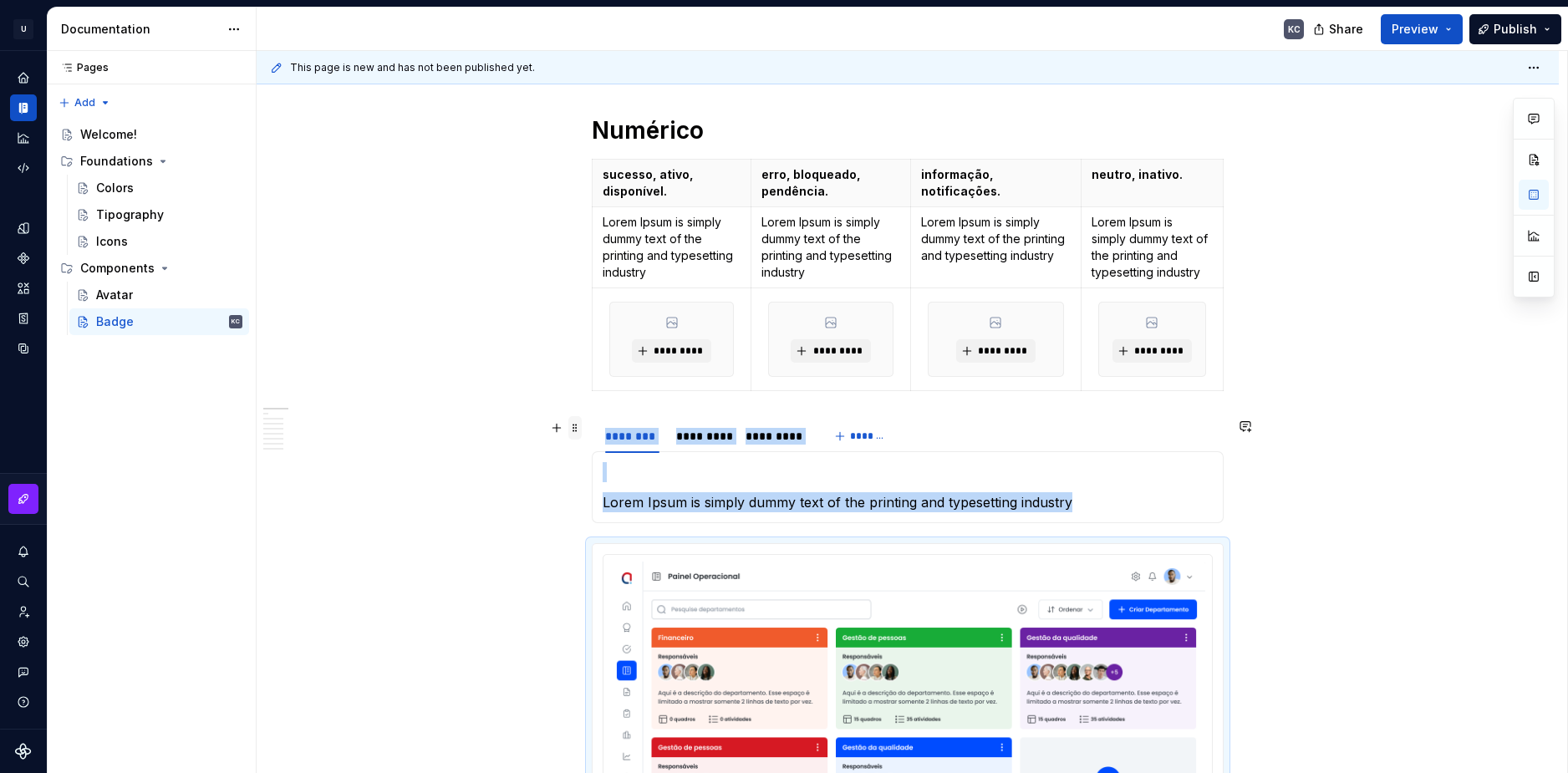
click at [572, 427] on span at bounding box center [575, 428] width 14 height 24
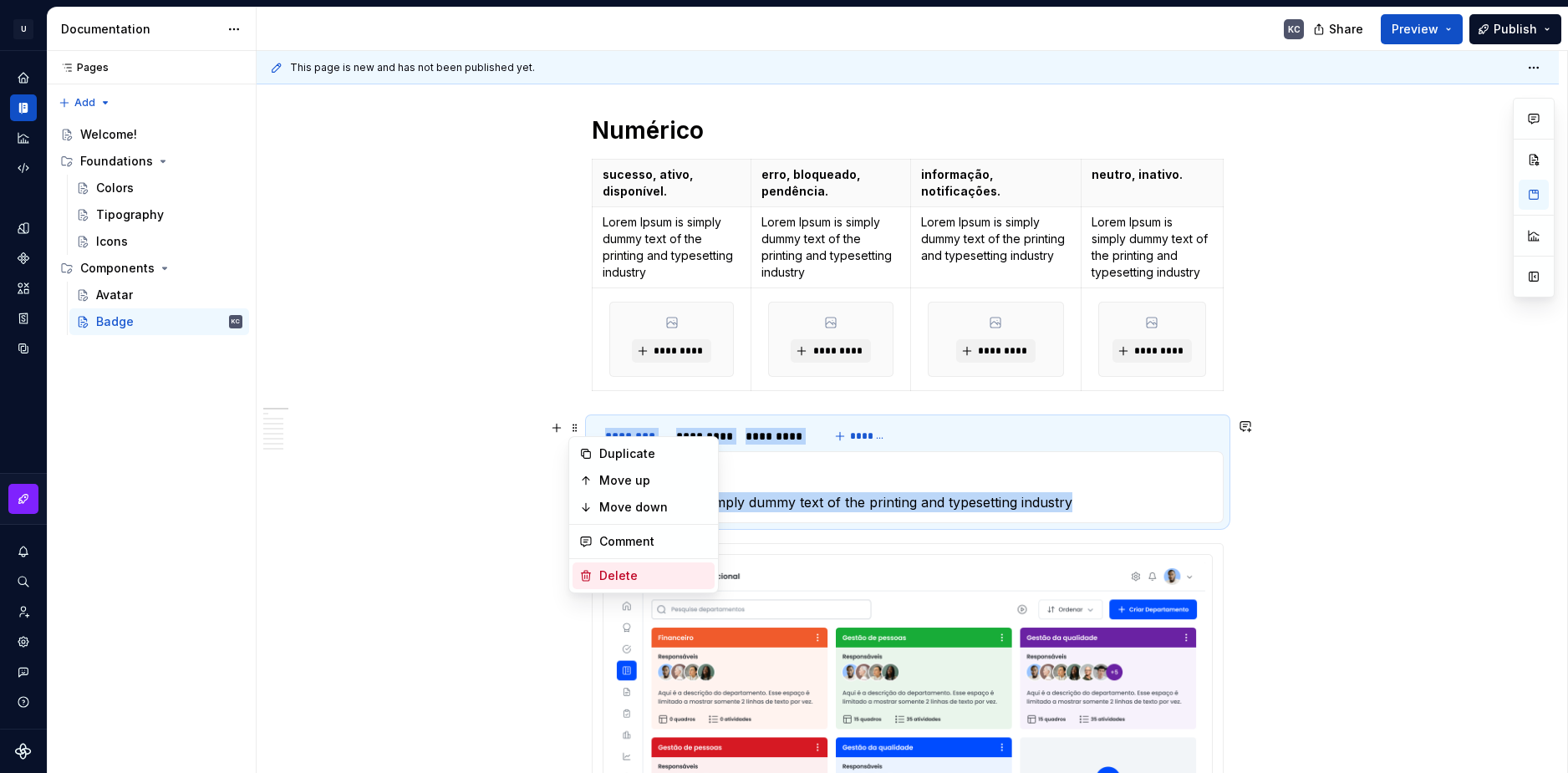
click at [609, 582] on div "Delete" at bounding box center [653, 576] width 108 height 16
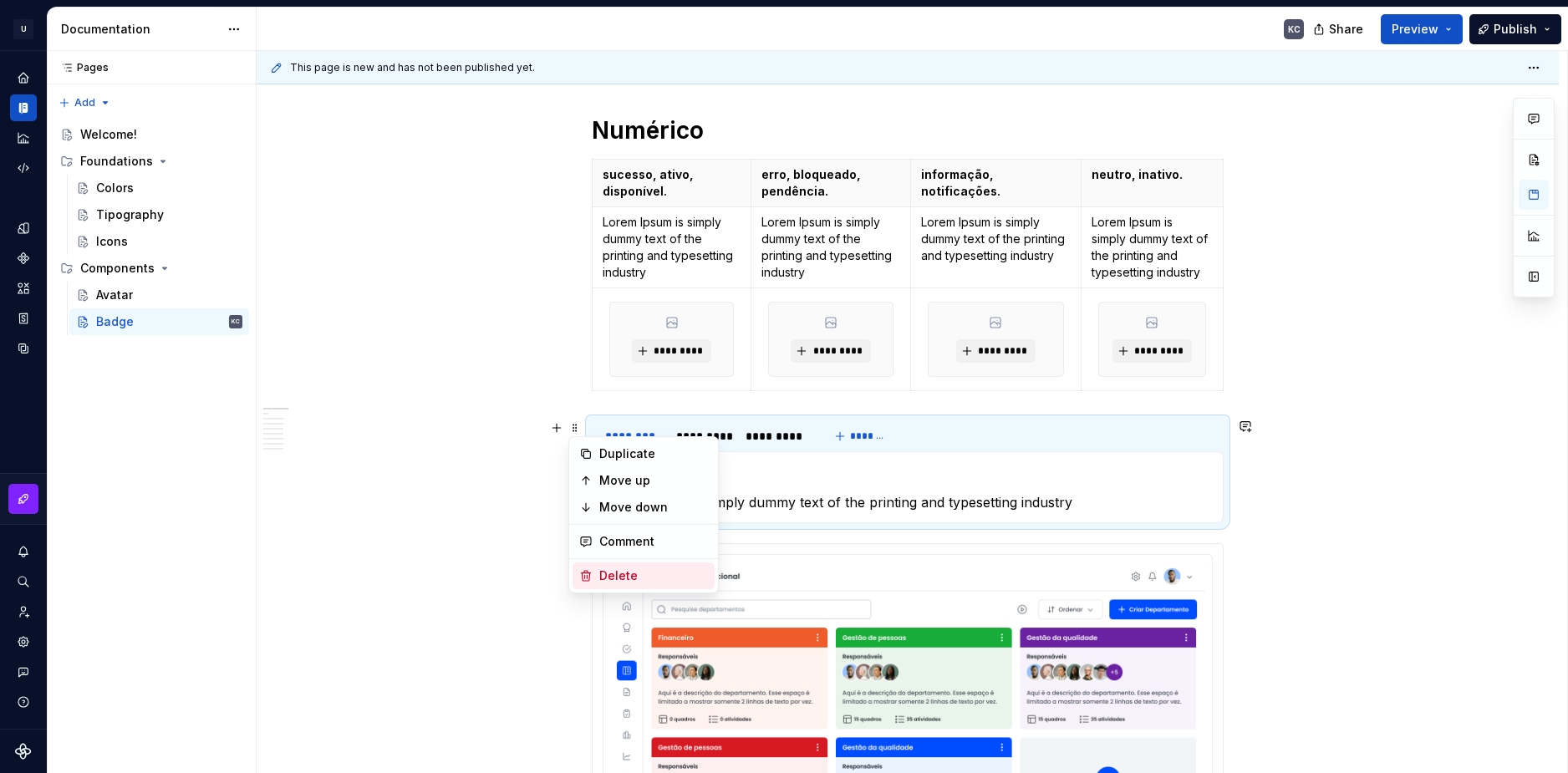
scroll to position [314, 0]
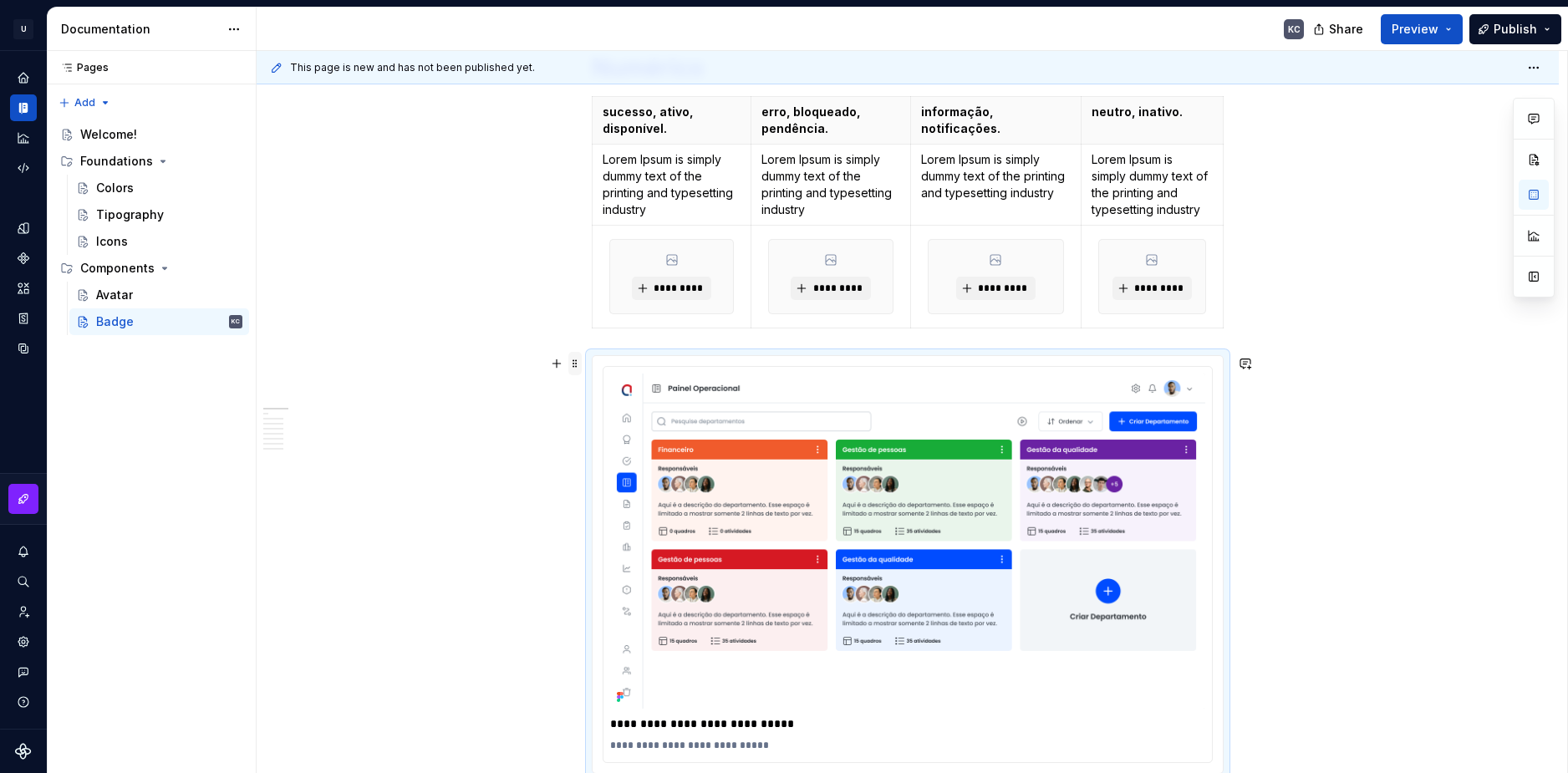
click at [576, 364] on span at bounding box center [575, 364] width 14 height 24
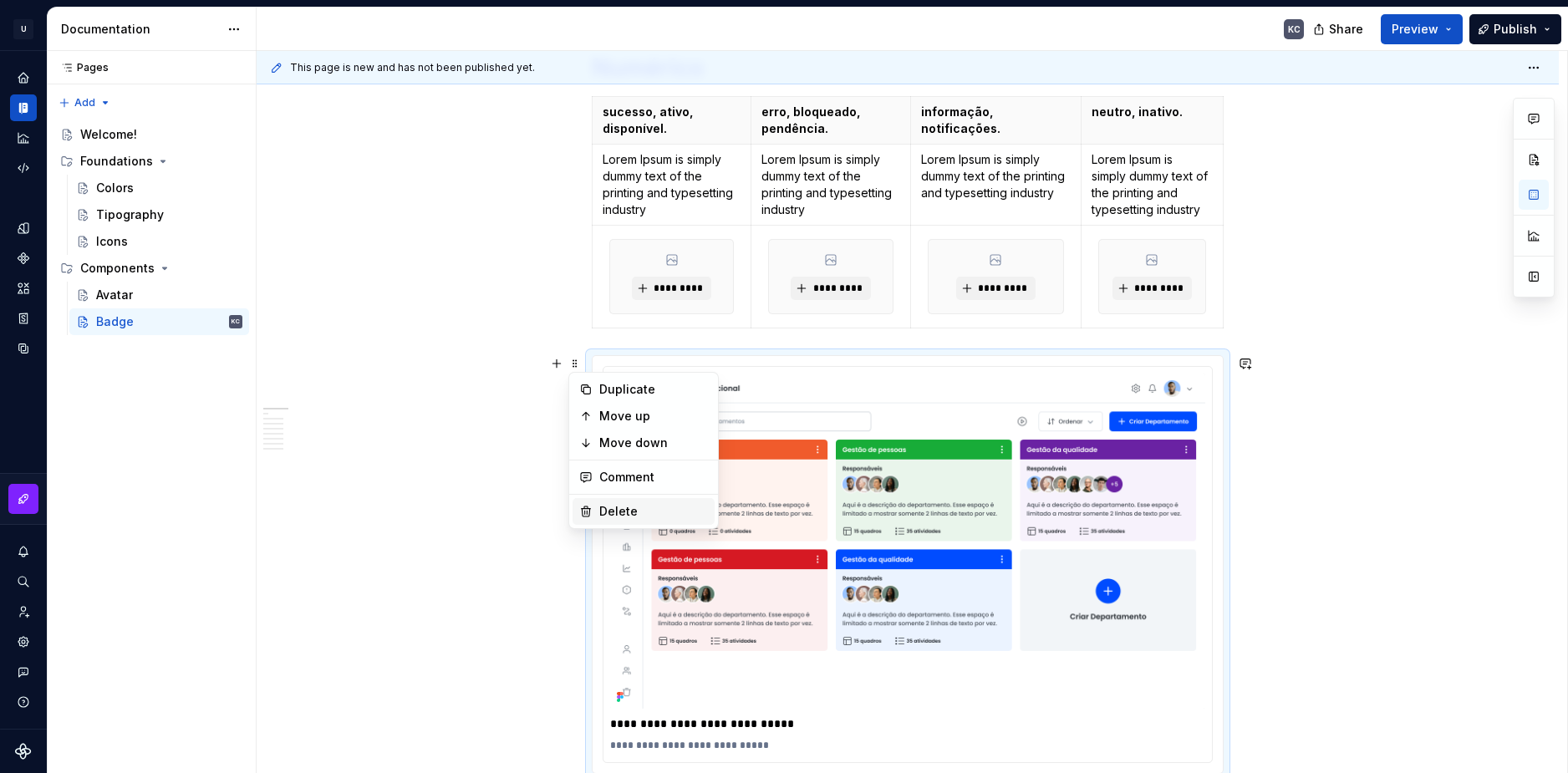
click at [625, 508] on div "Delete" at bounding box center [653, 511] width 108 height 16
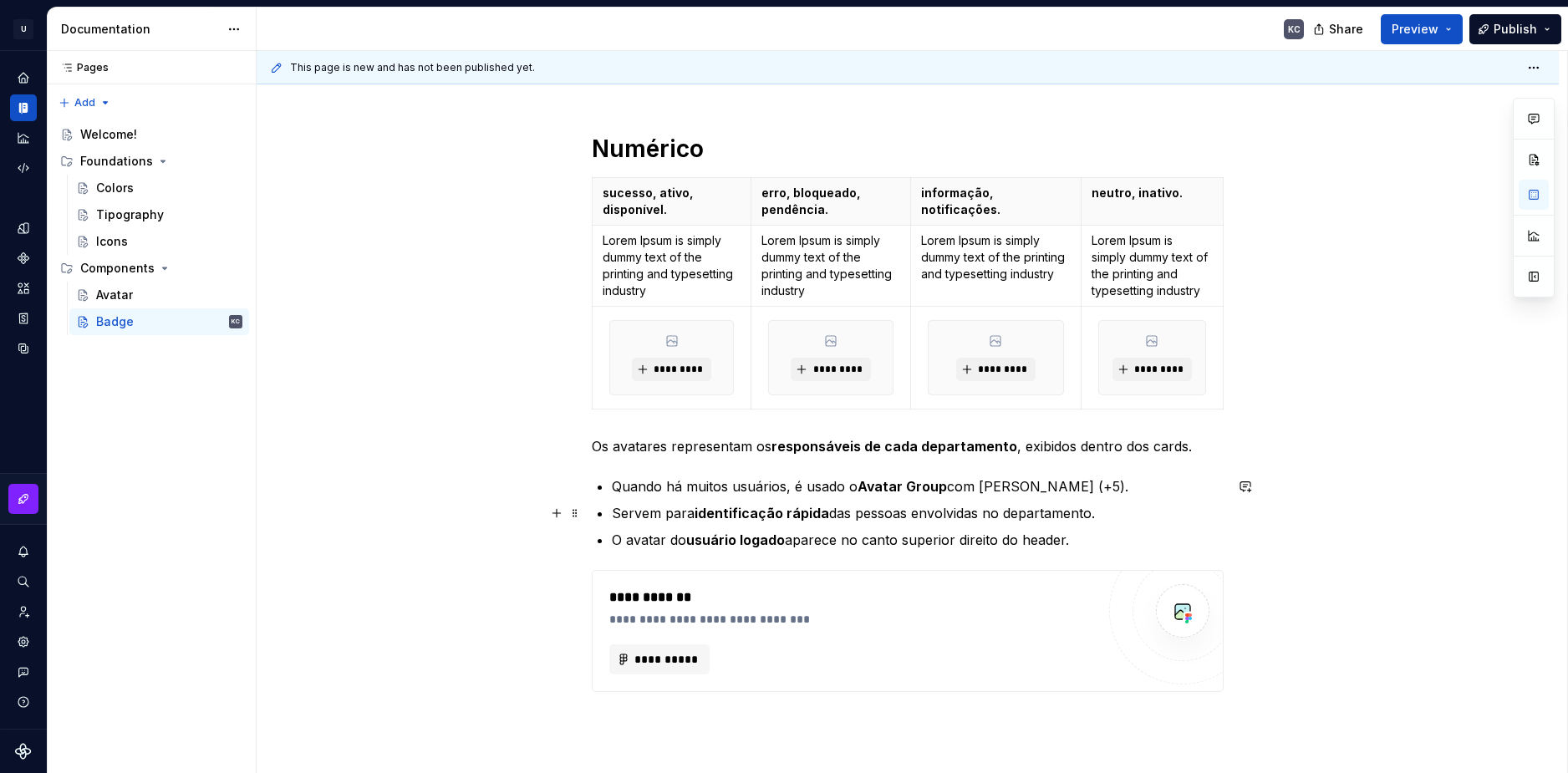
scroll to position [0, 0]
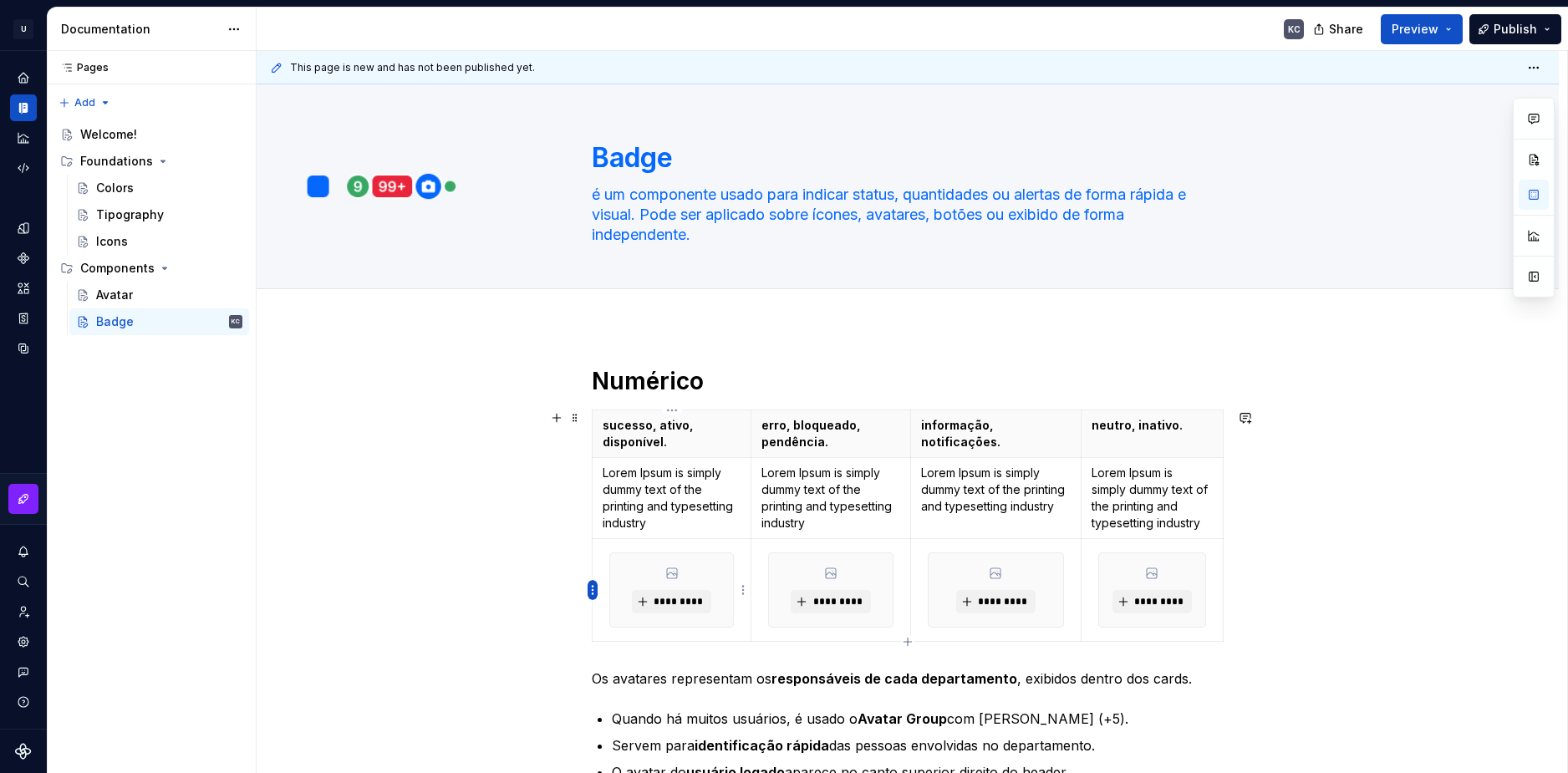
click at [592, 587] on html "U Stardust DS KC Design system data Documentation KC Share Preview Publish Page…" at bounding box center [784, 386] width 1568 height 773
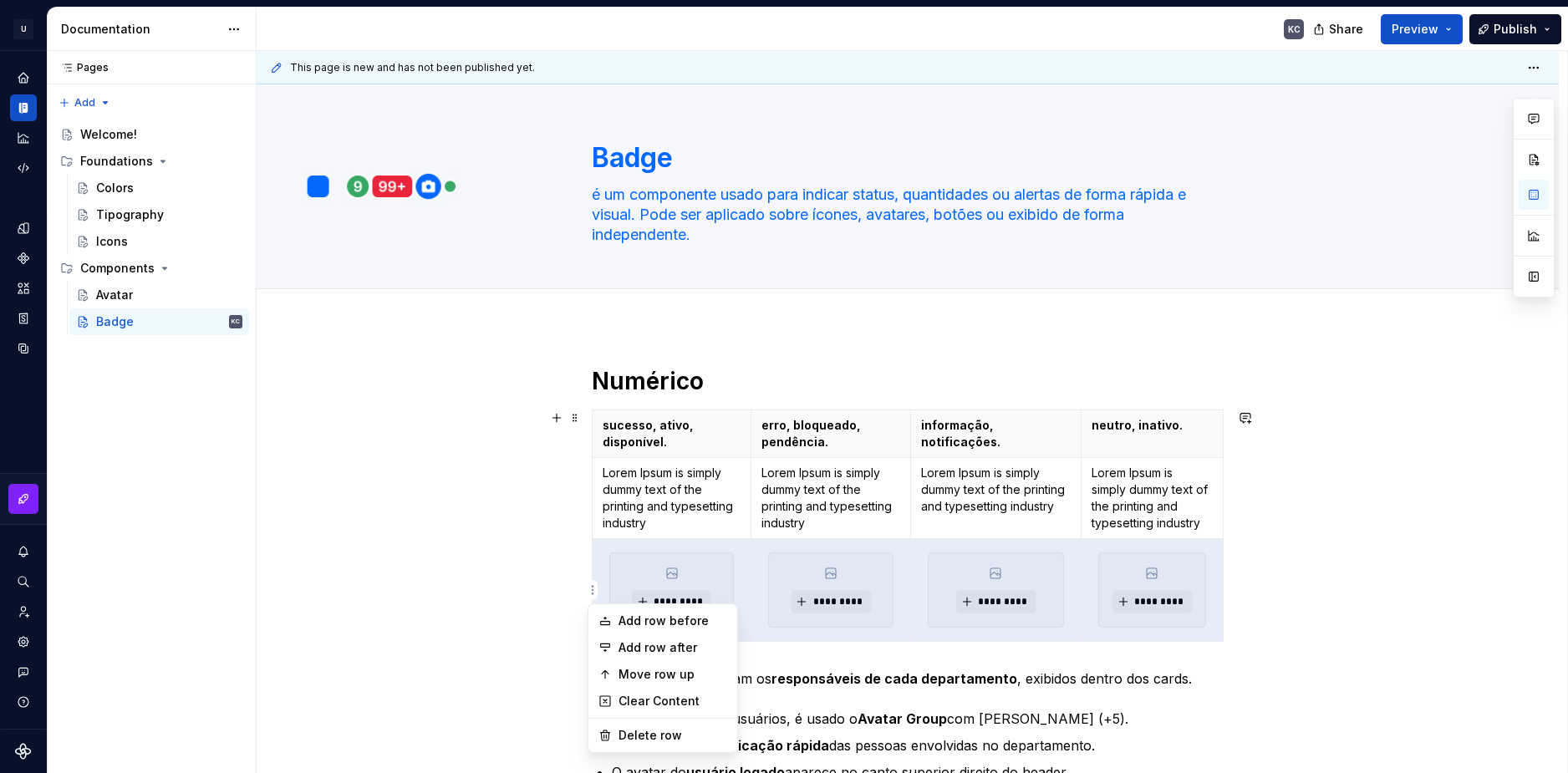
click at [938, 648] on html "U Stardust DS KC Design system data Documentation KC Share Preview Publish Page…" at bounding box center [784, 386] width 1568 height 773
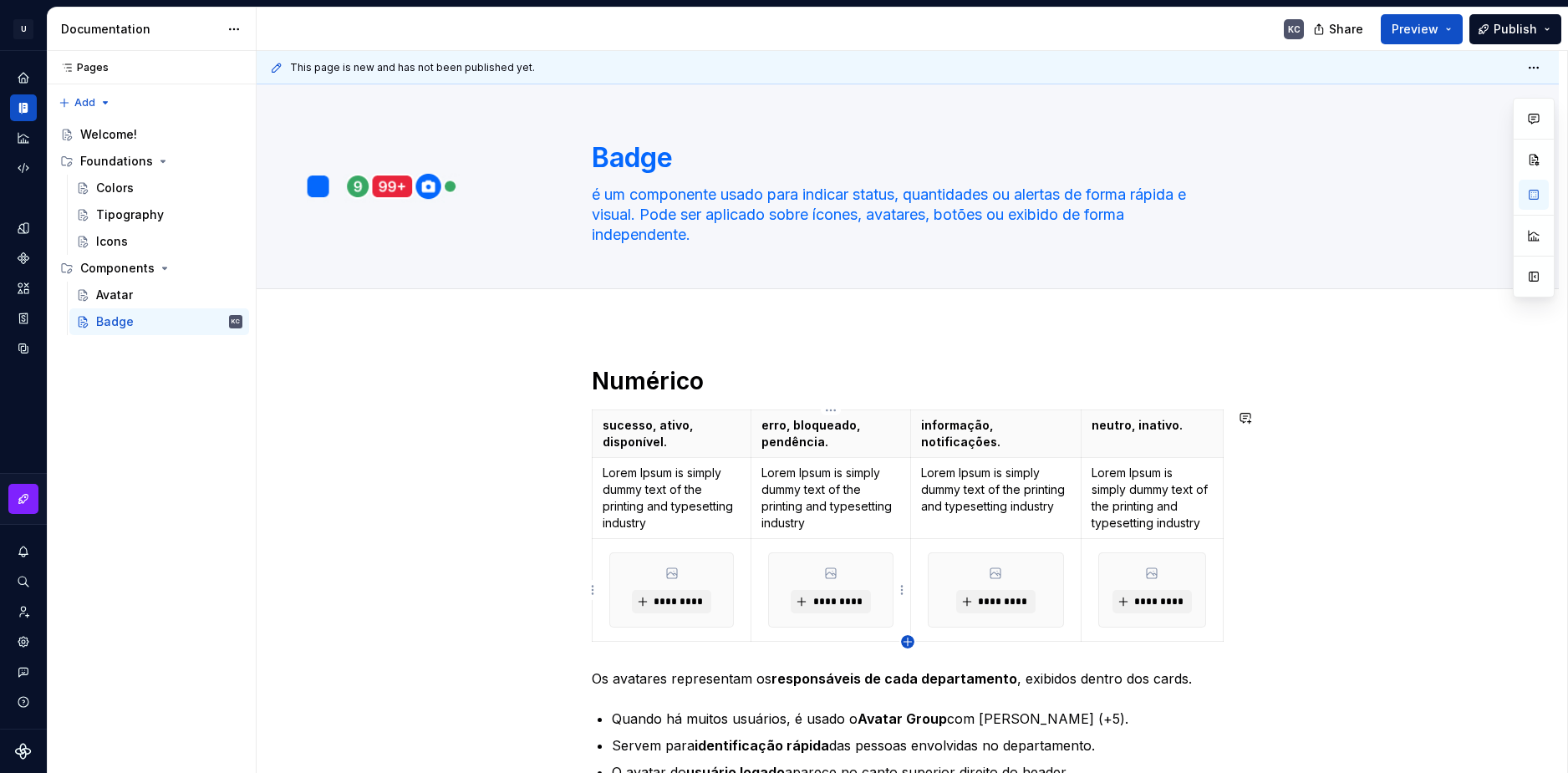
click at [908, 638] on icon "button" at bounding box center [907, 641] width 7 height 7
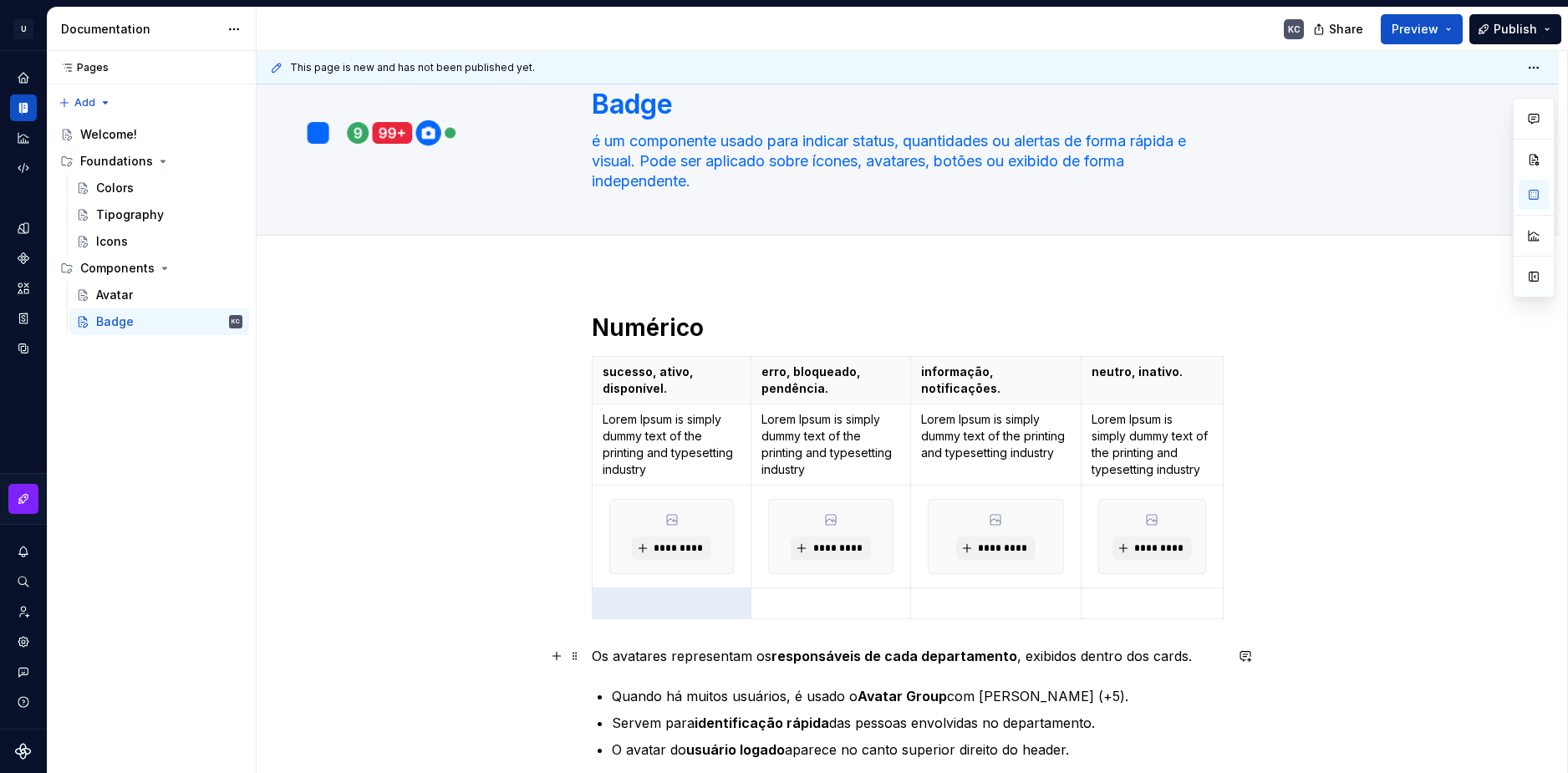
scroll to position [84, 0]
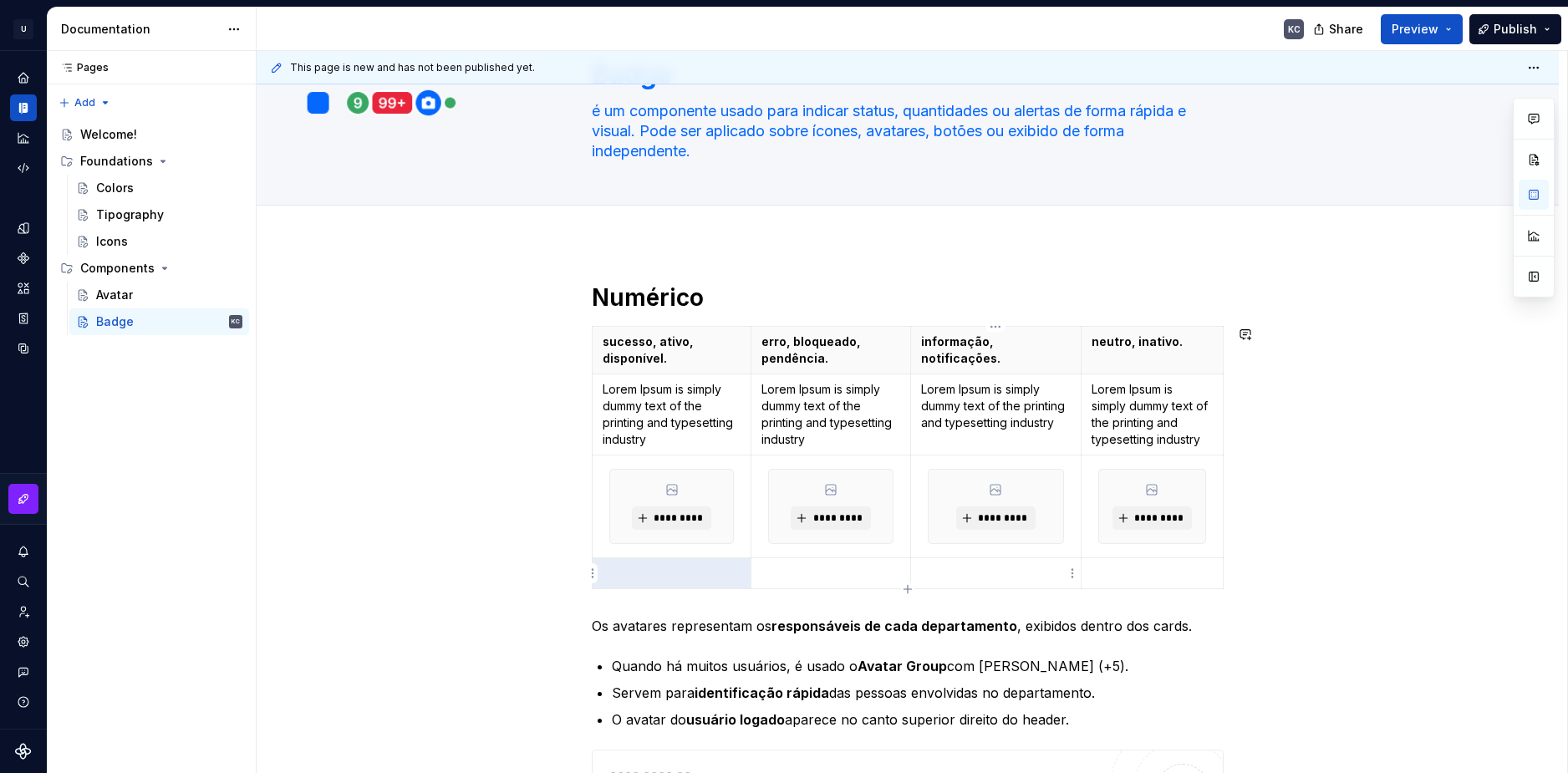
click at [911, 582] on icon "button" at bounding box center [908, 588] width 14 height 14
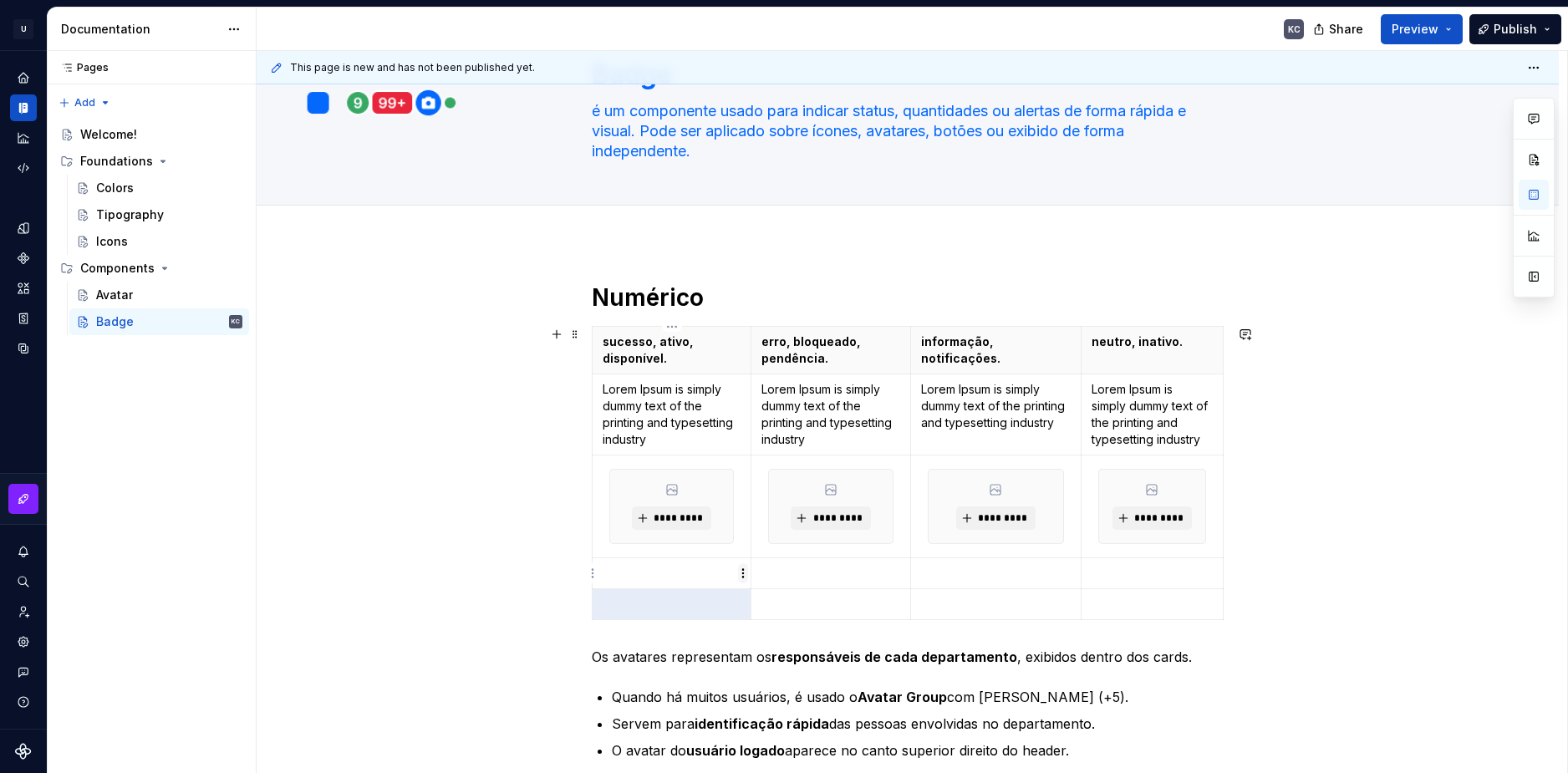
click at [743, 575] on html "U Stardust DS KC Design system data Documentation KC Share Preview Publish Page…" at bounding box center [784, 386] width 1568 height 773
click at [809, 603] on div "Add image" at bounding box center [822, 604] width 108 height 16
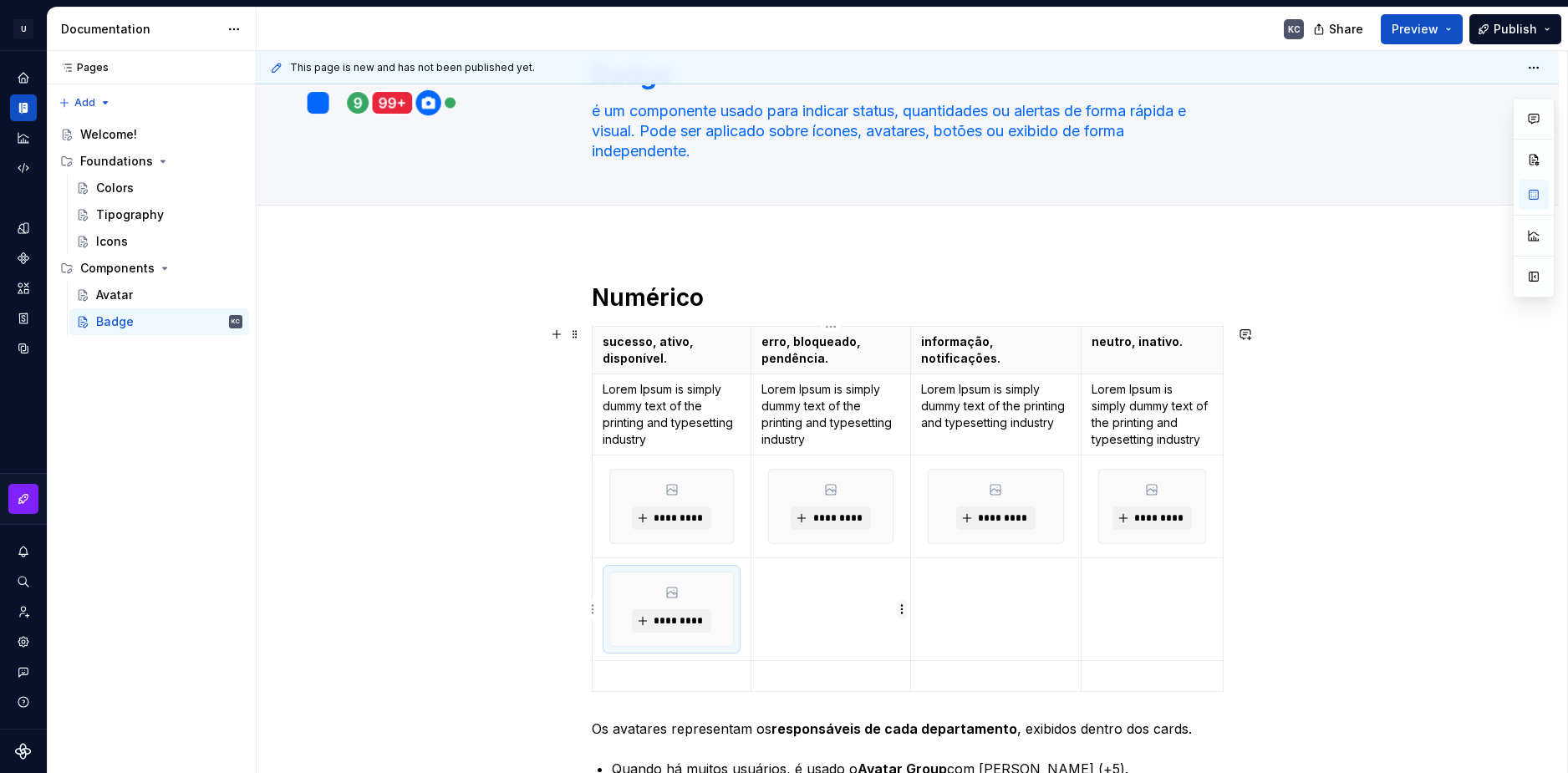
click at [903, 602] on html "U Stardust DS KC Design system data Documentation KC Share Preview Publish Page…" at bounding box center [784, 386] width 1568 height 773
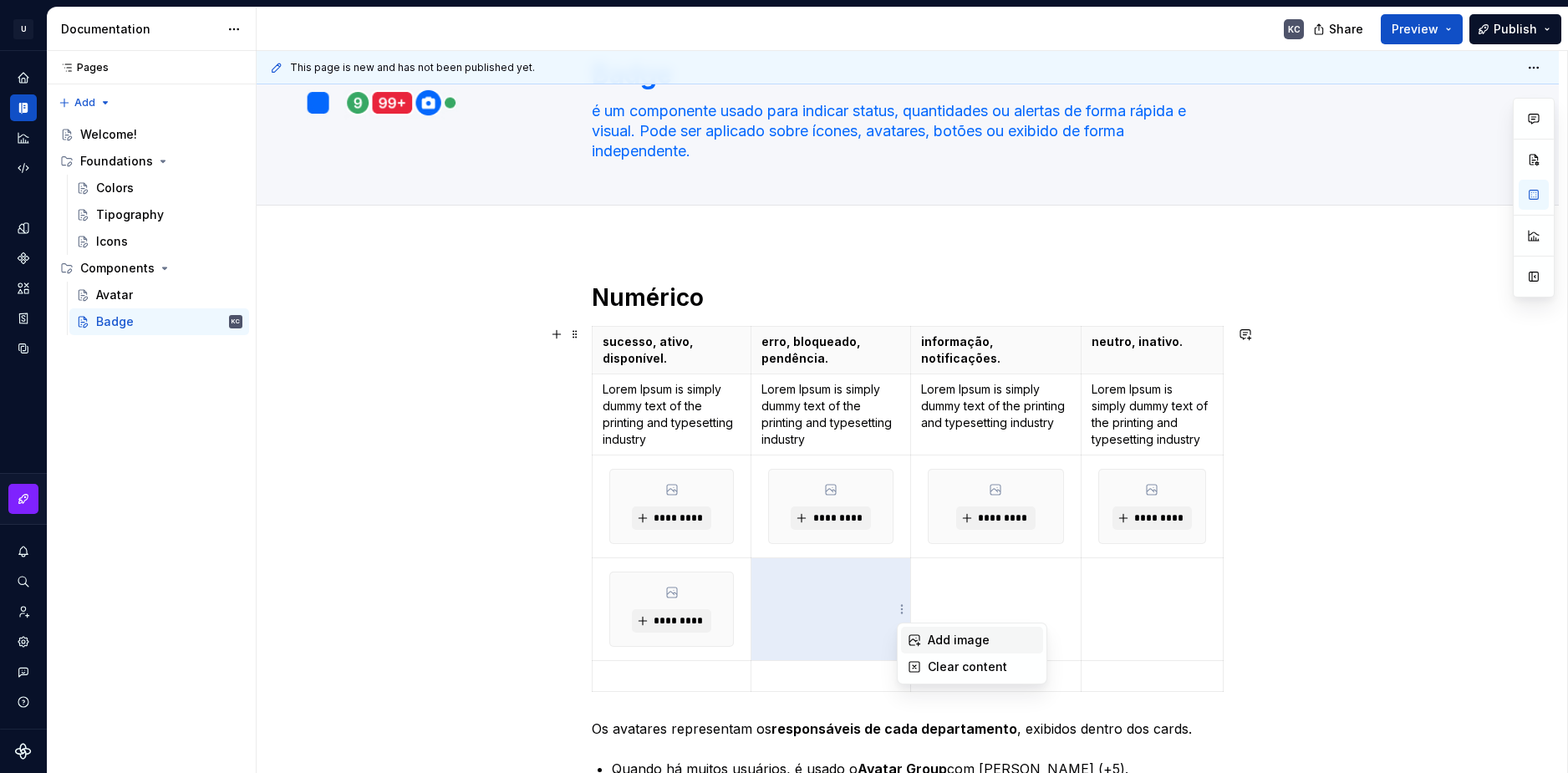
click at [935, 636] on div "Add image" at bounding box center [981, 640] width 108 height 16
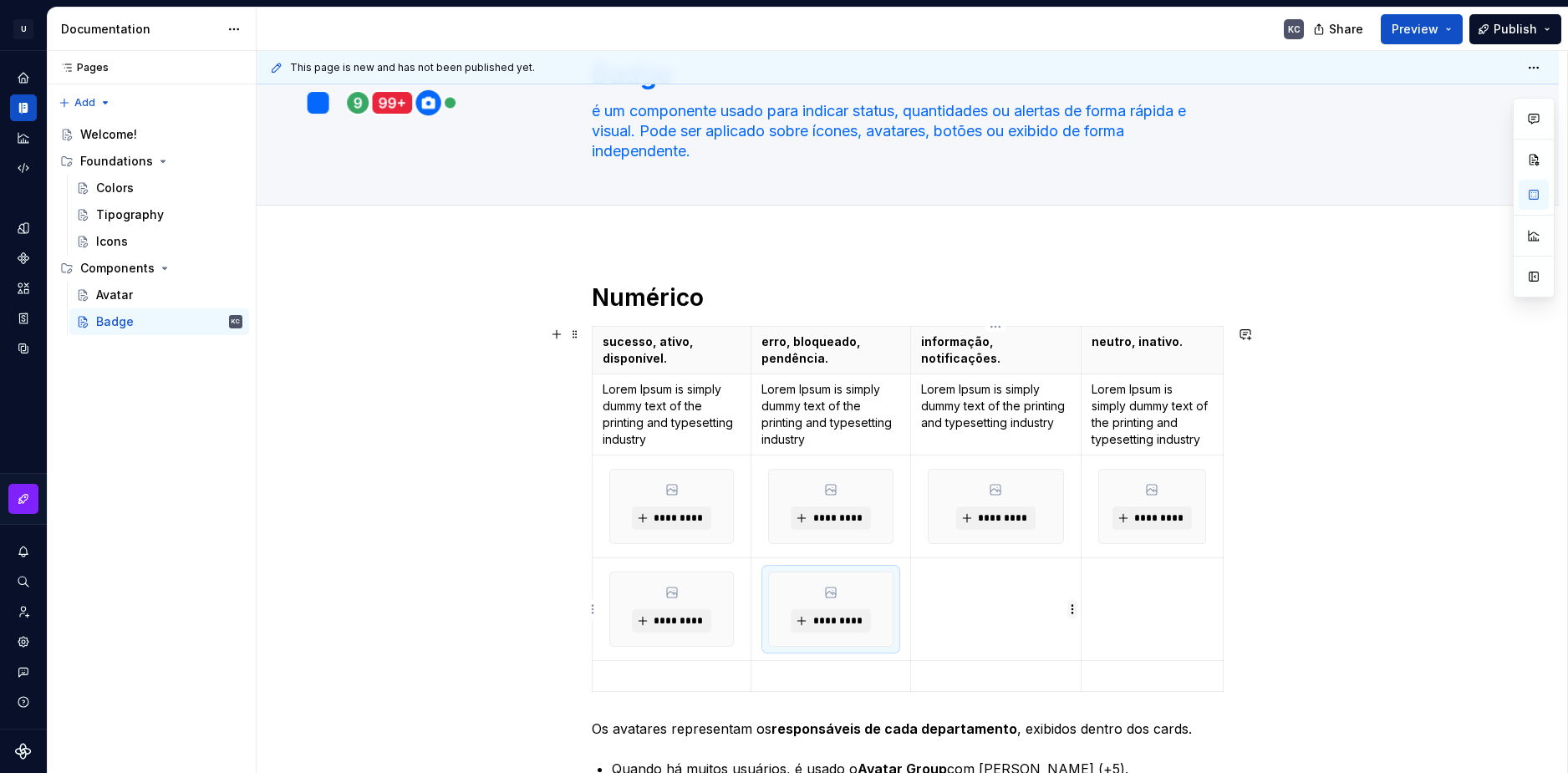
click at [1070, 607] on html "U Stardust DS KC Design system data Documentation KC Share Preview Publish Page…" at bounding box center [784, 386] width 1568 height 773
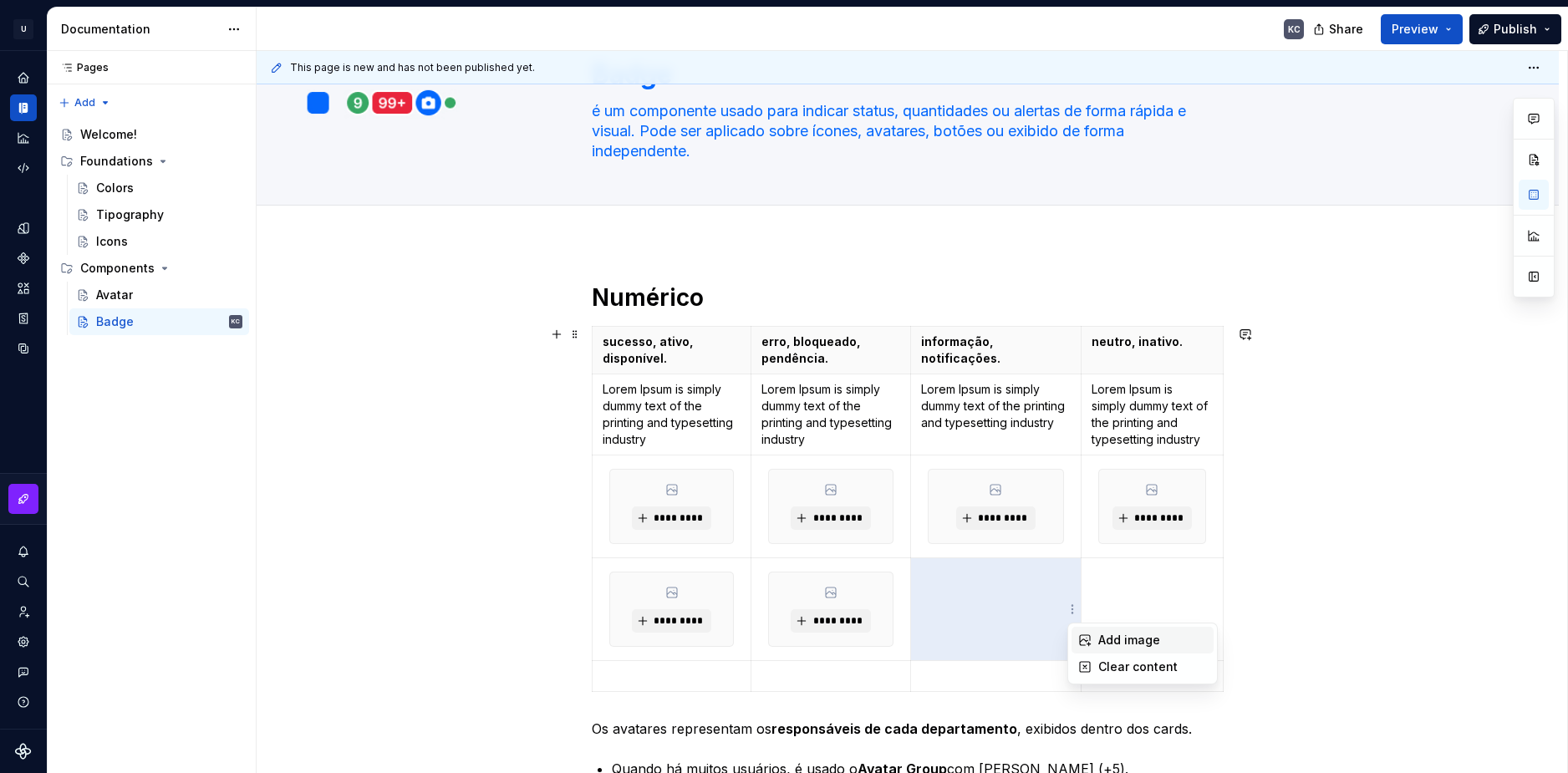
click at [1098, 643] on div "Add image" at bounding box center [1151, 640] width 108 height 16
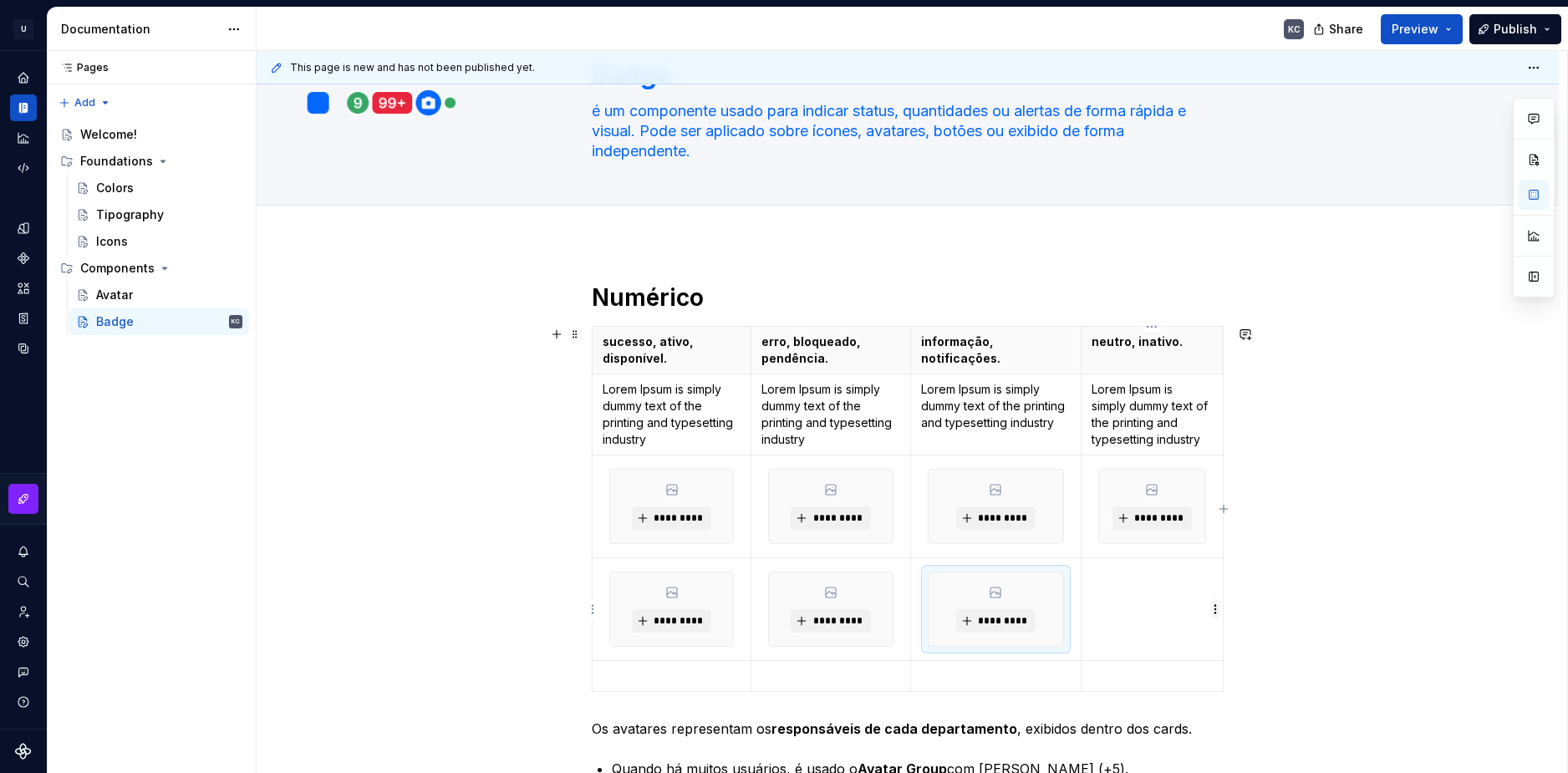
click at [1211, 613] on html "U Stardust DS KC Design system data Documentation KC Share Preview Publish Page…" at bounding box center [784, 386] width 1568 height 773
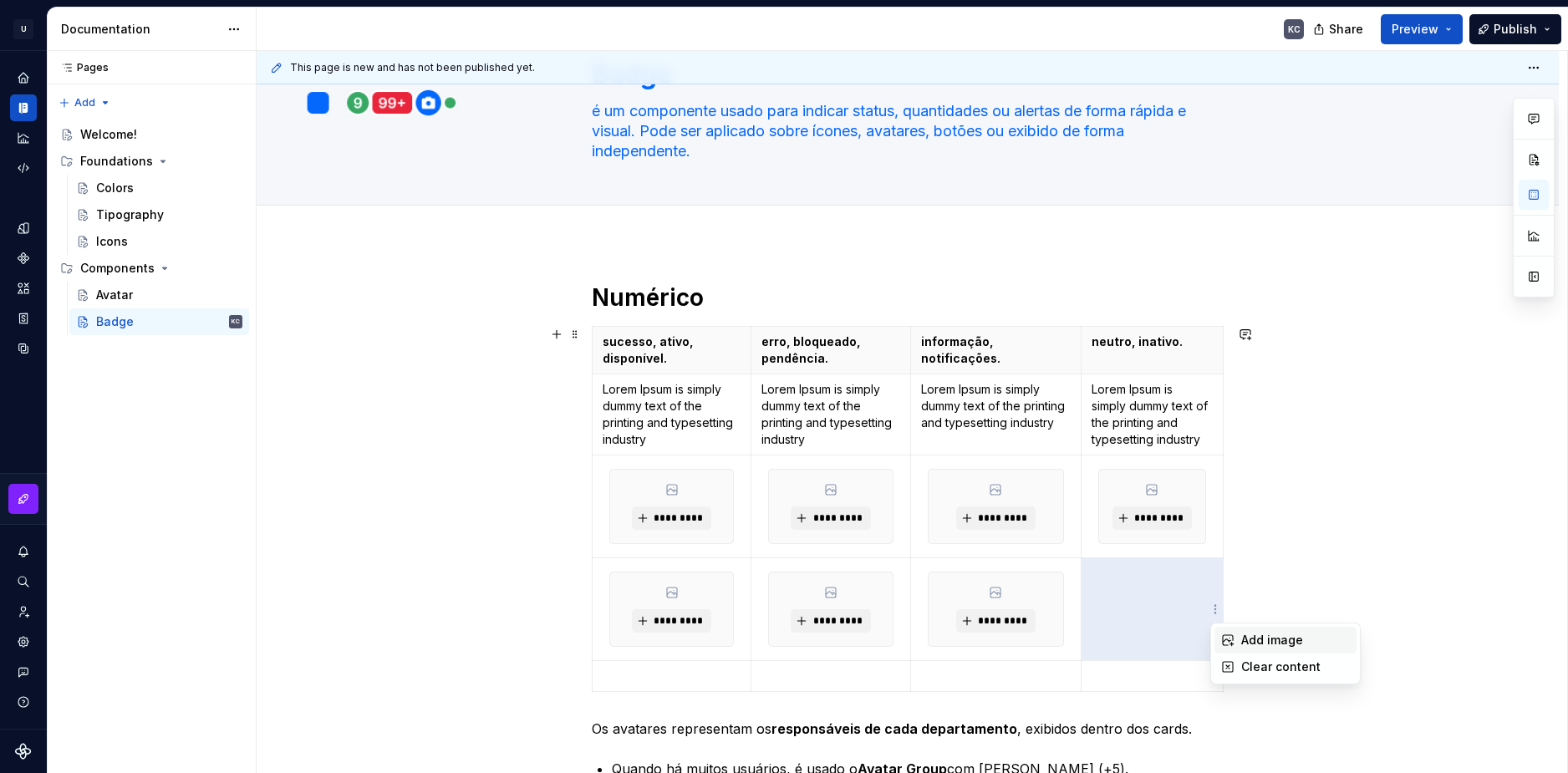
click at [1227, 636] on icon at bounding box center [1227, 640] width 14 height 14
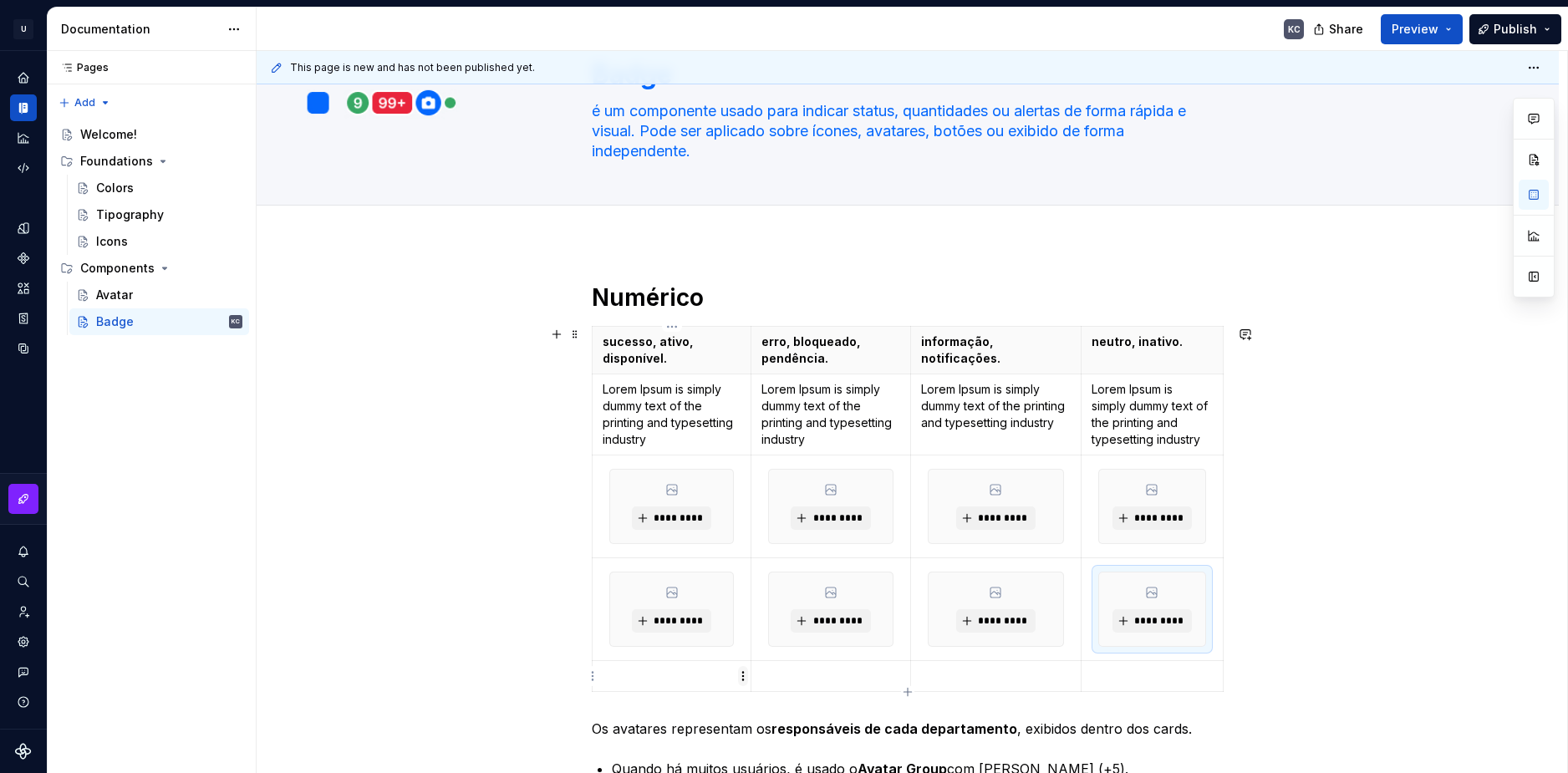
click at [743, 675] on html "U Stardust DS KC Design system data Documentation KC Share Preview Publish Page…" at bounding box center [784, 386] width 1568 height 773
drag, startPoint x: 787, startPoint y: 696, endPoint x: 969, endPoint y: 696, distance: 182.0
click at [789, 696] on div "Add image" at bounding box center [813, 707] width 142 height 26
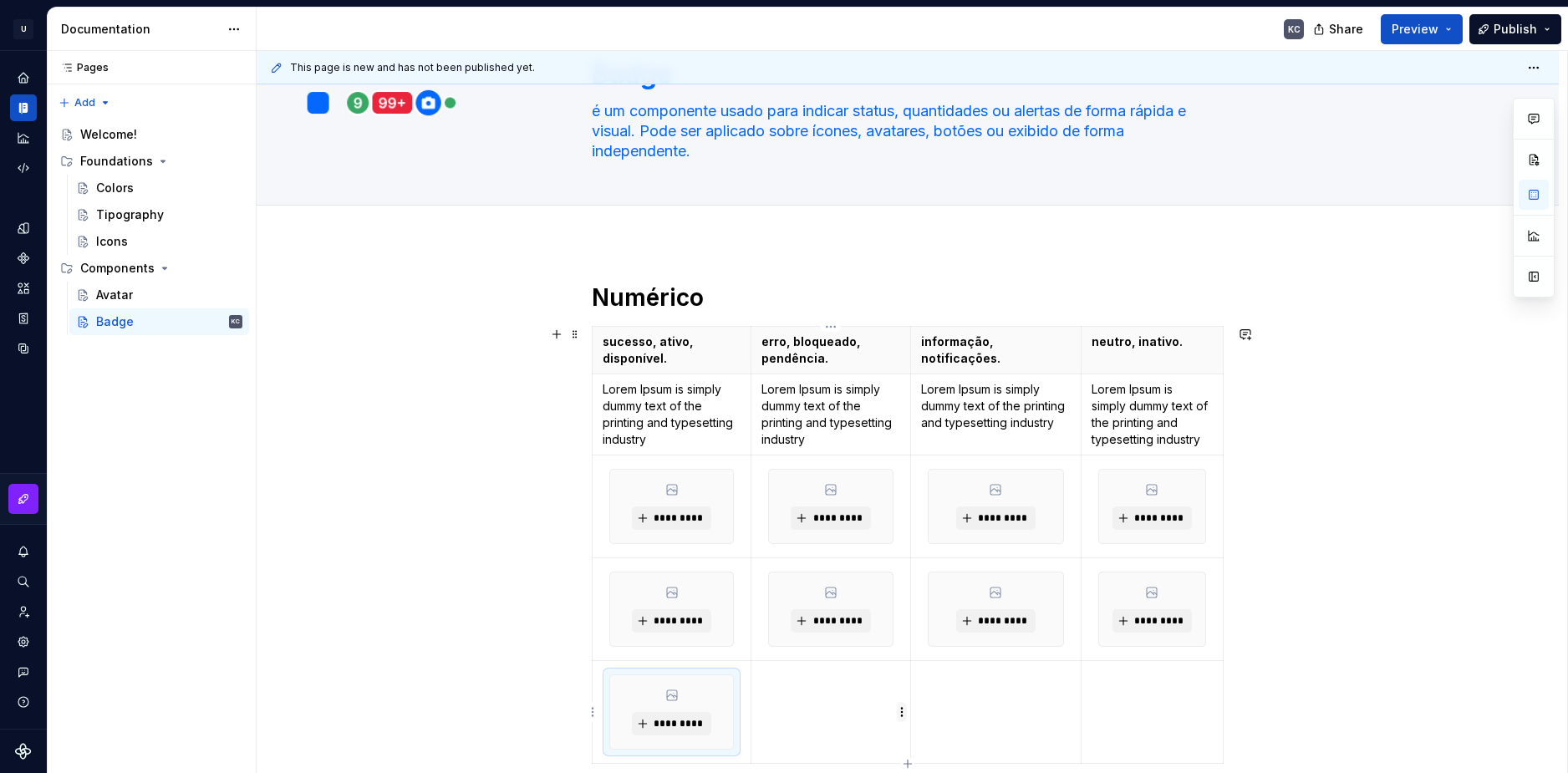
click at [901, 709] on html "U Stardust DS KC Design system data Documentation KC Share Preview Publish Page…" at bounding box center [784, 386] width 1568 height 773
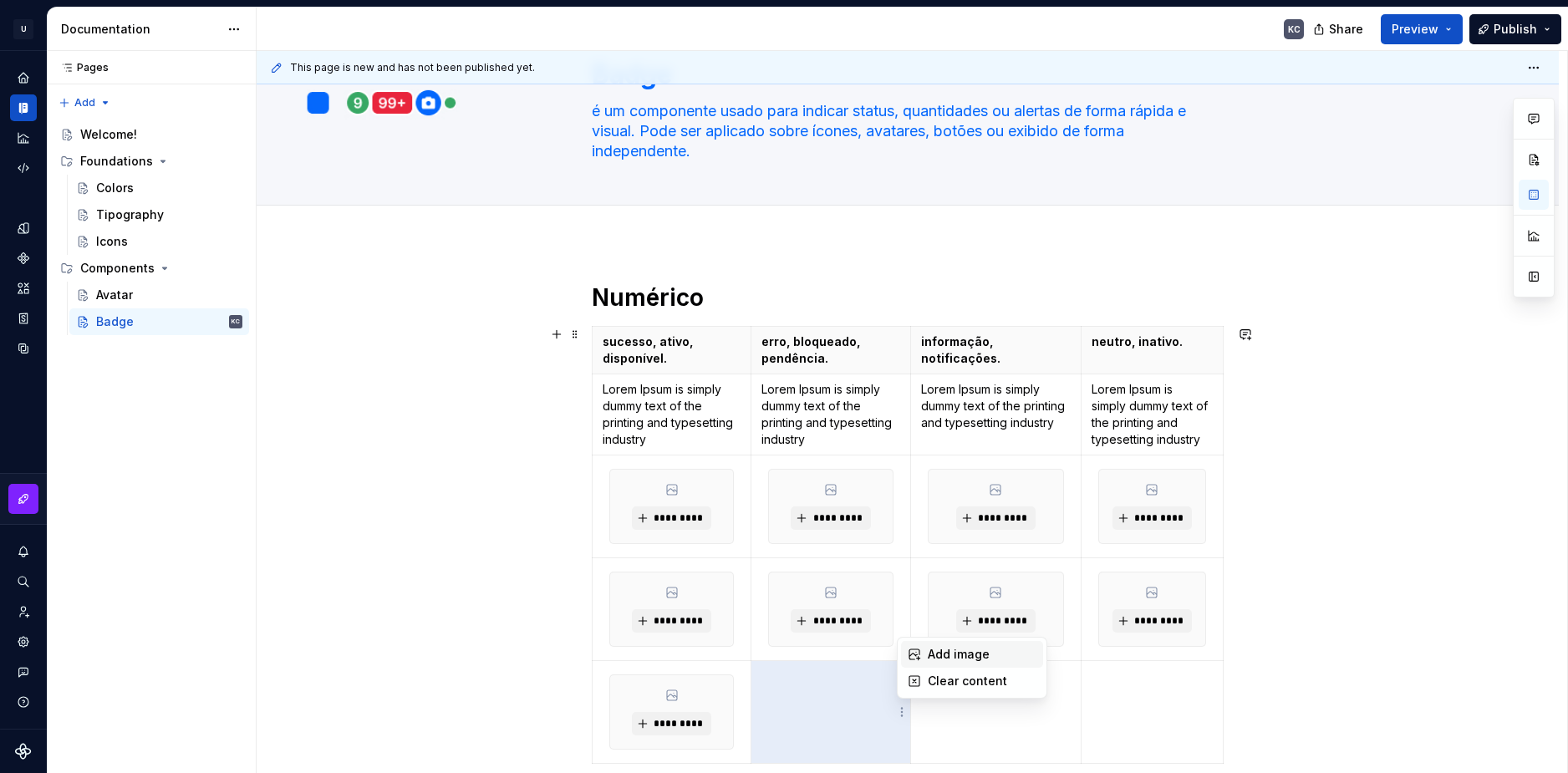
drag, startPoint x: 938, startPoint y: 651, endPoint x: 1055, endPoint y: 717, distance: 134.3
click at [939, 651] on div "Add image" at bounding box center [981, 654] width 108 height 16
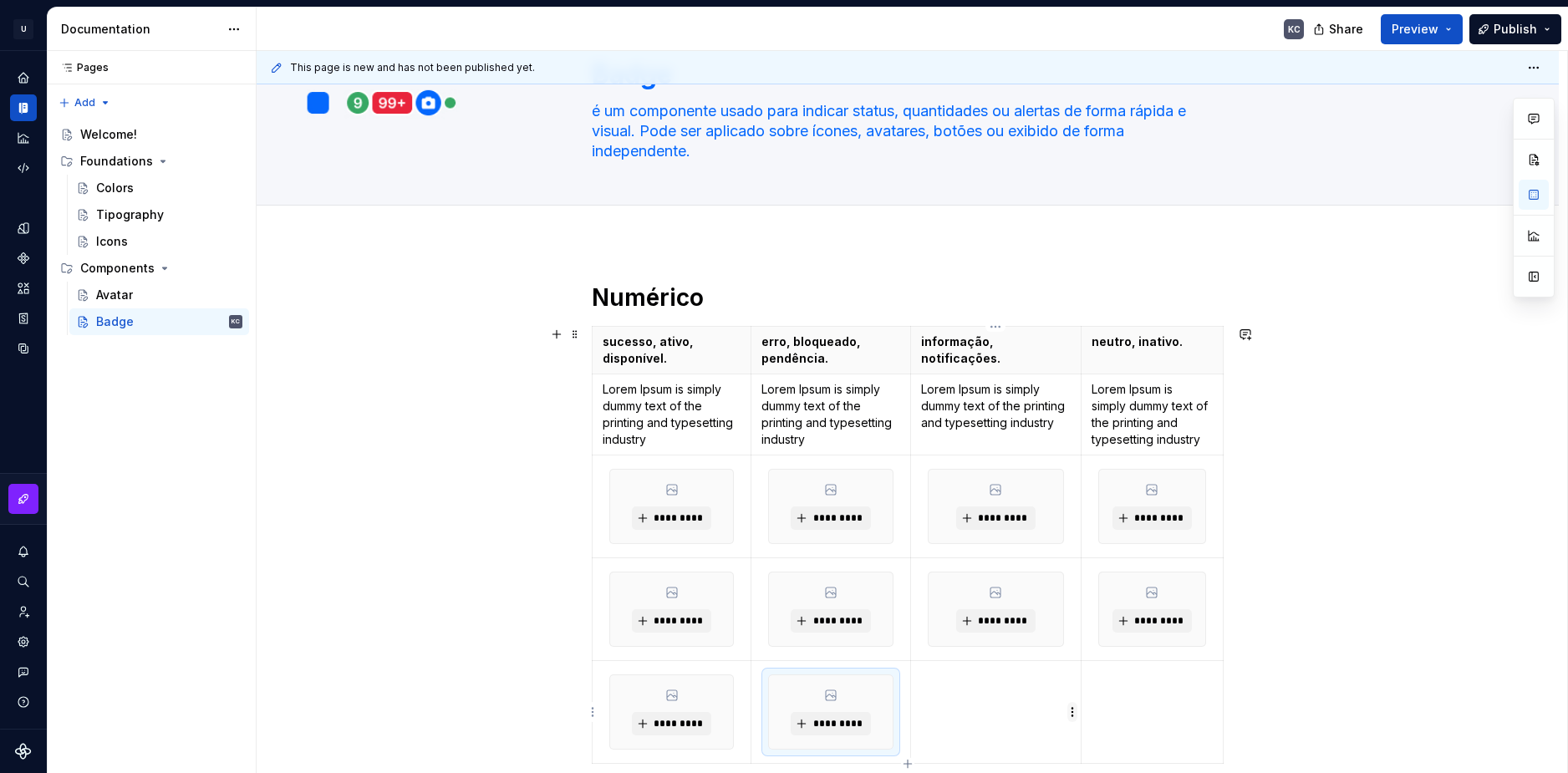
click at [1072, 710] on html "U Stardust DS KC Design system data Documentation KC Share Preview Publish Page…" at bounding box center [784, 386] width 1568 height 773
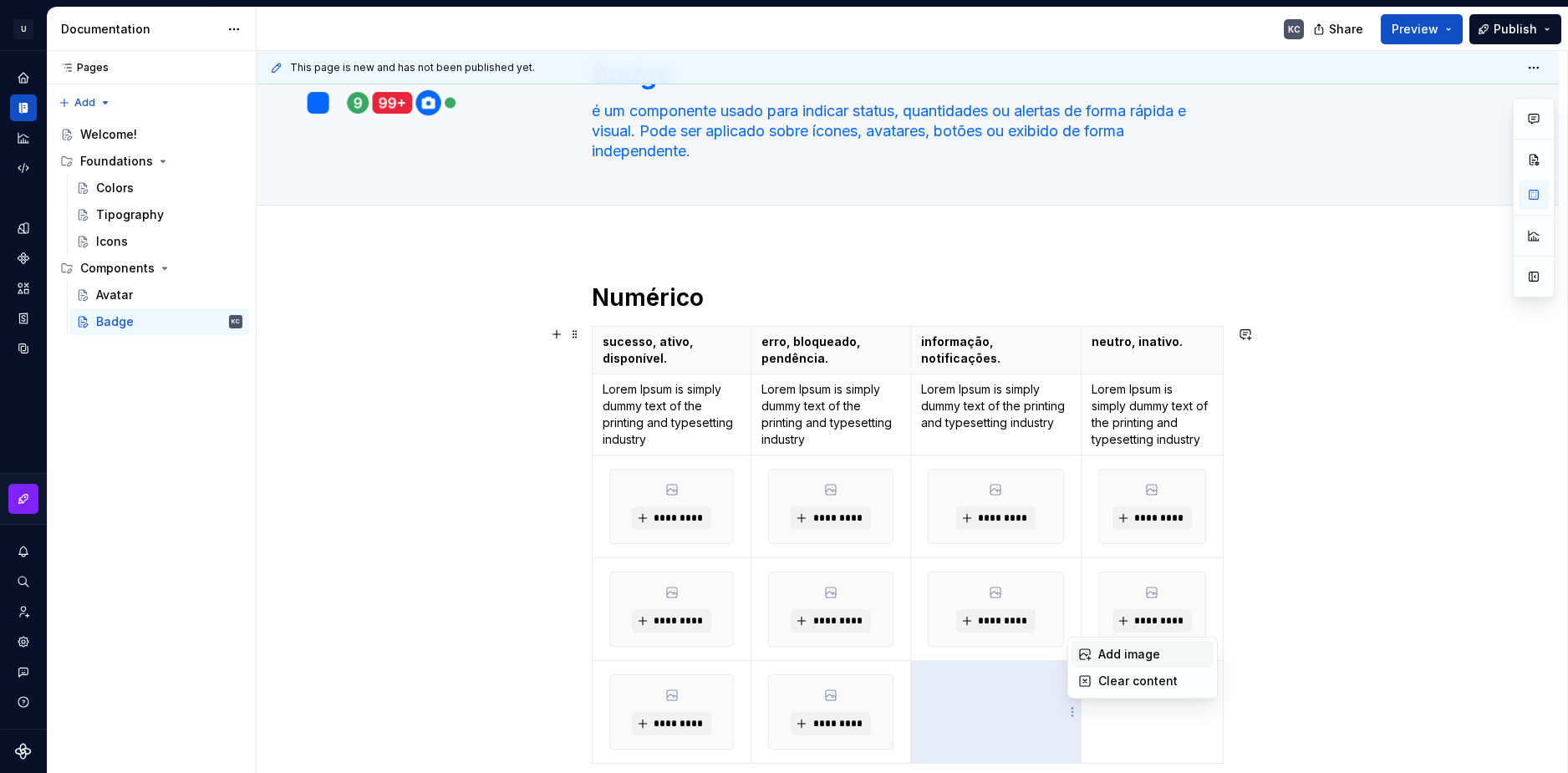
drag, startPoint x: 1120, startPoint y: 653, endPoint x: 1199, endPoint y: 718, distance: 102.3
click at [1121, 653] on div "Add image" at bounding box center [1151, 654] width 108 height 16
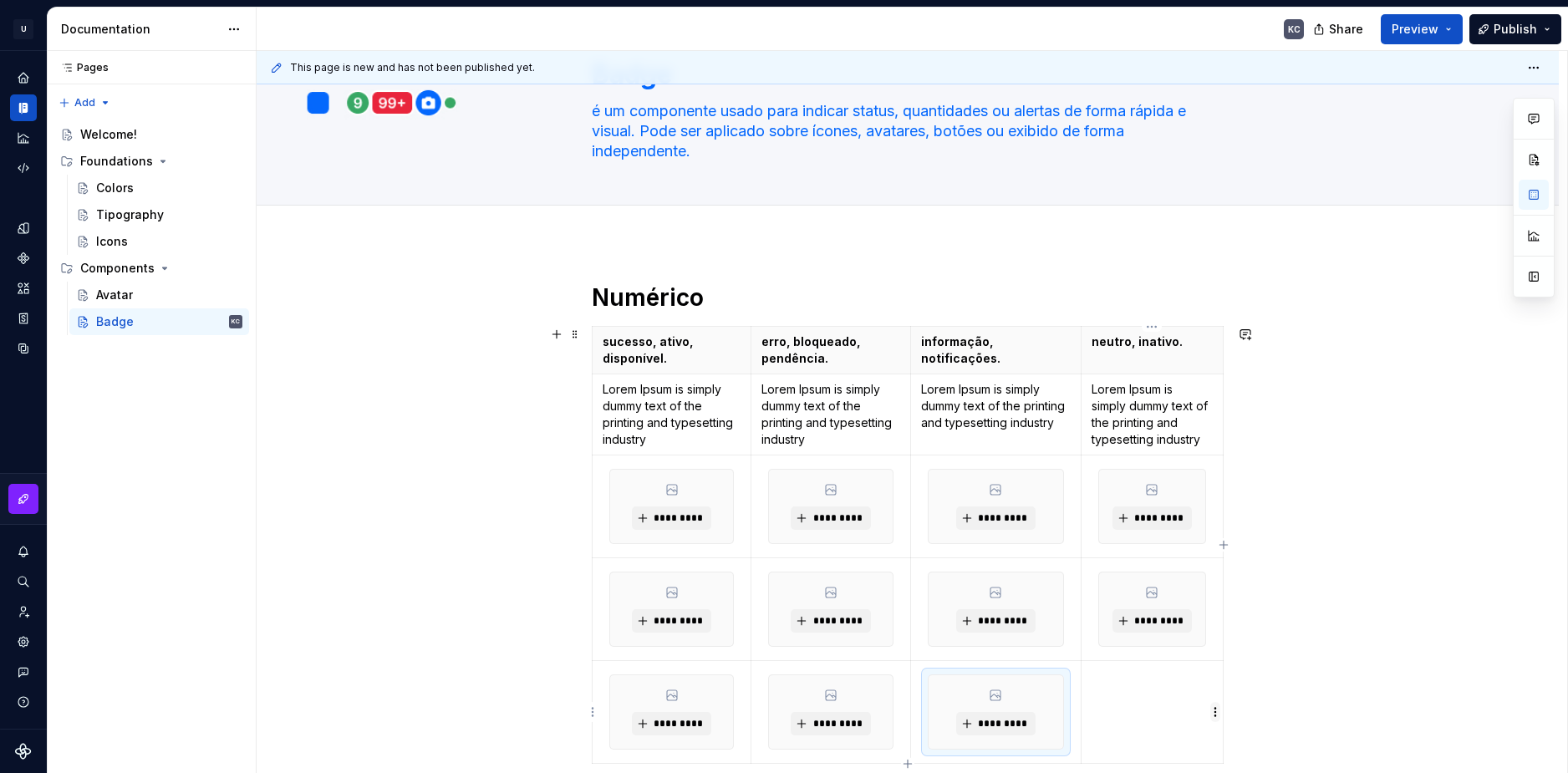
click at [1214, 715] on html "U Stardust DS KC Design system data Documentation KC Share Preview Publish Page…" at bounding box center [784, 386] width 1568 height 773
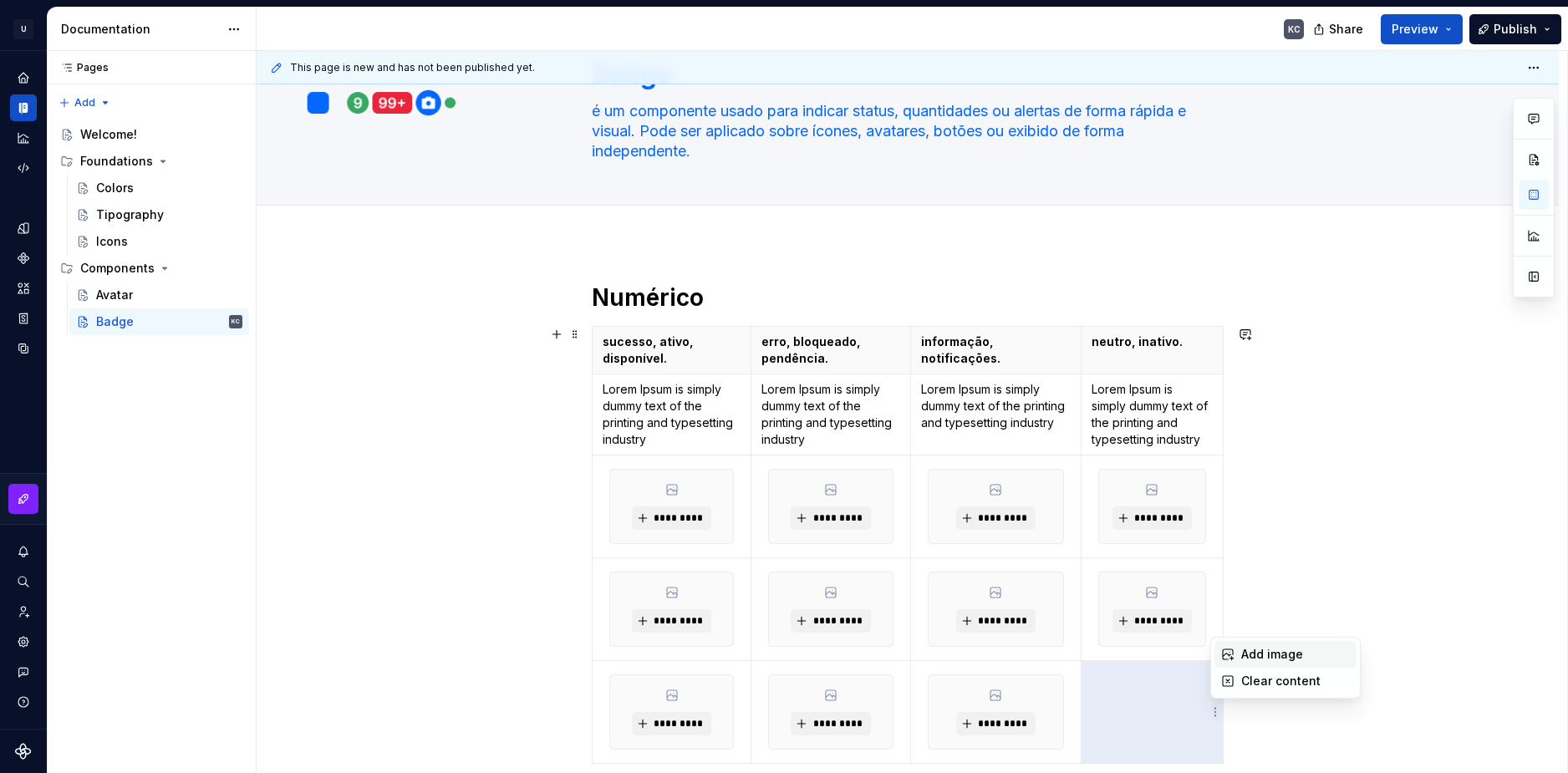
click at [1240, 655] on div "Add image" at bounding box center [1285, 654] width 142 height 26
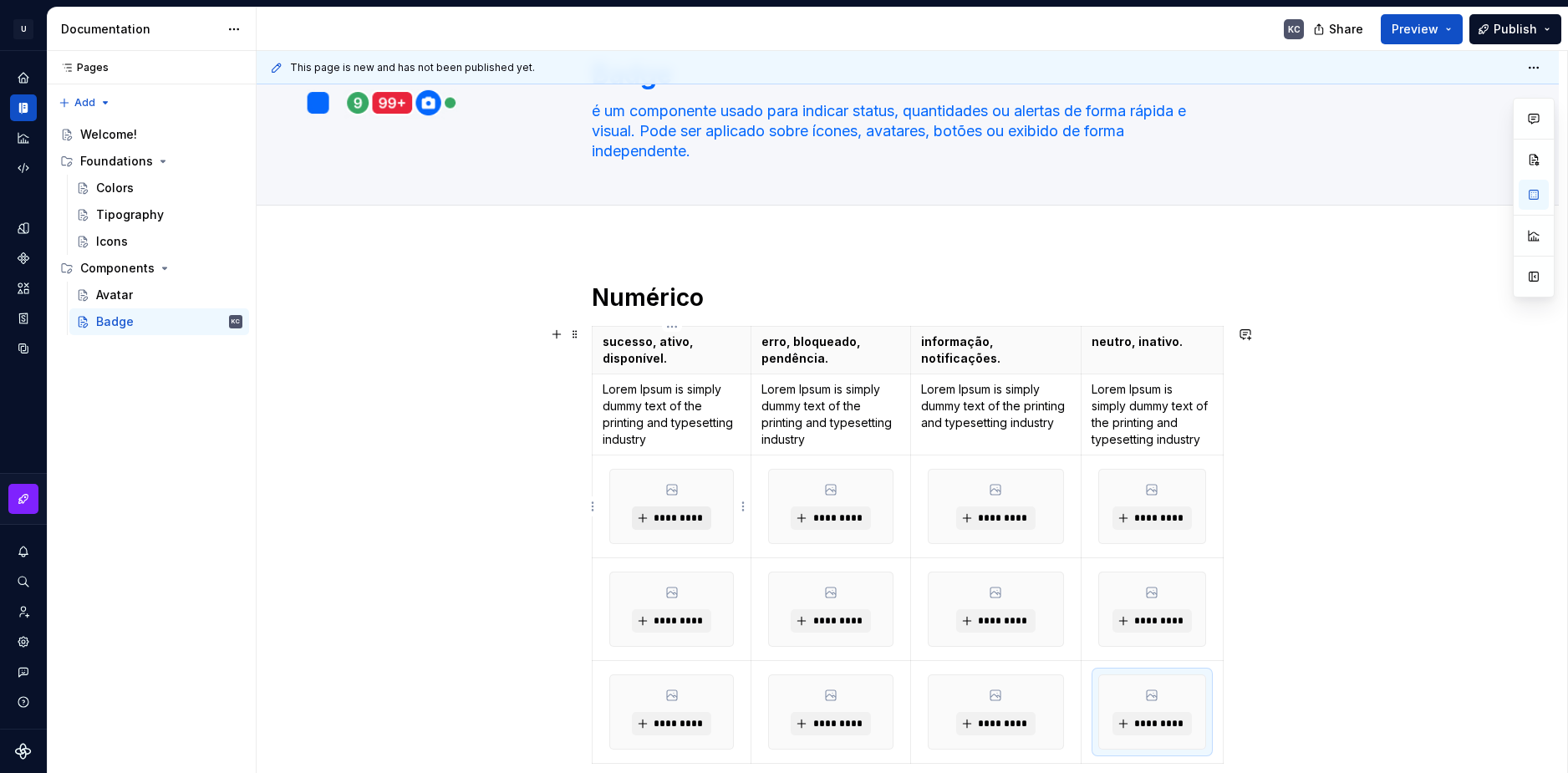
click at [682, 518] on span "*********" at bounding box center [678, 517] width 51 height 14
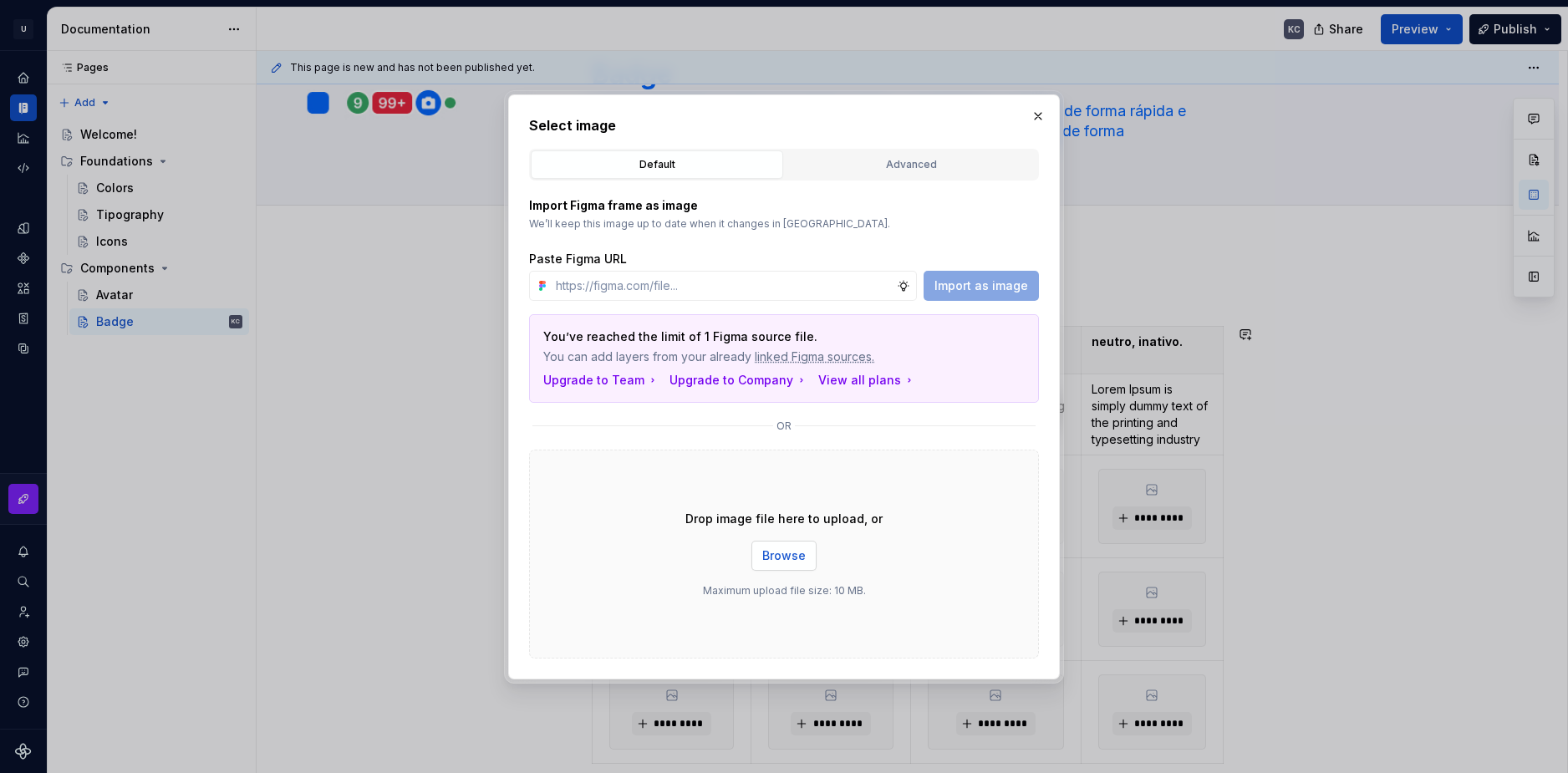
click at [803, 553] on span "Browse" at bounding box center [784, 556] width 44 height 16
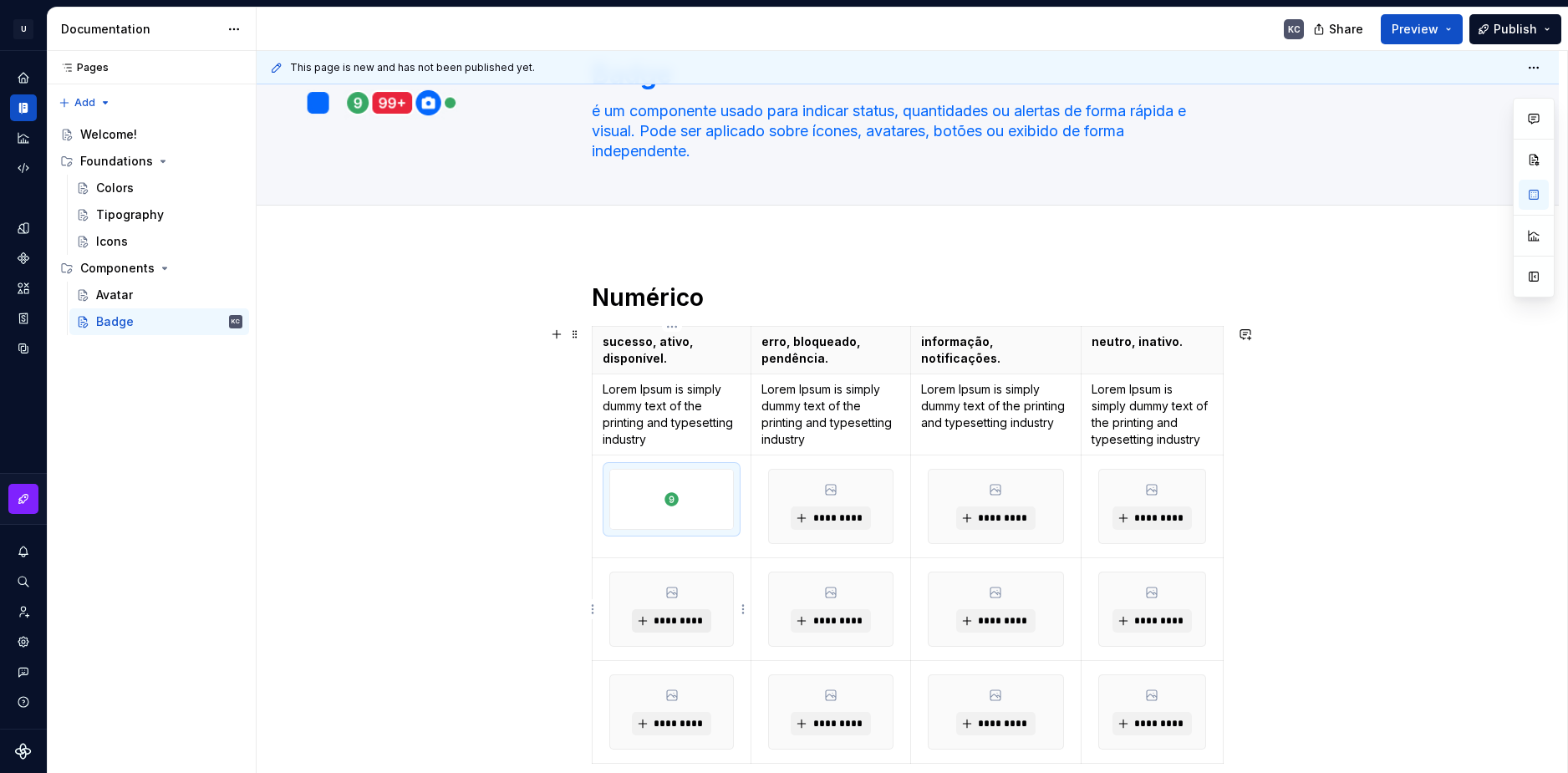
click at [678, 615] on span "*********" at bounding box center [678, 620] width 51 height 14
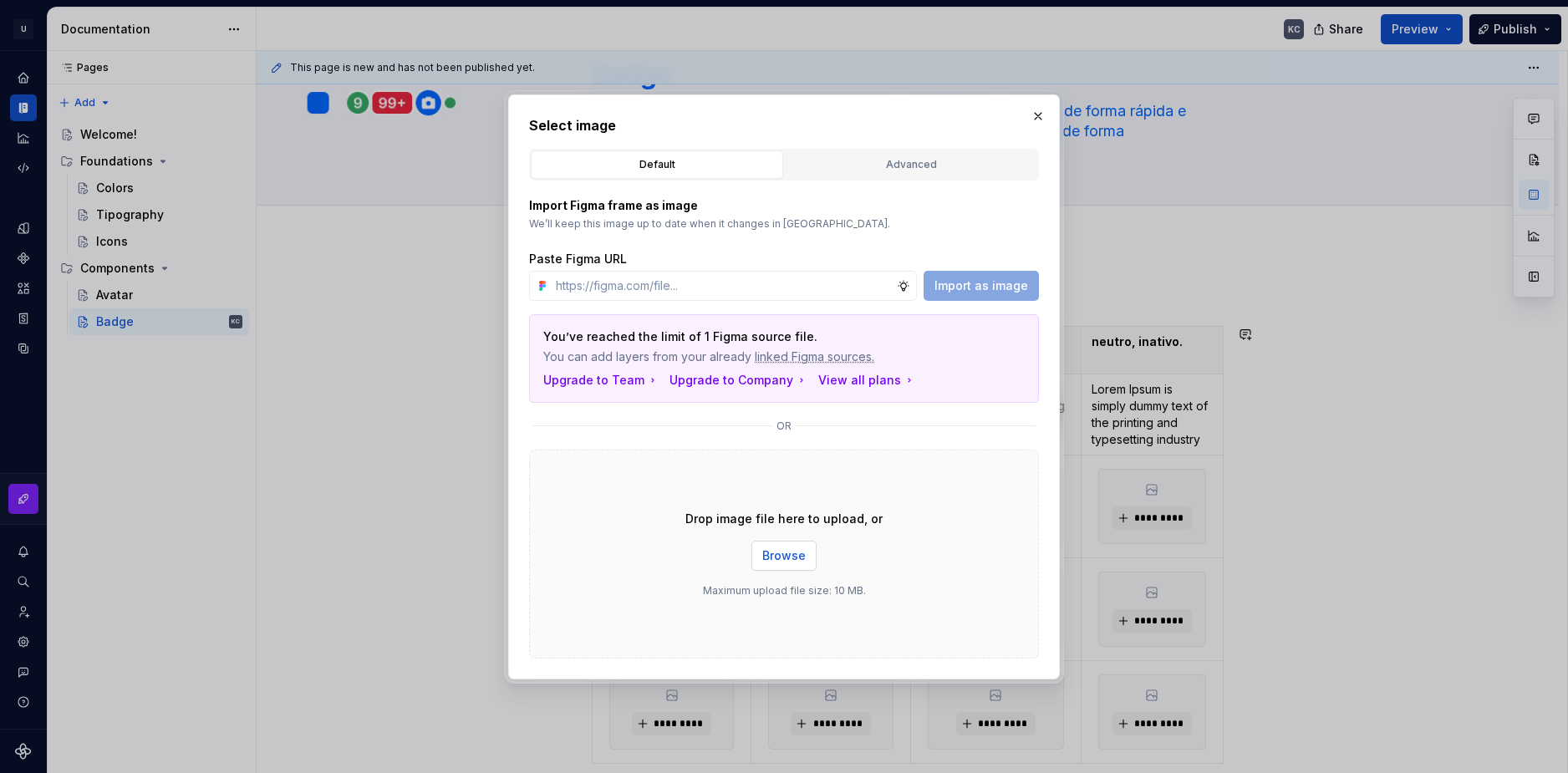
click at [785, 552] on span "Browse" at bounding box center [784, 556] width 44 height 16
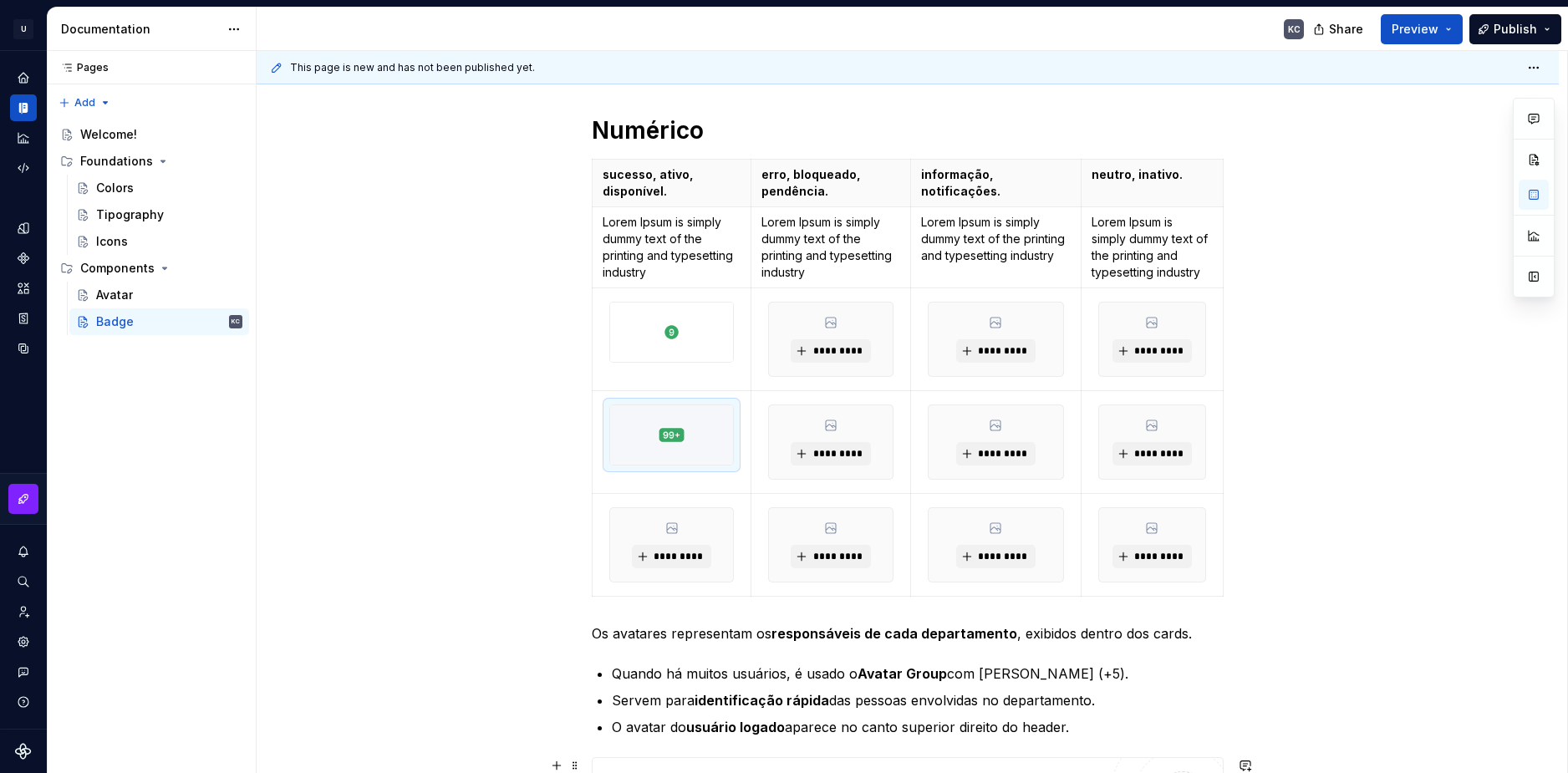
scroll to position [501, 0]
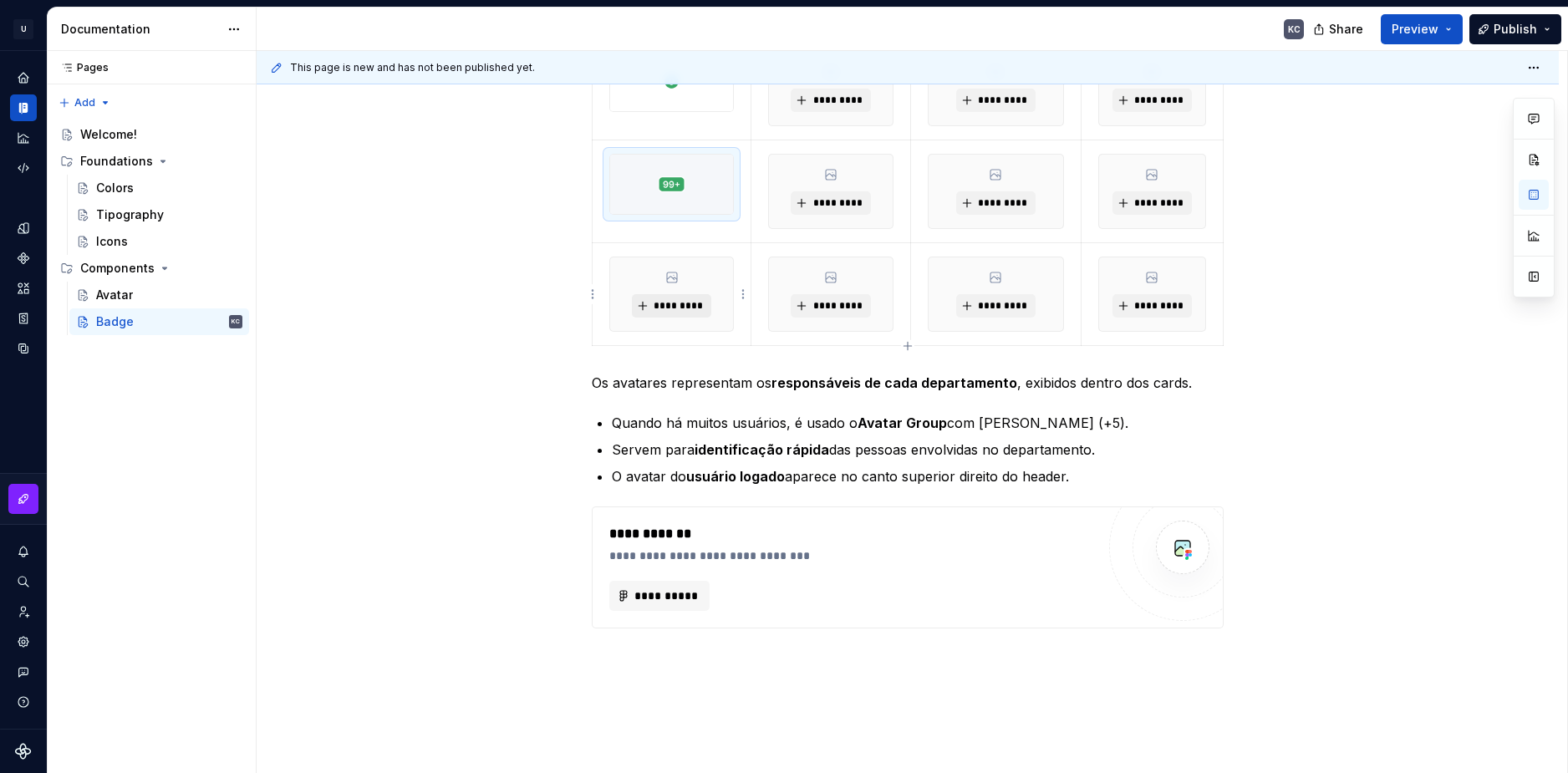
click at [680, 300] on span "*********" at bounding box center [678, 306] width 51 height 14
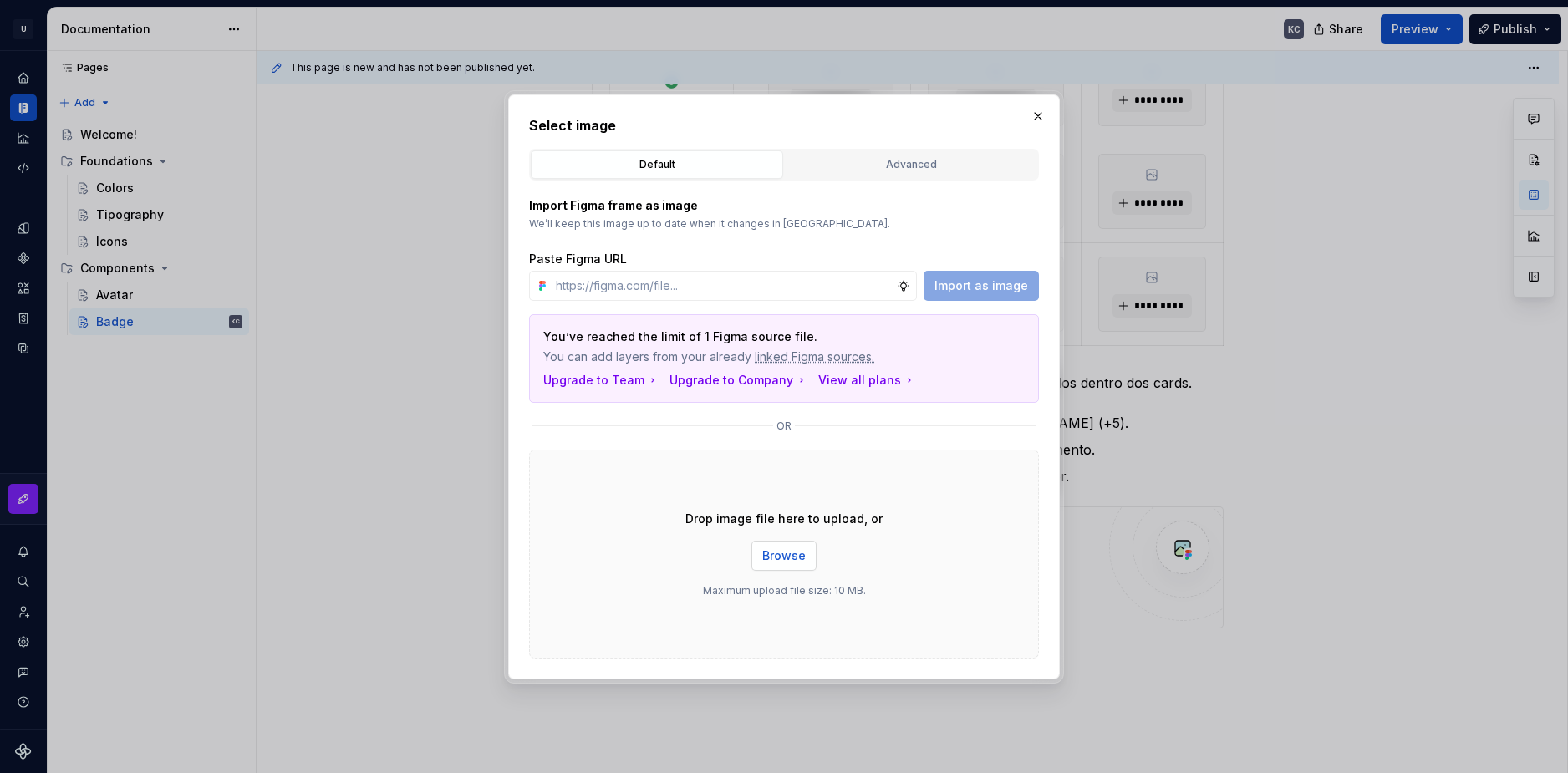
click at [763, 555] on span "Browse" at bounding box center [784, 556] width 44 height 16
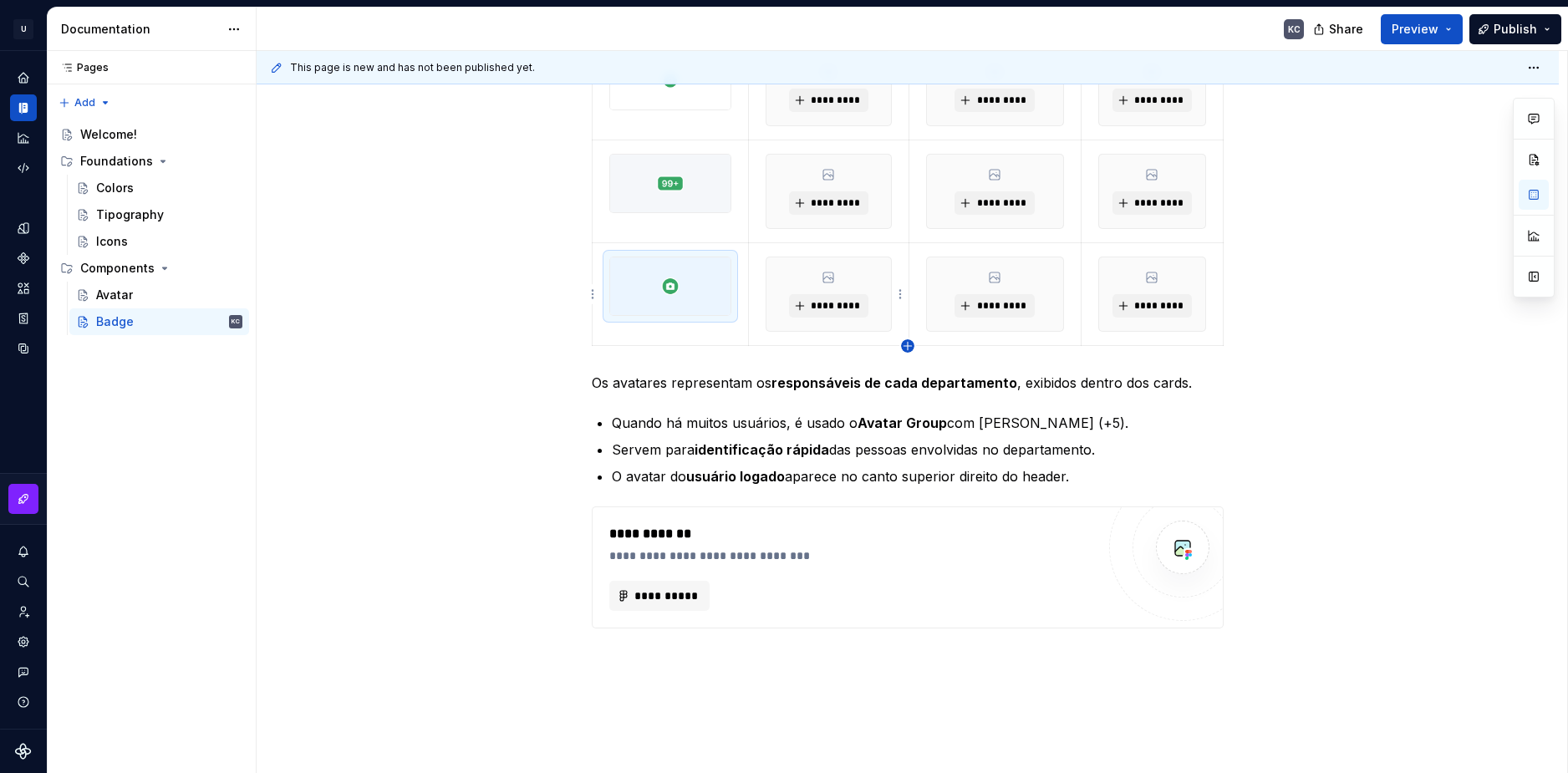
click at [908, 346] on icon "button" at bounding box center [907, 346] width 7 height 7
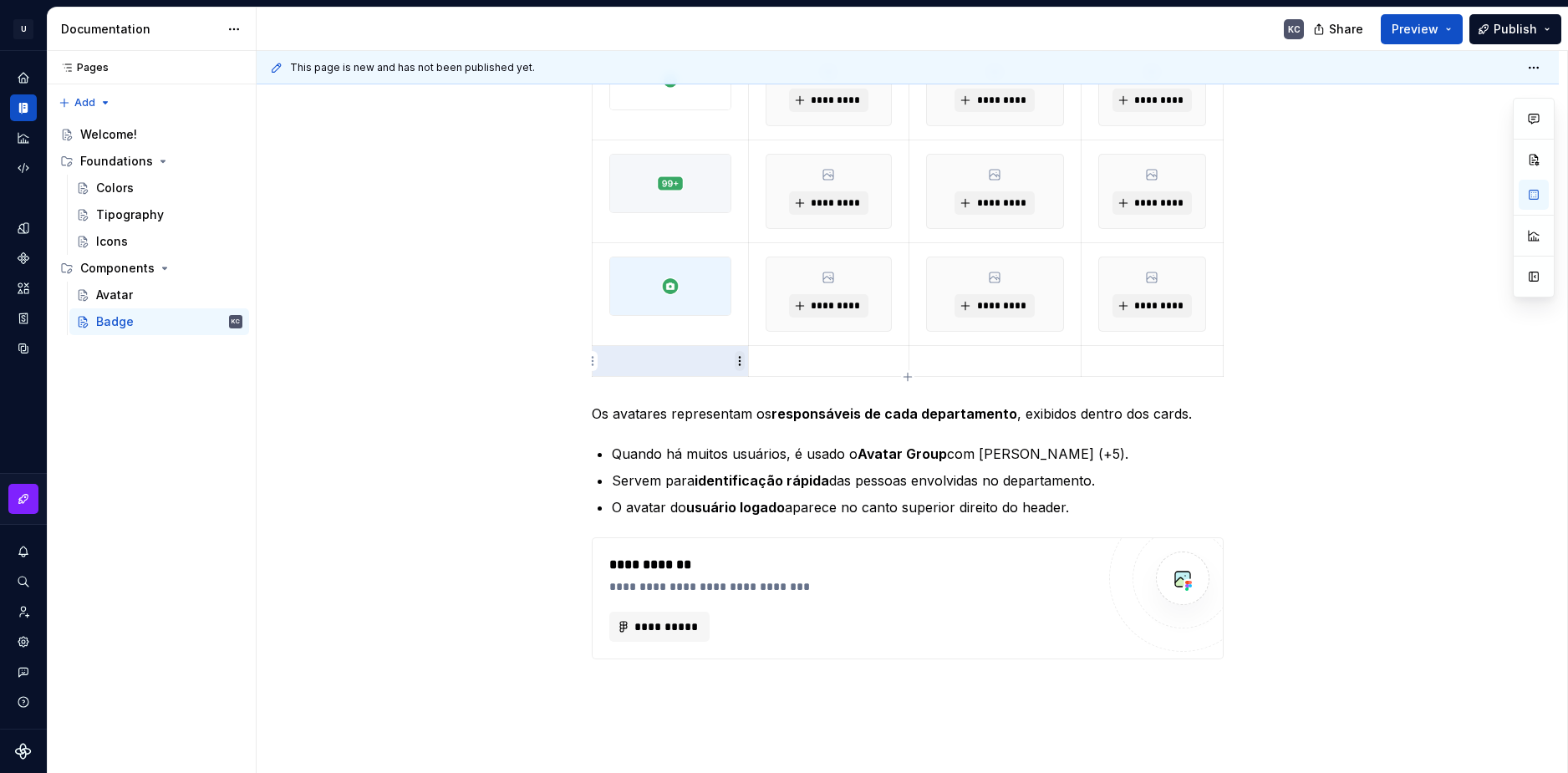
click at [739, 361] on html "U Stardust DS KC Design system data Documentation KC Share Preview Publish Page…" at bounding box center [784, 386] width 1568 height 773
click at [770, 389] on div "Add image" at bounding box center [819, 392] width 108 height 16
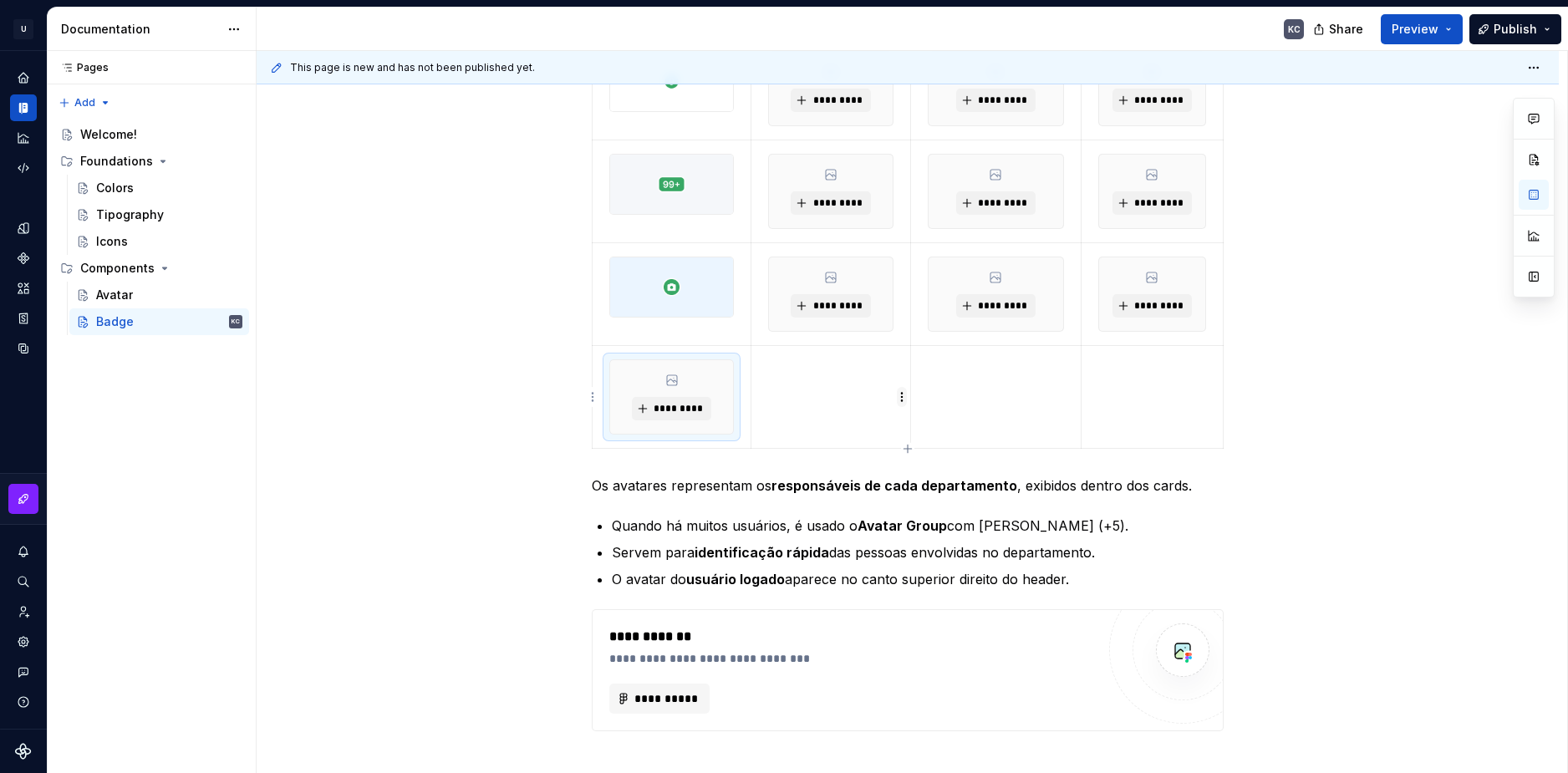
click at [903, 397] on html "U Stardust DS KC Design system data Documentation KC Share Preview Publish Page…" at bounding box center [784, 386] width 1568 height 773
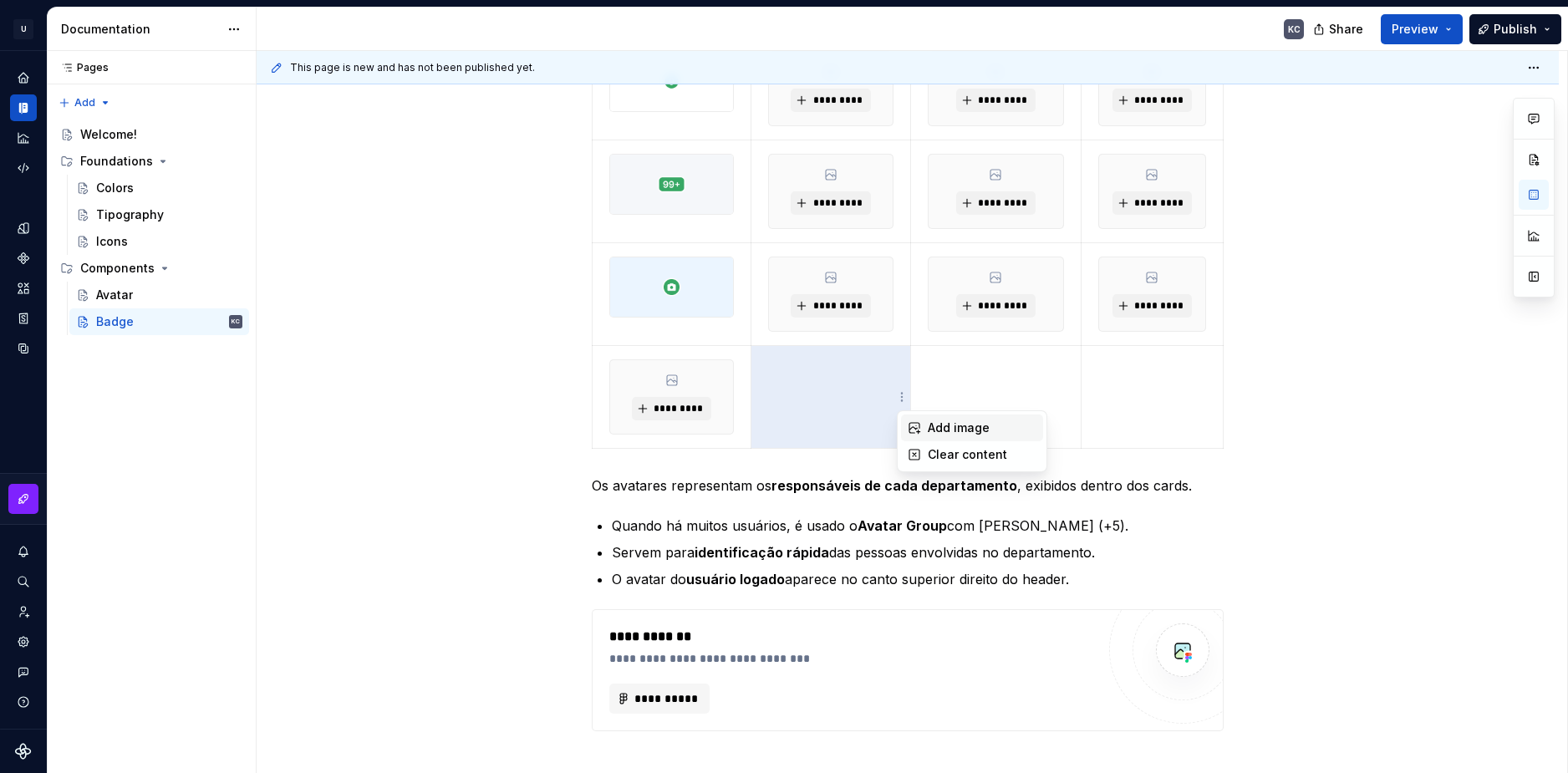
click at [930, 436] on div "Add image" at bounding box center [981, 427] width 108 height 16
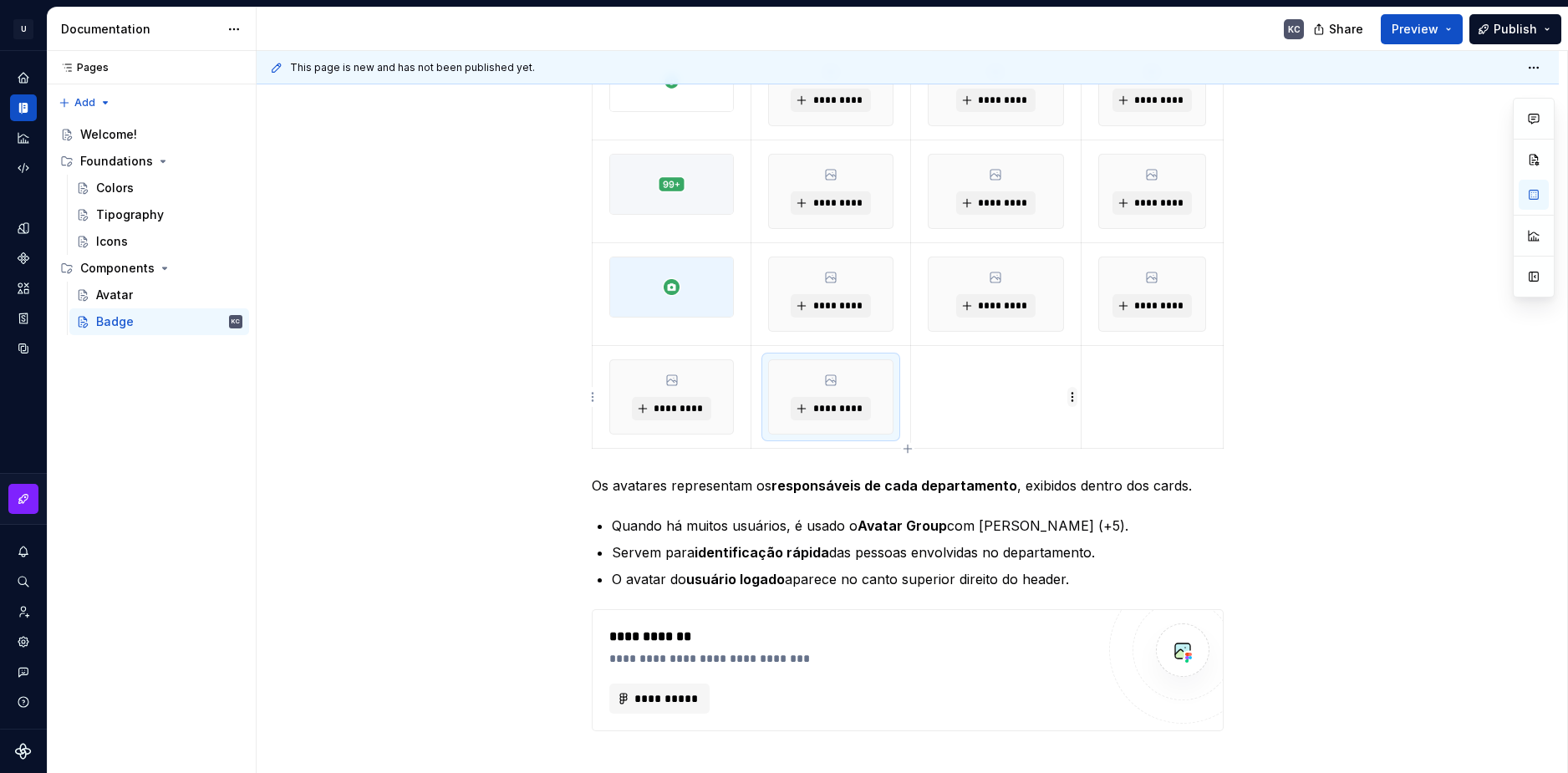
click at [1073, 405] on html "U Stardust DS KC Design system data Documentation KC Share Preview Publish Page…" at bounding box center [784, 386] width 1568 height 773
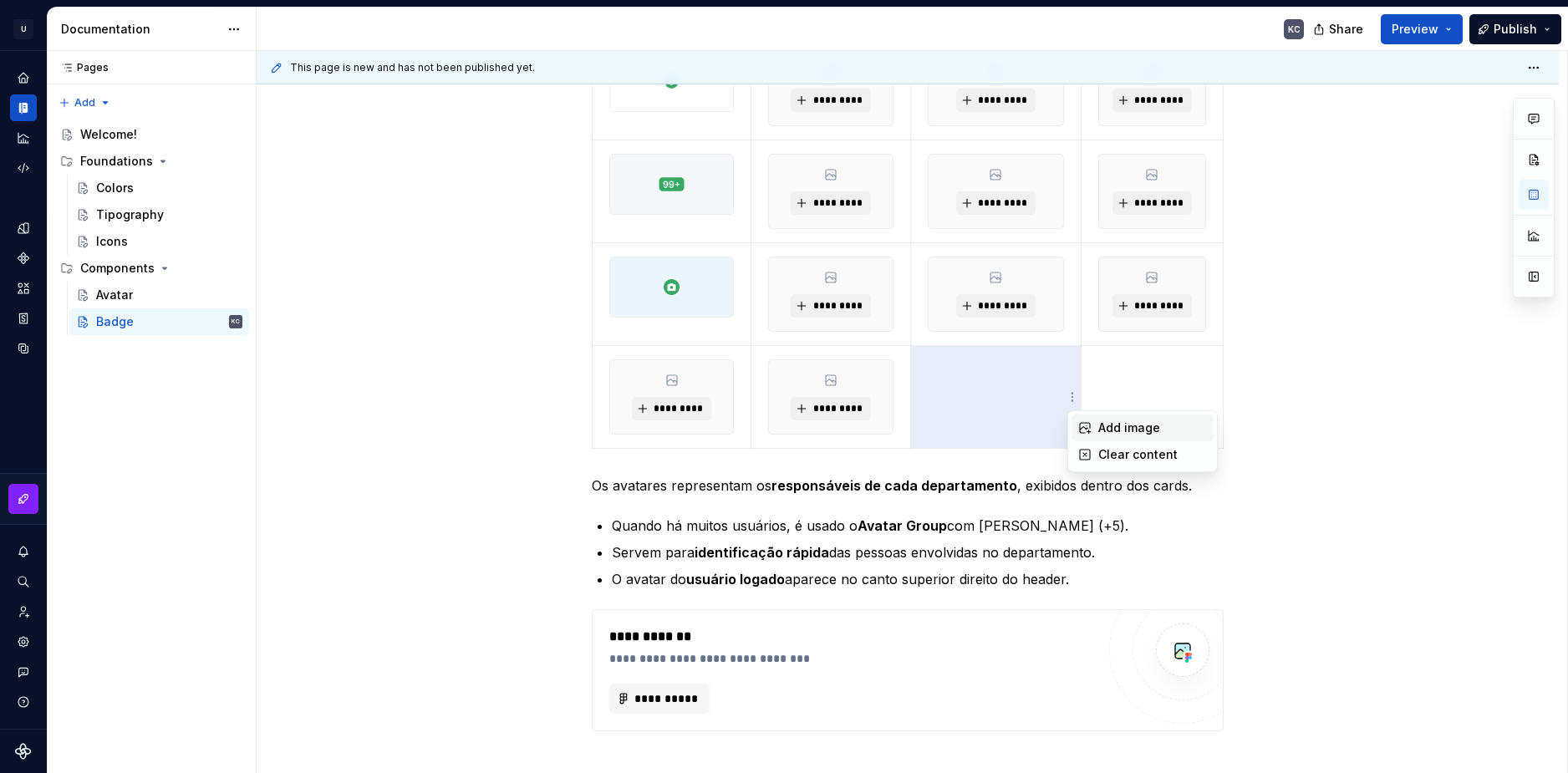
click at [1106, 430] on div "Add image" at bounding box center [1151, 427] width 108 height 16
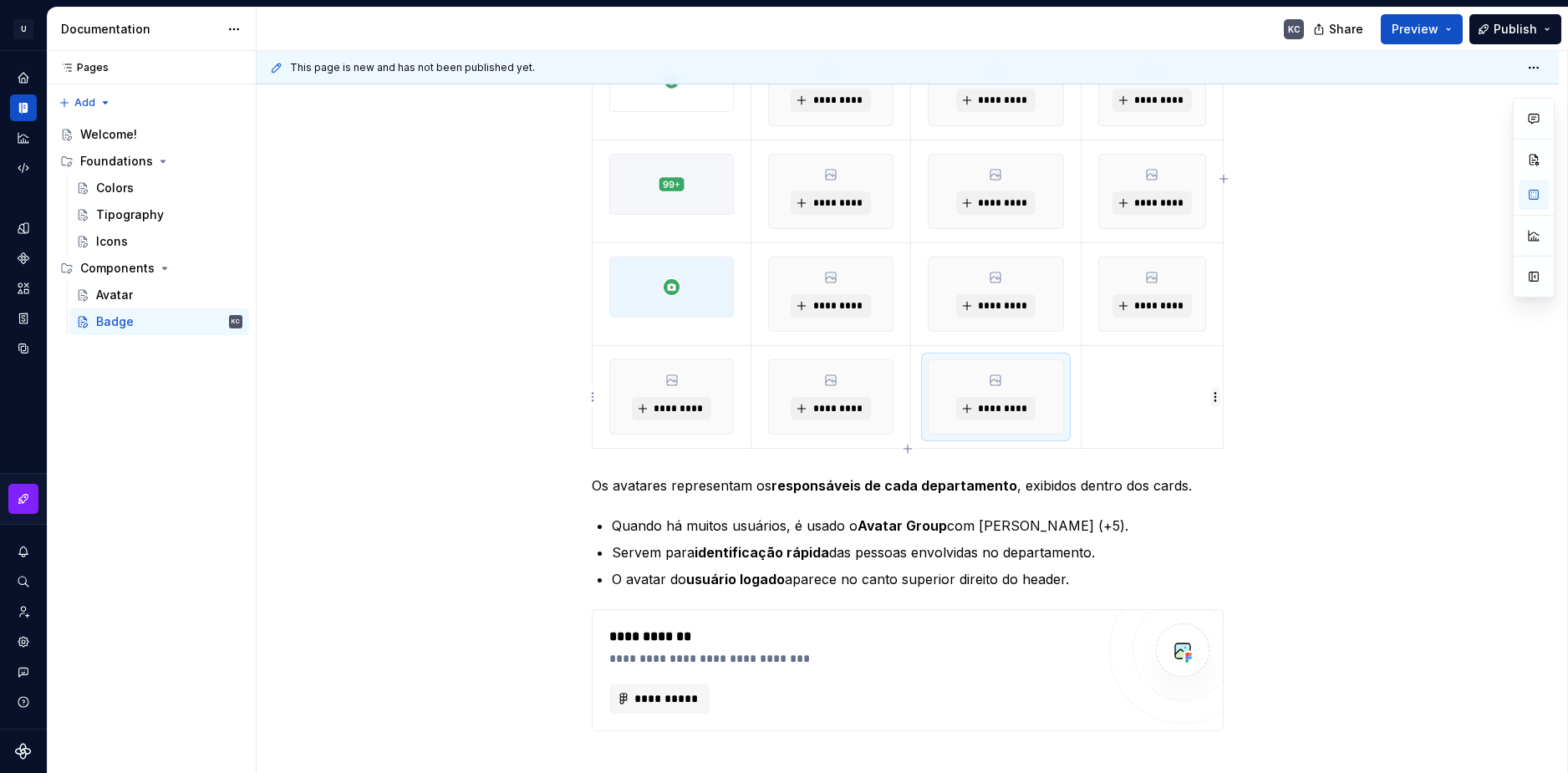
drag, startPoint x: 1208, startPoint y: 392, endPoint x: 1215, endPoint y: 399, distance: 9.9
click at [1209, 392] on td at bounding box center [1151, 397] width 142 height 103
click at [1215, 399] on html "U Stardust DS KC Design system data Documentation KC Share Preview Publish Page…" at bounding box center [784, 386] width 1568 height 773
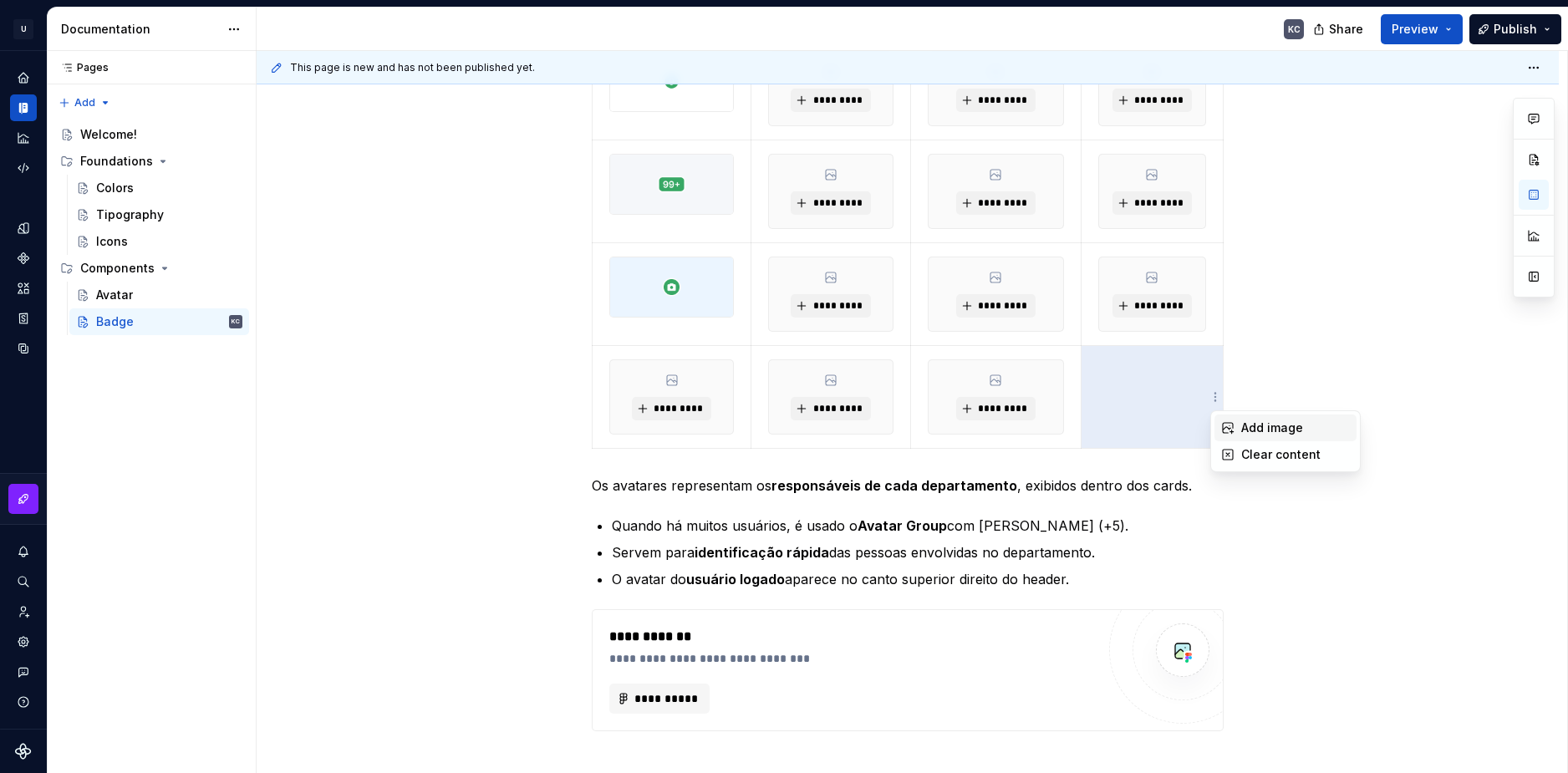
click at [1237, 424] on div "Add image" at bounding box center [1285, 427] width 142 height 26
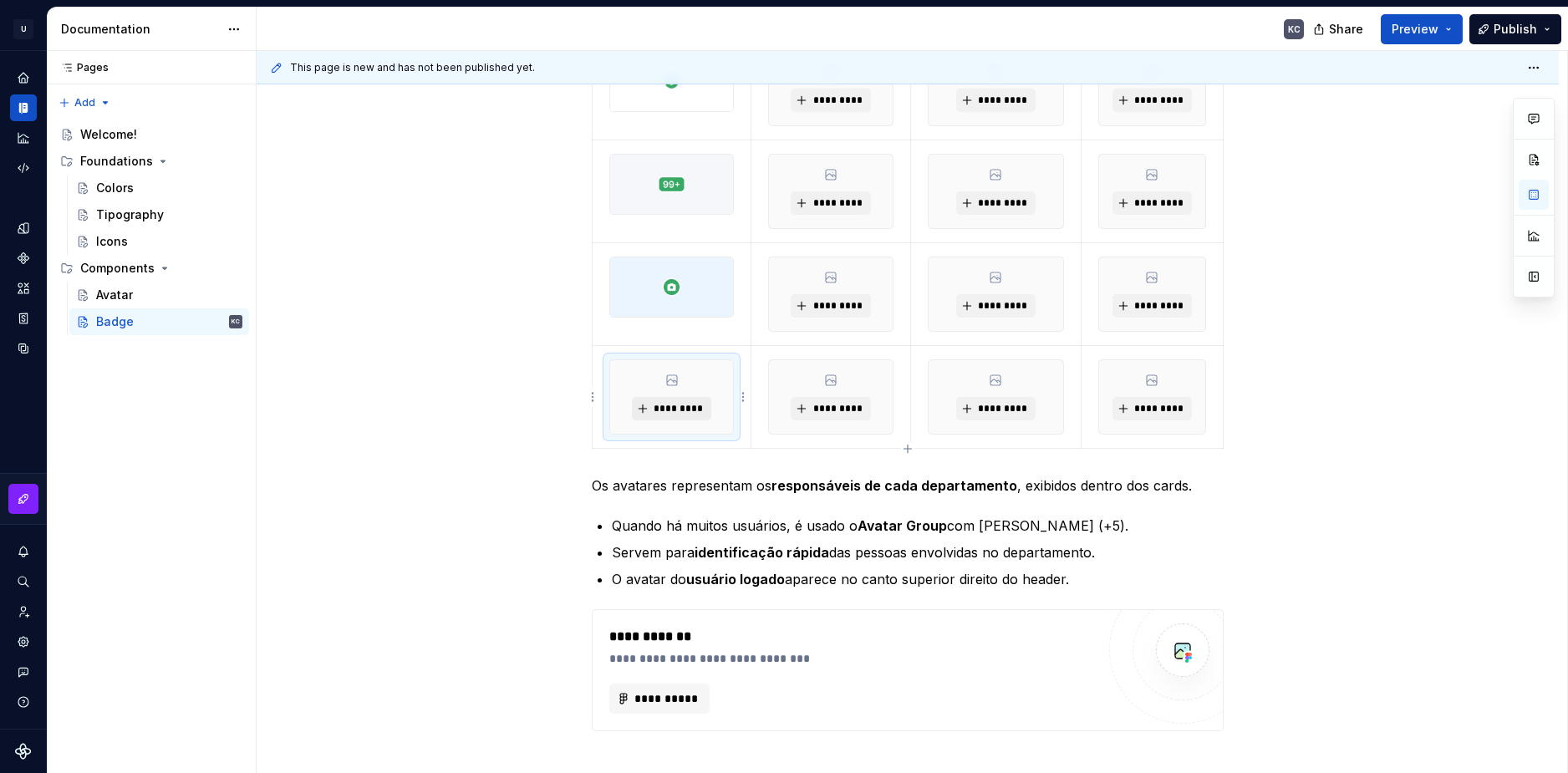
click at [697, 398] on button "*********" at bounding box center [671, 408] width 79 height 24
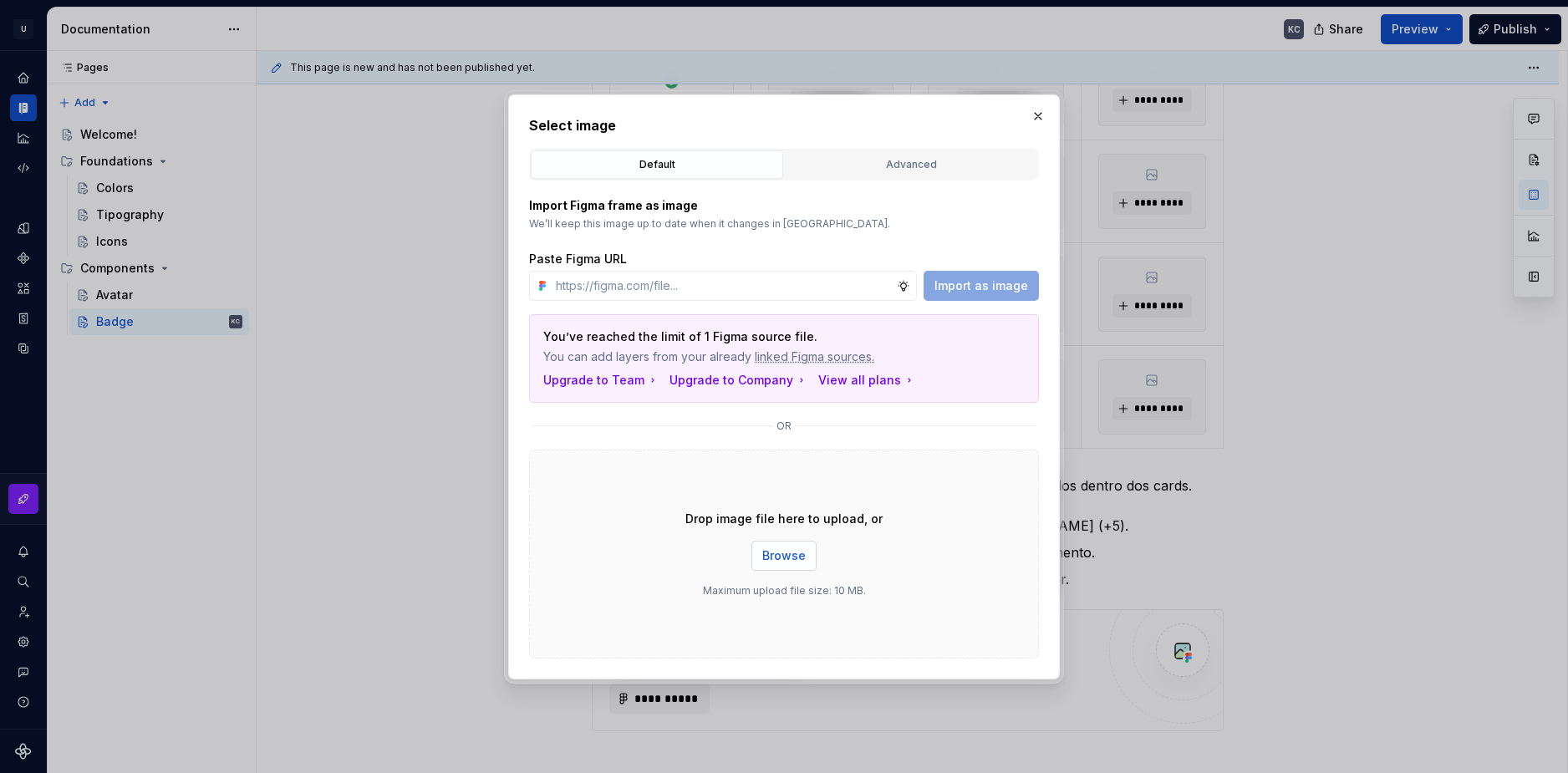
click at [807, 556] on button "Browse" at bounding box center [784, 556] width 65 height 30
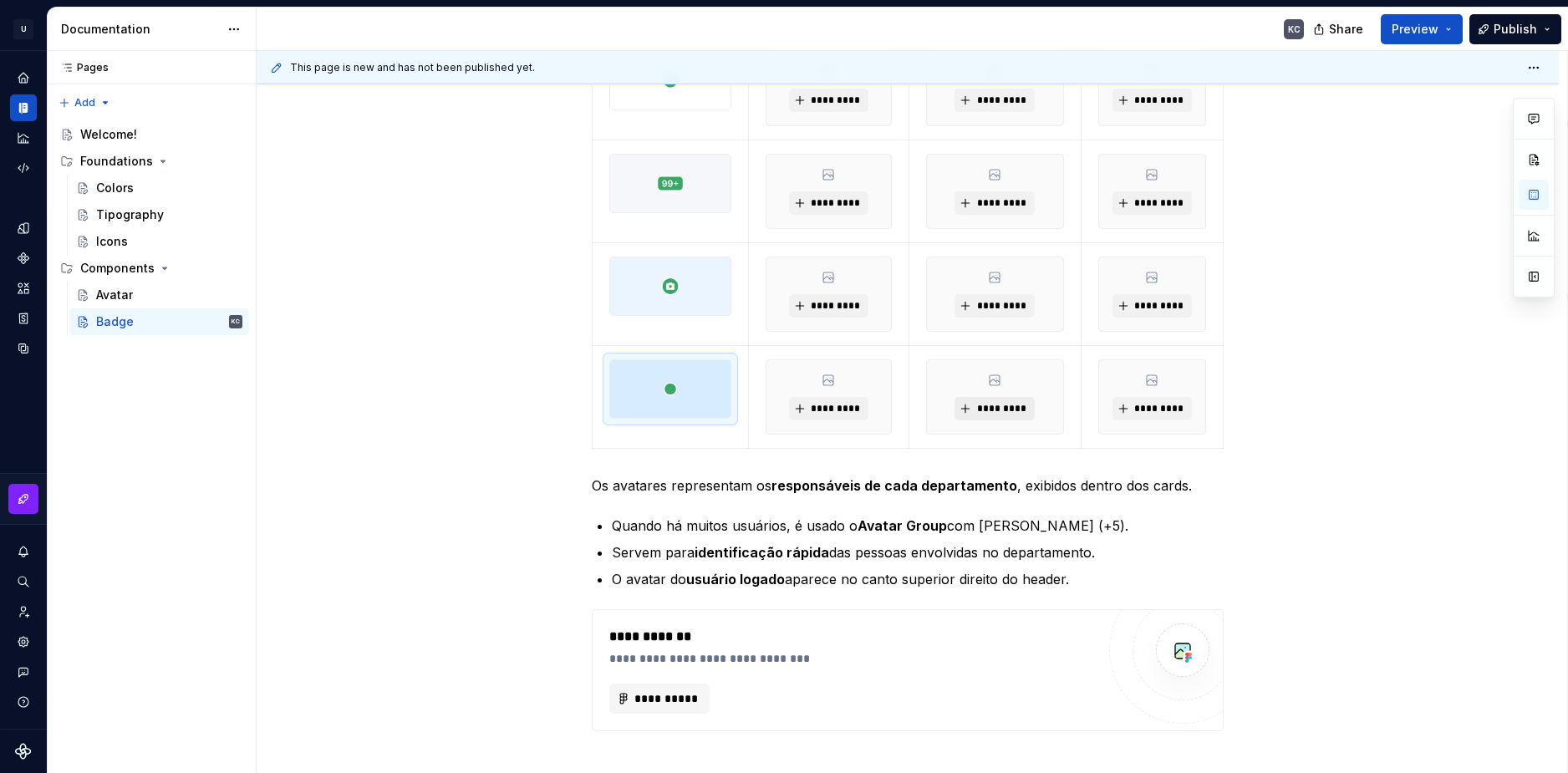
scroll to position [335, 0]
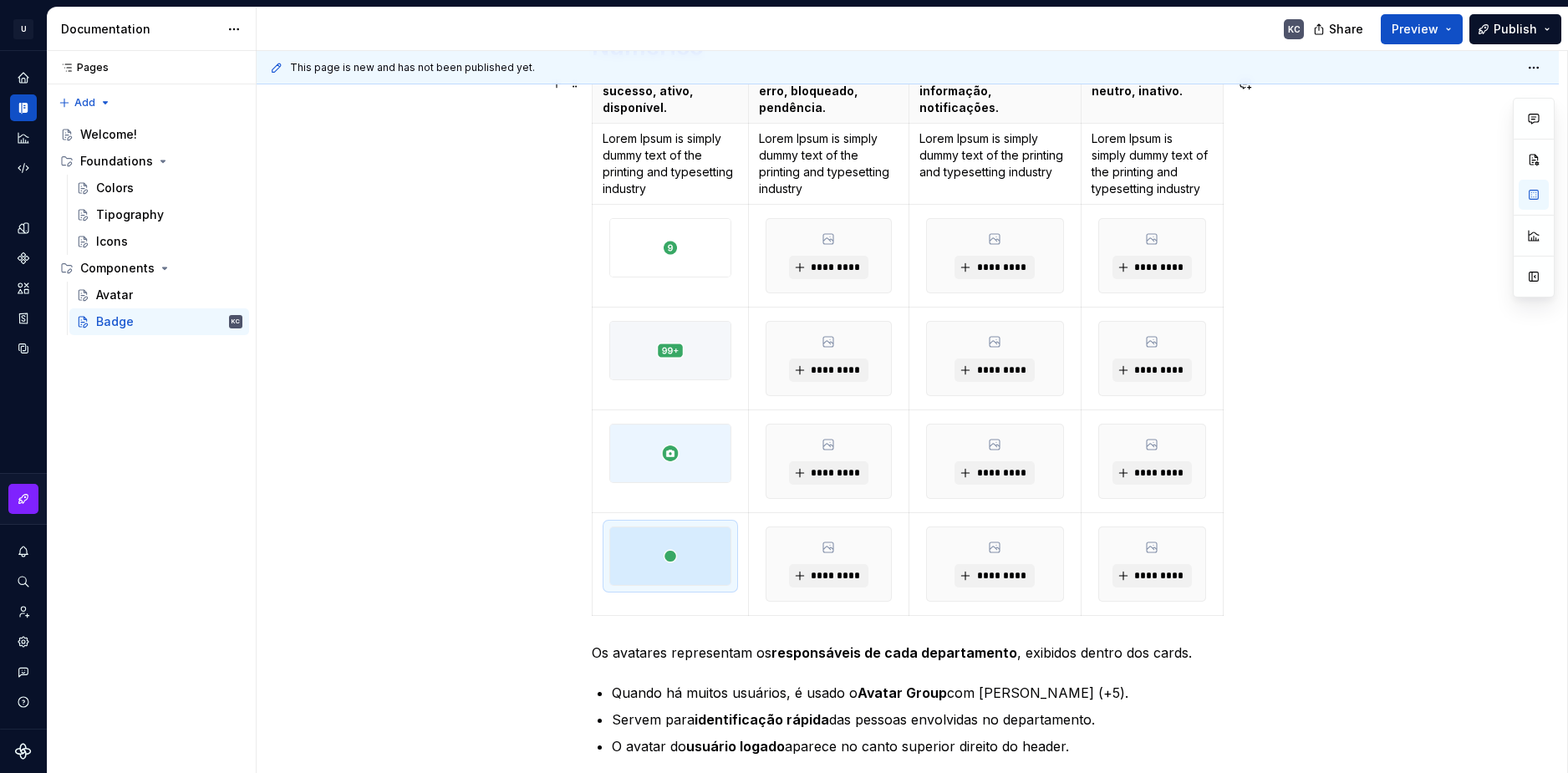
click at [1412, 447] on div "**********" at bounding box center [908, 637] width 1302 height 1290
click at [841, 273] on span "*********" at bounding box center [835, 267] width 51 height 14
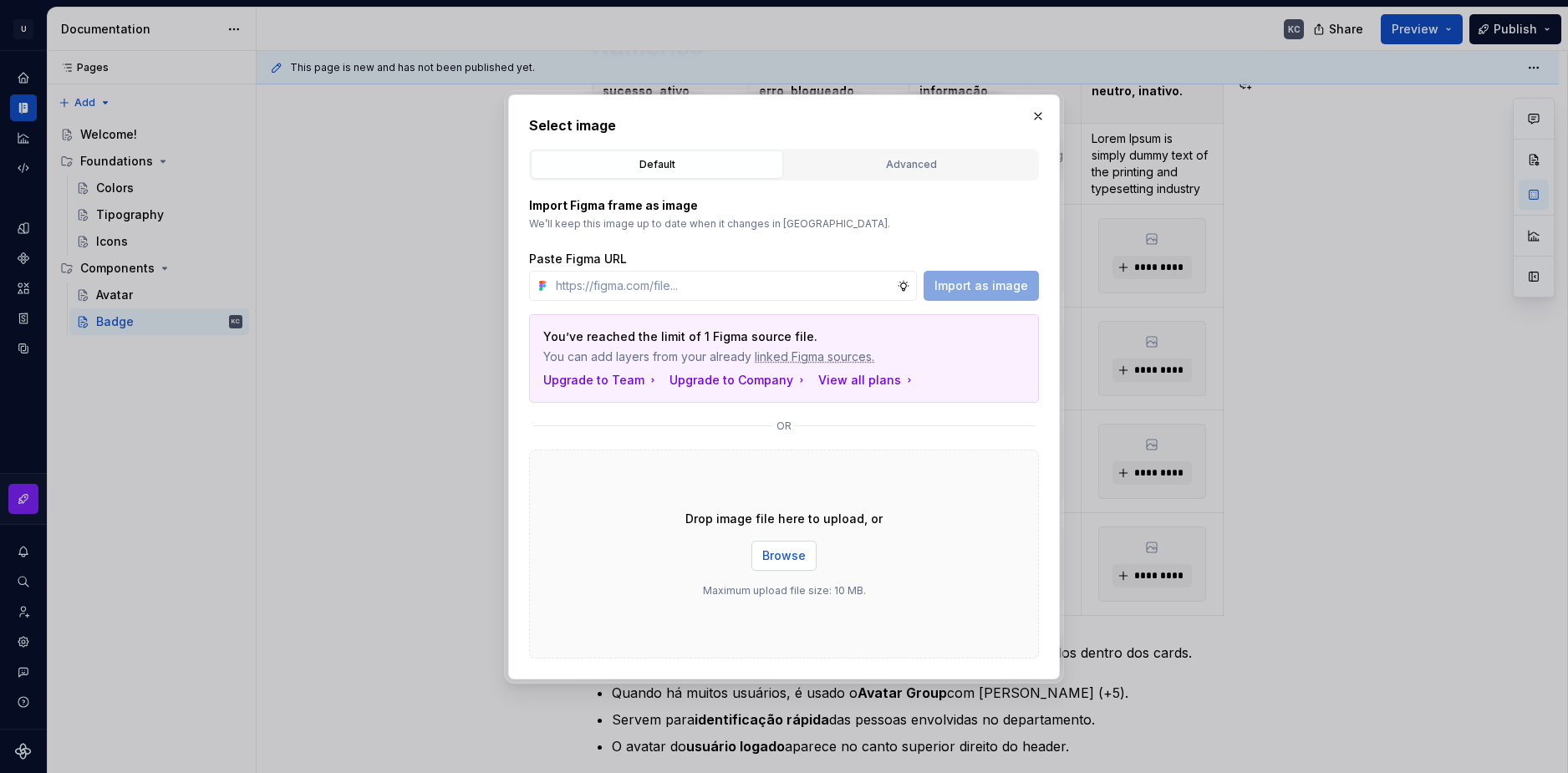
click at [805, 562] on button "Browse" at bounding box center [784, 556] width 65 height 30
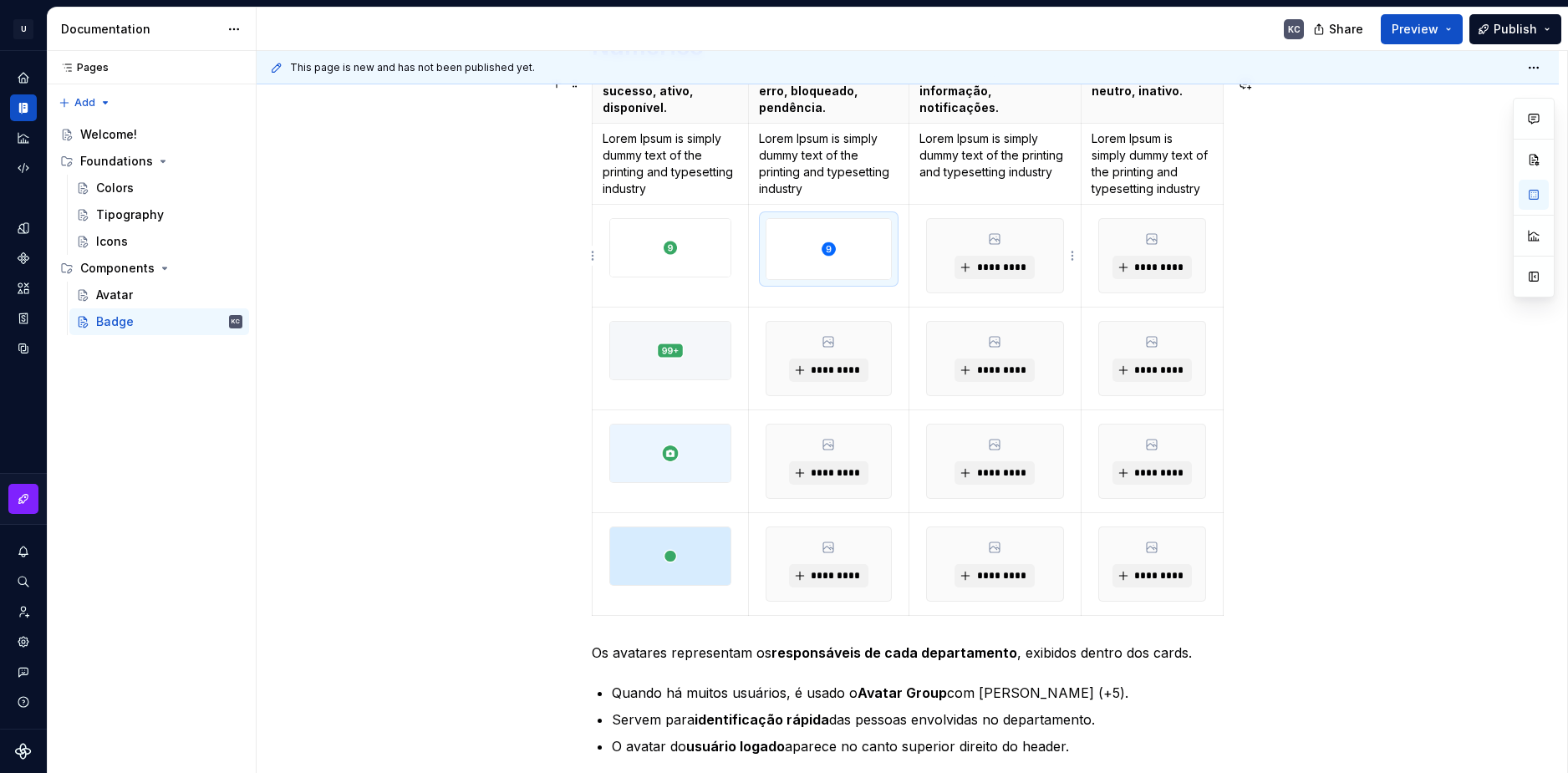
click at [1069, 256] on html "U Stardust DS KC Design system data Documentation KC Share Preview Publish Page…" at bounding box center [784, 386] width 1568 height 773
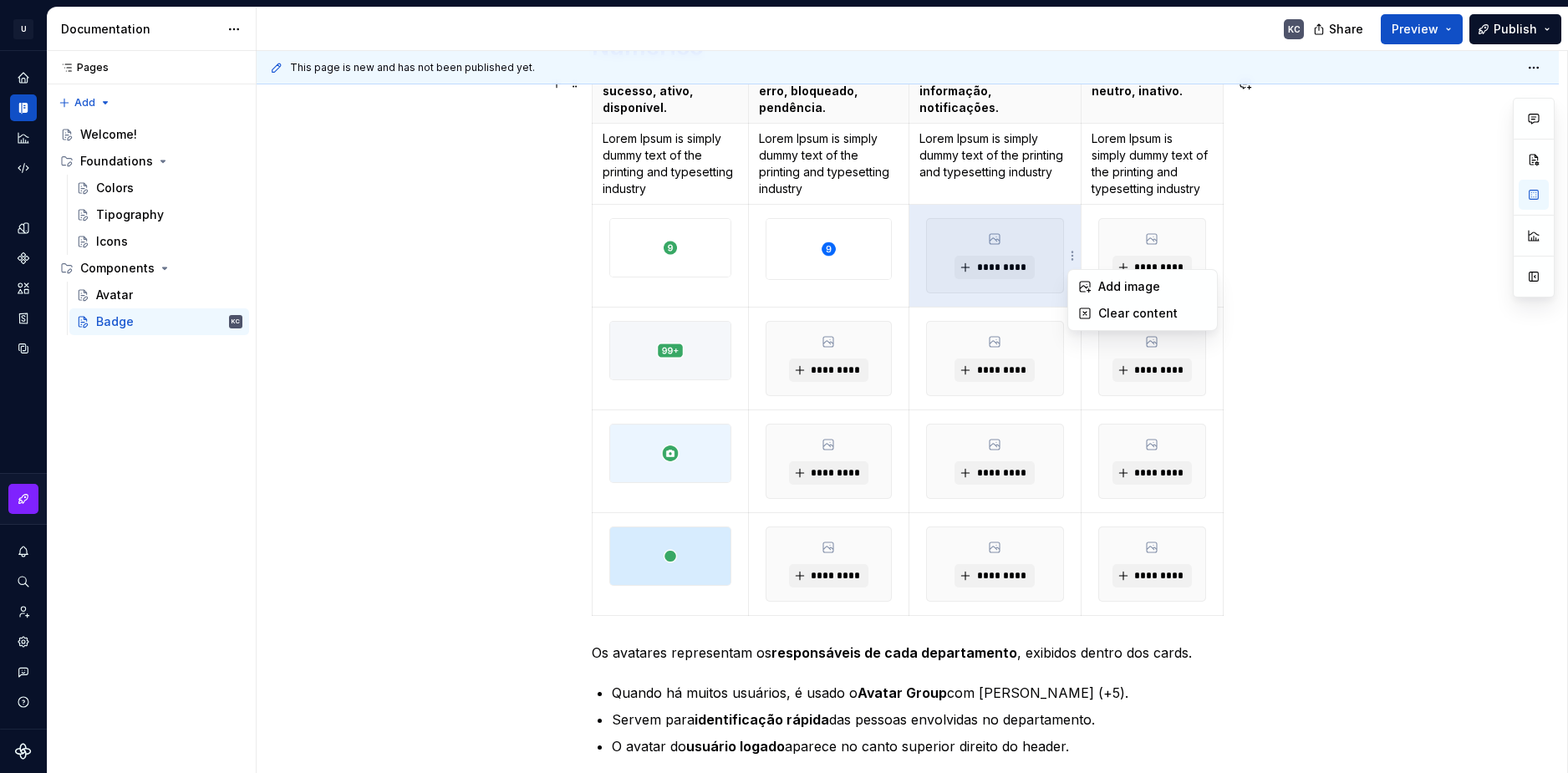
click at [977, 256] on html "U Stardust DS KC Design system data Documentation KC Share Preview Publish Page…" at bounding box center [784, 386] width 1568 height 773
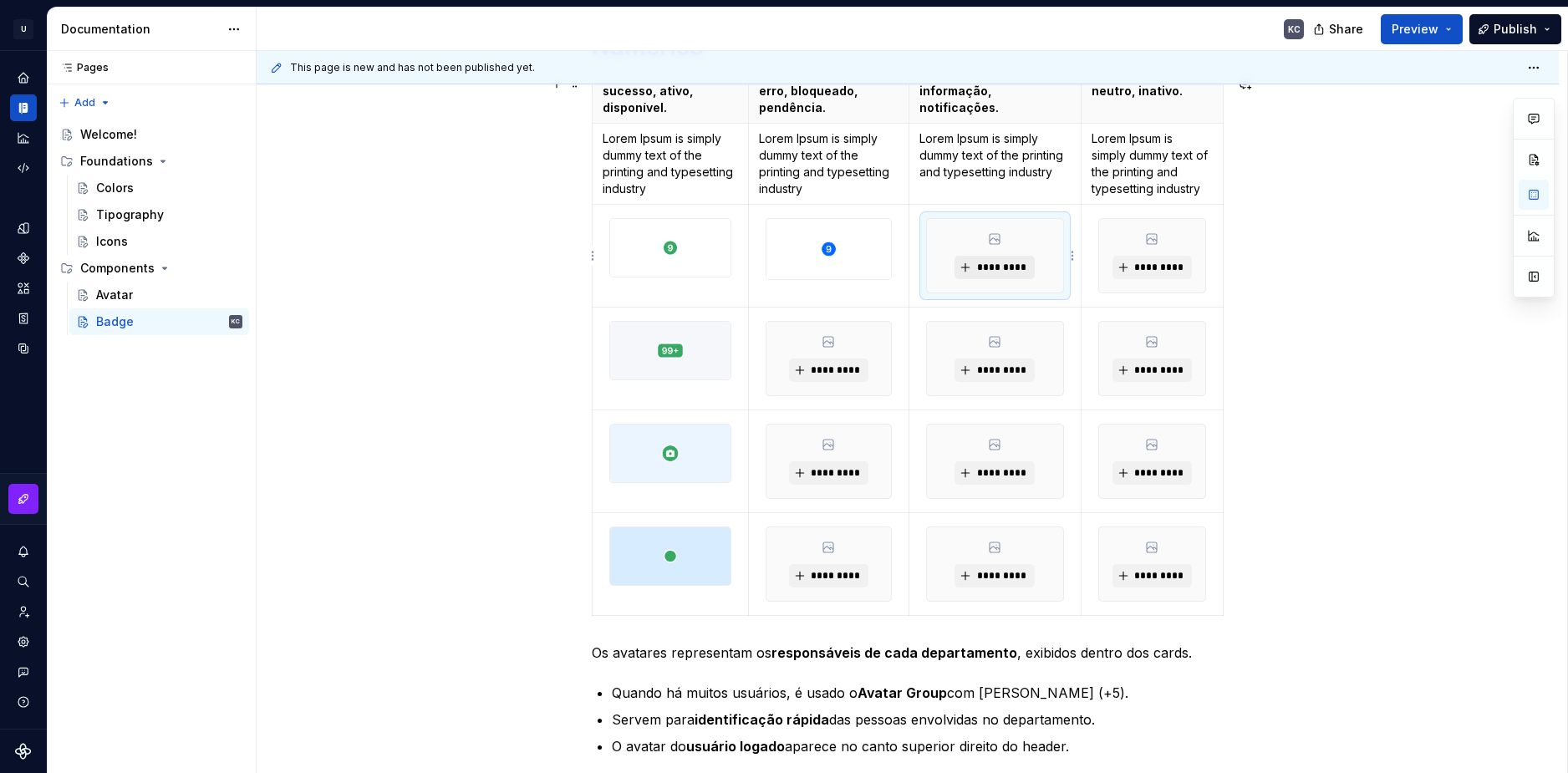
click at [981, 268] on span "*********" at bounding box center [1000, 267] width 51 height 14
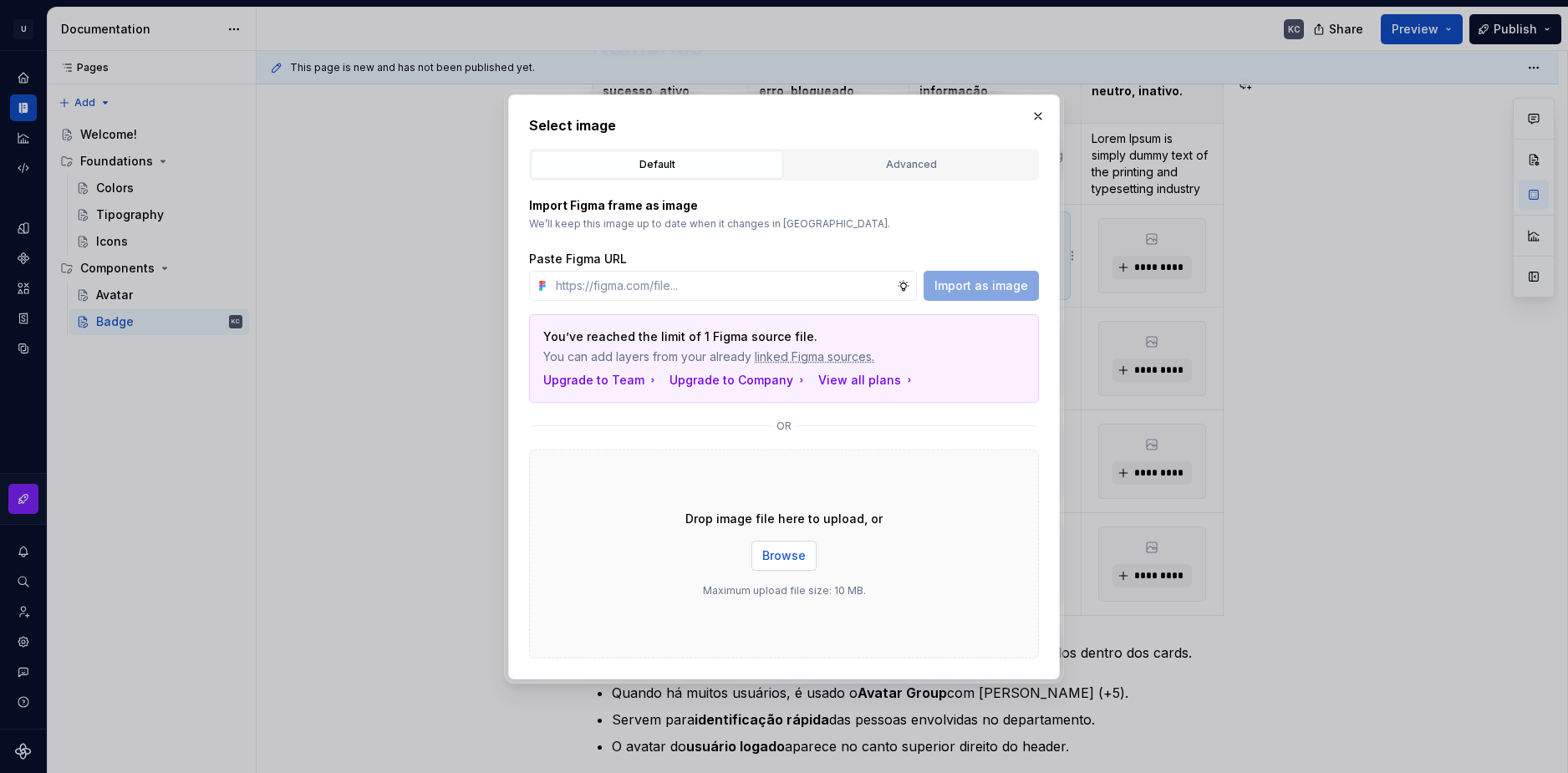
click at [781, 551] on span "Browse" at bounding box center [784, 556] width 44 height 16
click at [1046, 114] on button "button" at bounding box center [1038, 116] width 24 height 24
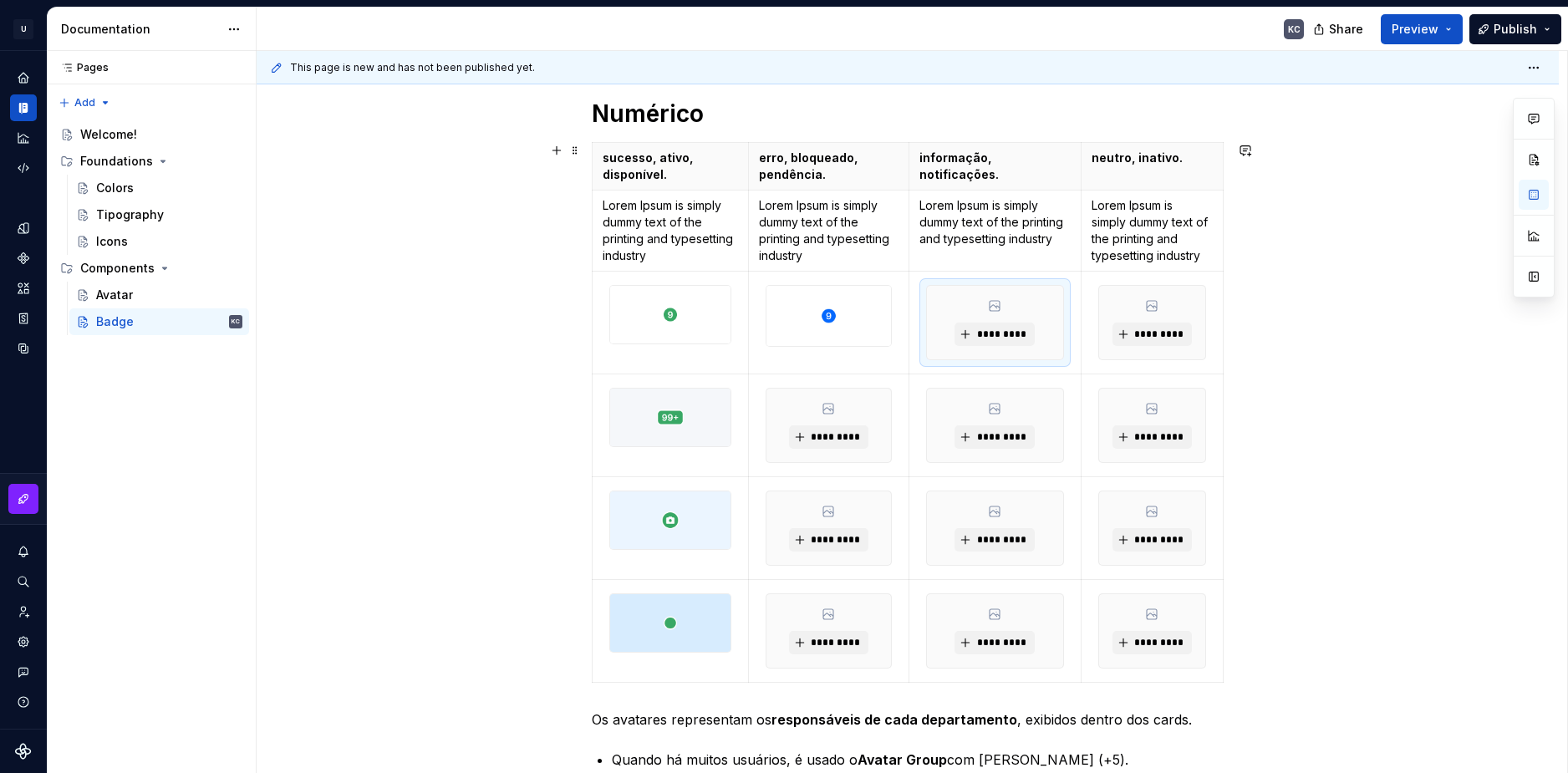
scroll to position [167, 0]
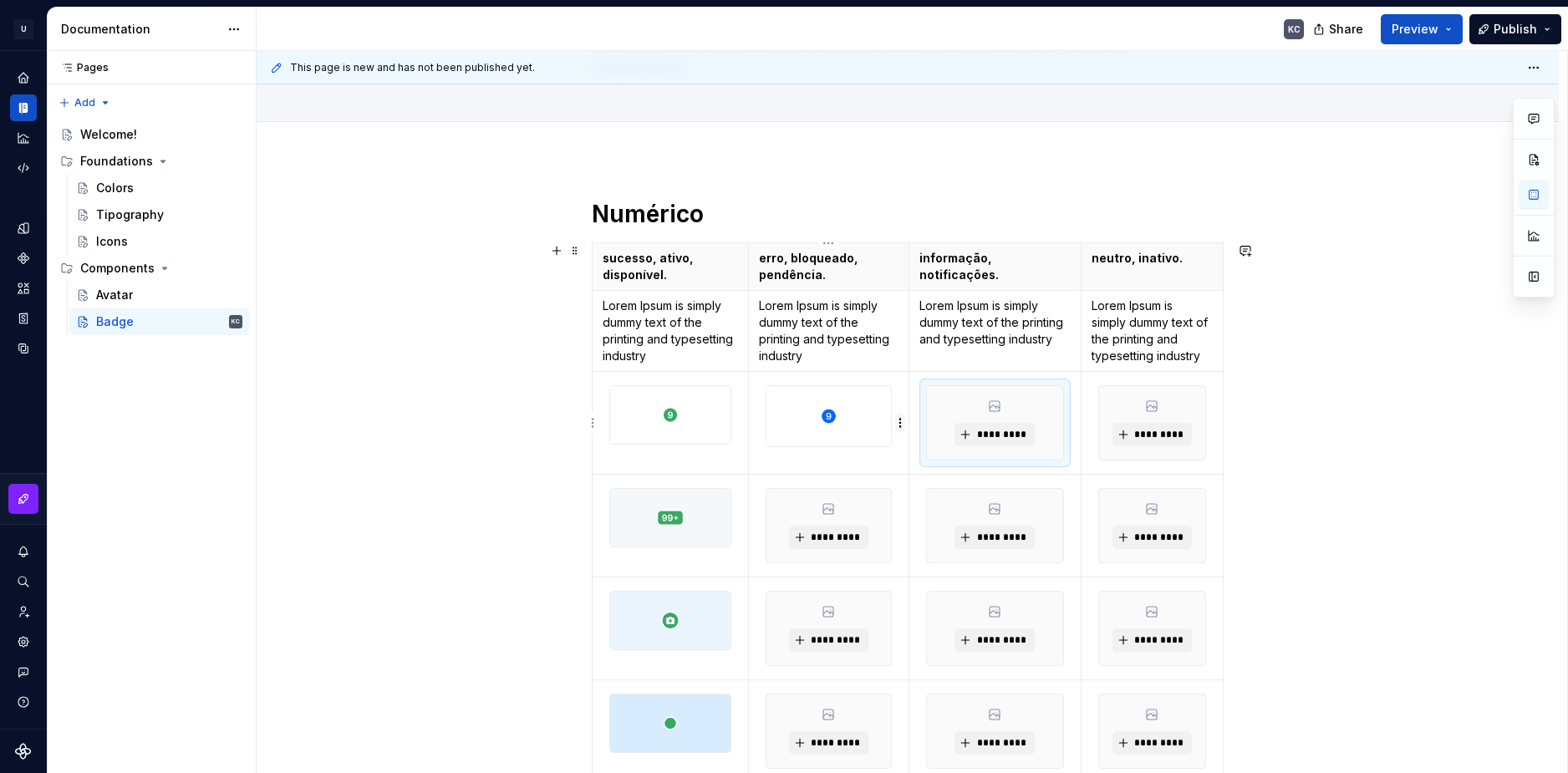
click at [901, 419] on html "U Stardust DS KC Design system data Documentation KC Share Preview Publish Page…" at bounding box center [784, 386] width 1568 height 773
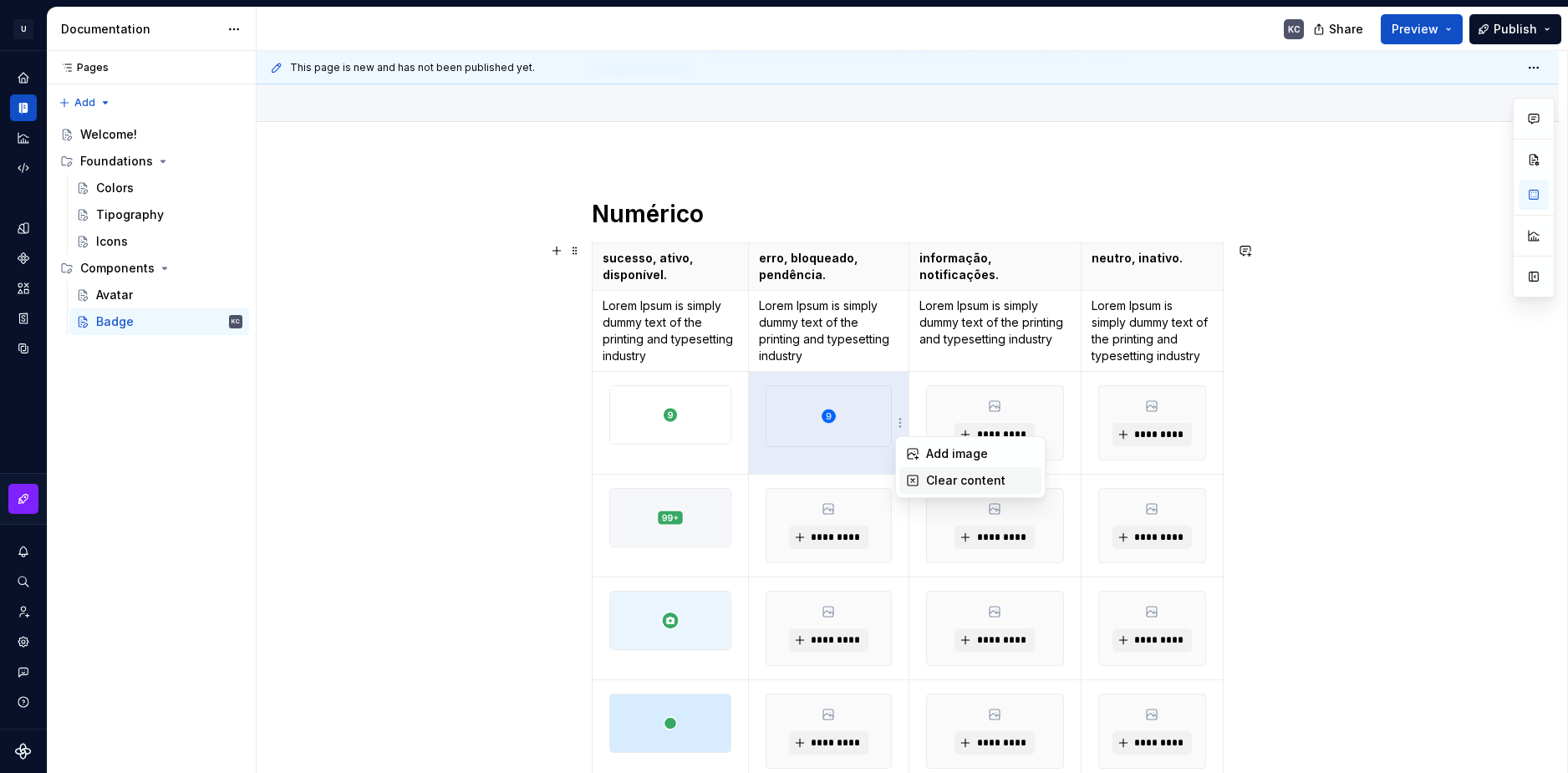
click at [923, 481] on div "Clear content" at bounding box center [970, 480] width 142 height 26
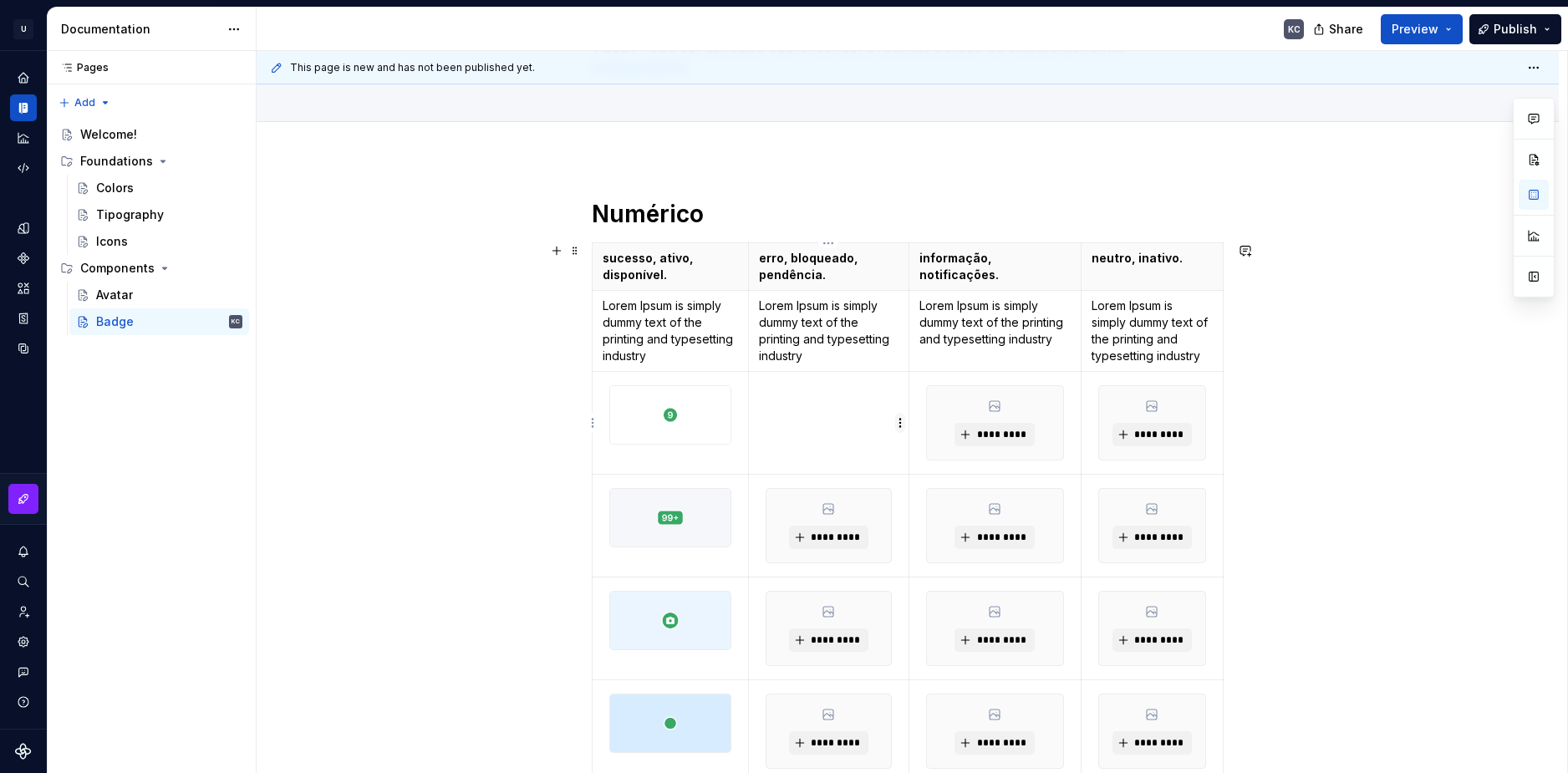
click at [901, 424] on html "U Stardust DS KC Design system data Documentation KC Share Preview Publish Page…" at bounding box center [784, 386] width 1568 height 773
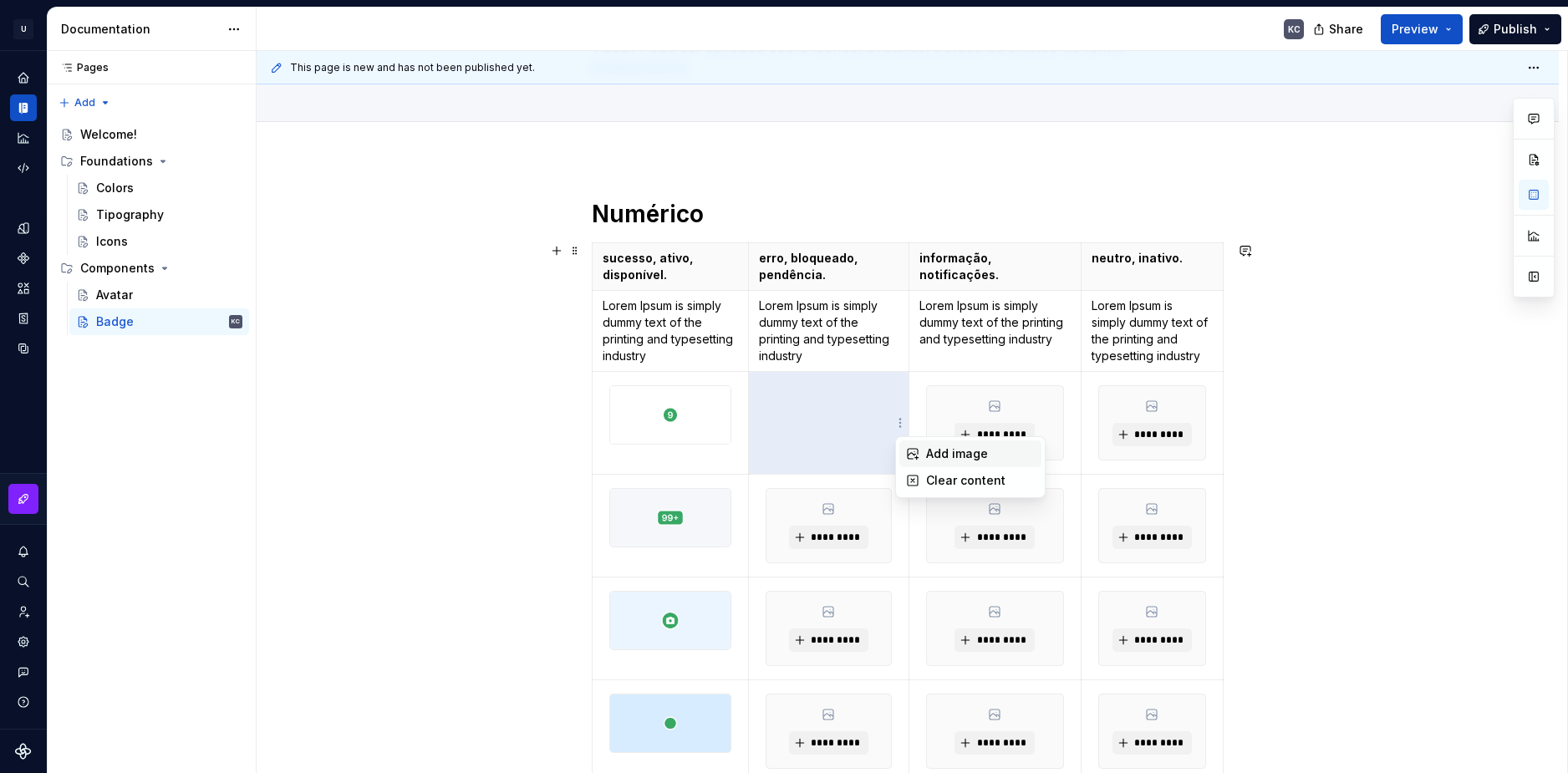
click at [942, 458] on div "Add image" at bounding box center [980, 454] width 108 height 16
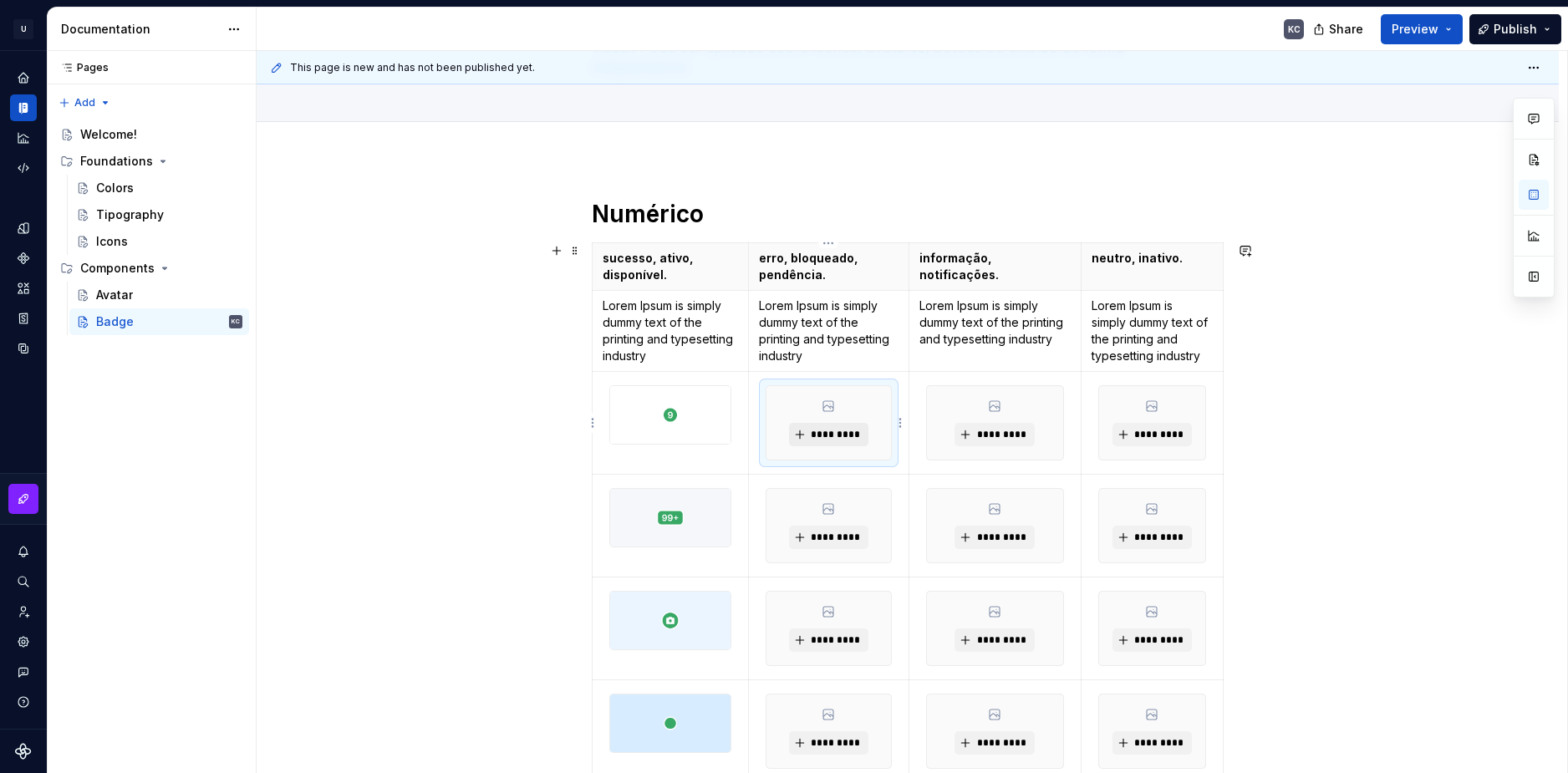
click at [836, 431] on span "*********" at bounding box center [835, 434] width 51 height 14
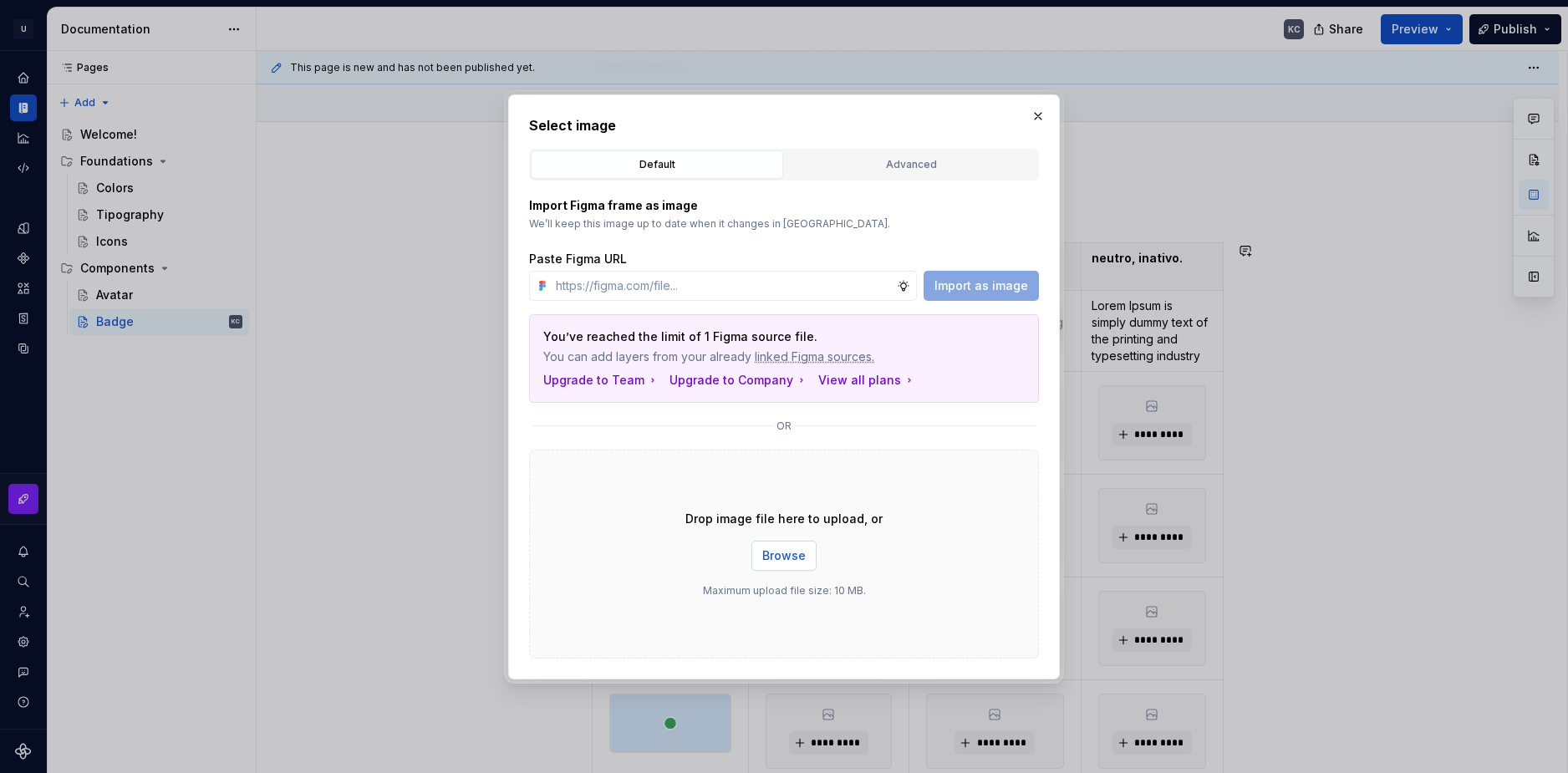
click at [784, 560] on span "Browse" at bounding box center [784, 556] width 44 height 16
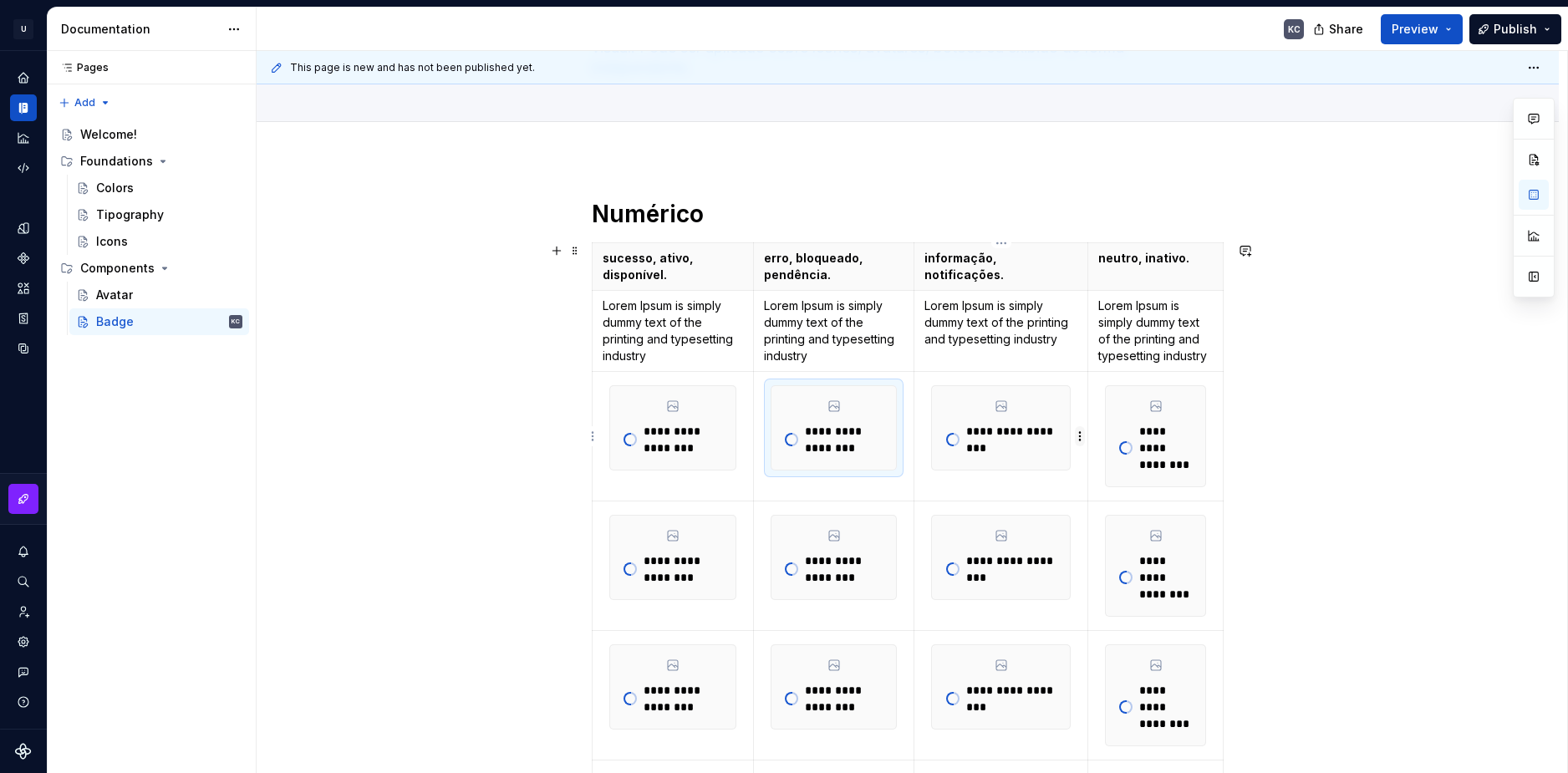
click at [1078, 432] on html "**********" at bounding box center [784, 386] width 1568 height 773
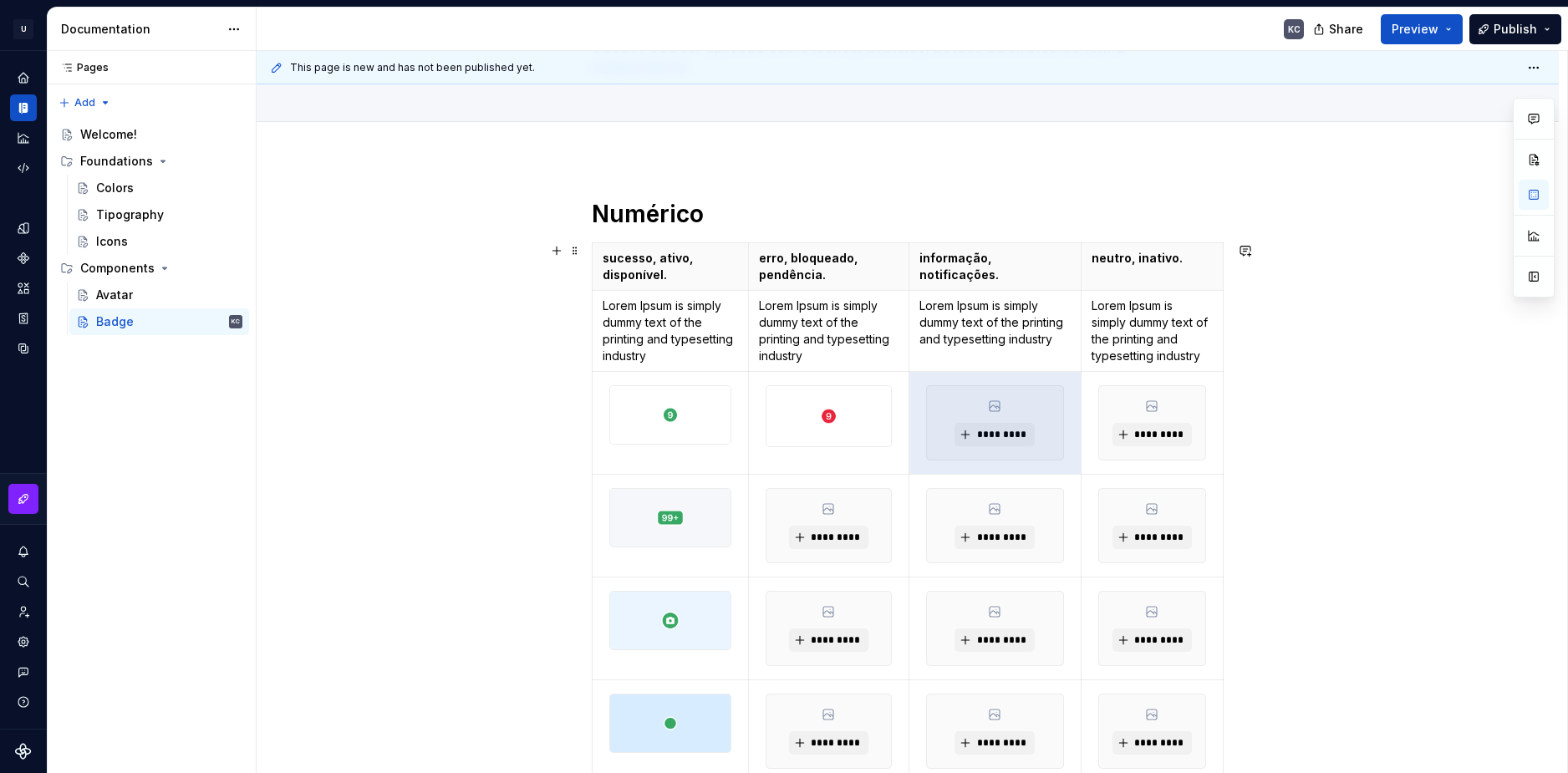
click at [1108, 461] on html "U Stardust DS KC Design system data Documentation KC Share Preview Publish Page…" at bounding box center [784, 386] width 1568 height 773
click at [999, 435] on span "*********" at bounding box center [1000, 434] width 51 height 14
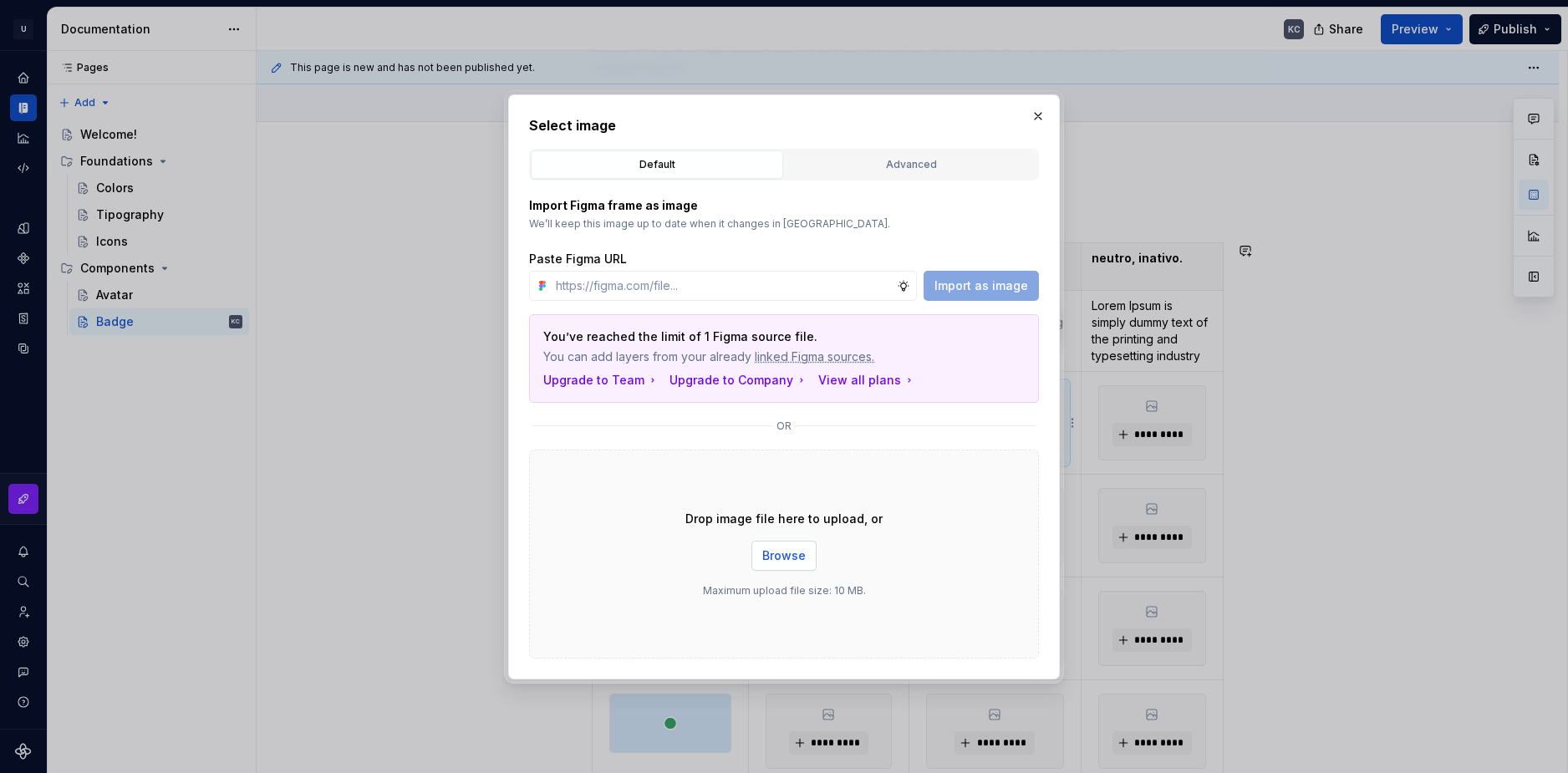
click at [768, 550] on span "Browse" at bounding box center [784, 556] width 44 height 16
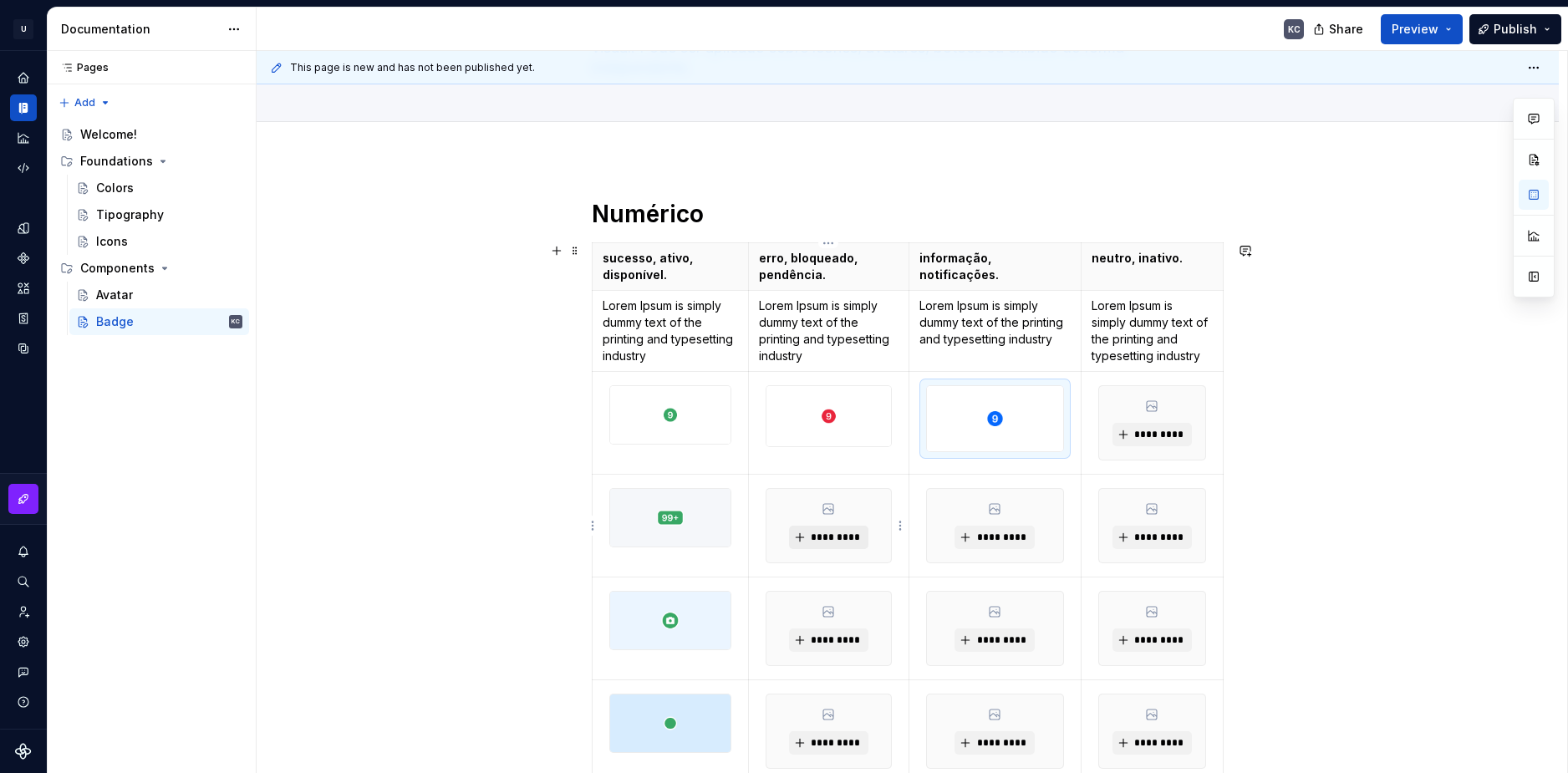
click at [852, 536] on span "*********" at bounding box center [835, 537] width 51 height 14
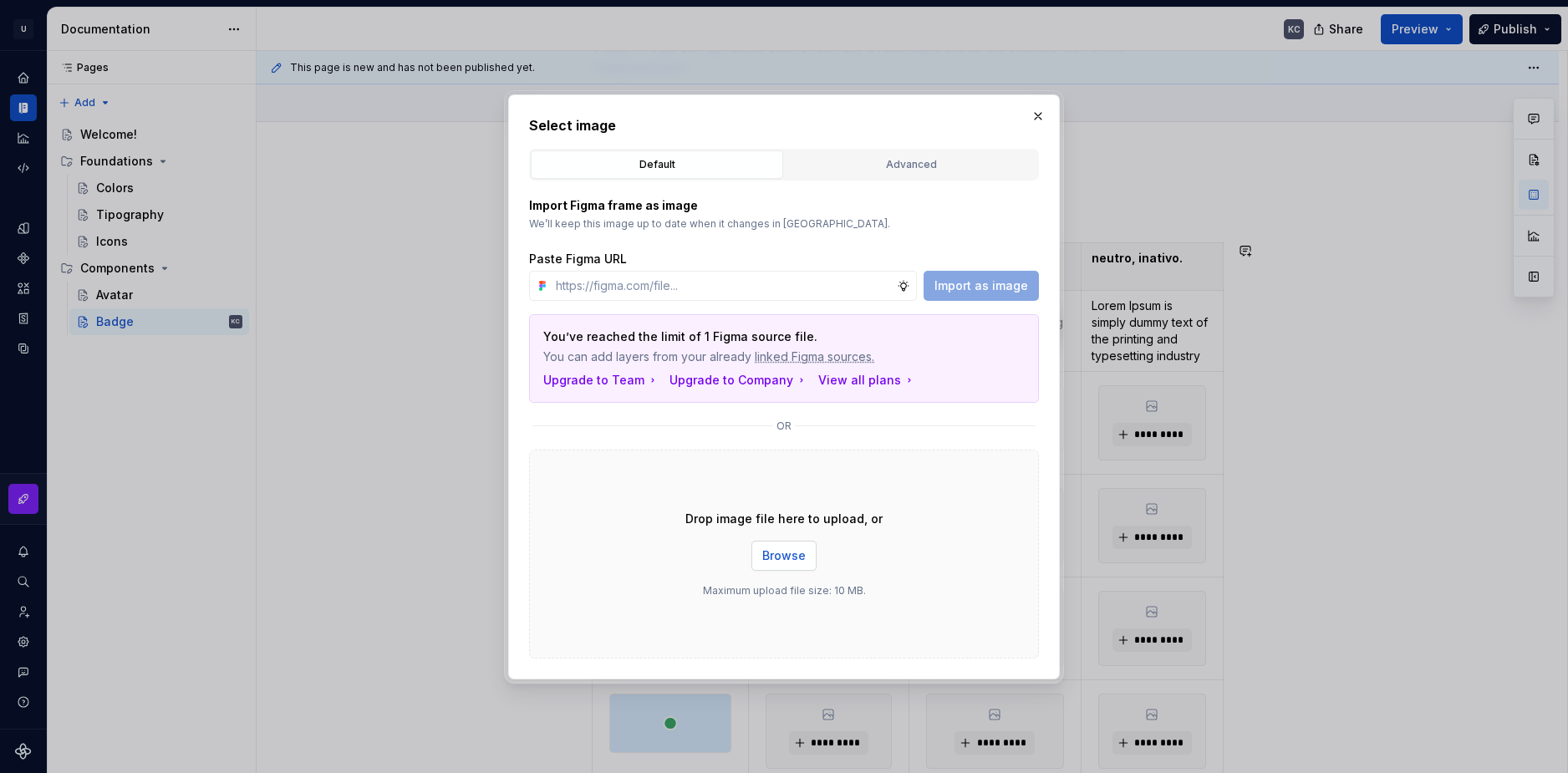
click at [783, 557] on span "Browse" at bounding box center [784, 556] width 44 height 16
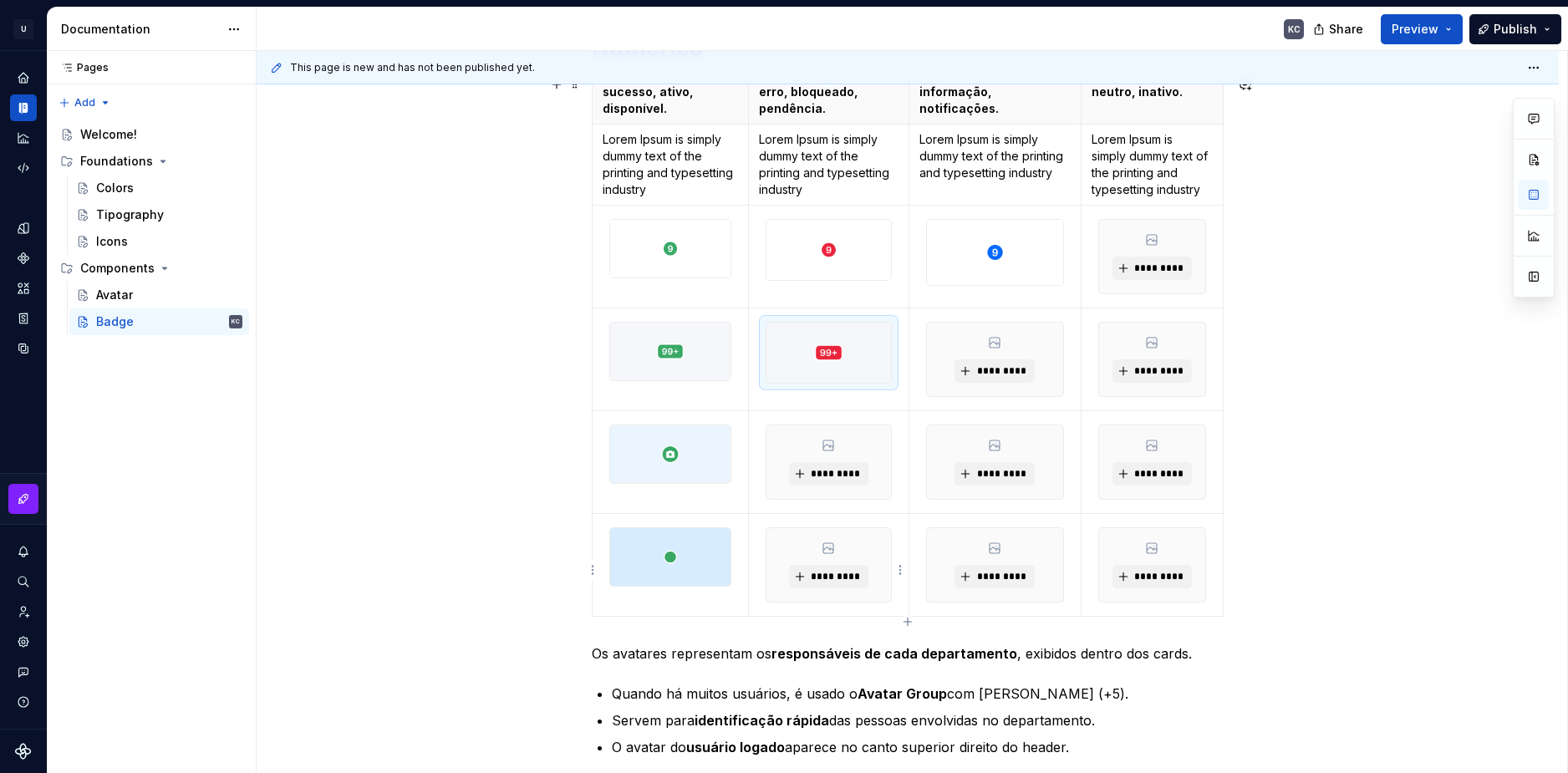
scroll to position [335, 0]
click at [832, 467] on span "*********" at bounding box center [835, 473] width 51 height 14
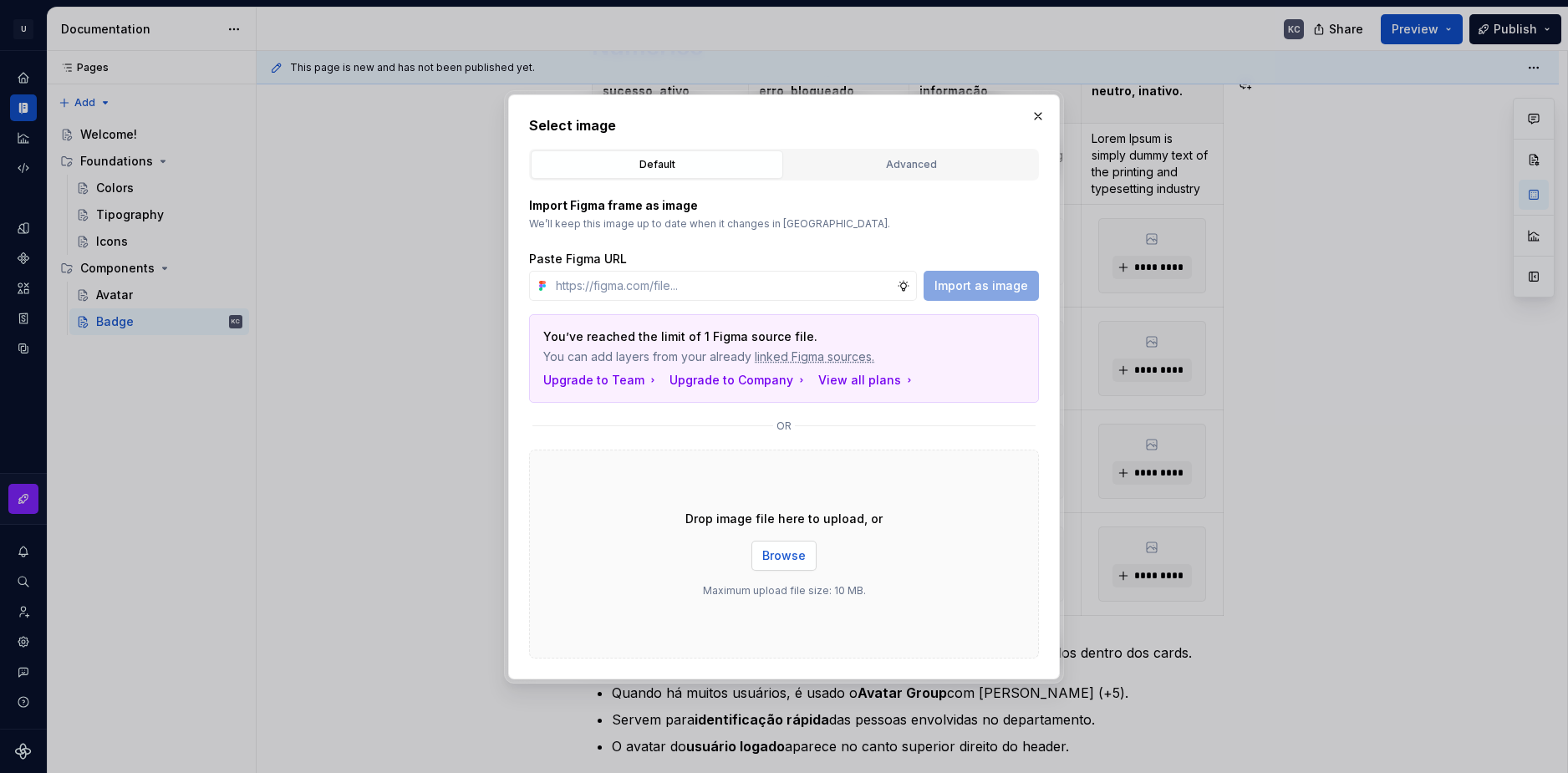
click at [779, 559] on span "Browse" at bounding box center [784, 556] width 44 height 16
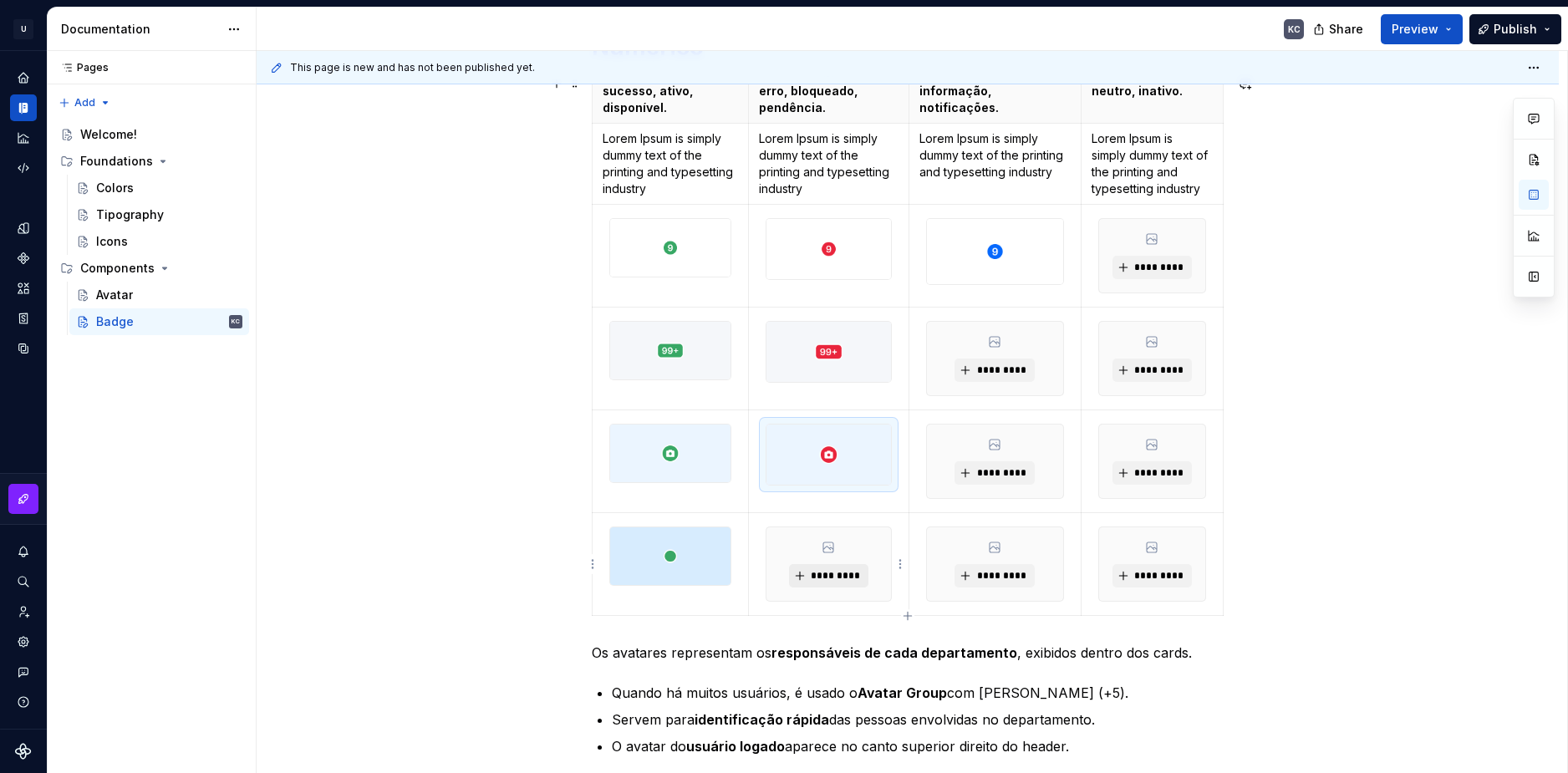
click at [819, 575] on span "*********" at bounding box center [835, 576] width 51 height 14
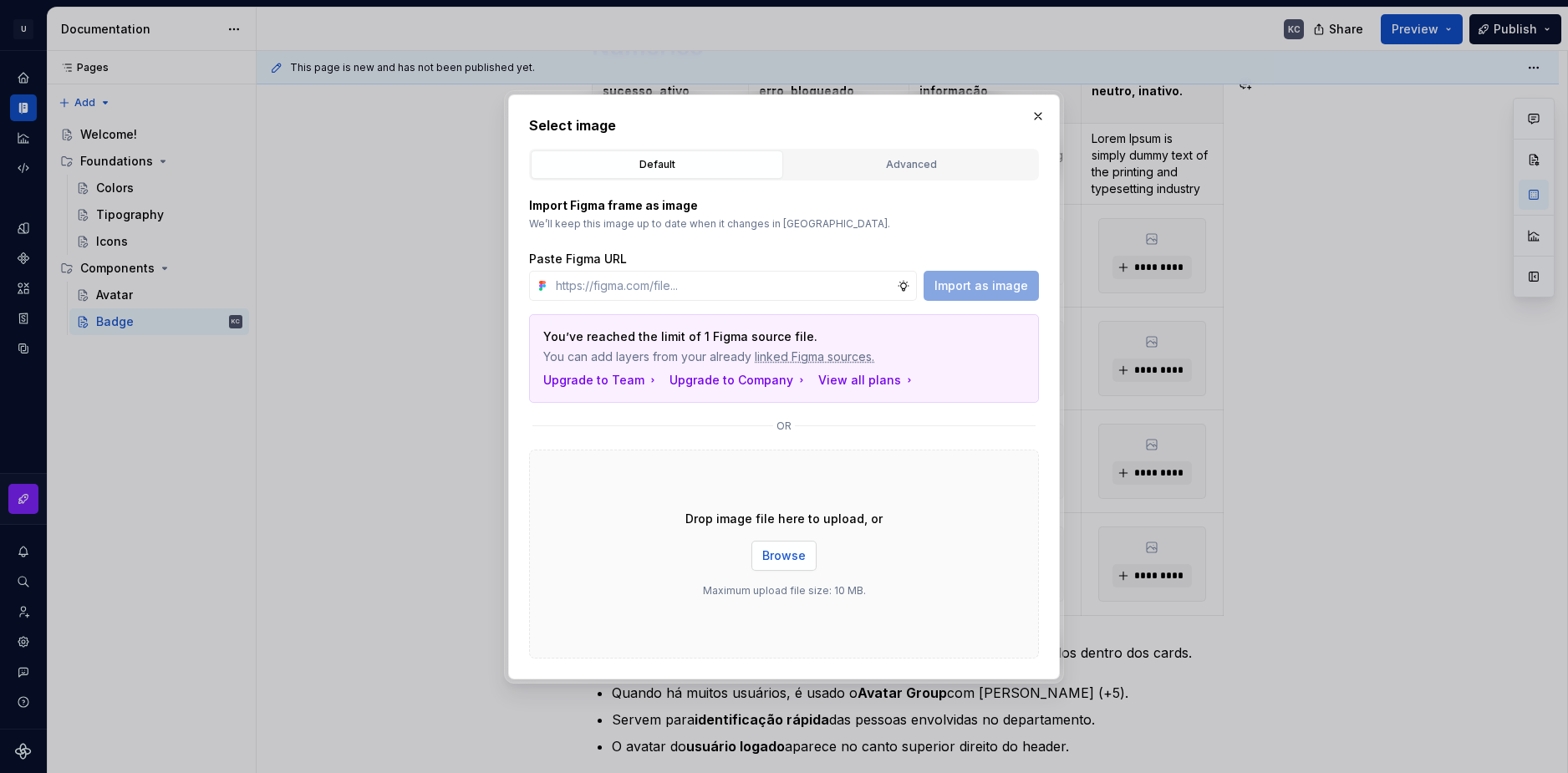
click at [794, 550] on span "Browse" at bounding box center [784, 556] width 44 height 16
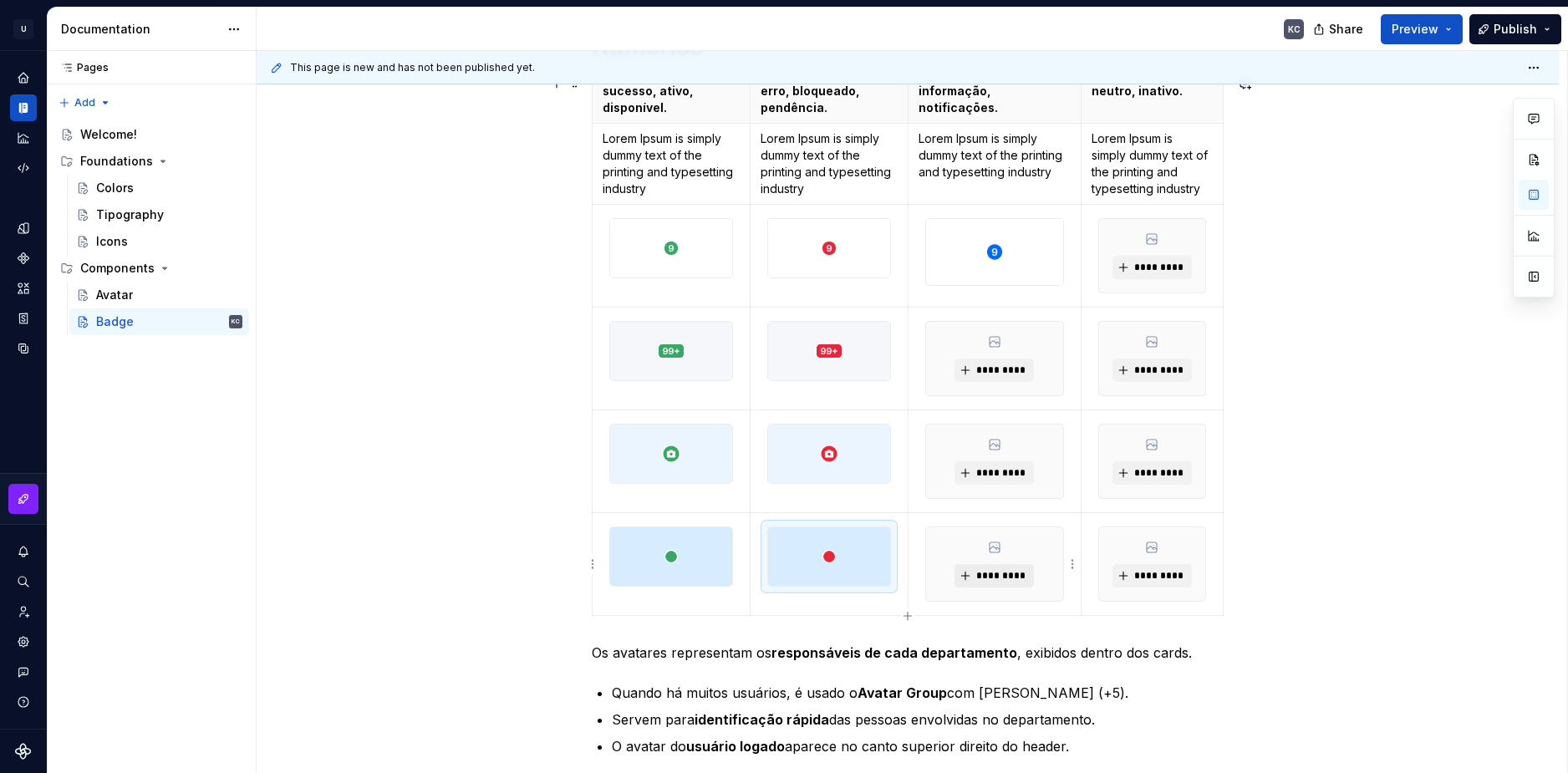
click at [989, 578] on span "*********" at bounding box center [1000, 576] width 51 height 14
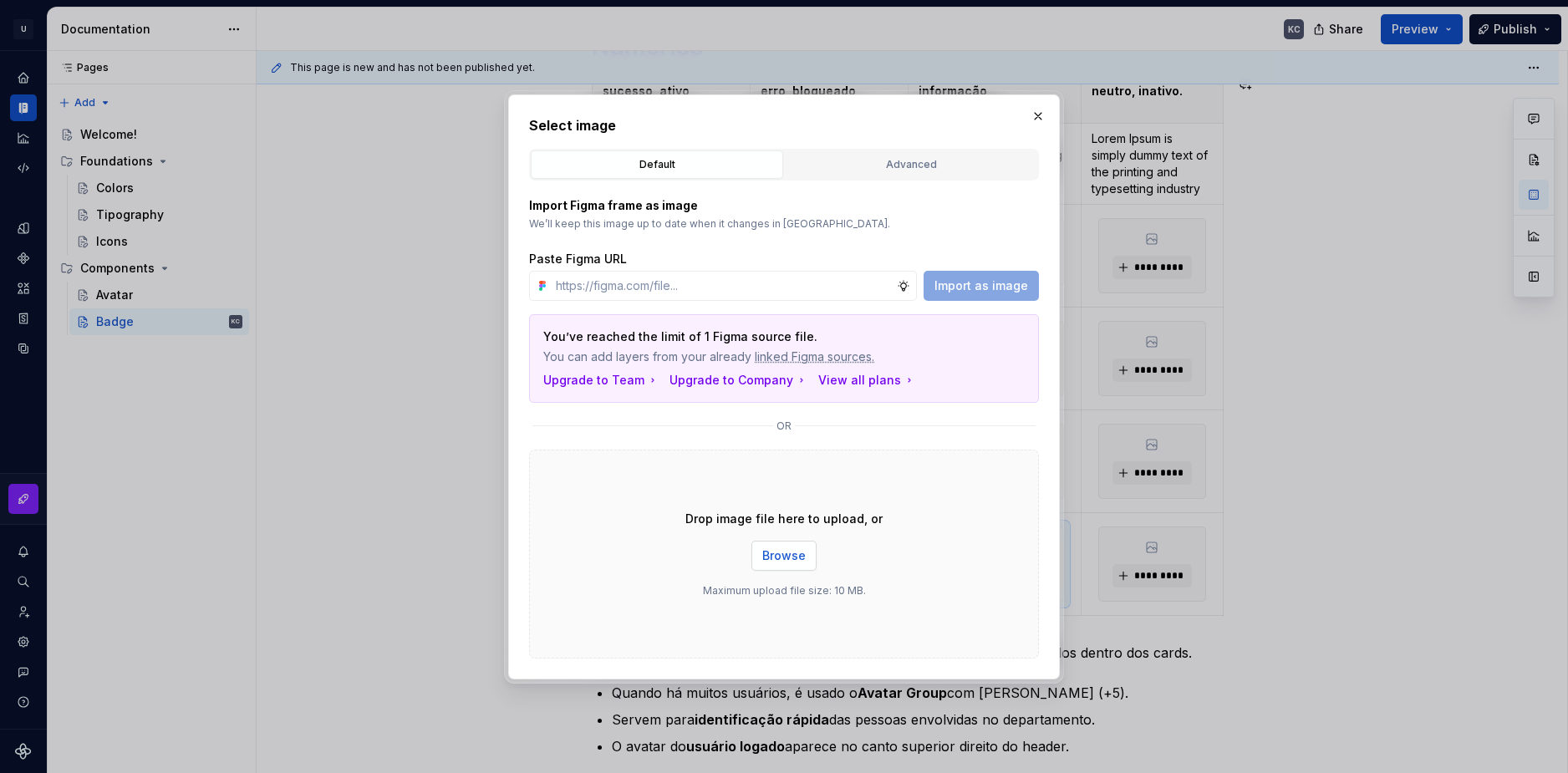
click at [783, 557] on span "Browse" at bounding box center [784, 556] width 44 height 16
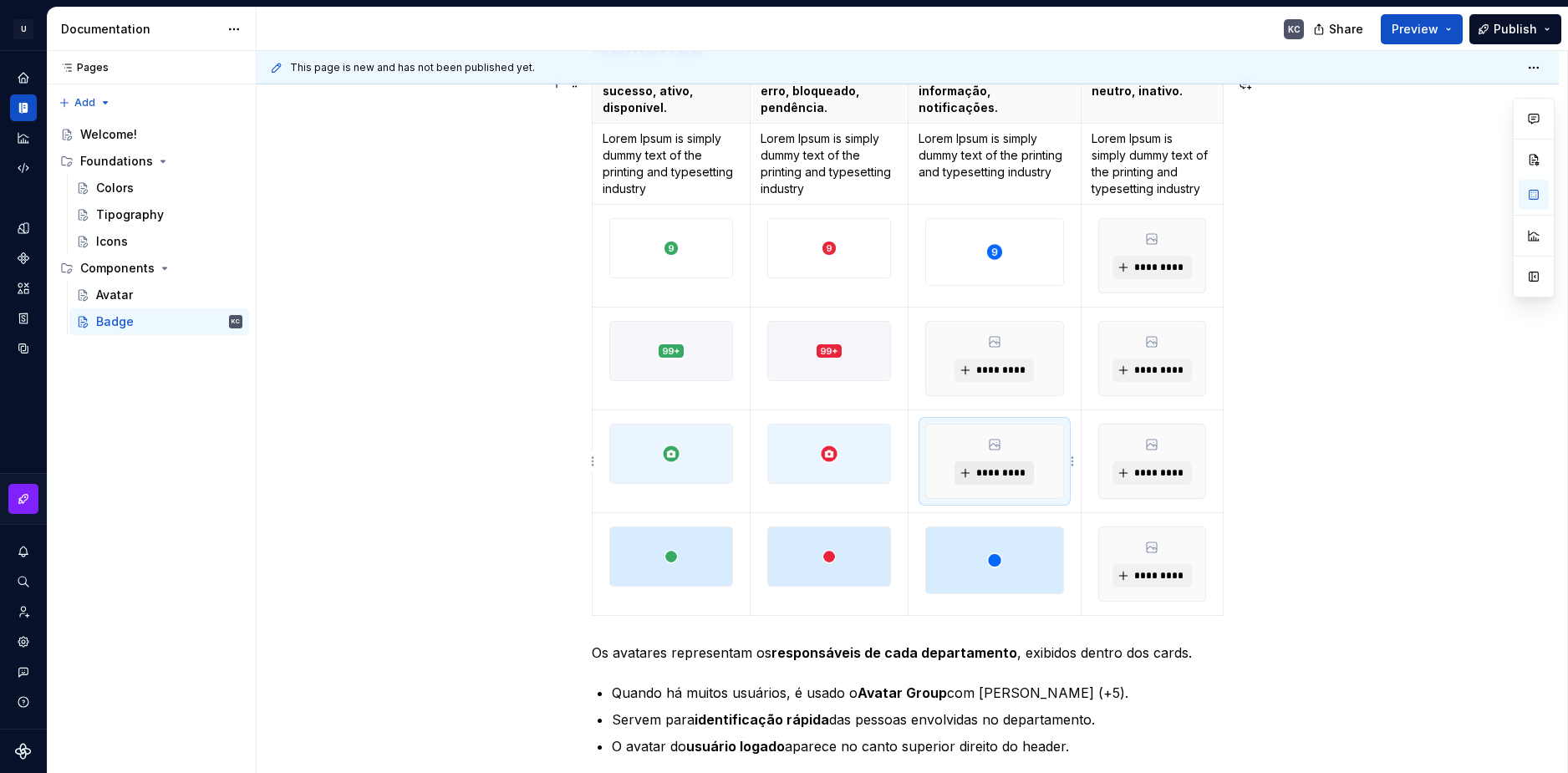
click at [1004, 470] on span "*********" at bounding box center [1000, 473] width 51 height 14
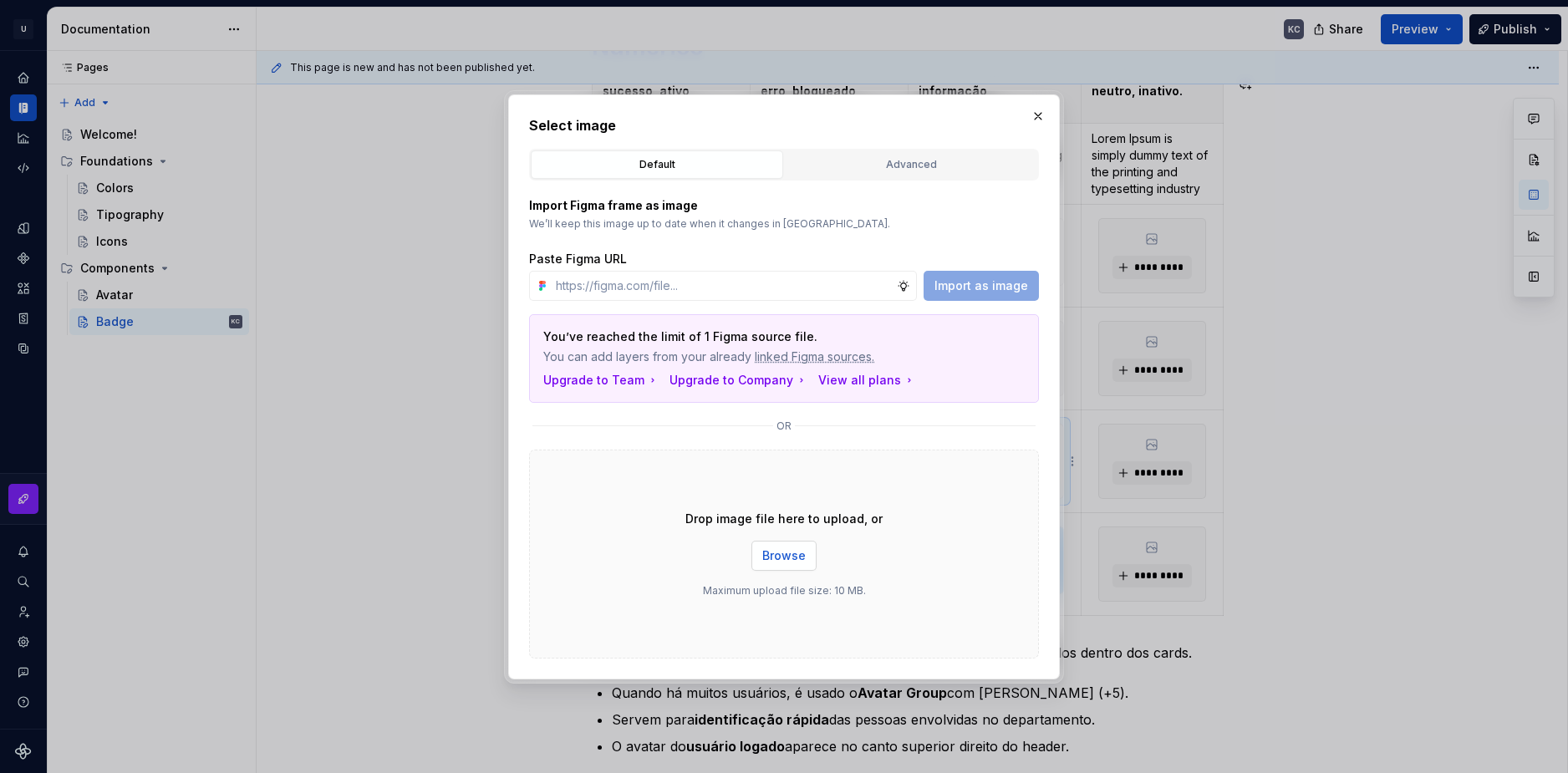
click at [799, 560] on span "Browse" at bounding box center [784, 556] width 44 height 16
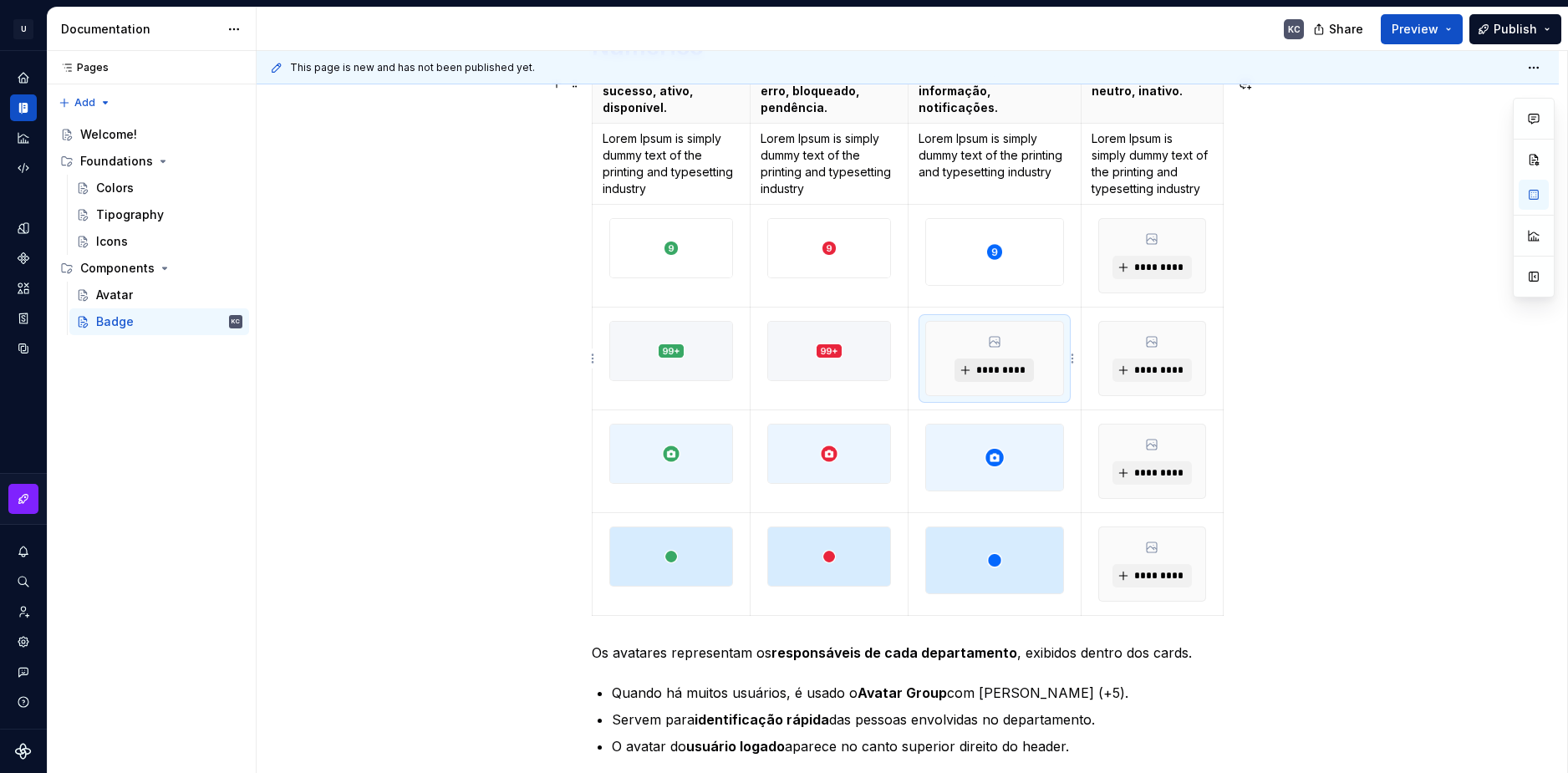
click at [1008, 372] on span "*********" at bounding box center [1000, 370] width 51 height 14
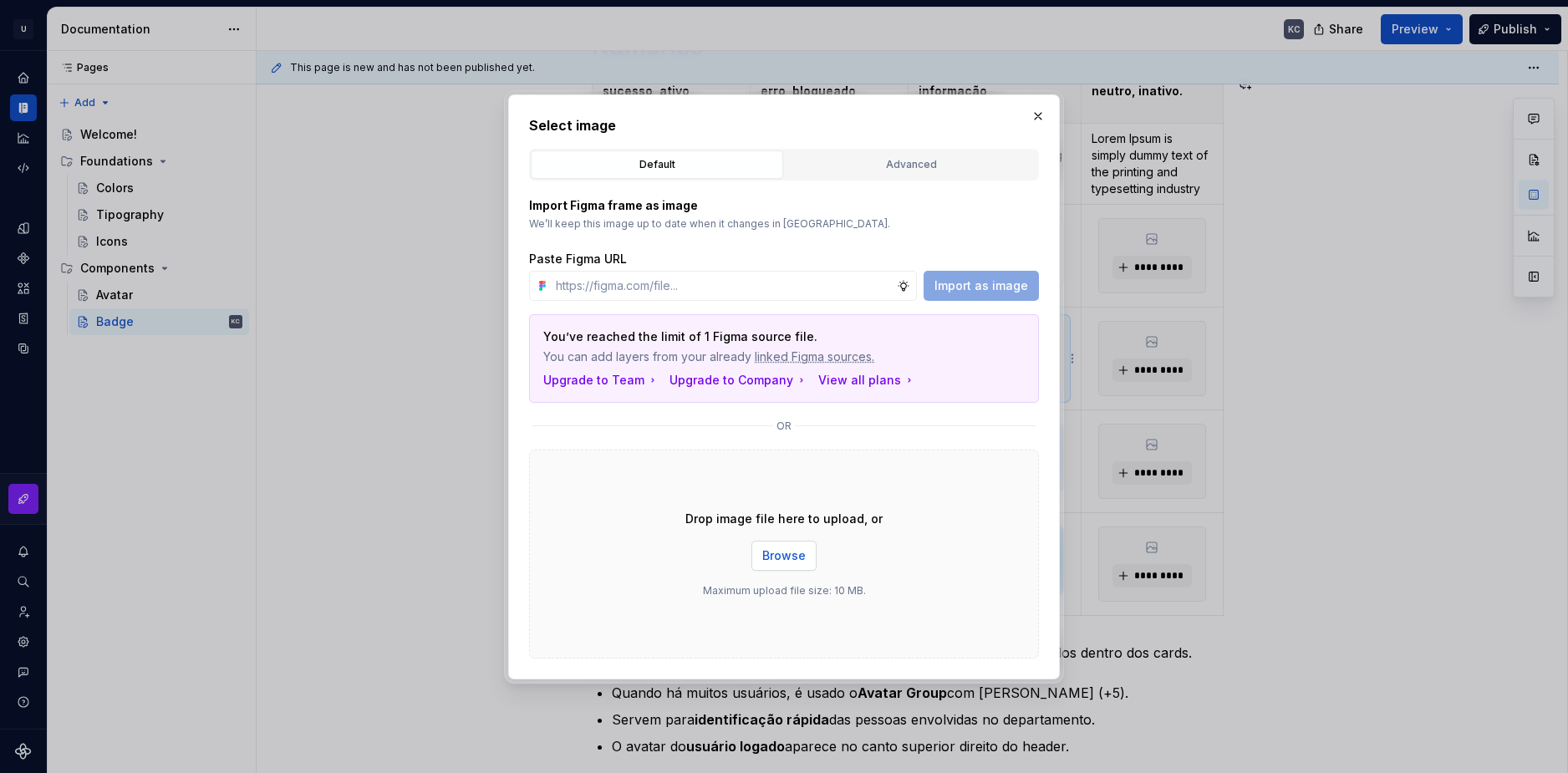
click at [789, 565] on button "Browse" at bounding box center [784, 556] width 65 height 30
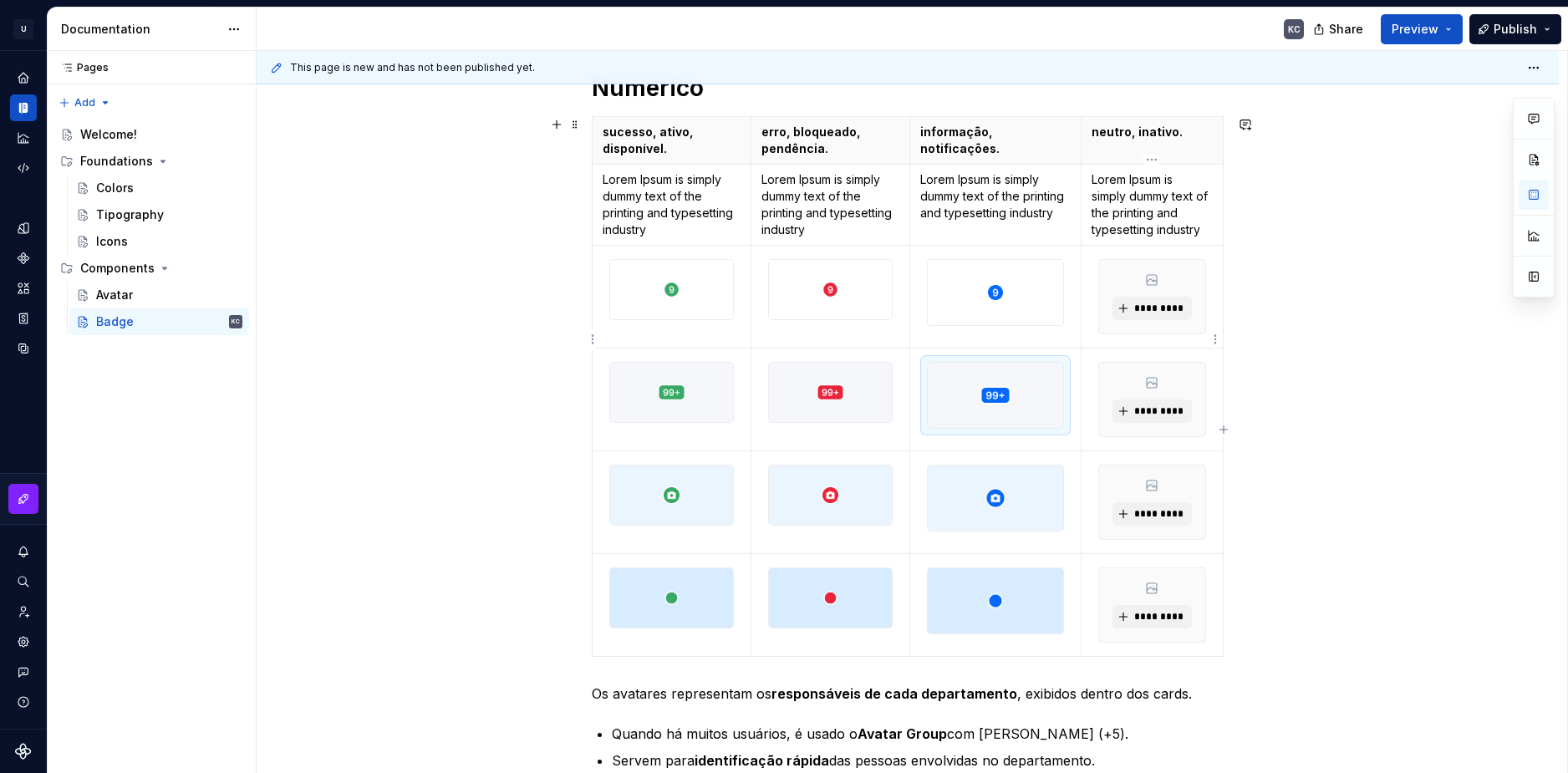
scroll to position [251, 0]
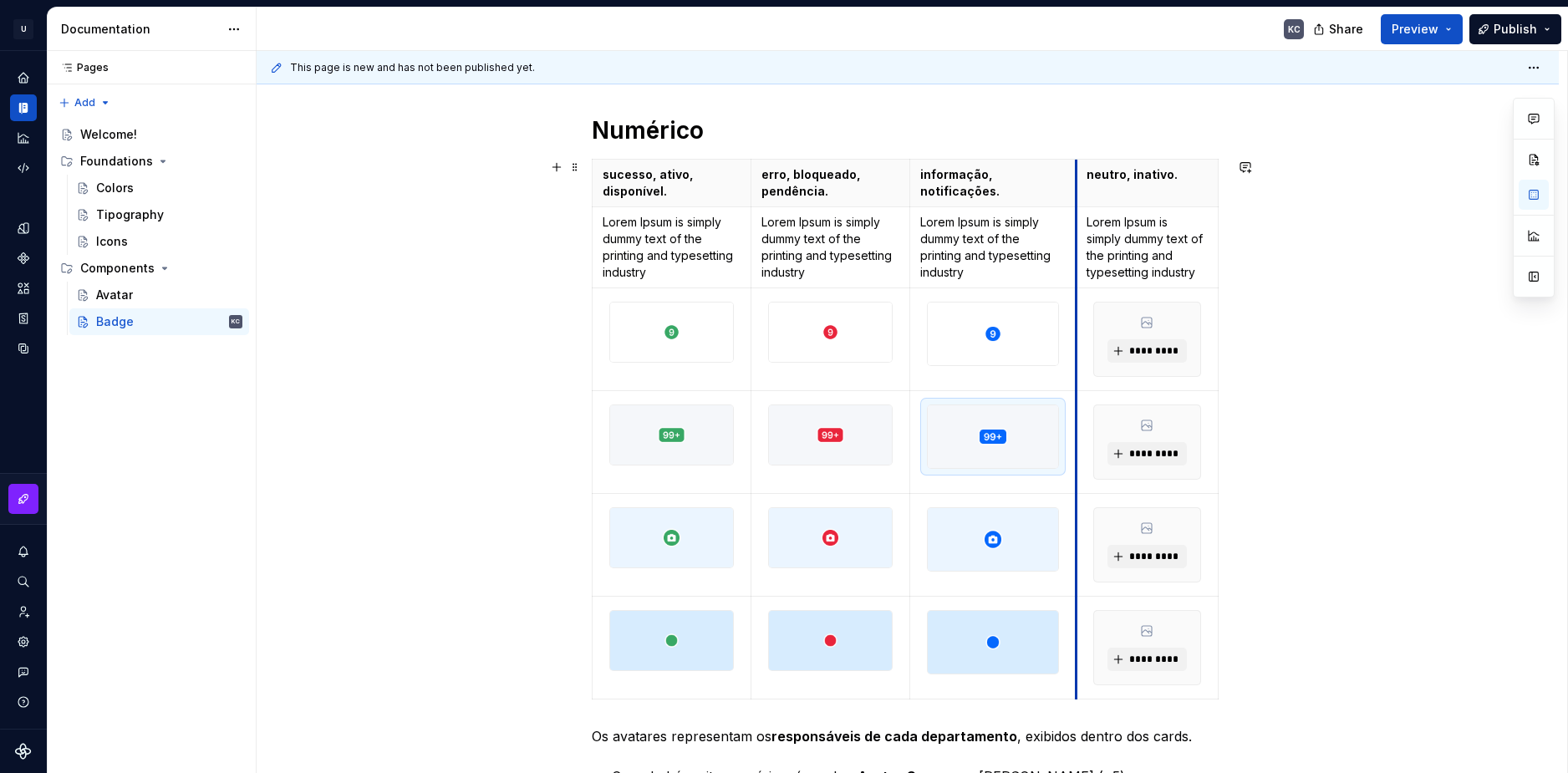
click at [1077, 190] on th "neutro, inativo." at bounding box center [1147, 184] width 142 height 47
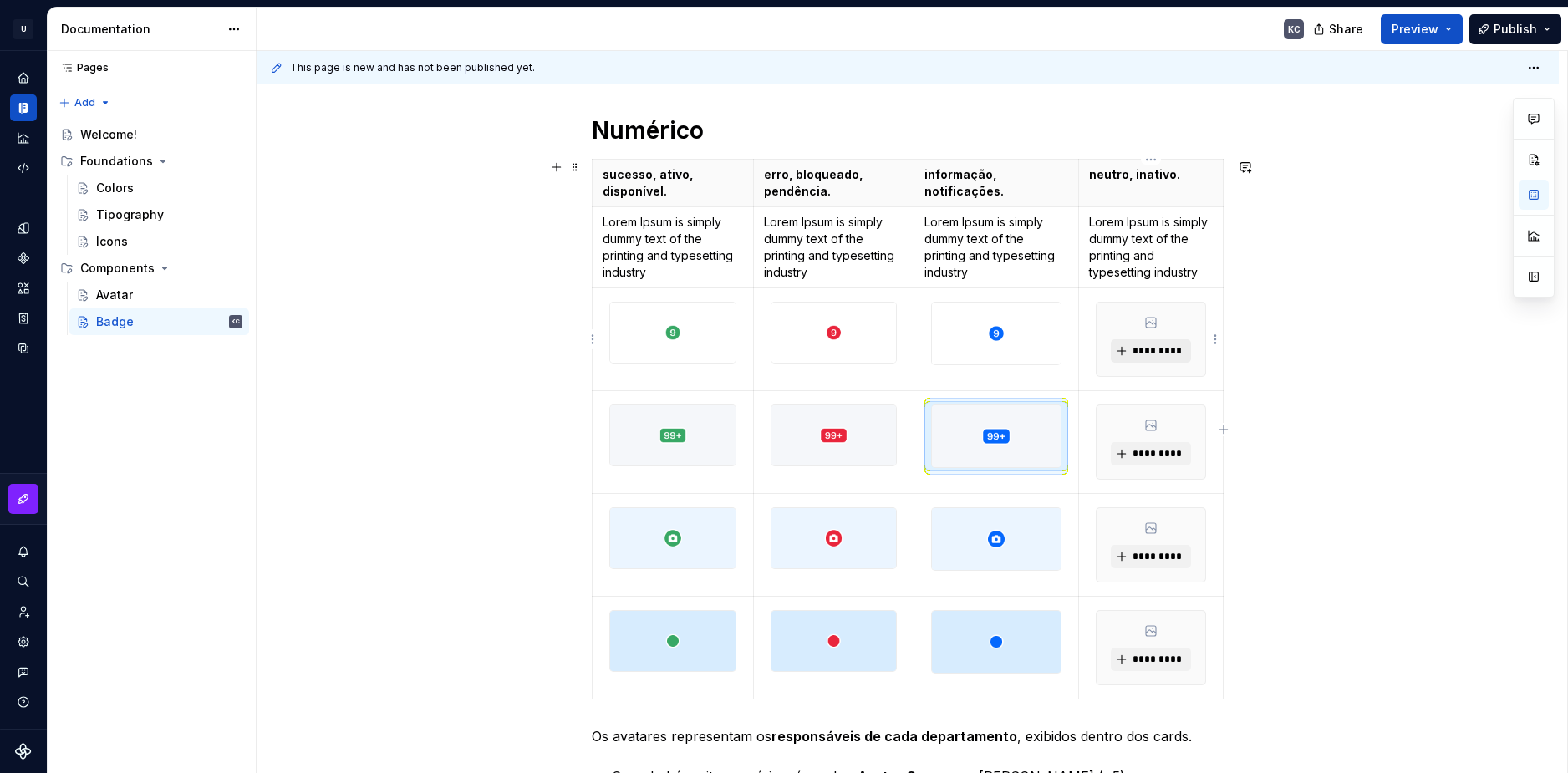
click at [1148, 350] on span "*********" at bounding box center [1157, 351] width 51 height 14
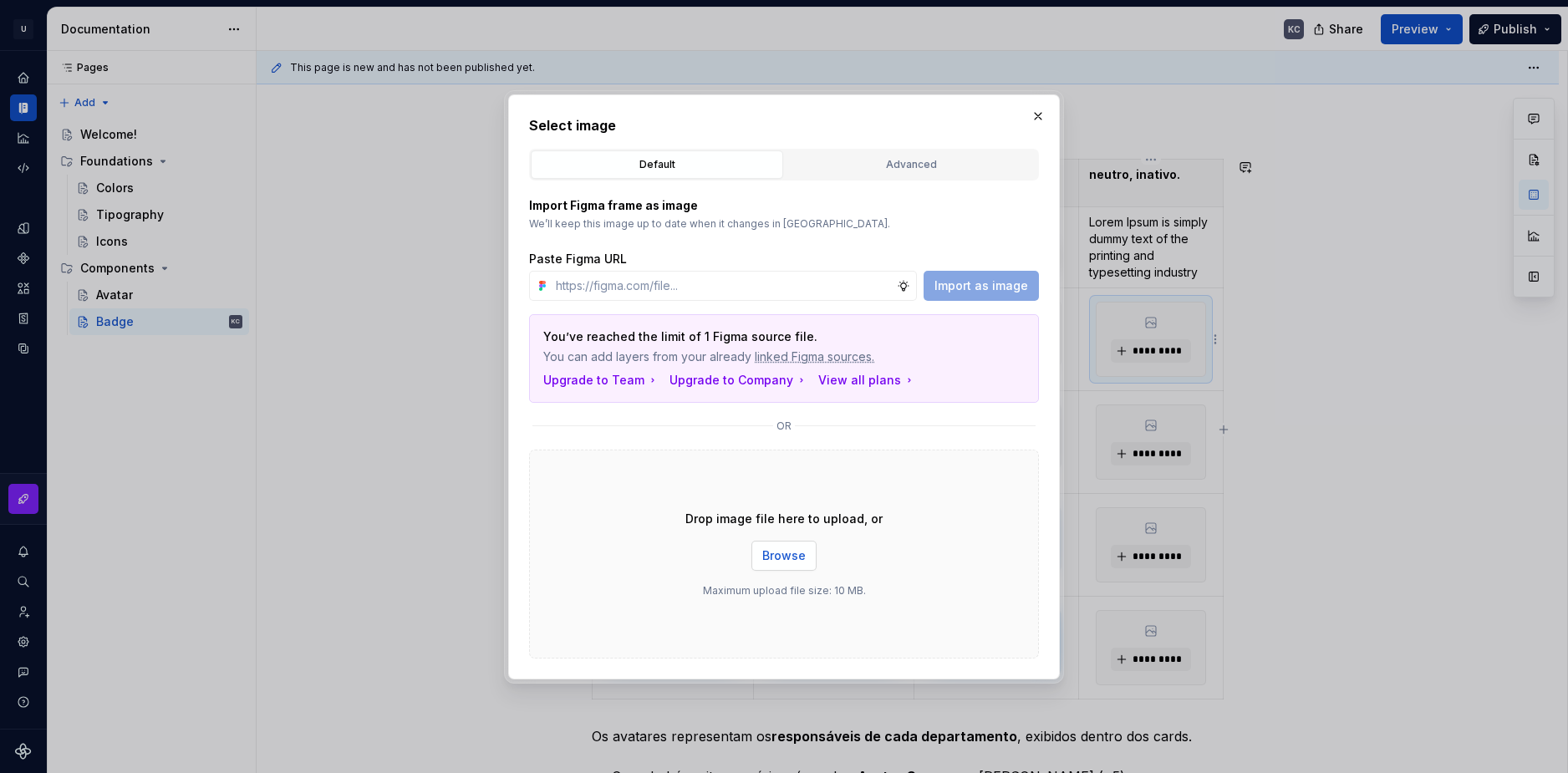
click at [798, 550] on span "Browse" at bounding box center [784, 556] width 44 height 16
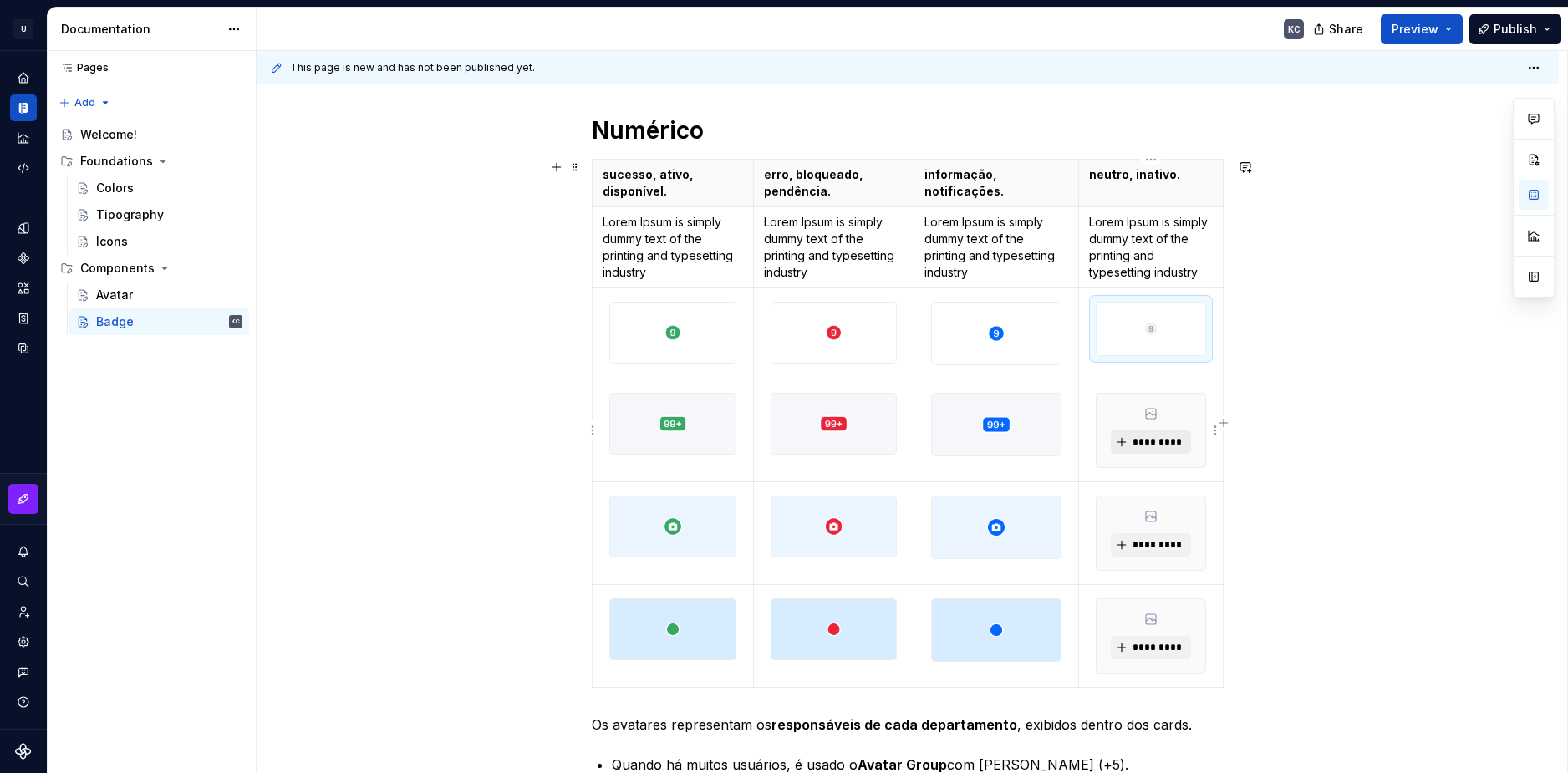
click at [1161, 445] on span "*********" at bounding box center [1157, 442] width 51 height 14
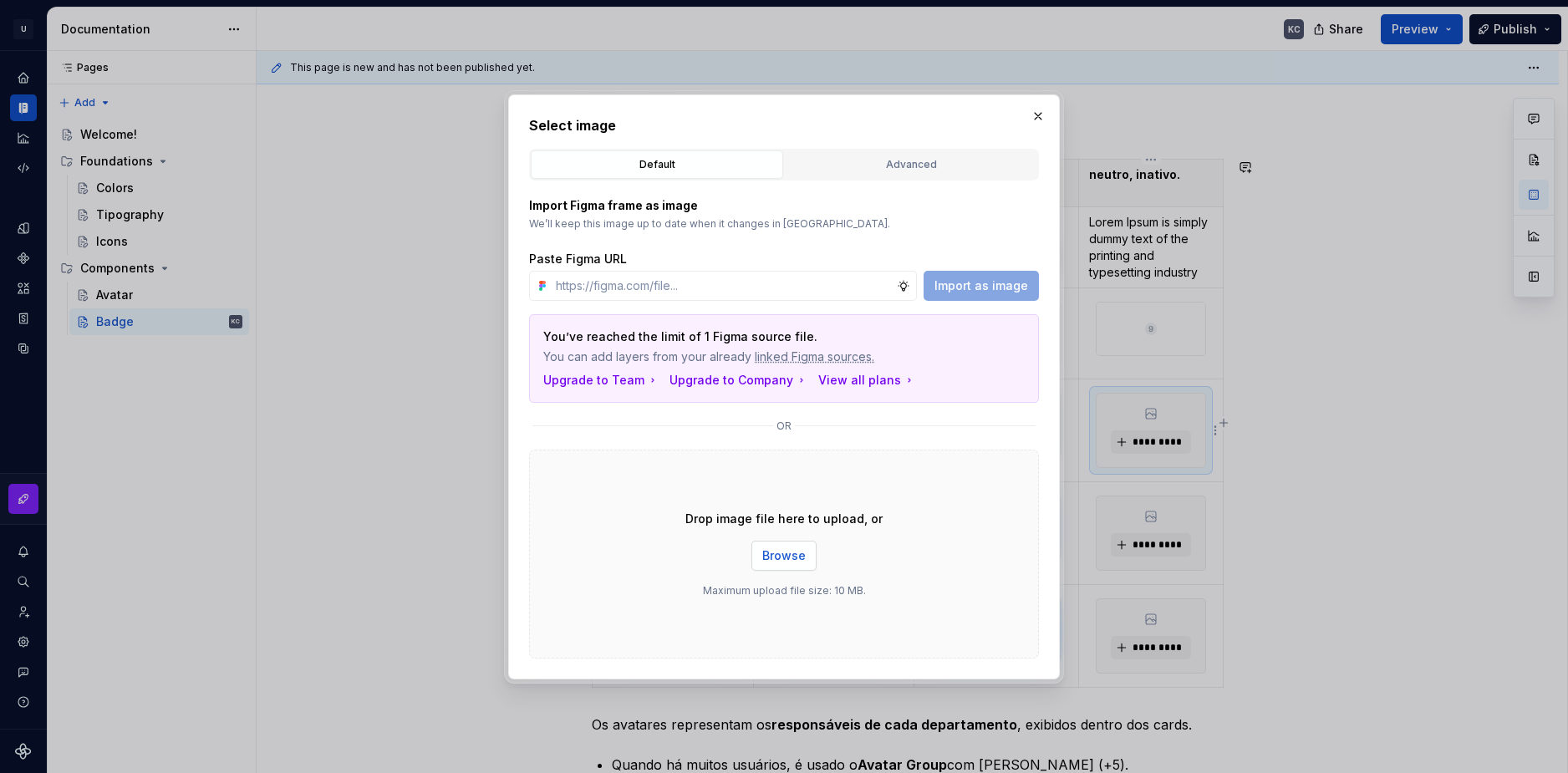
click at [797, 546] on button "Browse" at bounding box center [784, 556] width 65 height 30
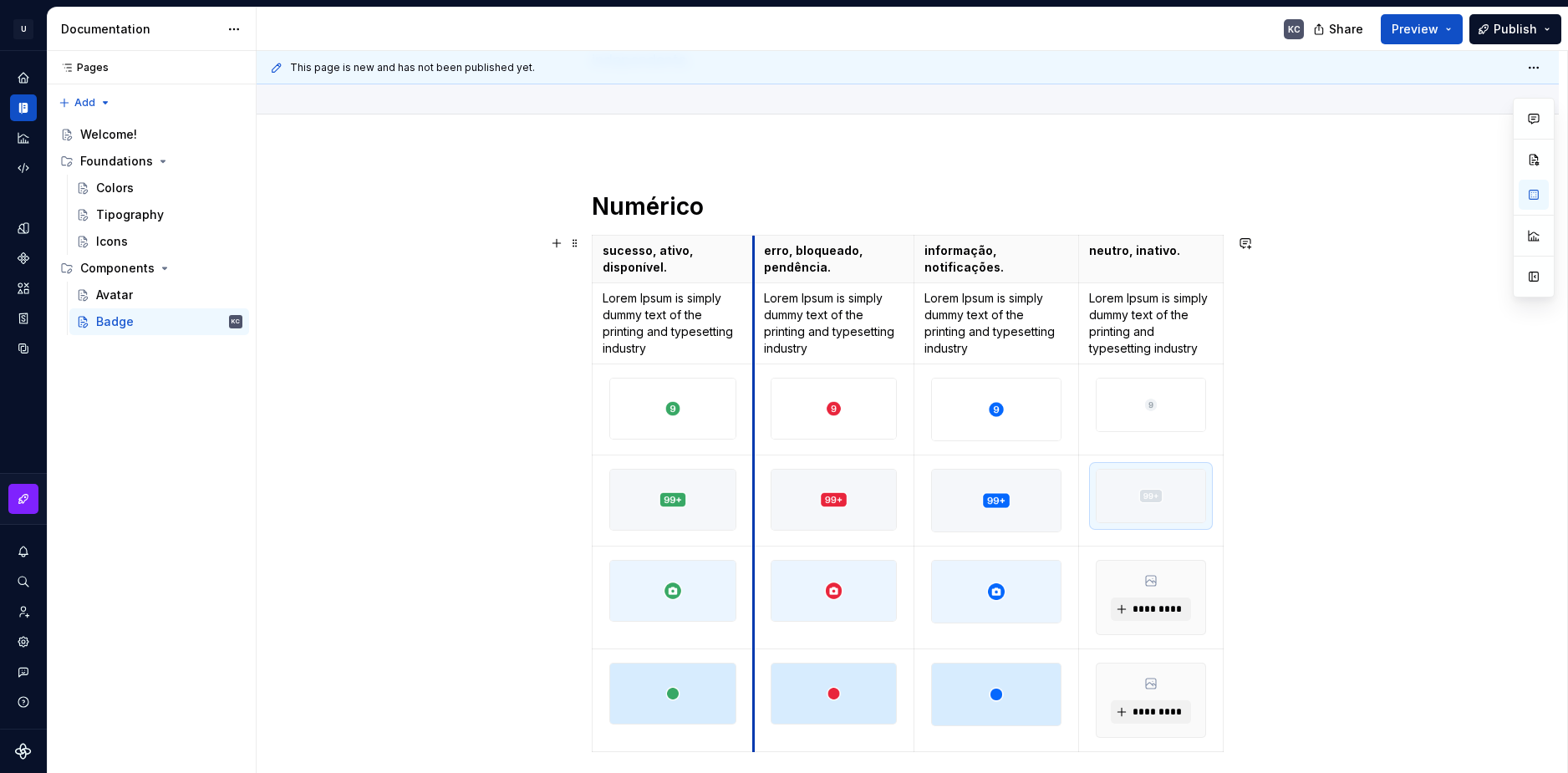
scroll to position [167, 0]
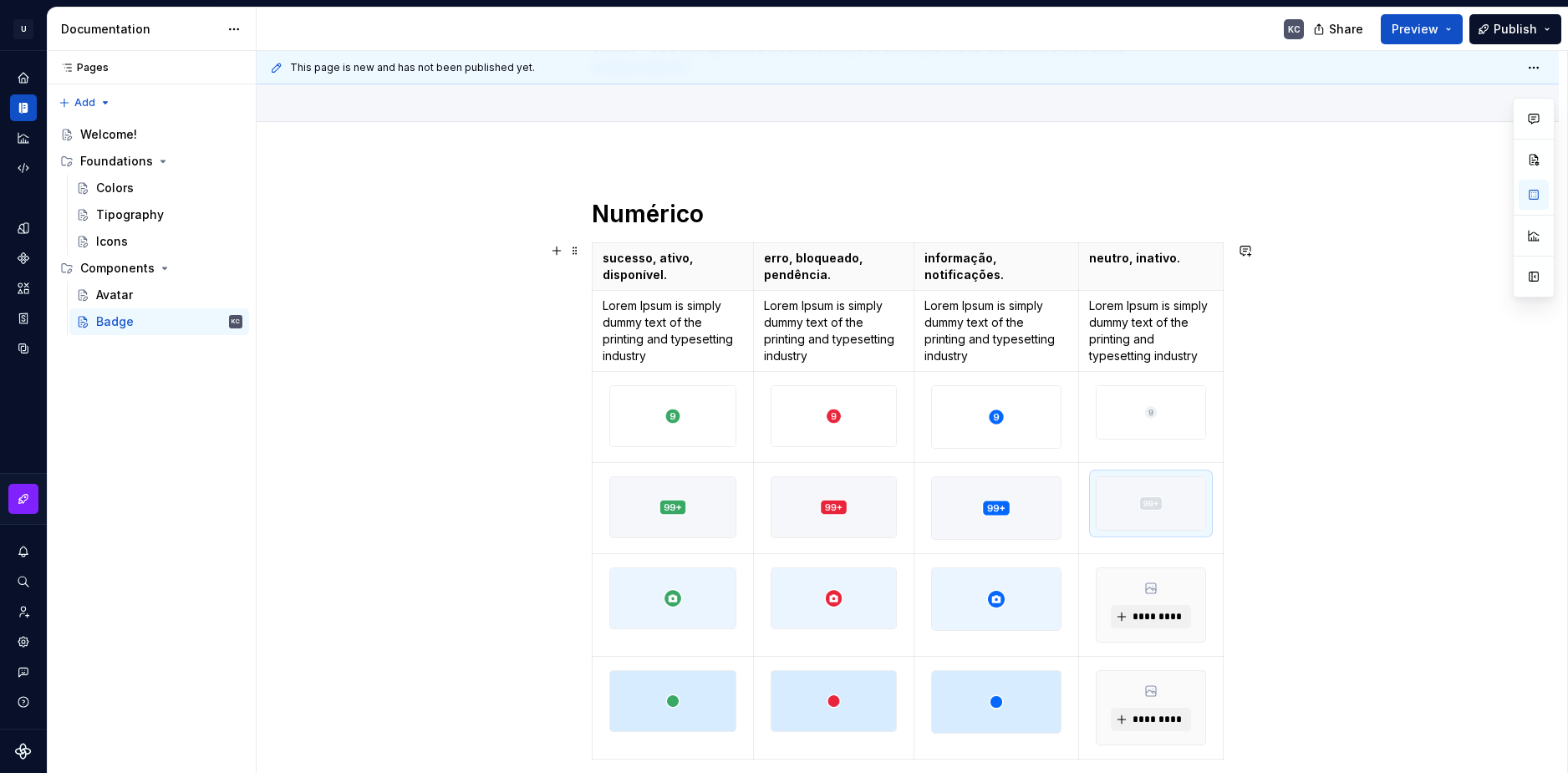
type textarea "*"
